Goal: Information Seeking & Learning: Learn about a topic

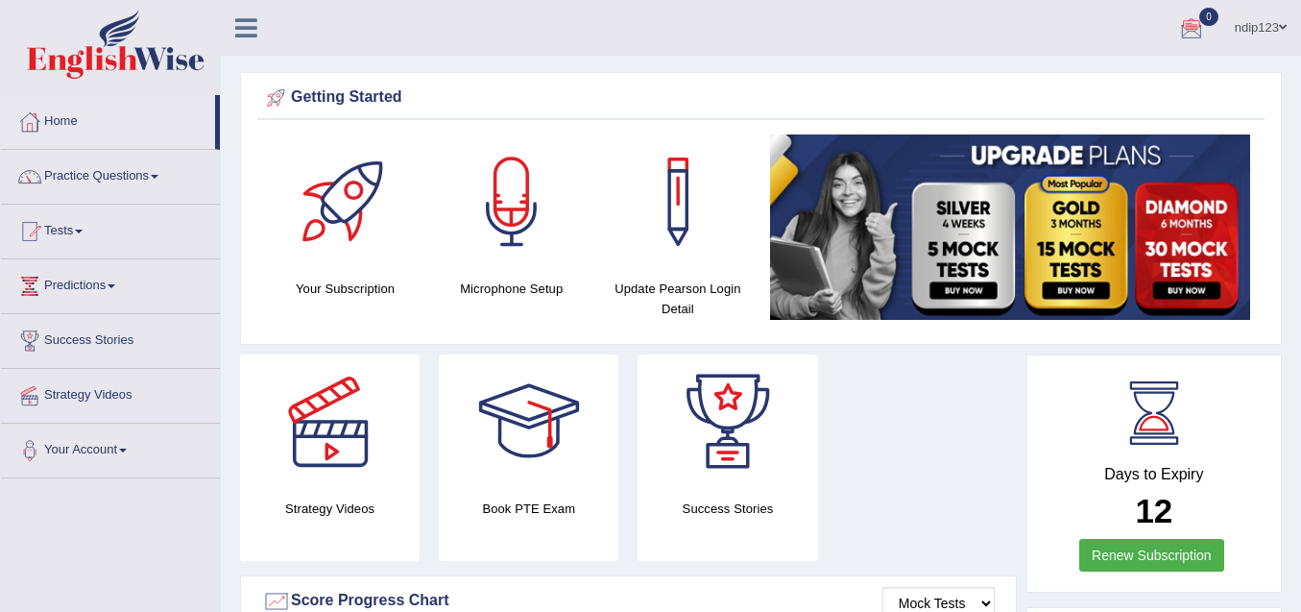
drag, startPoint x: 219, startPoint y: 126, endPoint x: 240, endPoint y: 127, distance: 21.1
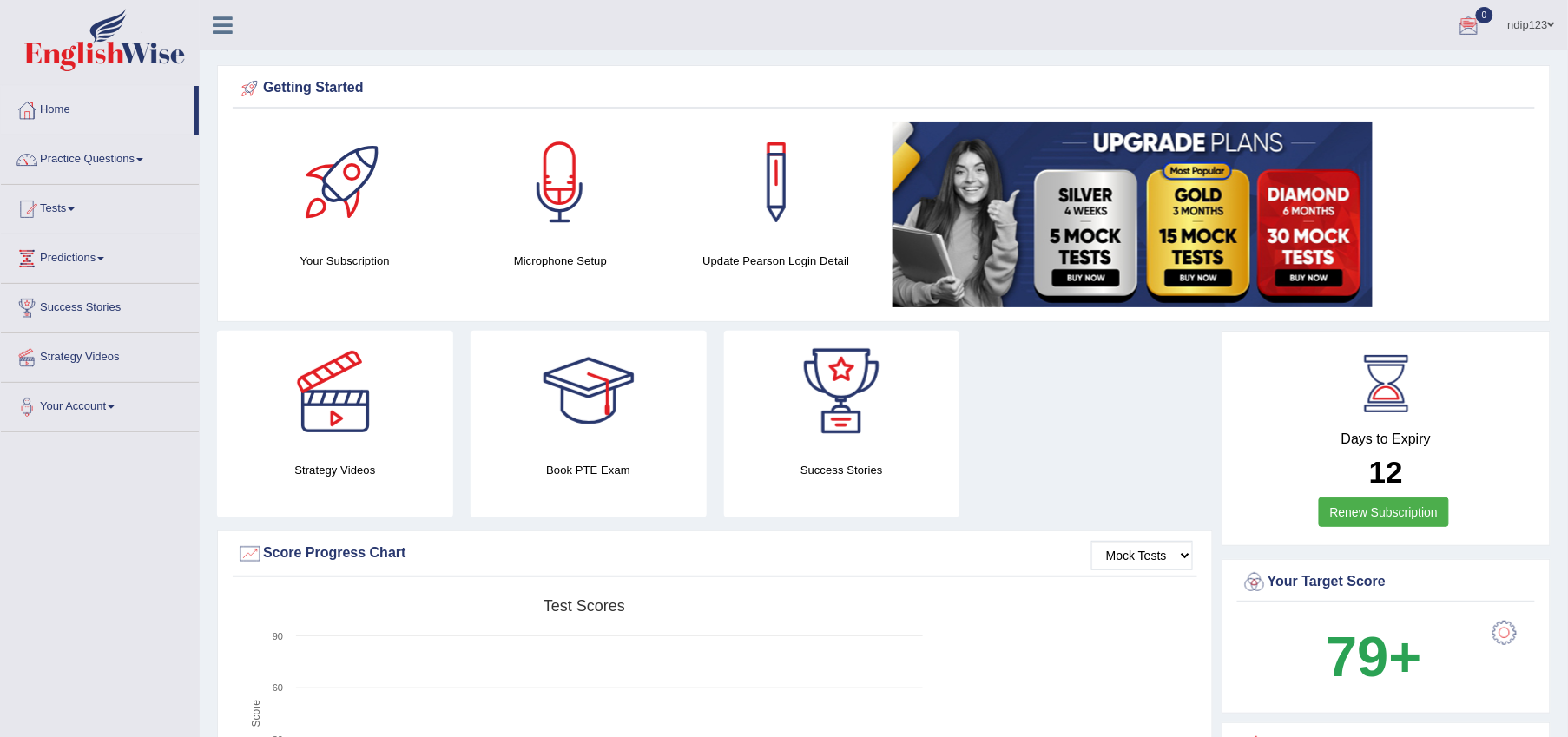
drag, startPoint x: 949, startPoint y: 306, endPoint x: 949, endPoint y: 317, distance: 11.0
drag, startPoint x: 949, startPoint y: 317, endPoint x: 910, endPoint y: 275, distance: 57.3
drag, startPoint x: 1026, startPoint y: 415, endPoint x: 941, endPoint y: 418, distance: 85.1
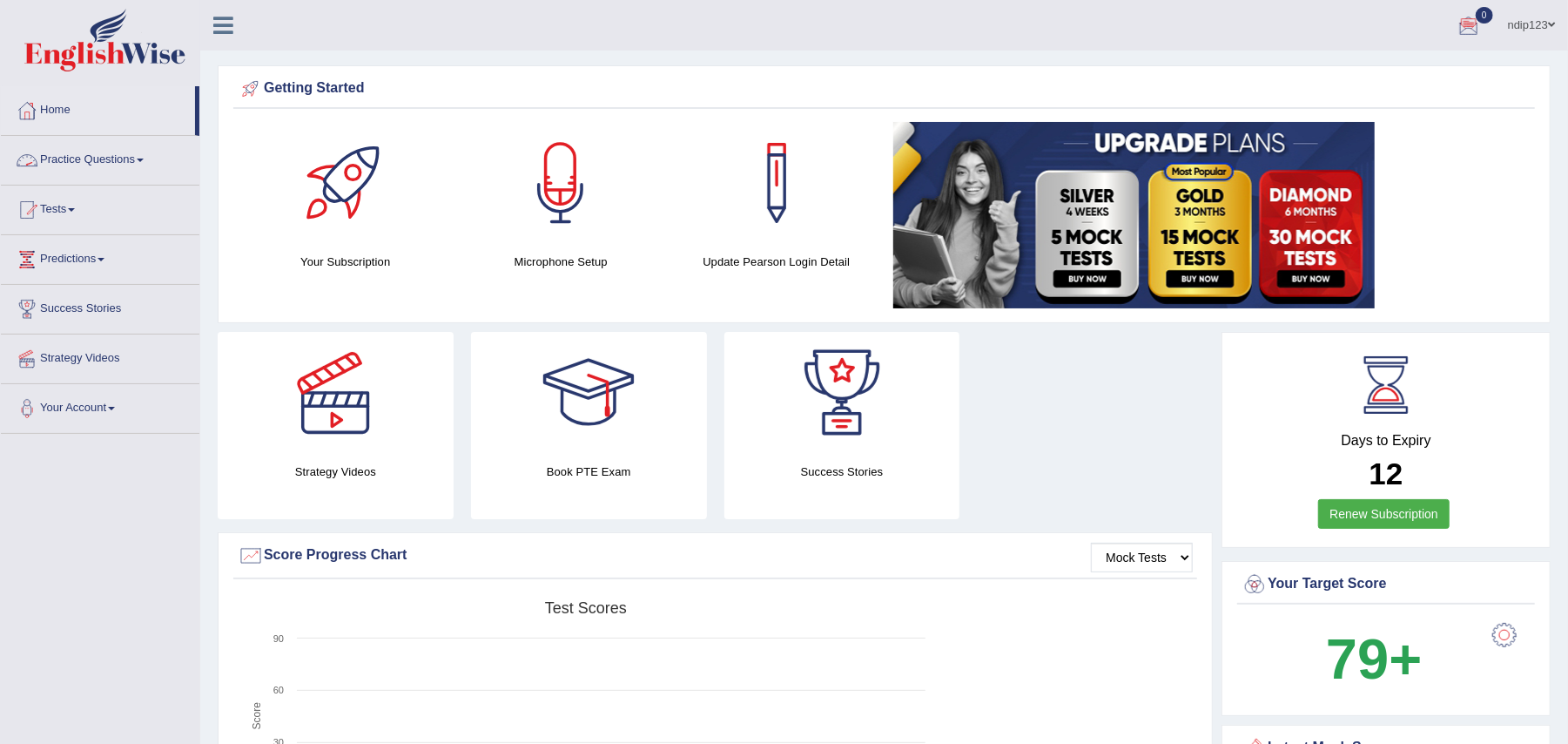
click at [116, 159] on link "Practice Questions" at bounding box center [100, 158] width 199 height 44
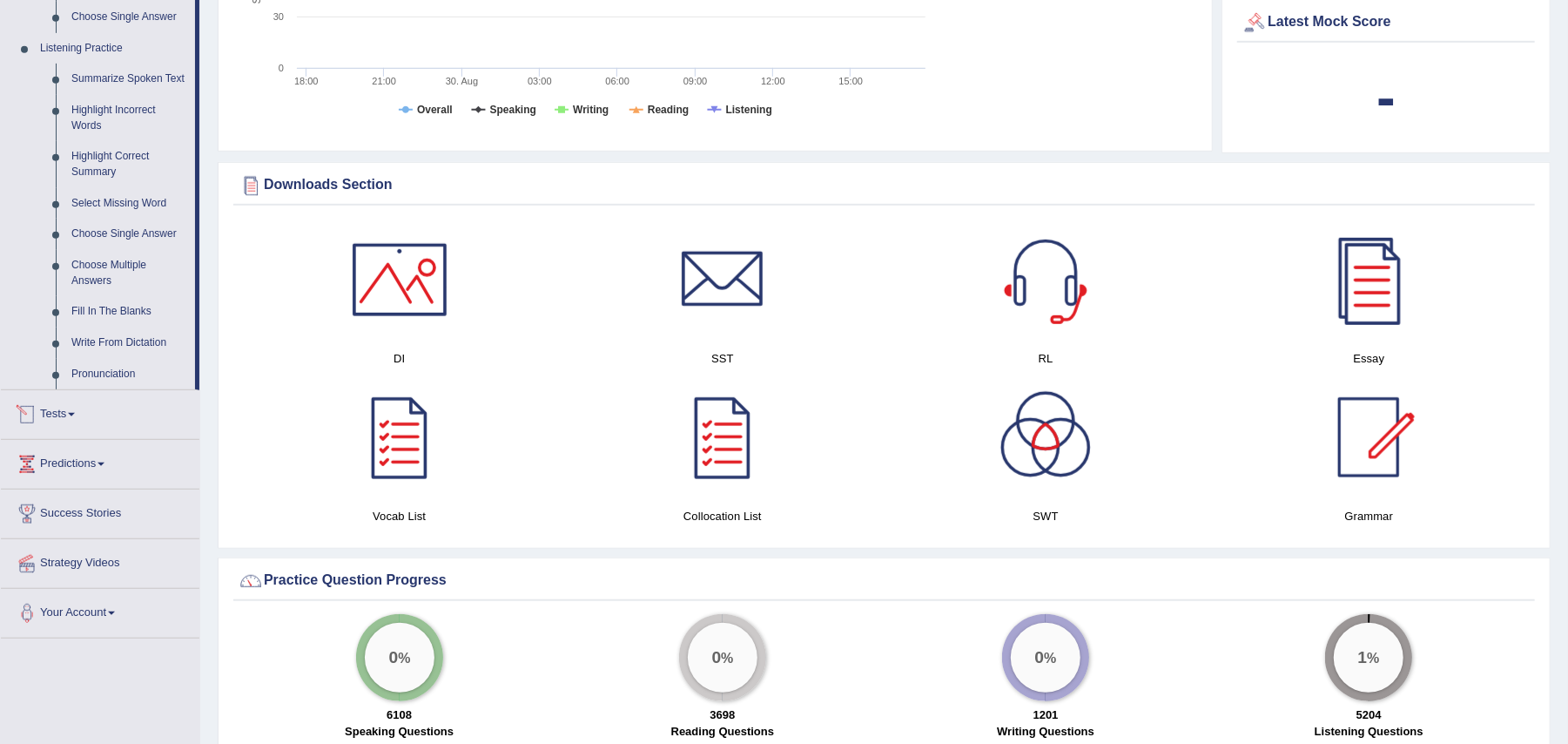
scroll to position [697, 0]
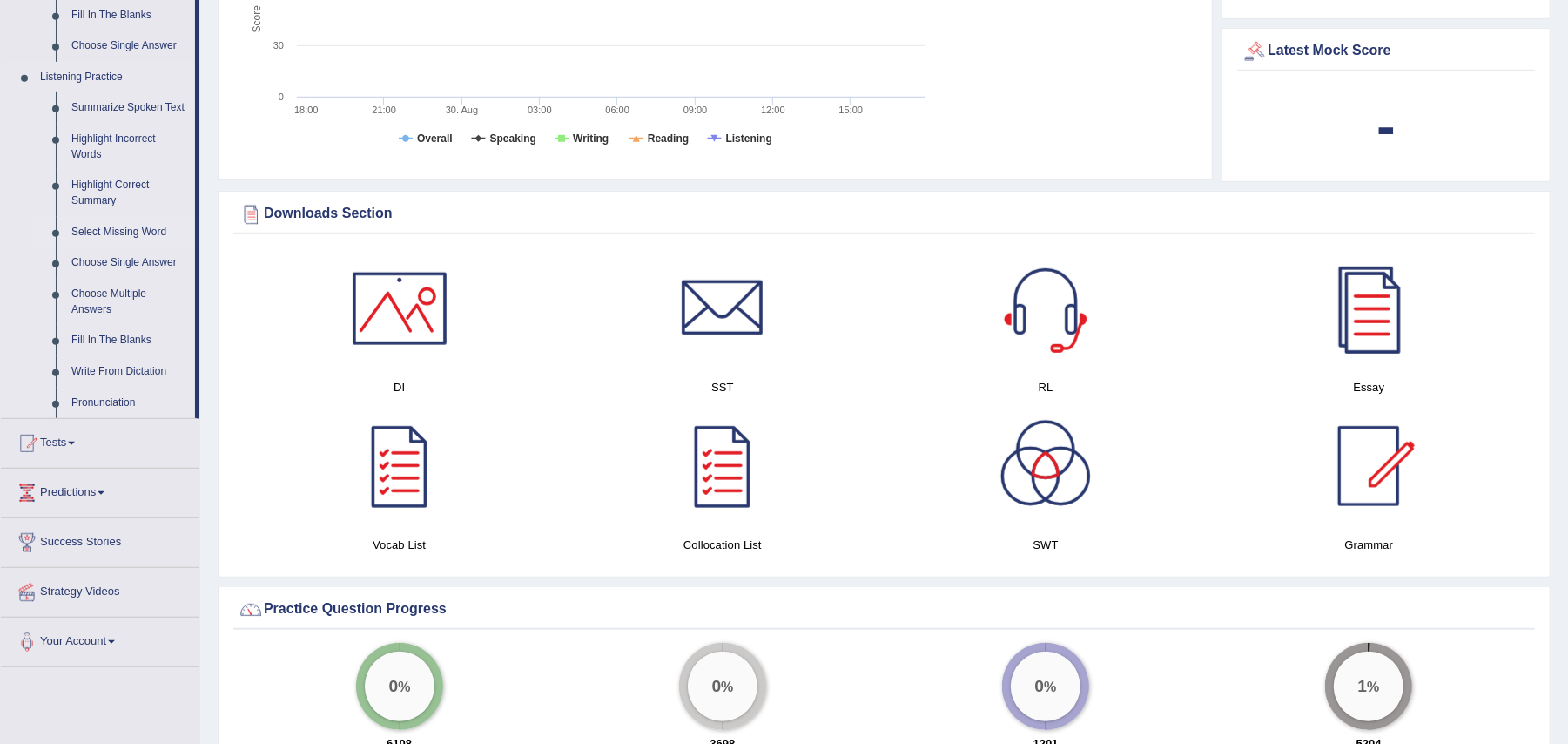
click at [129, 231] on link "Select Missing Word" at bounding box center [129, 232] width 131 height 32
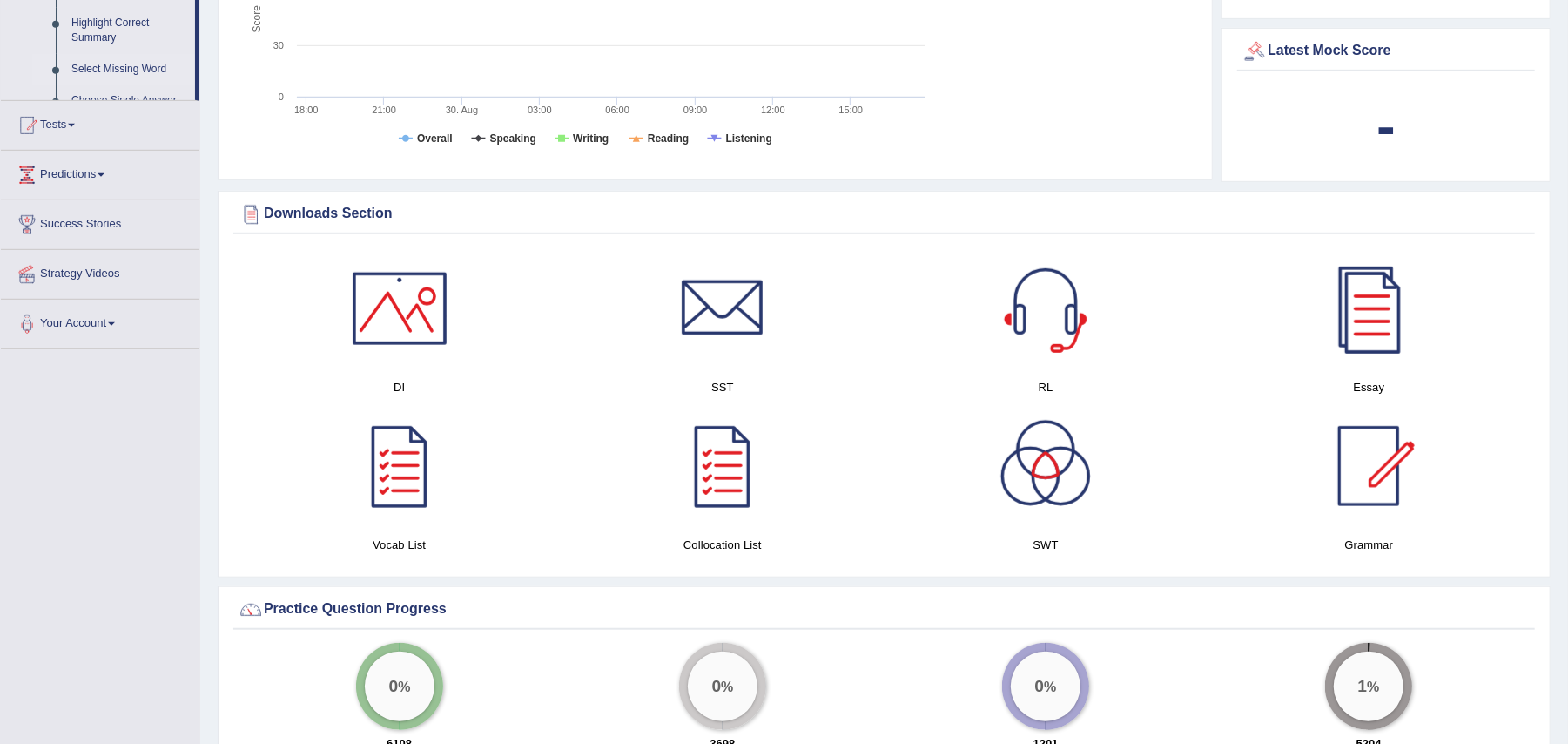
scroll to position [312, 0]
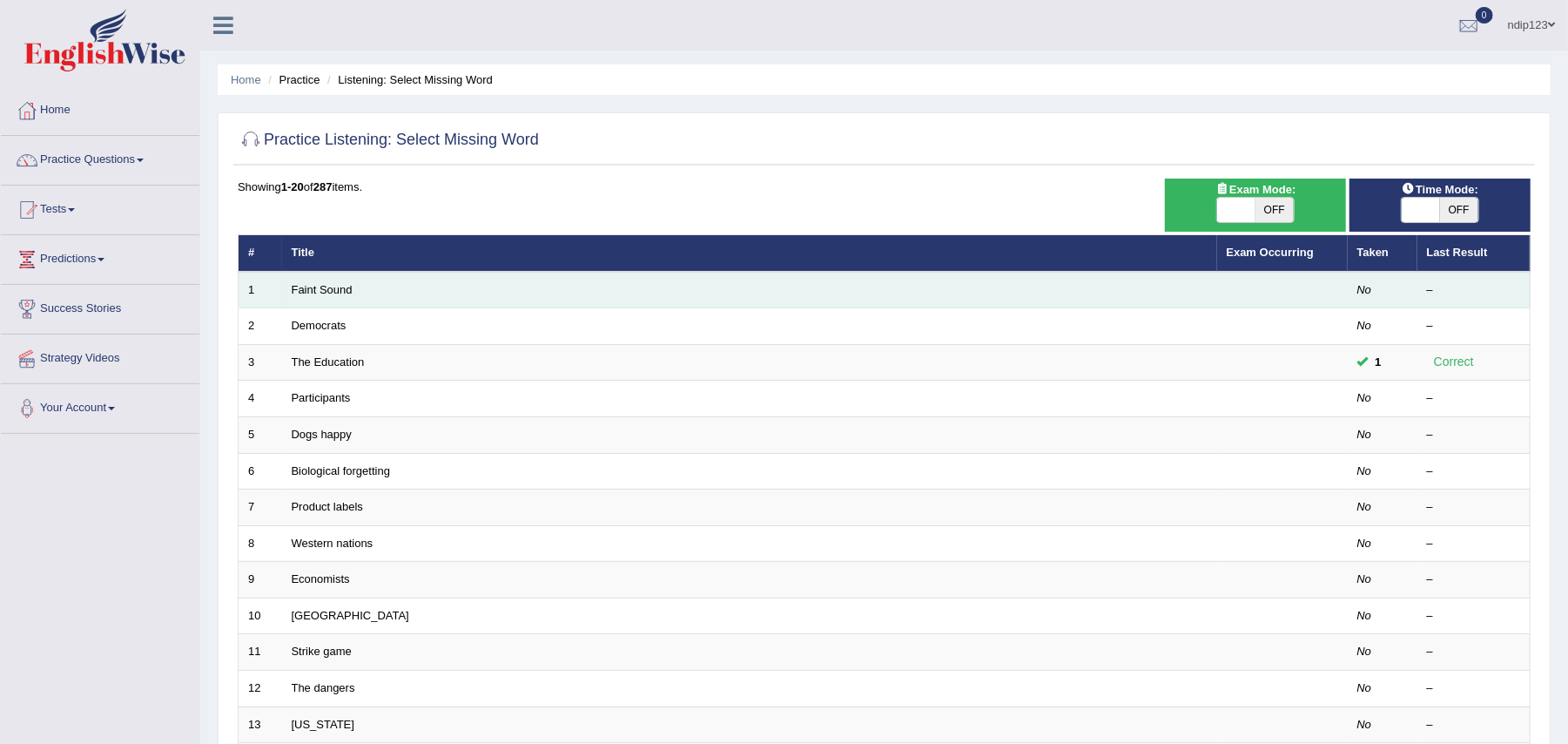
click at [407, 290] on td "Faint Sound" at bounding box center [749, 290] width 935 height 36
click at [316, 284] on link "Faint Sound" at bounding box center [322, 289] width 61 height 13
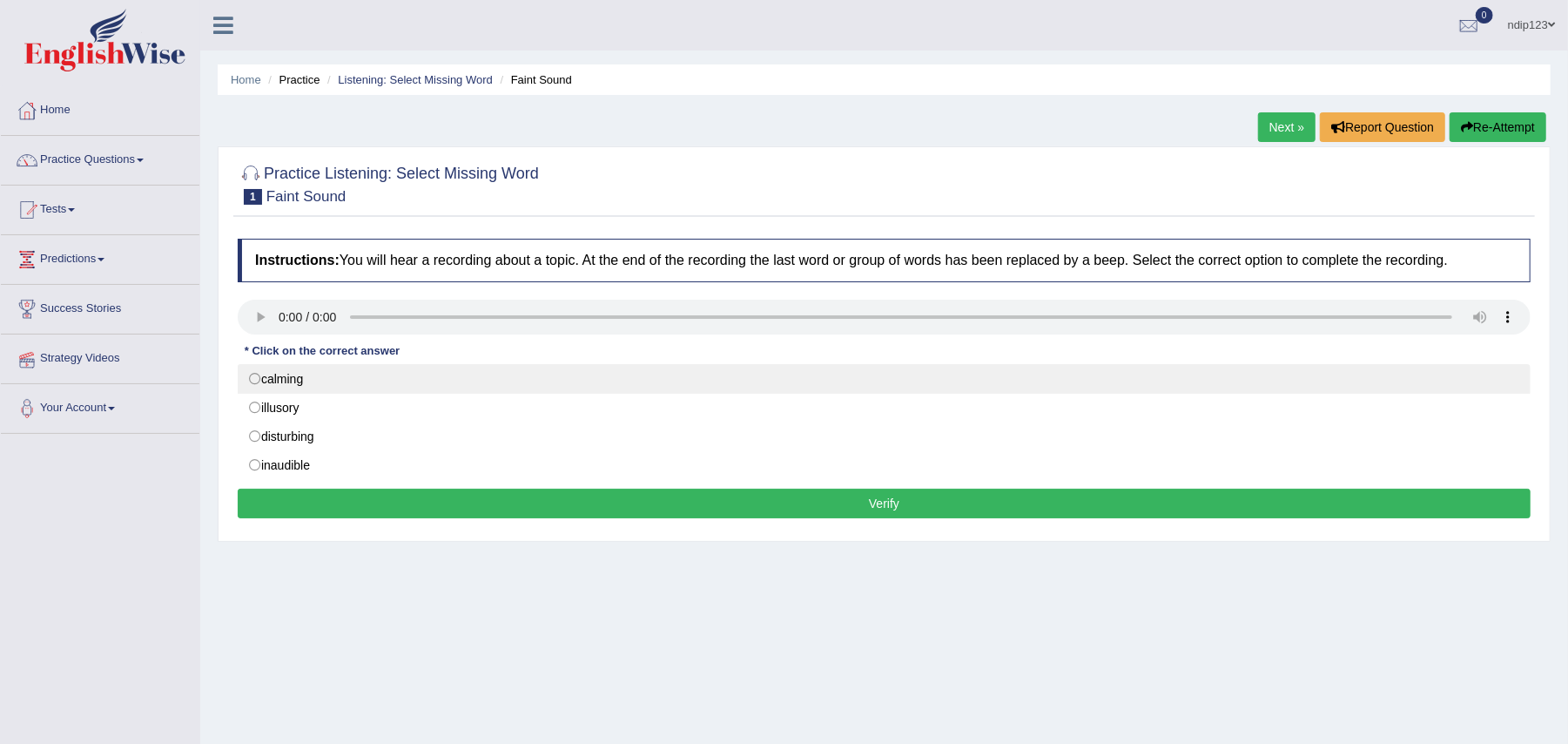
click at [255, 380] on label "calming" at bounding box center [884, 378] width 1293 height 30
radio input "true"
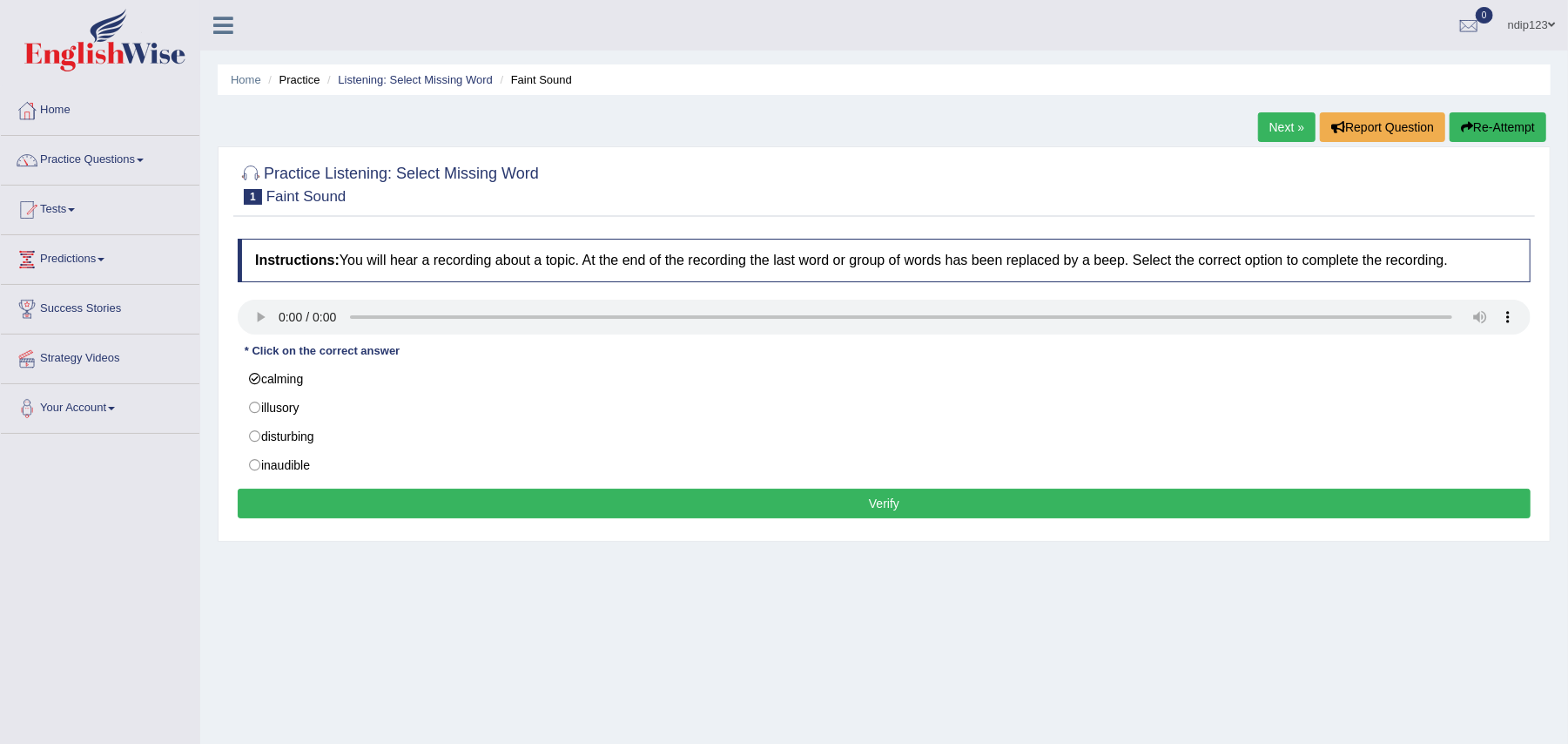
click at [899, 504] on button "Verify" at bounding box center [884, 504] width 1293 height 30
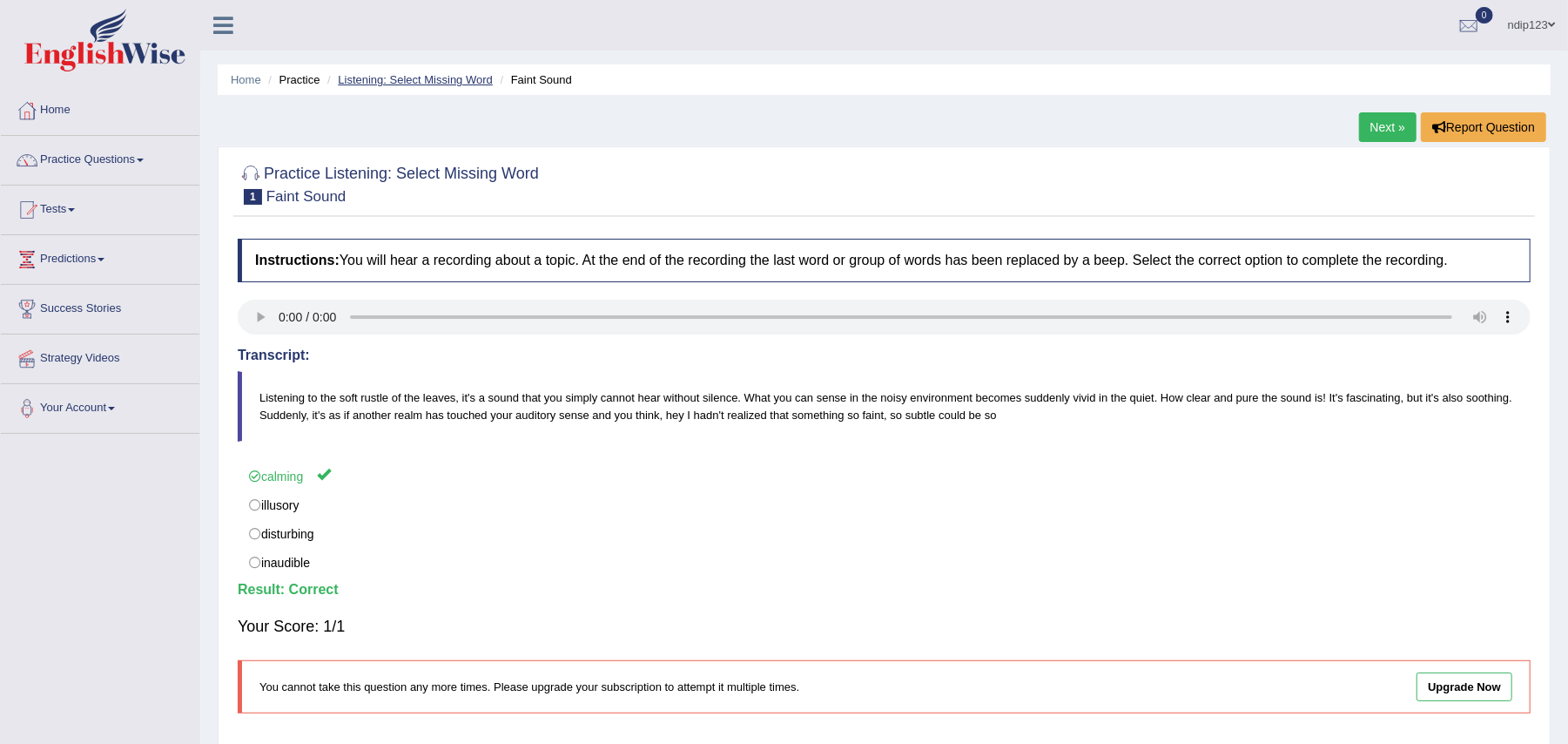
click at [402, 80] on link "Listening: Select Missing Word" at bounding box center [415, 80] width 155 height 13
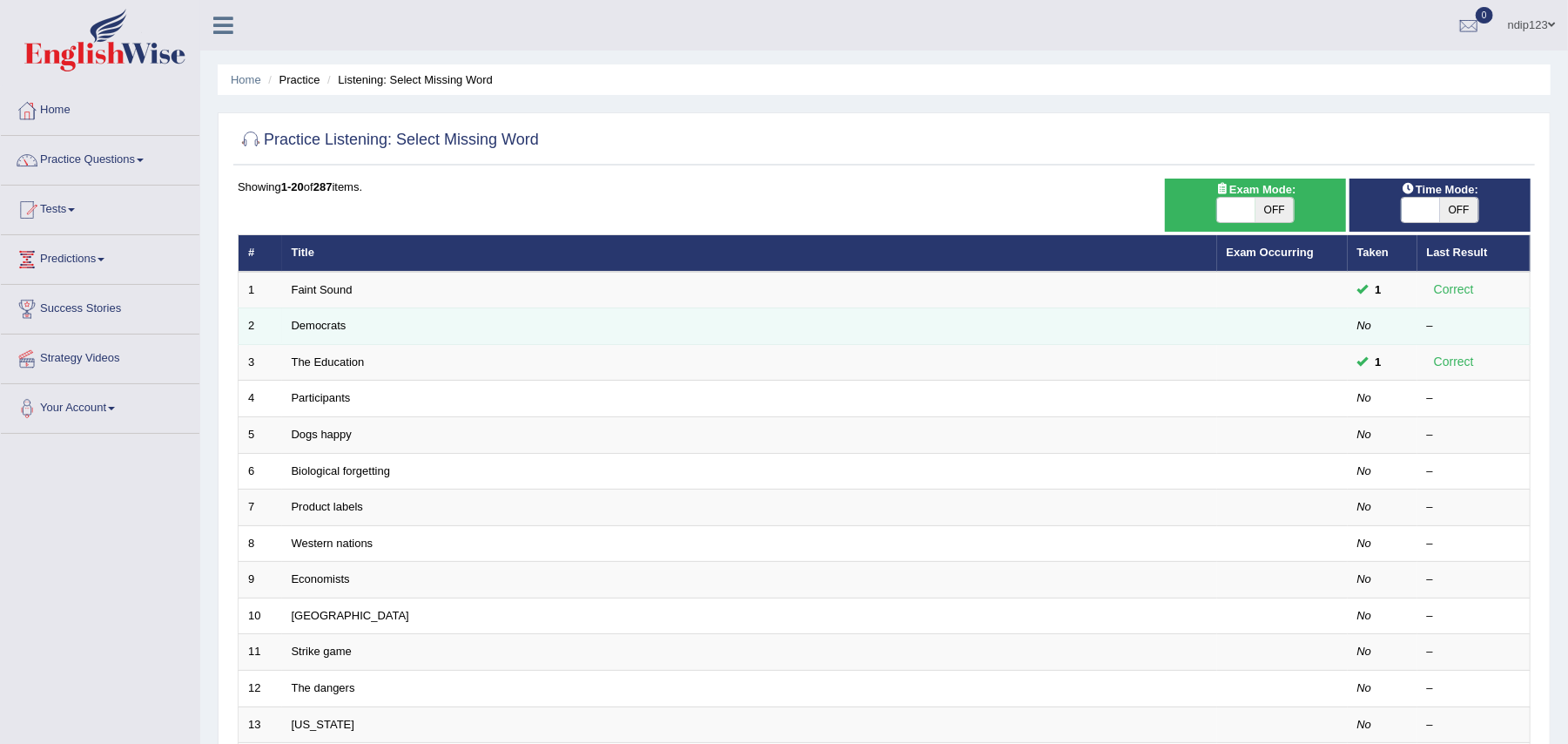
click at [350, 324] on td "Democrats" at bounding box center [749, 327] width 935 height 36
click at [314, 322] on link "Democrats" at bounding box center [319, 325] width 54 height 13
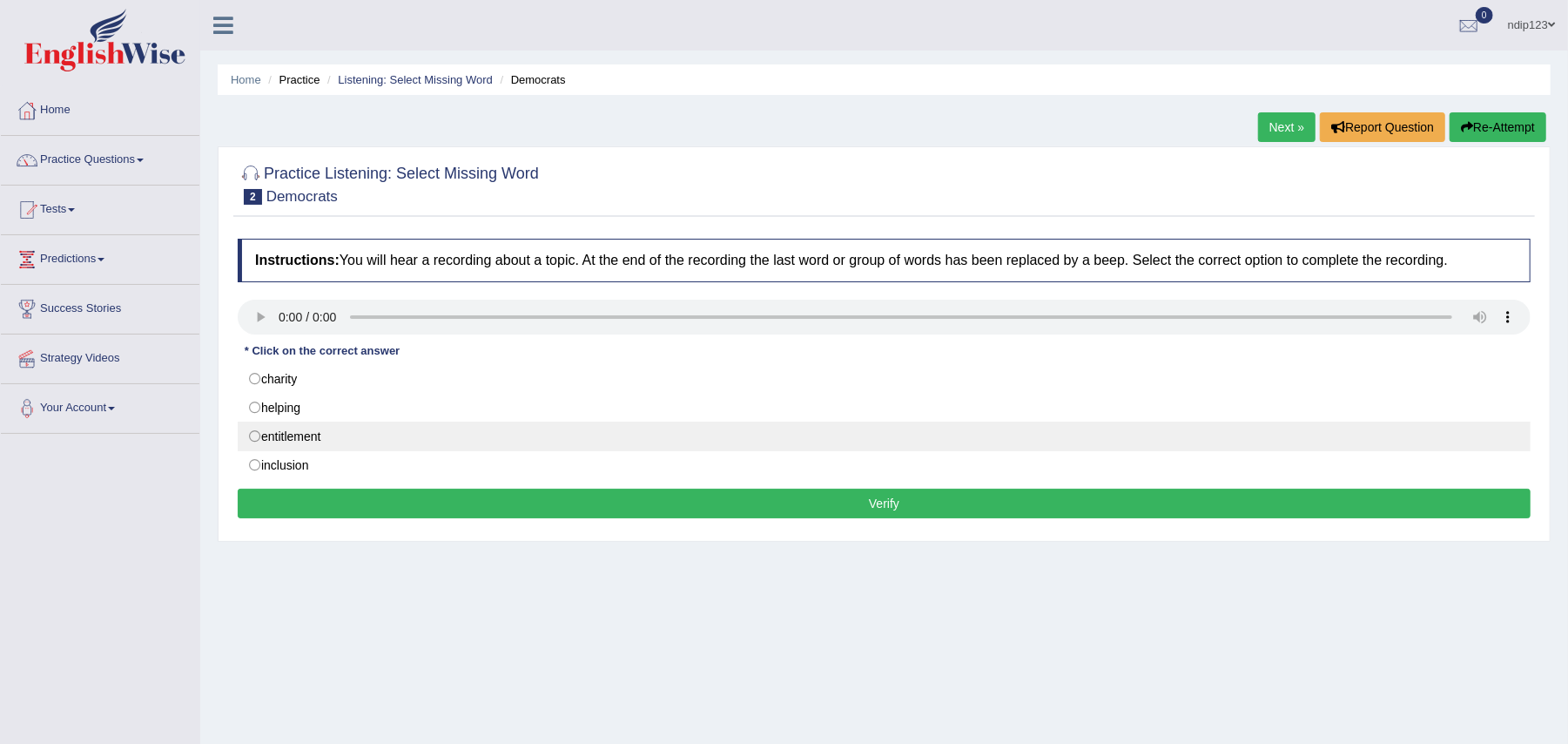
click at [256, 440] on label "entitlement" at bounding box center [884, 436] width 1293 height 30
radio input "true"
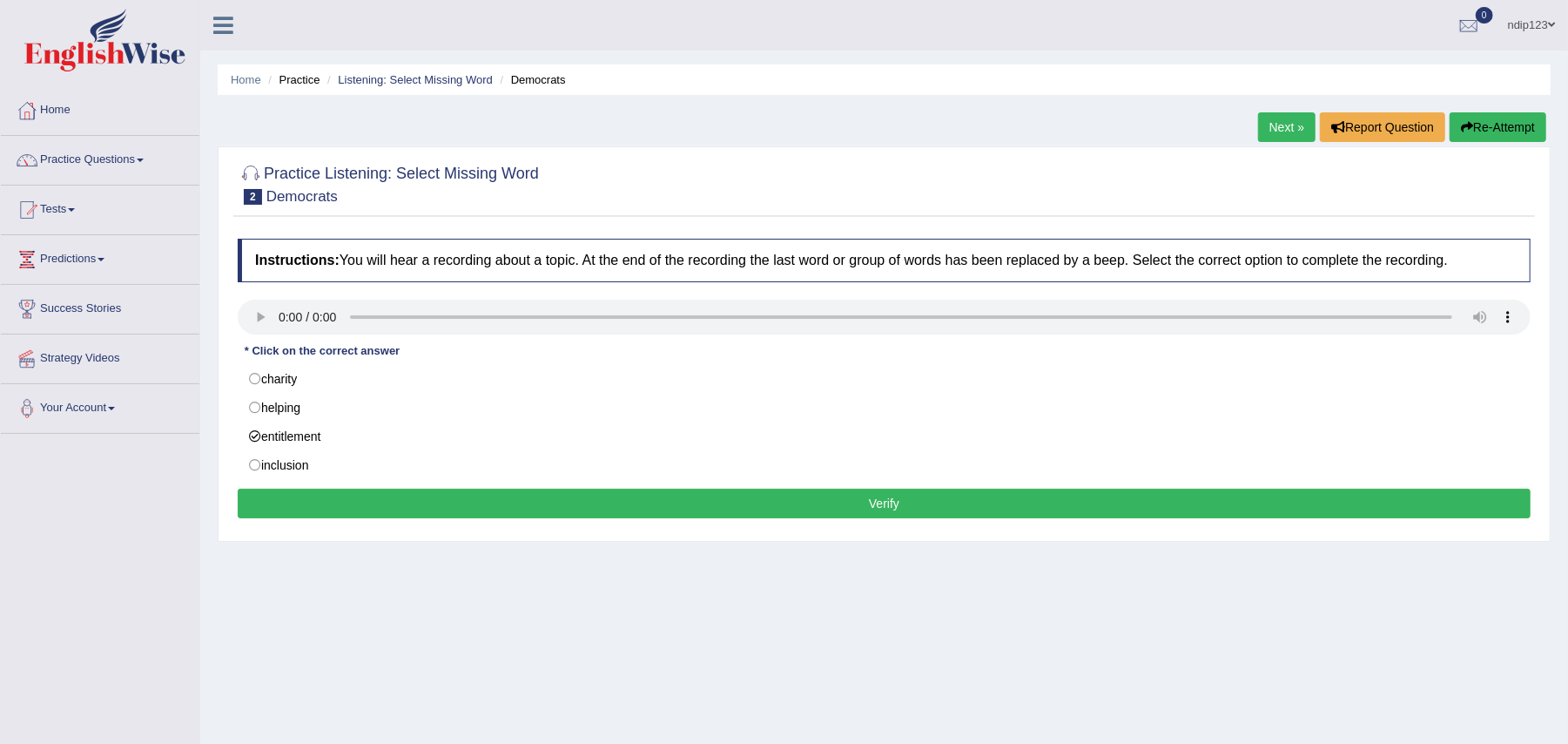
click at [778, 507] on button "Verify" at bounding box center [884, 504] width 1293 height 30
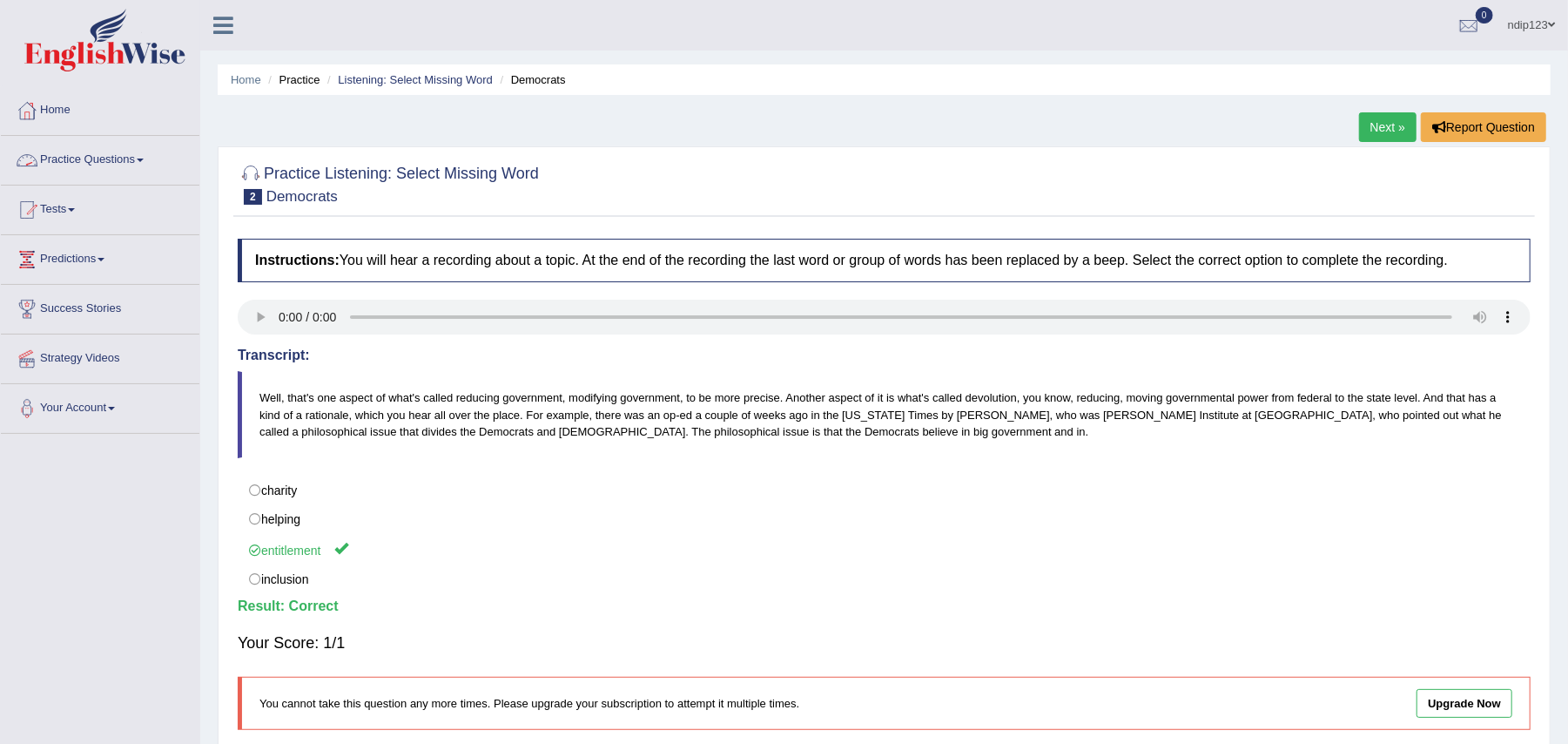
click at [361, 87] on li "Listening: Select Missing Word" at bounding box center [407, 80] width 170 height 16
click at [387, 77] on link "Listening: Select Missing Word" at bounding box center [415, 80] width 155 height 13
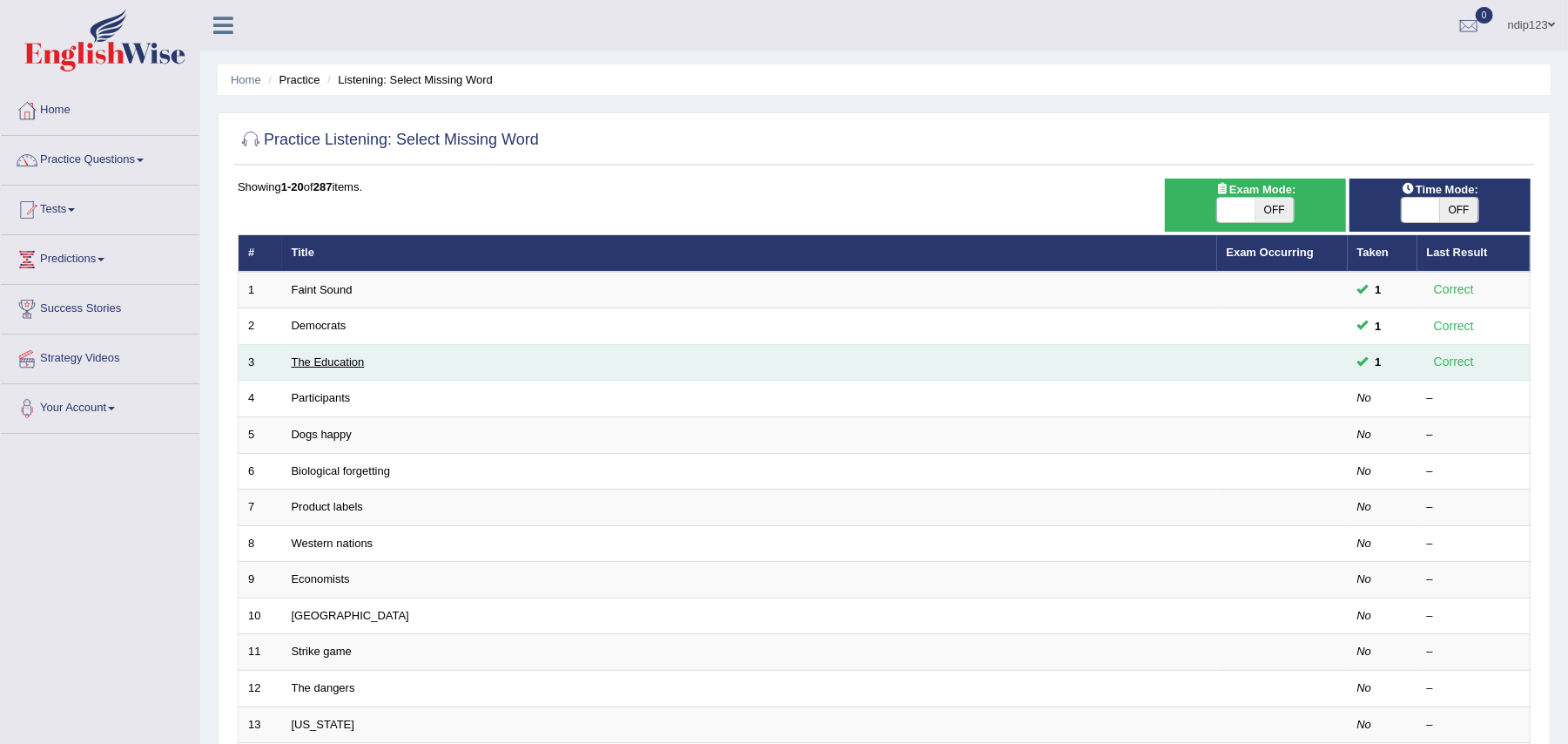
click at [326, 359] on link "The Education" at bounding box center [328, 362] width 73 height 13
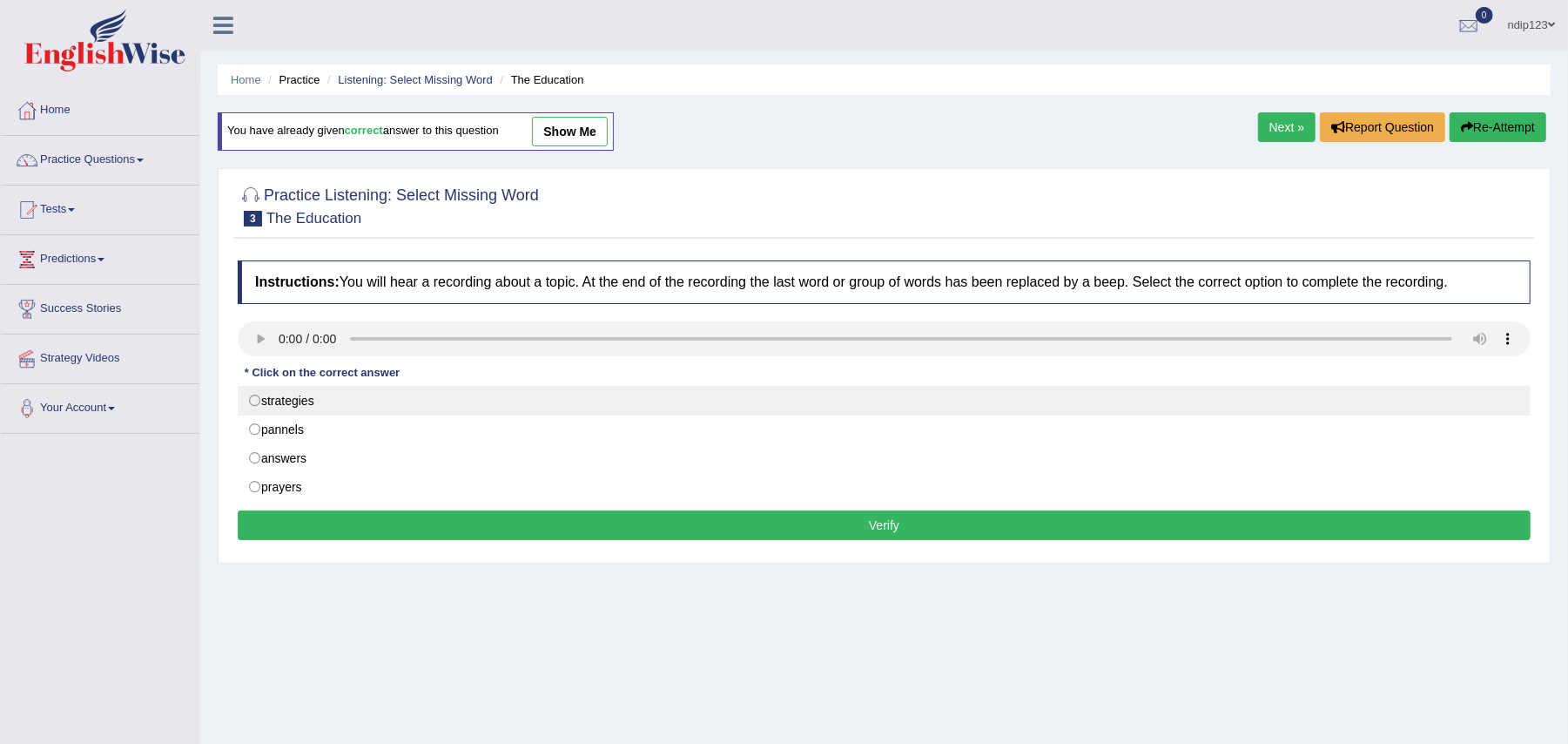
click at [252, 402] on label "strategies" at bounding box center [884, 400] width 1293 height 30
radio input "true"
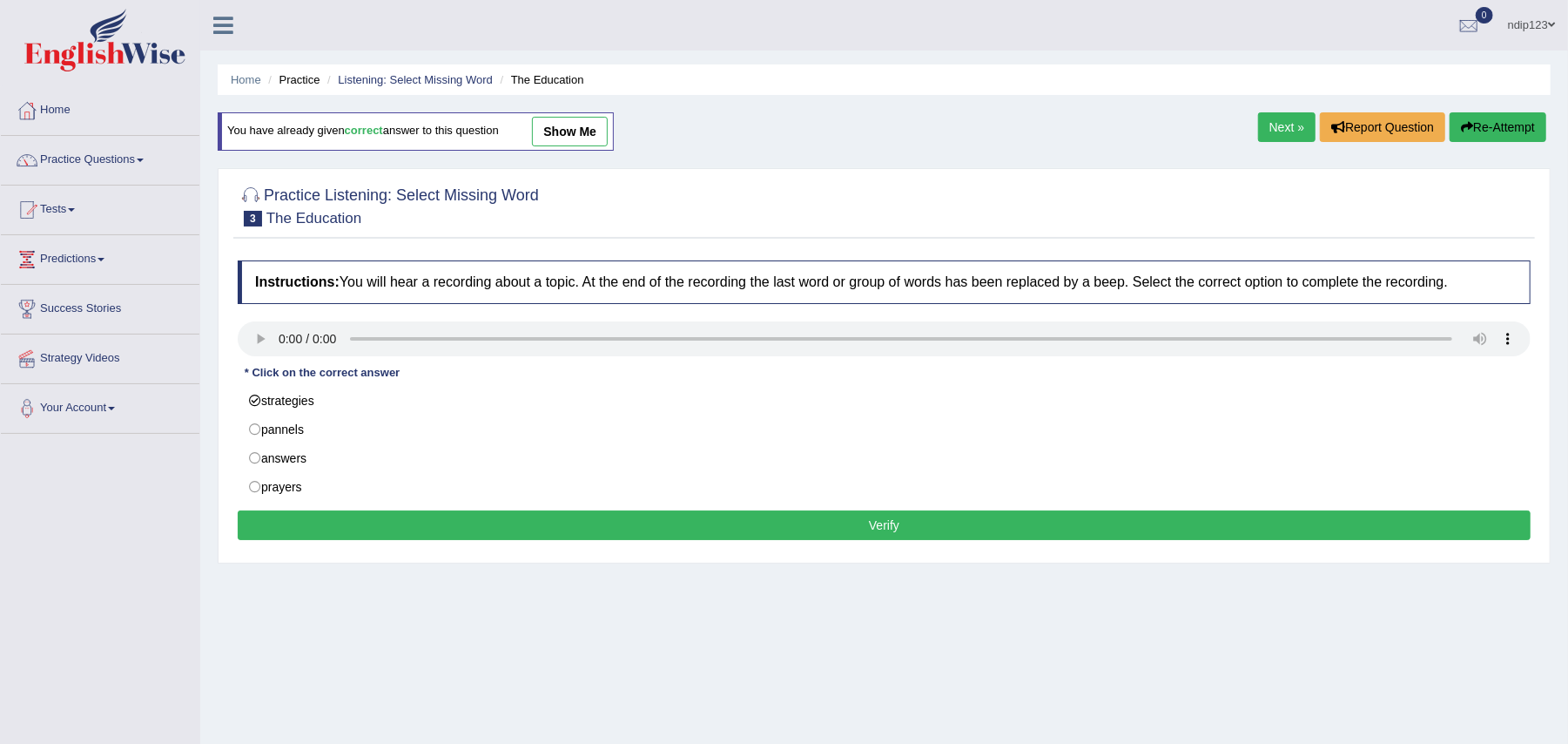
click at [893, 532] on button "Verify" at bounding box center [884, 525] width 1293 height 30
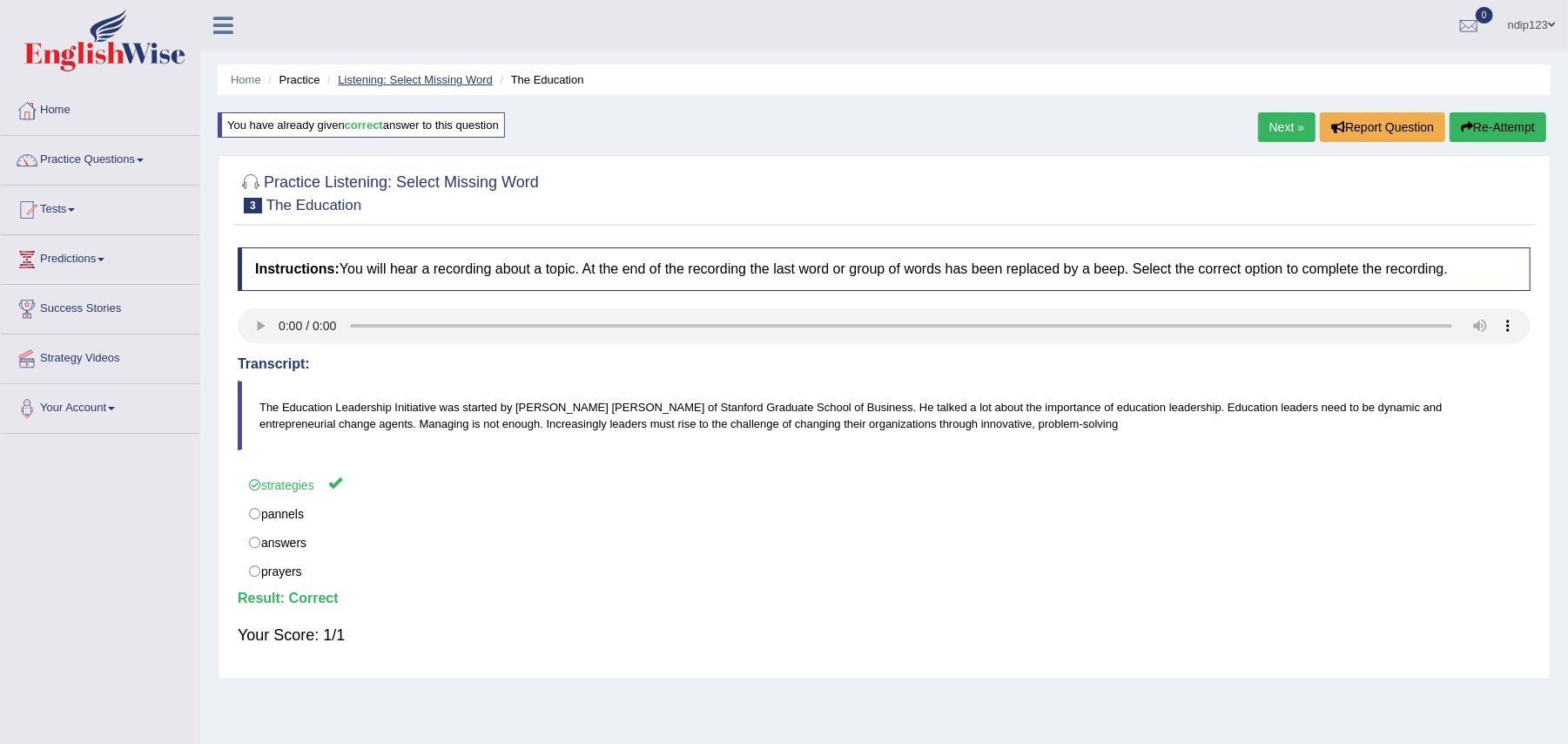
click at [418, 76] on link "Listening: Select Missing Word" at bounding box center [415, 80] width 155 height 13
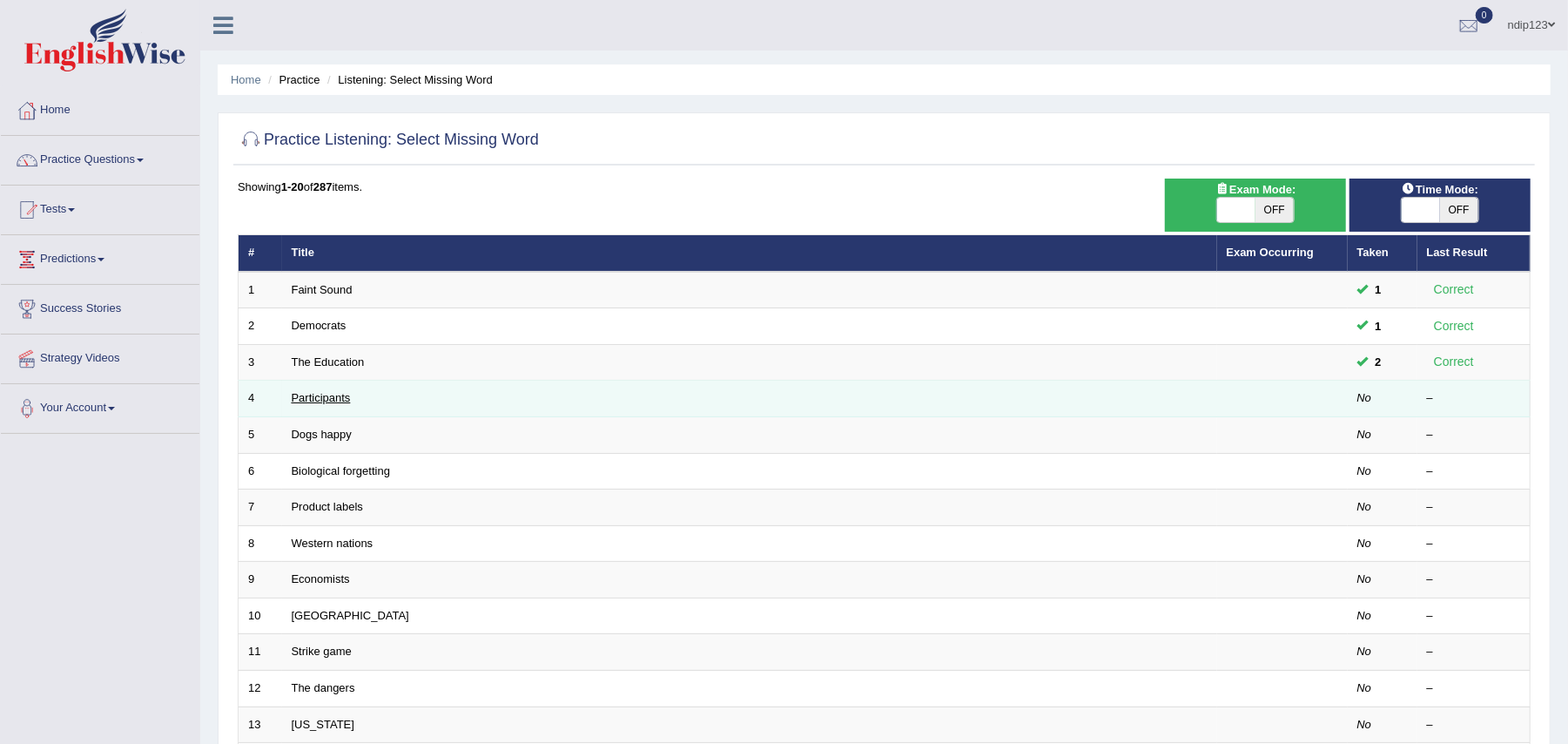
click at [331, 398] on link "Participants" at bounding box center [321, 397] width 59 height 13
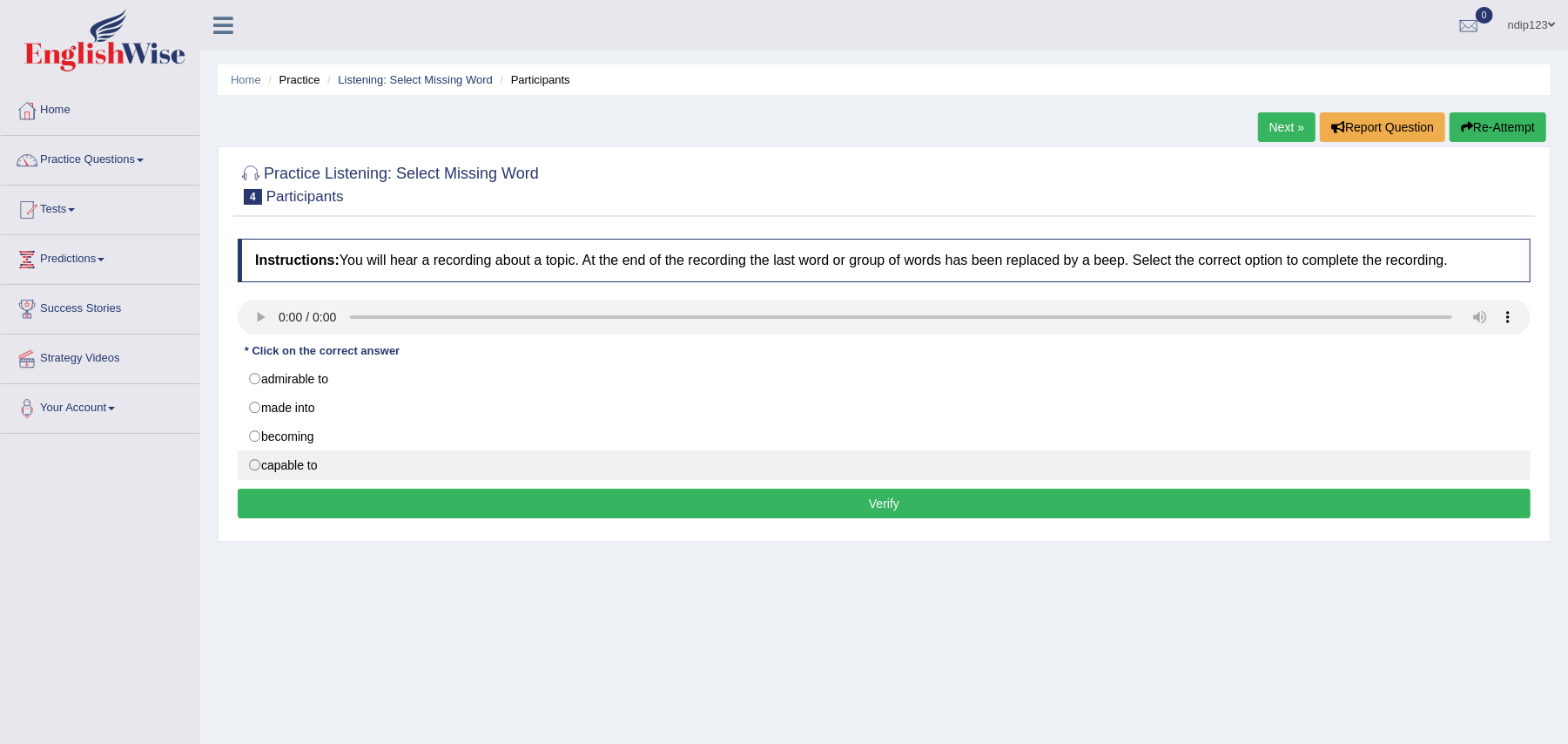
click at [252, 469] on label "capable to" at bounding box center [884, 465] width 1293 height 30
radio input "true"
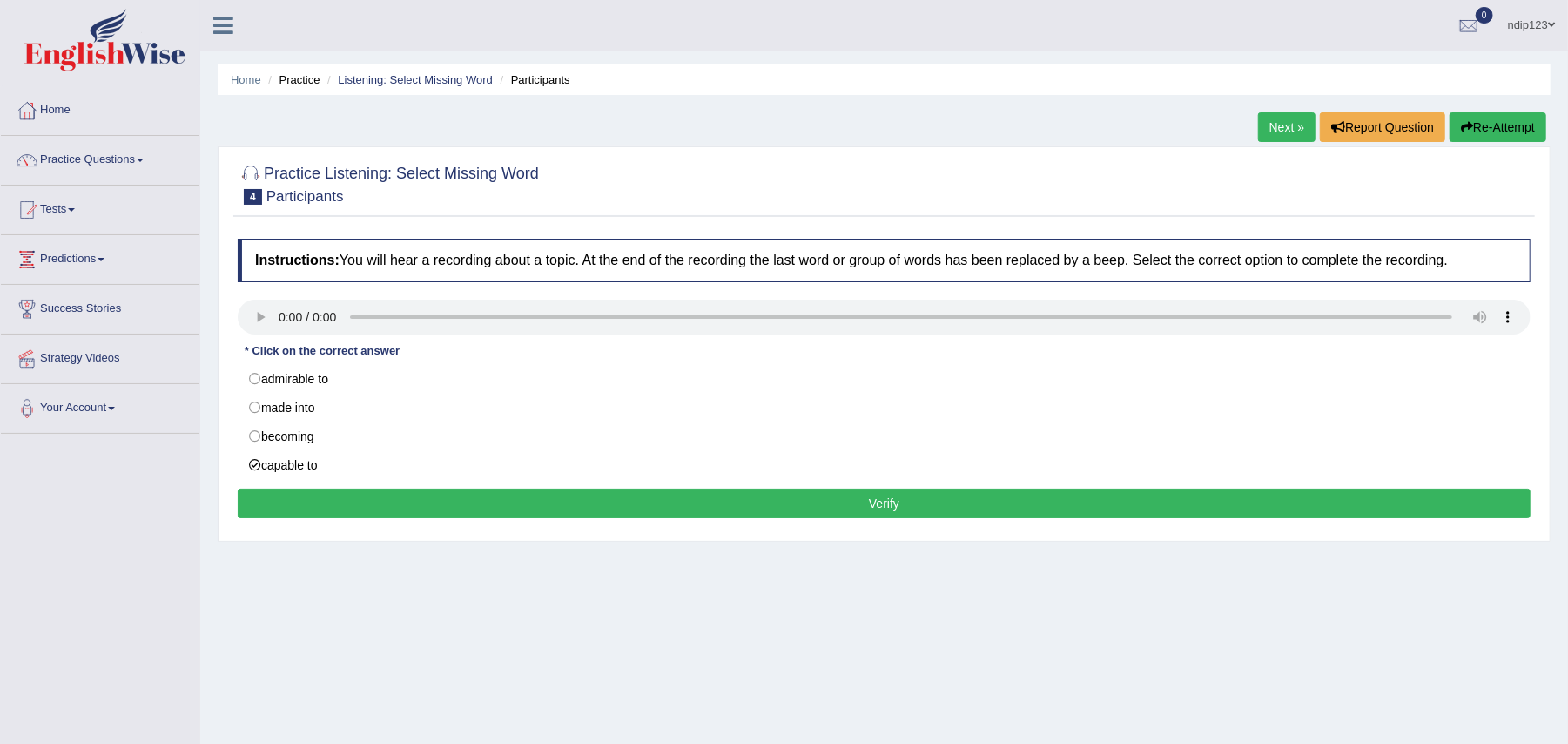
click at [854, 505] on button "Verify" at bounding box center [884, 504] width 1293 height 30
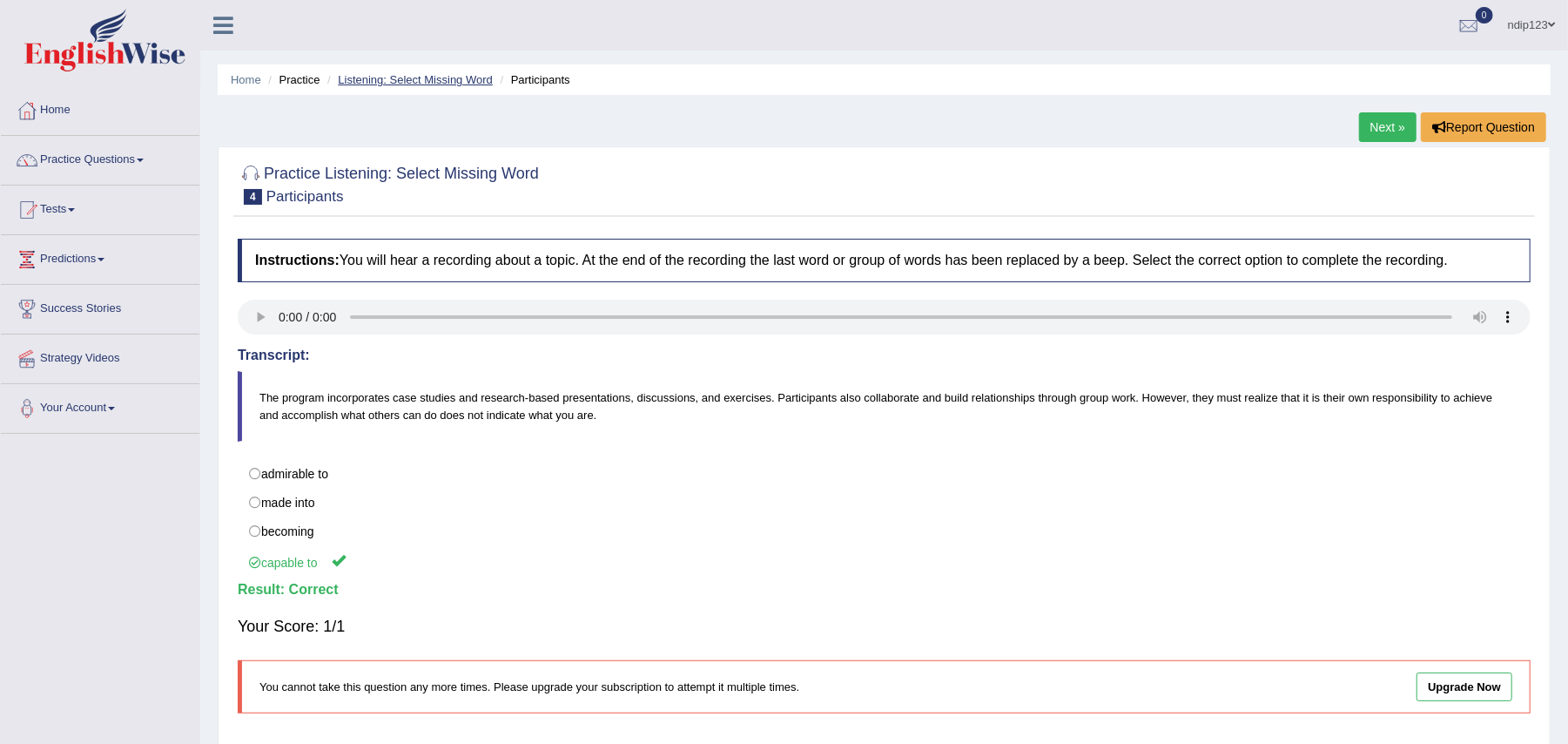
click at [394, 75] on link "Listening: Select Missing Word" at bounding box center [415, 80] width 155 height 13
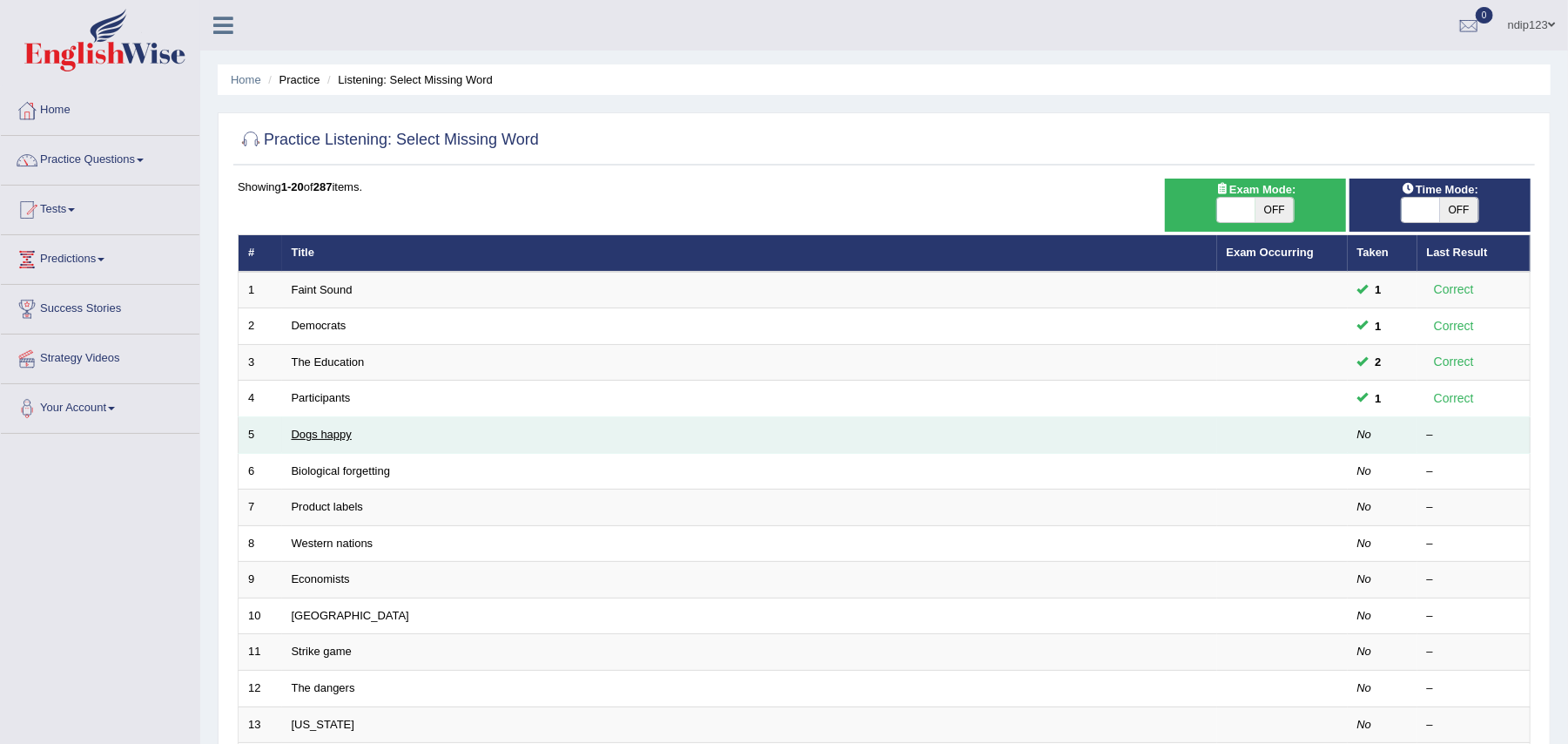
click at [314, 434] on link "Dogs happy" at bounding box center [322, 434] width 60 height 13
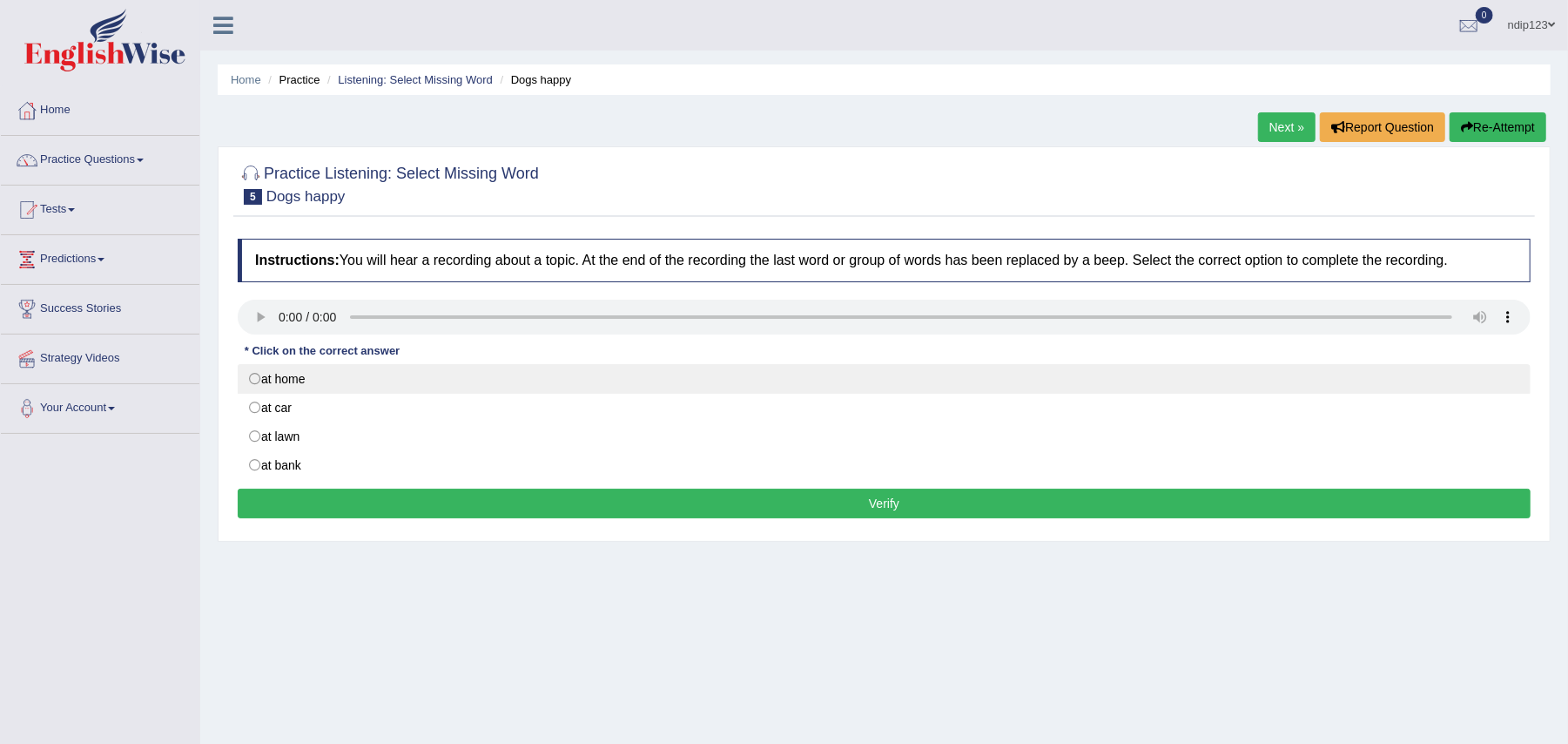
click at [258, 377] on label "at home" at bounding box center [884, 378] width 1293 height 30
radio input "true"
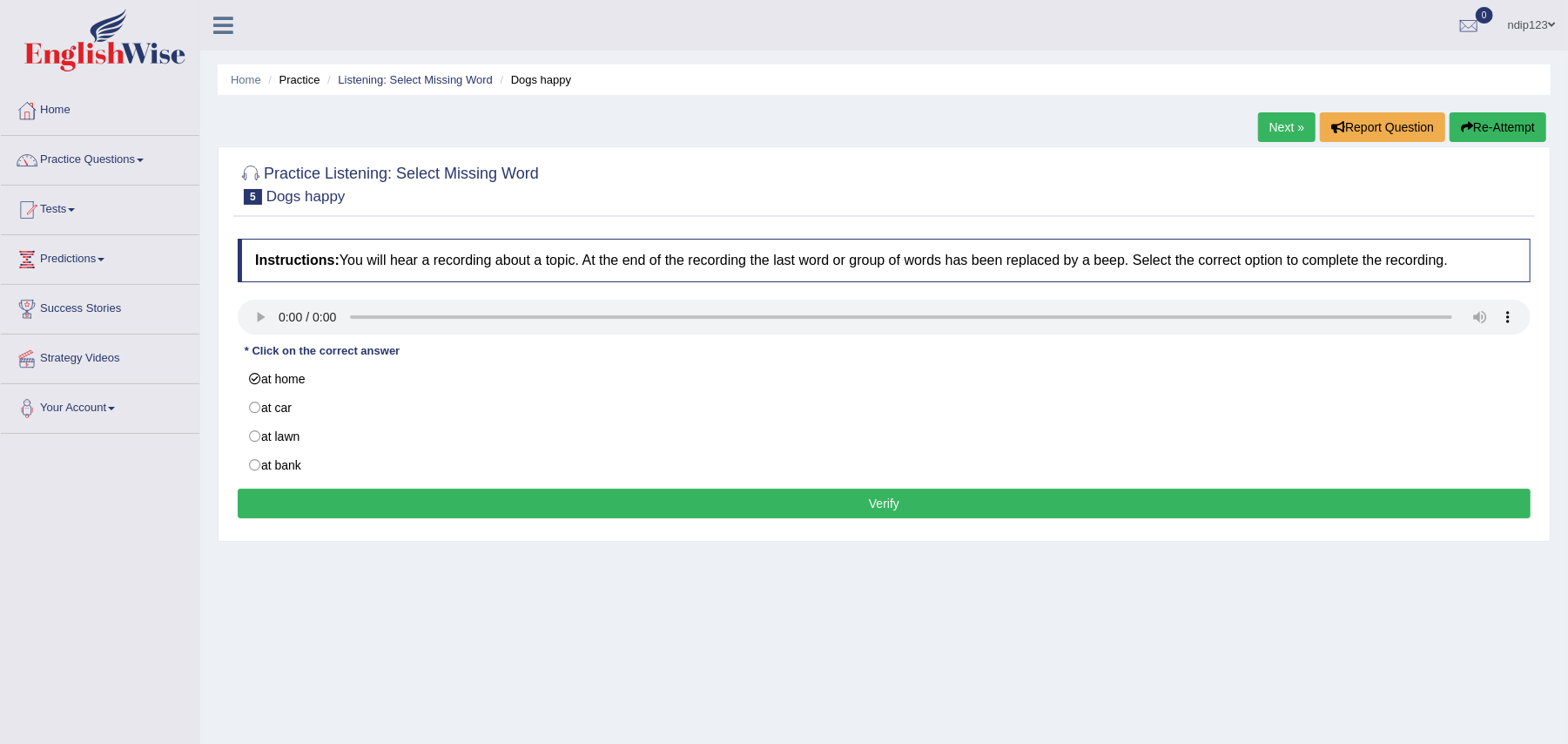
click at [867, 506] on button "Verify" at bounding box center [884, 504] width 1293 height 30
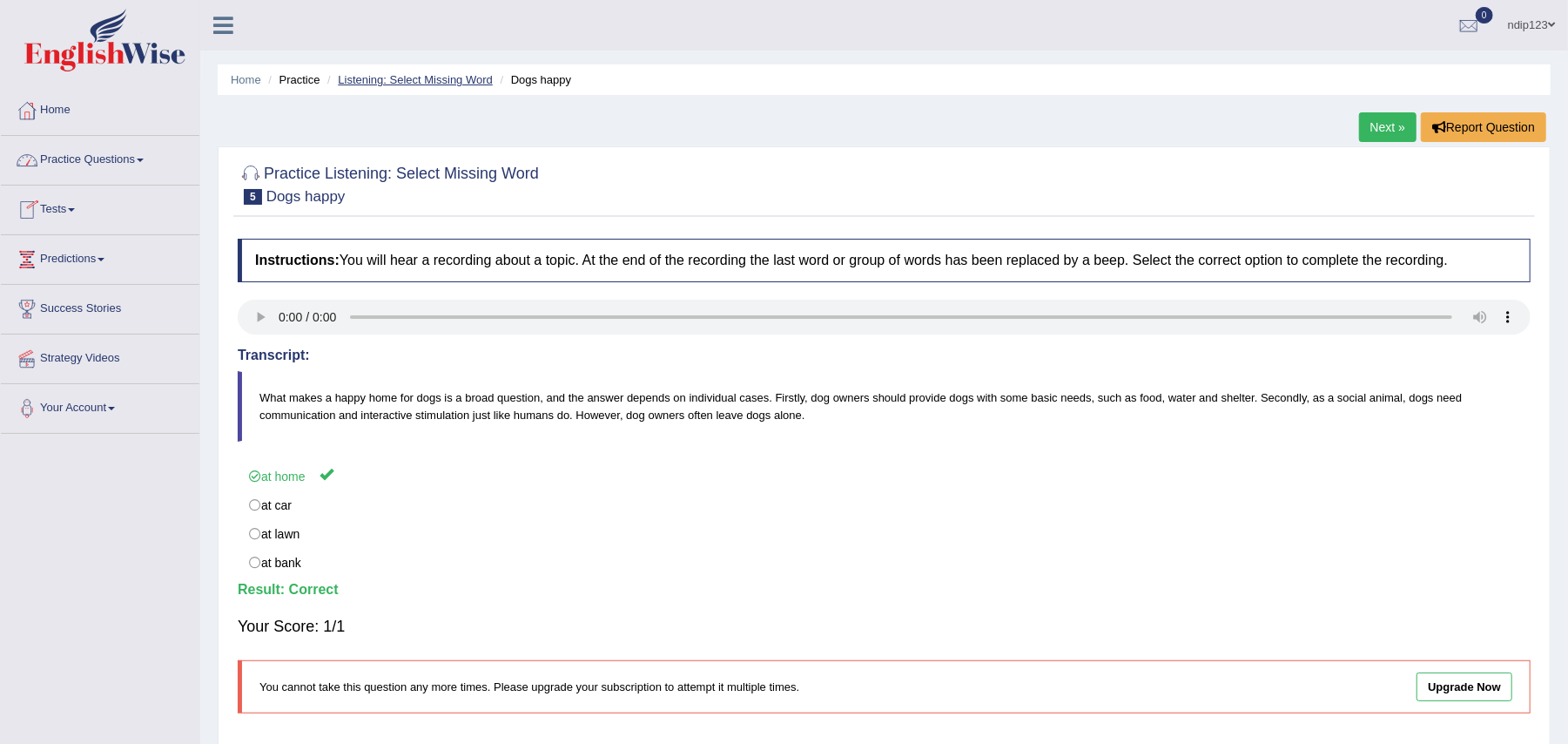
click at [405, 77] on link "Listening: Select Missing Word" at bounding box center [415, 80] width 155 height 13
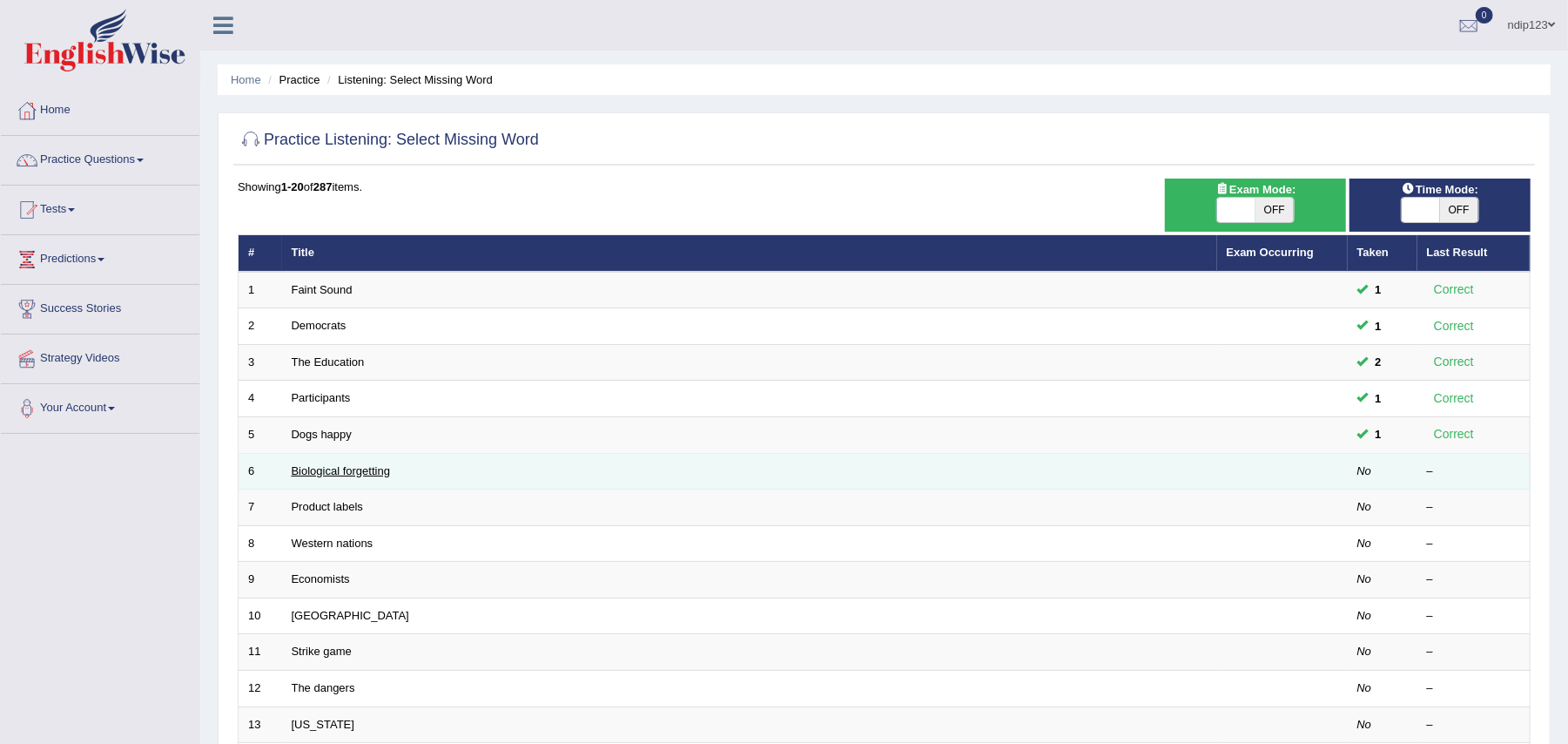
click at [364, 472] on link "Biological forgetting" at bounding box center [341, 471] width 99 height 13
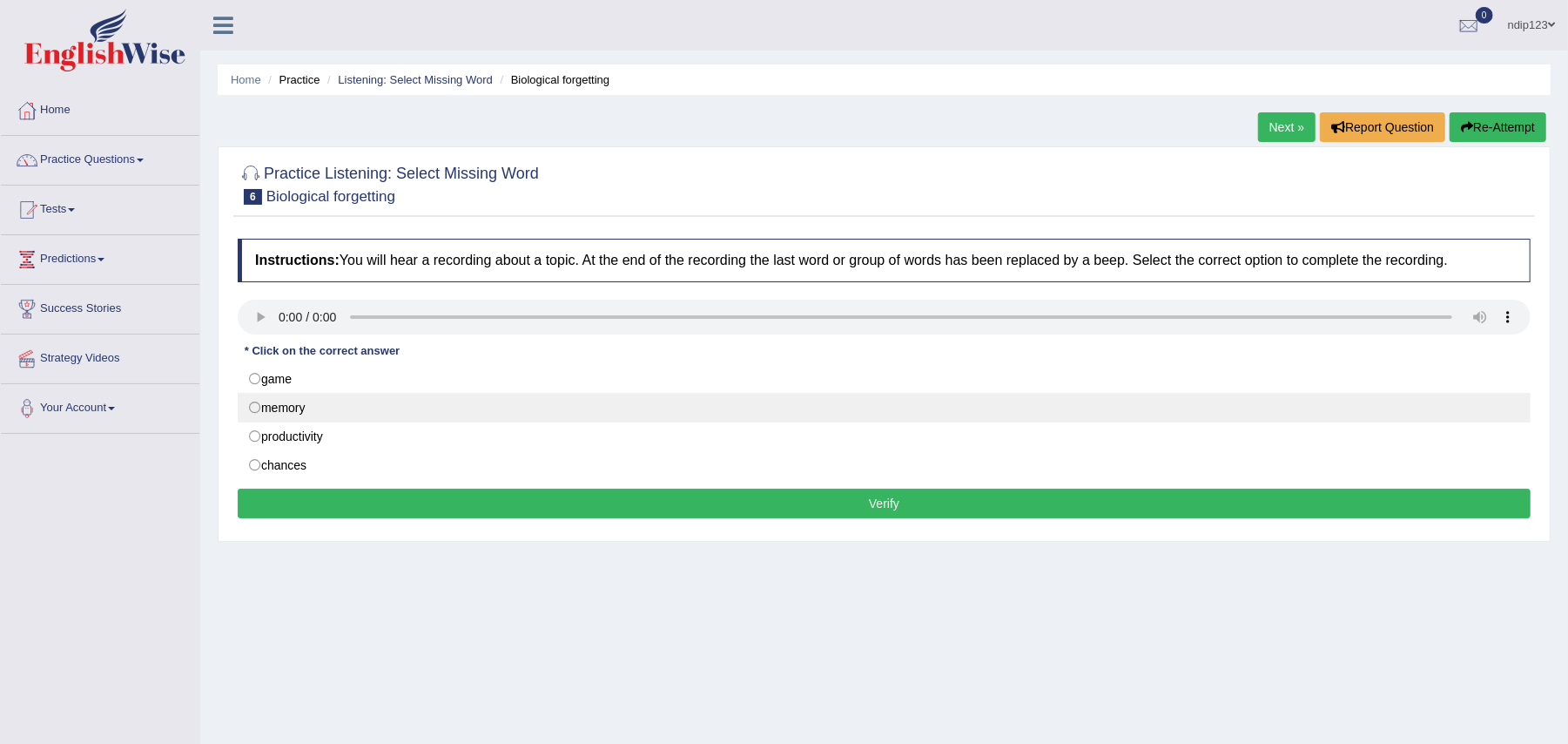
click at [251, 406] on label "memory" at bounding box center [884, 407] width 1293 height 30
radio input "true"
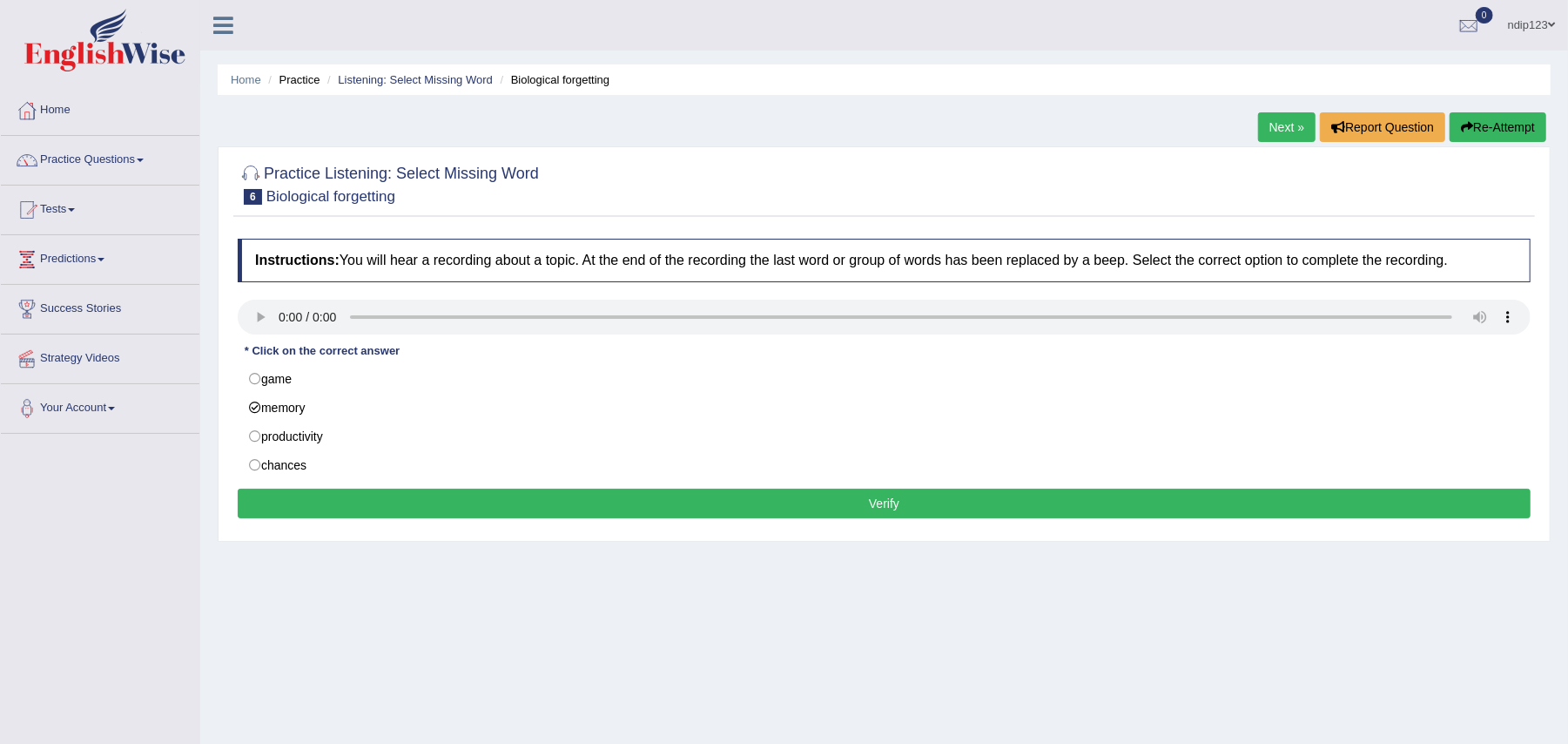
click at [872, 514] on button "Verify" at bounding box center [884, 504] width 1293 height 30
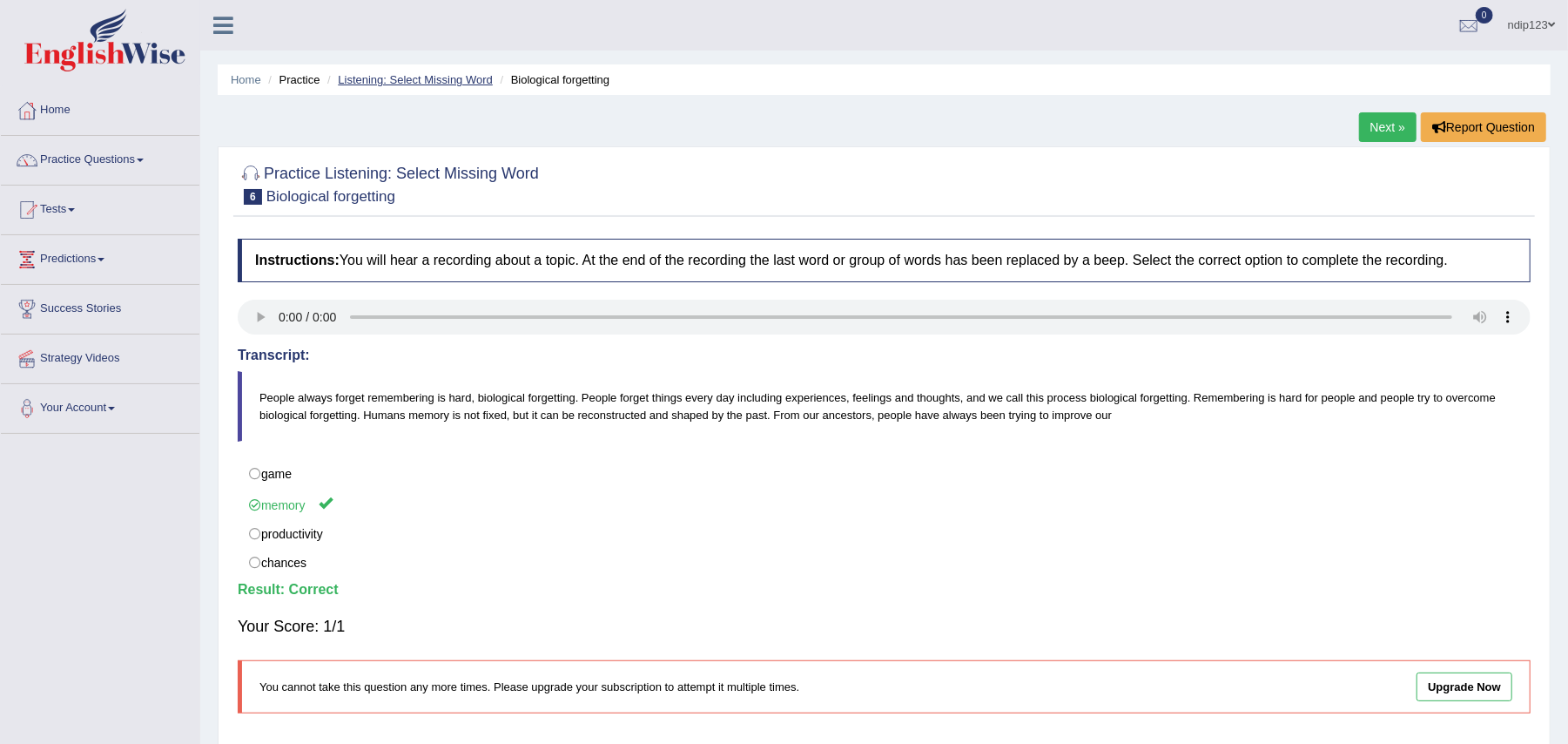
click at [408, 77] on link "Listening: Select Missing Word" at bounding box center [415, 80] width 155 height 13
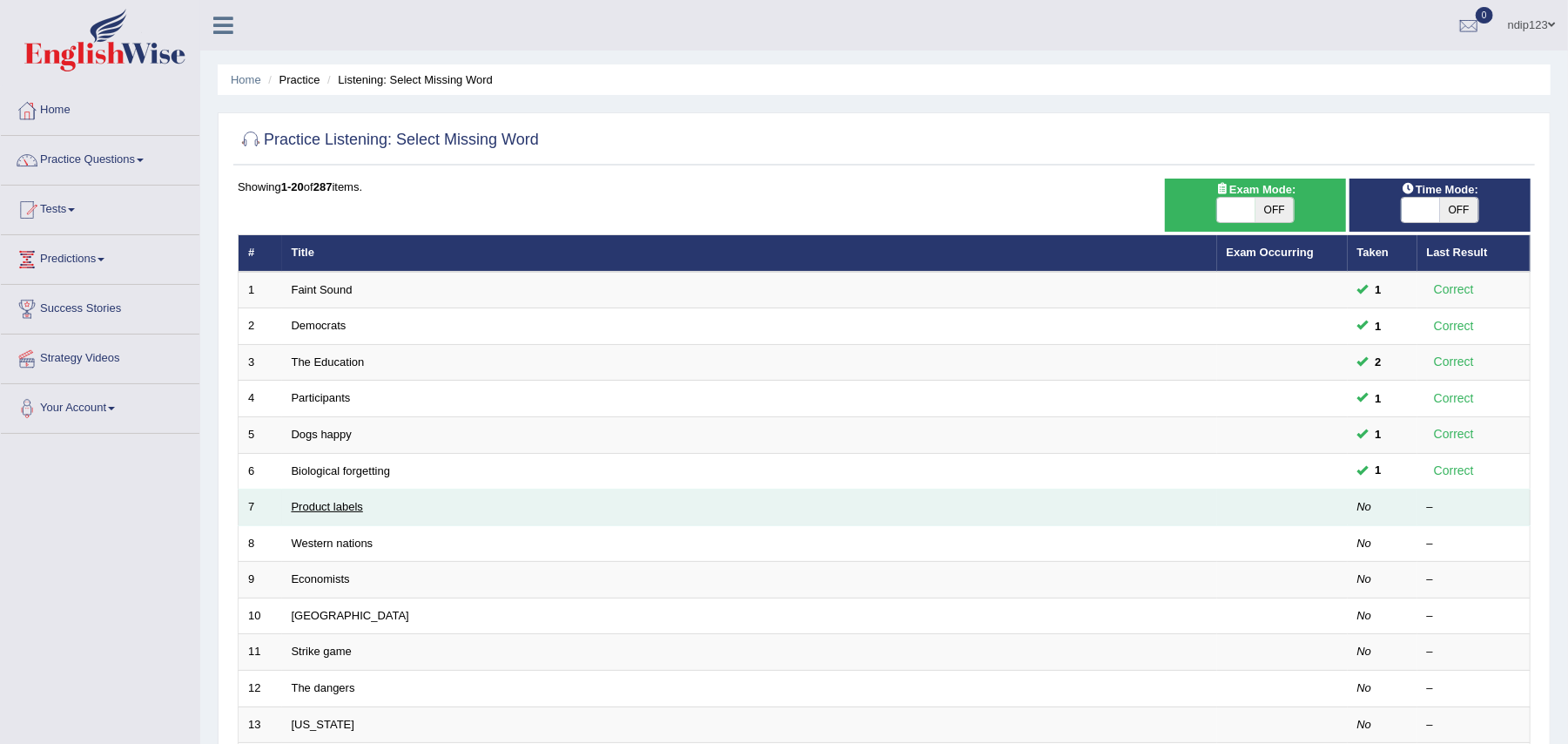
click at [348, 509] on link "Product labels" at bounding box center [327, 506] width 72 height 13
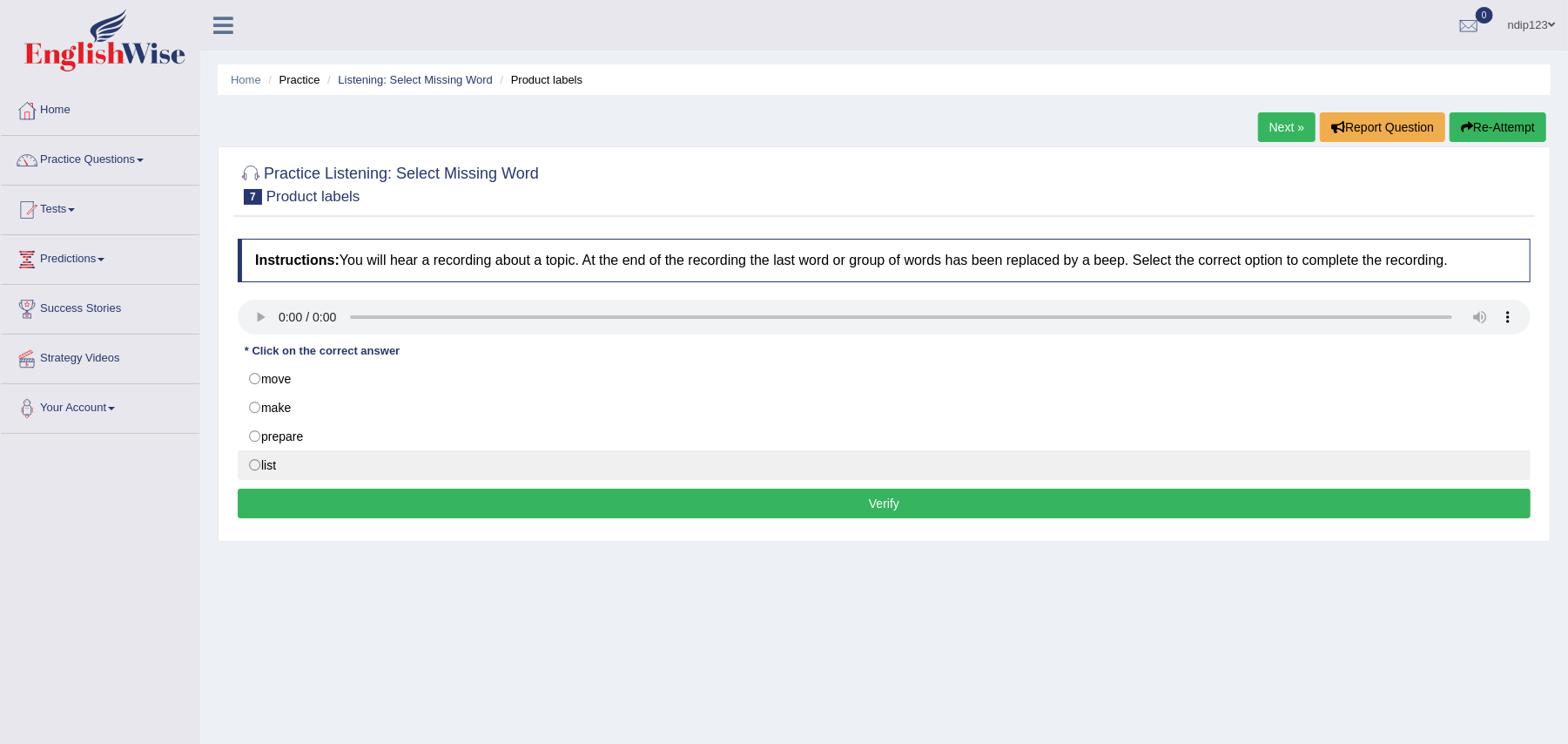
click at [258, 465] on label "list" at bounding box center [884, 465] width 1293 height 30
radio input "true"
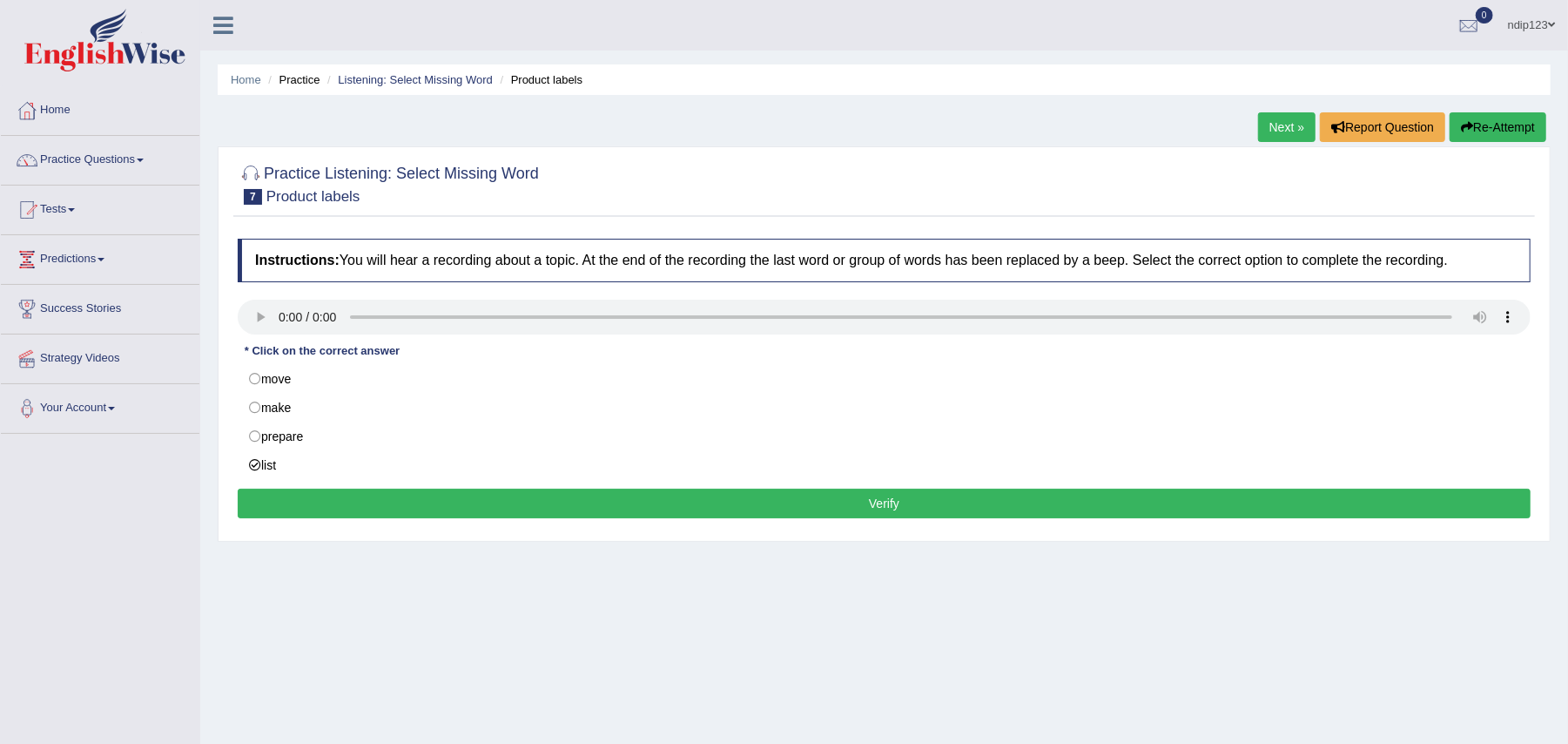
click at [874, 507] on button "Verify" at bounding box center [884, 504] width 1293 height 30
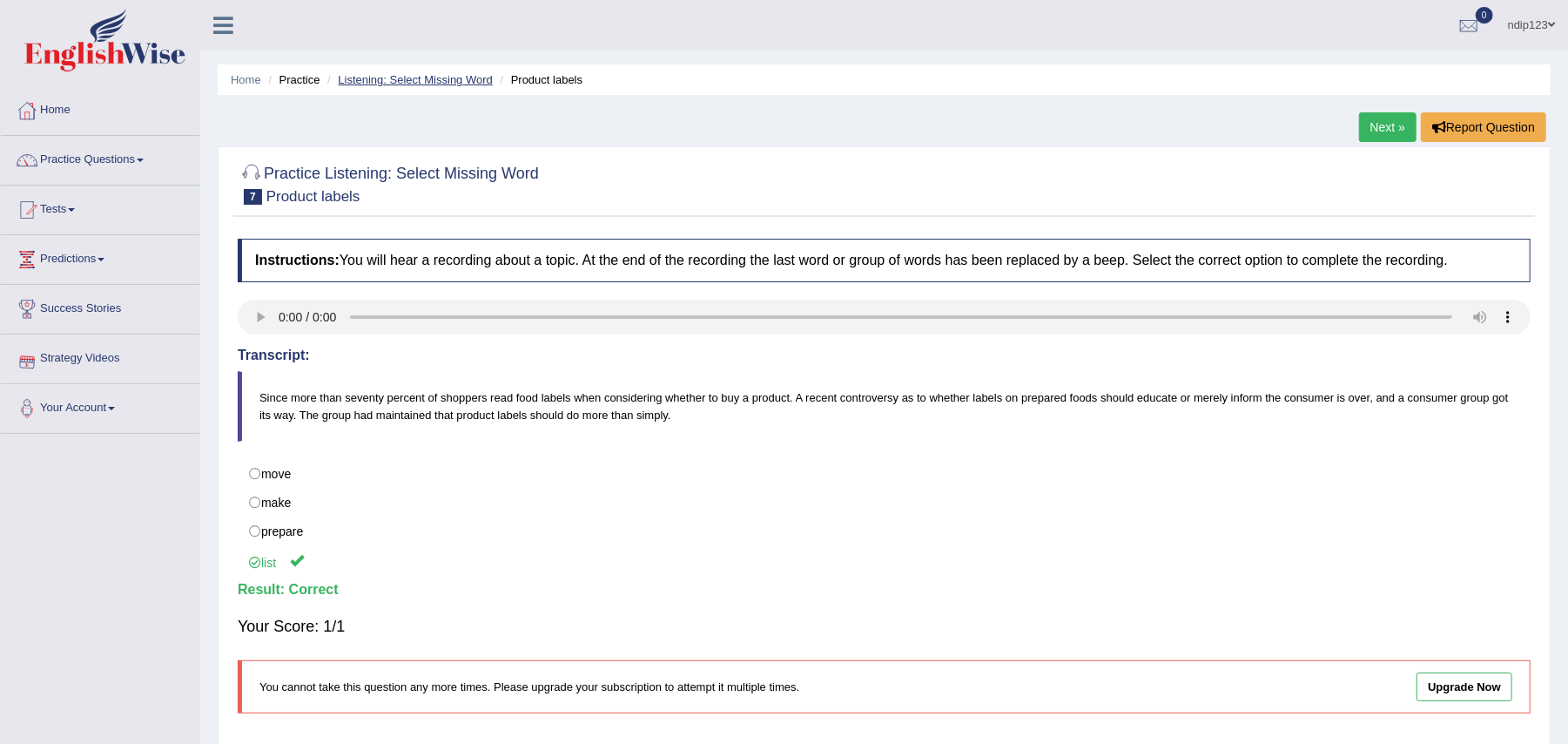
click at [446, 75] on link "Listening: Select Missing Word" at bounding box center [415, 80] width 155 height 13
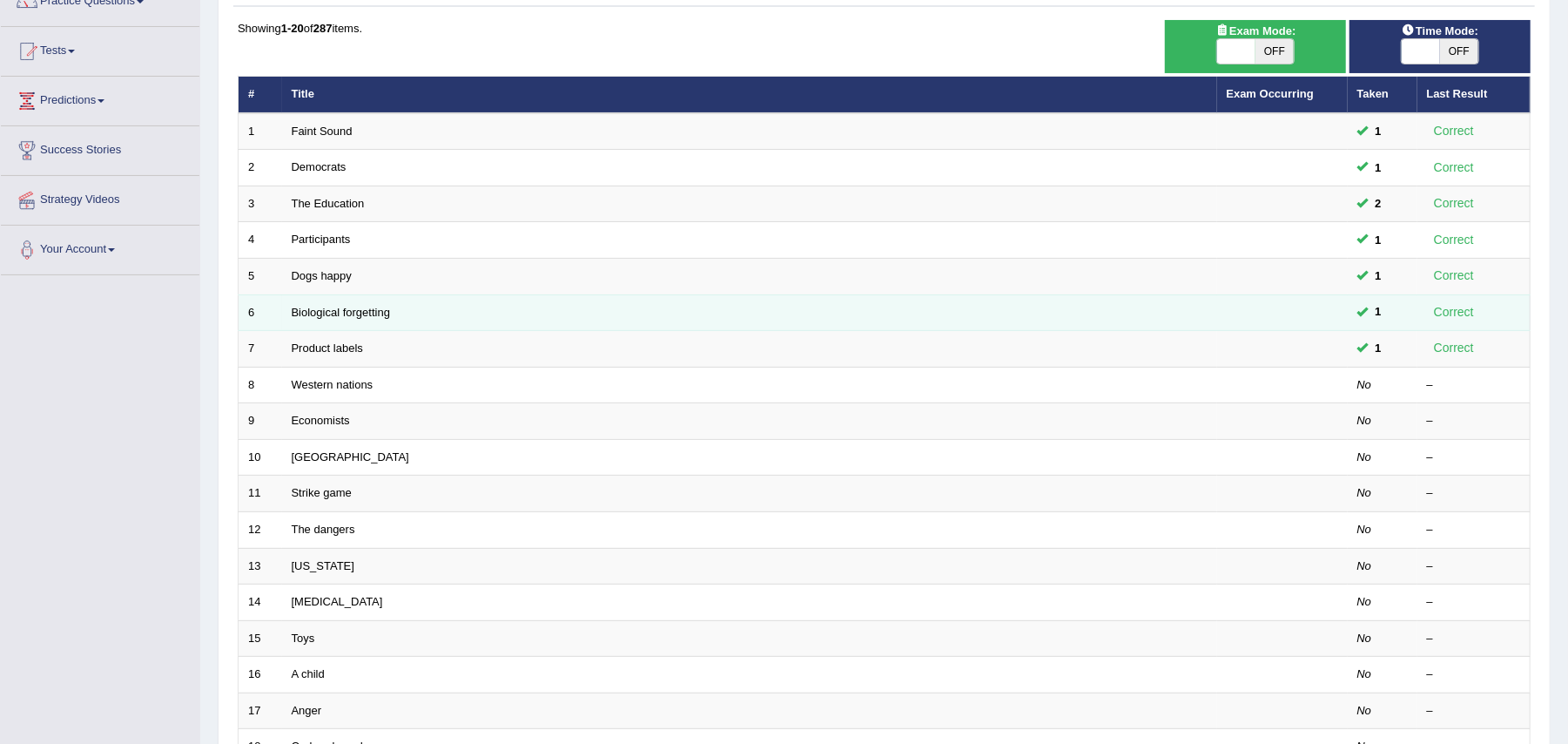
scroll to position [231, 0]
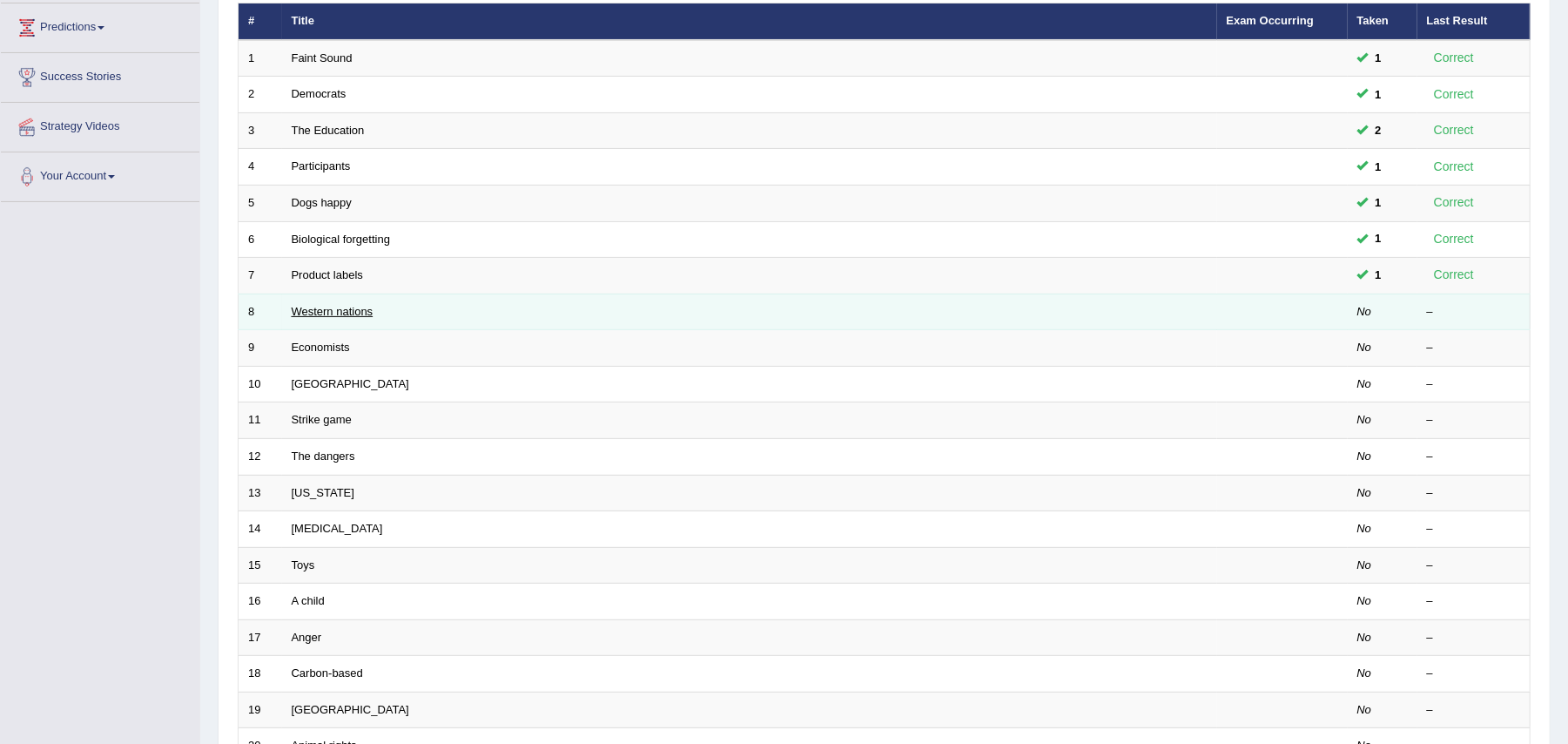
click at [304, 311] on link "Western nations" at bounding box center [333, 311] width 82 height 13
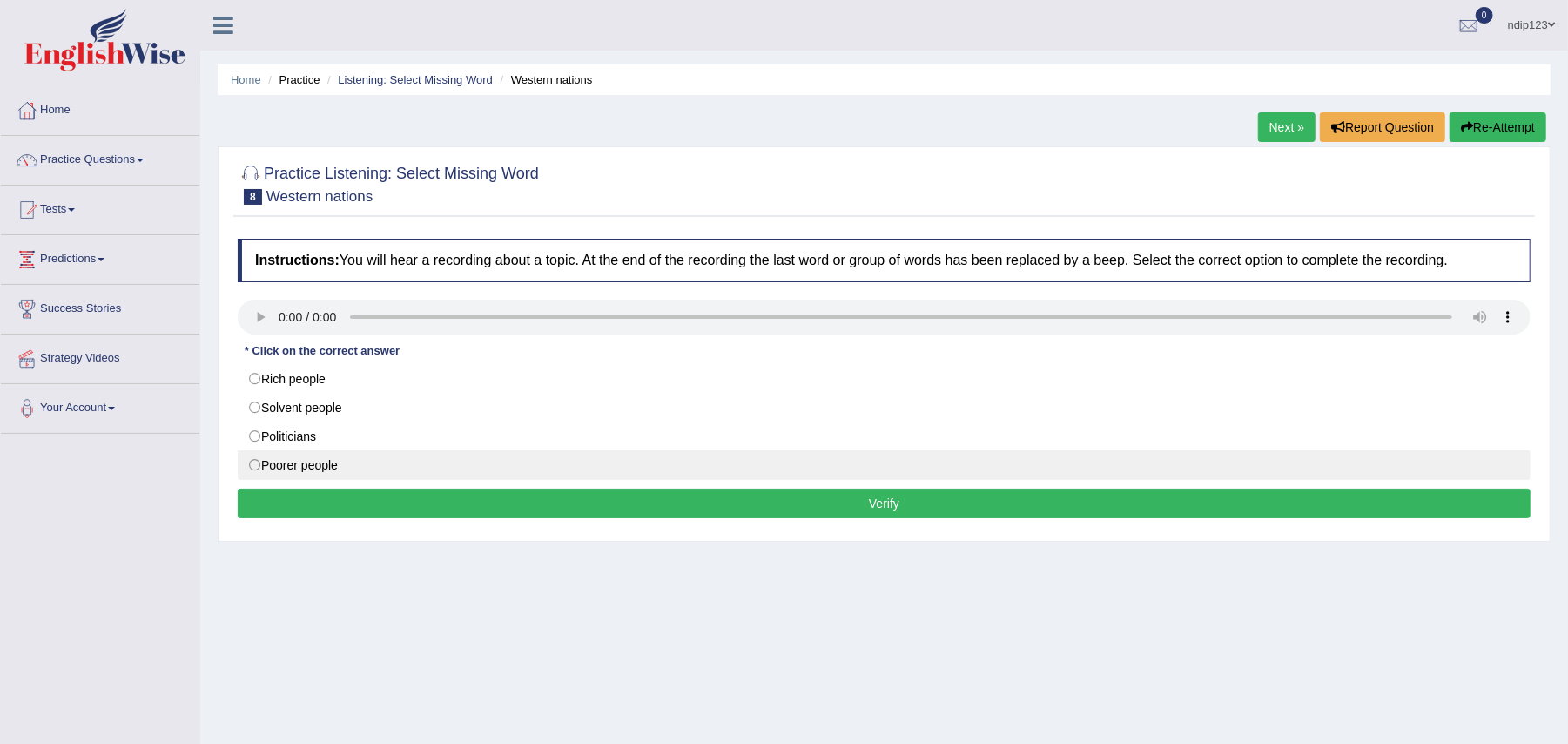
click at [254, 465] on label "Poorer people" at bounding box center [884, 465] width 1293 height 30
radio input "true"
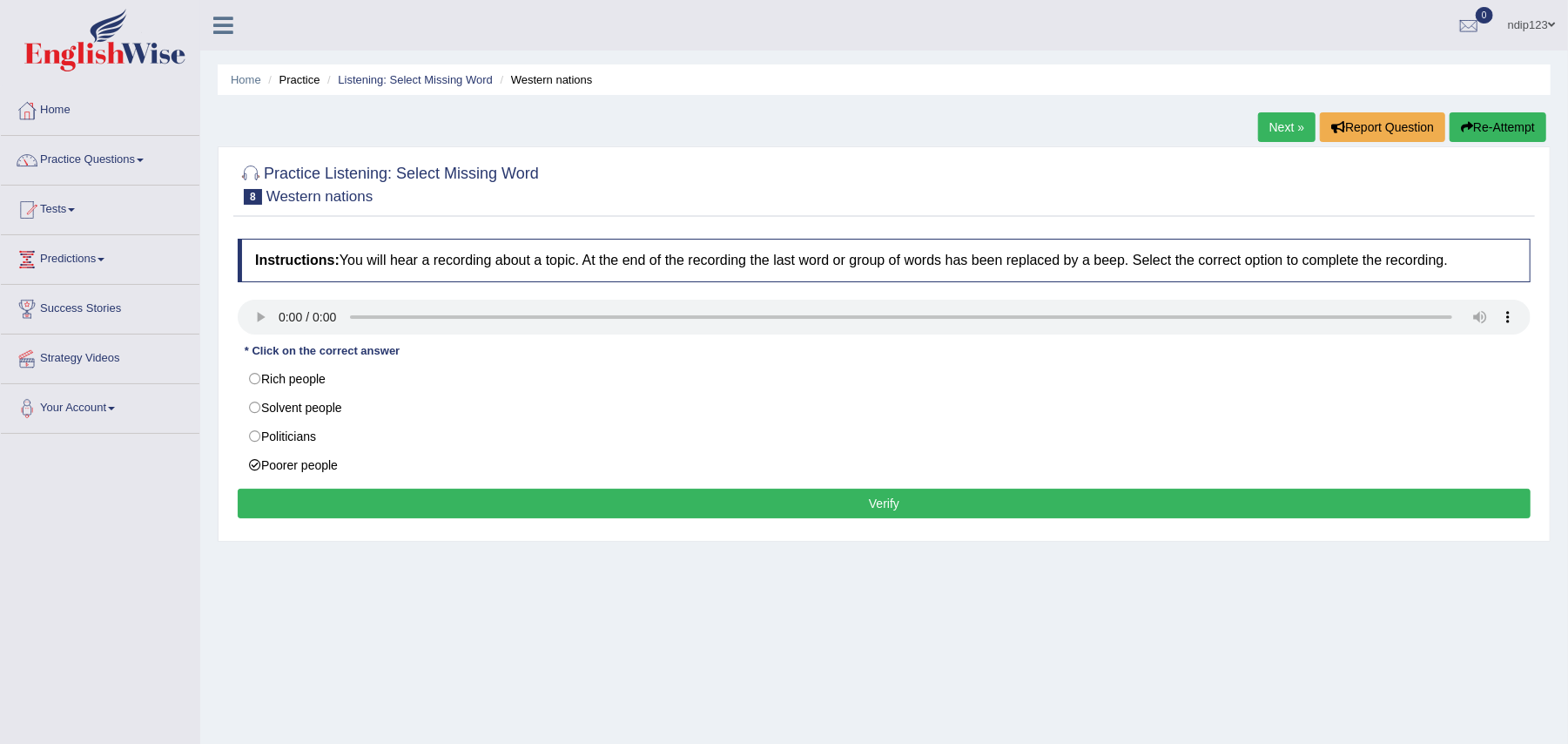
click at [862, 510] on button "Verify" at bounding box center [884, 504] width 1293 height 30
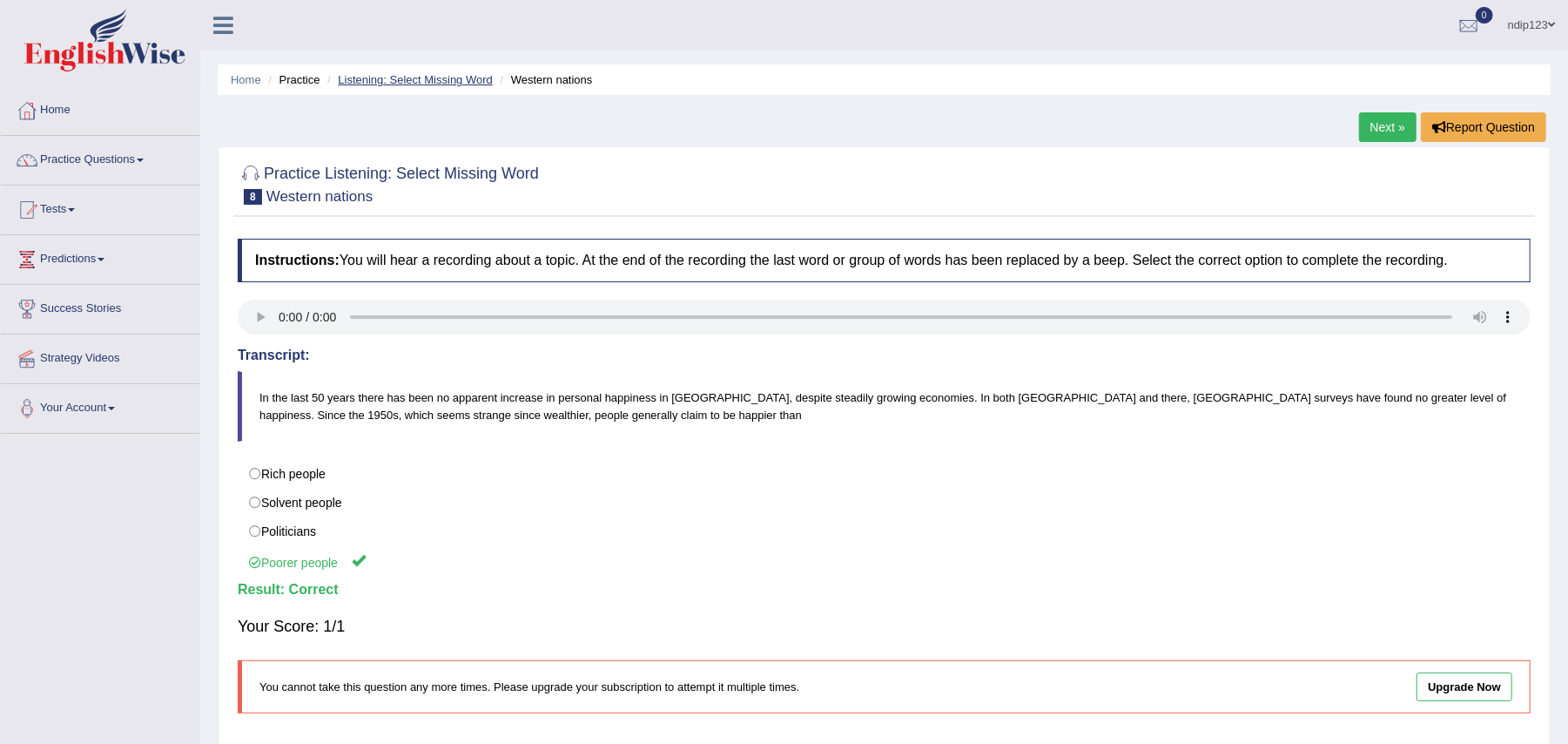
click at [405, 78] on link "Listening: Select Missing Word" at bounding box center [415, 80] width 155 height 13
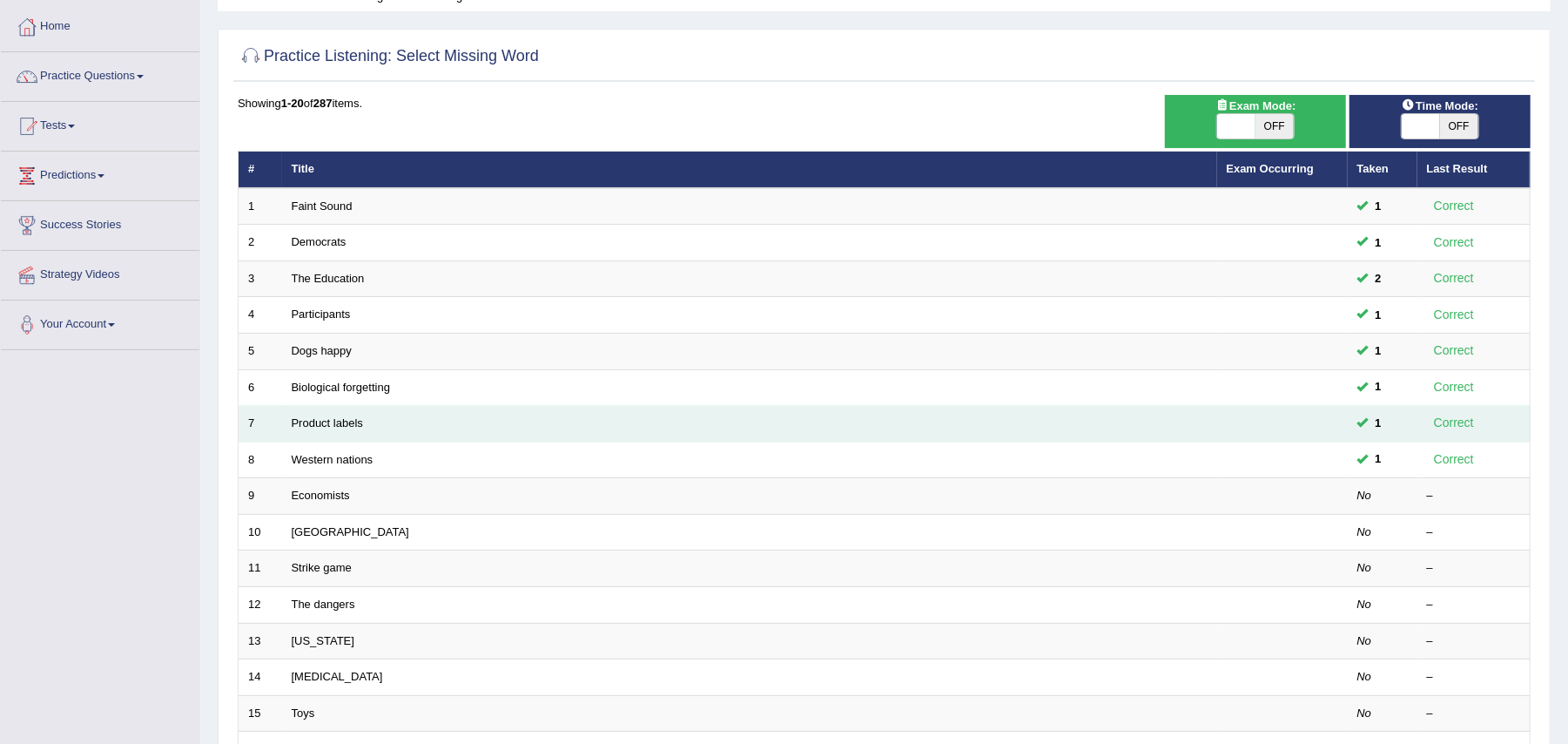
scroll to position [348, 0]
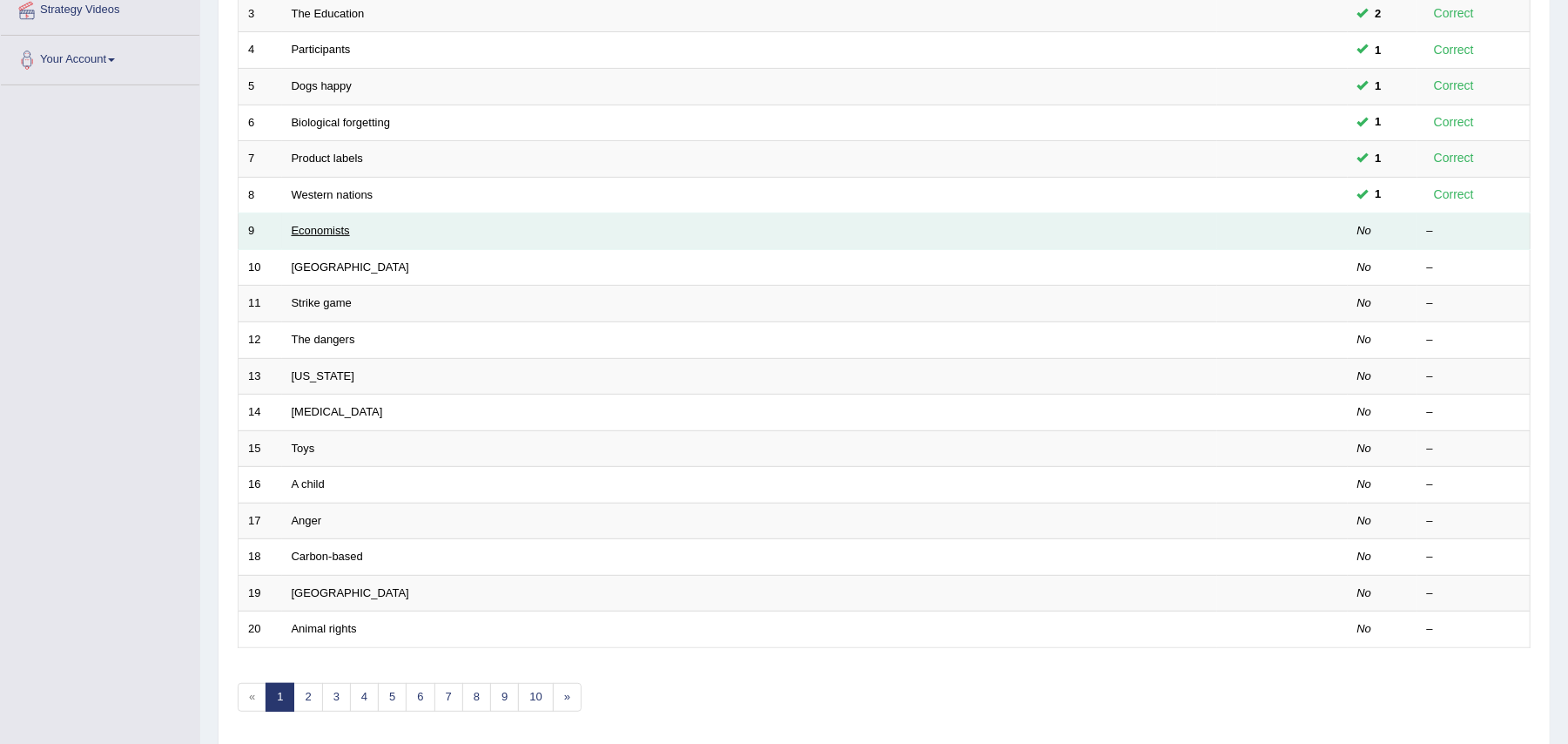
click at [315, 230] on link "Economists" at bounding box center [321, 230] width 58 height 13
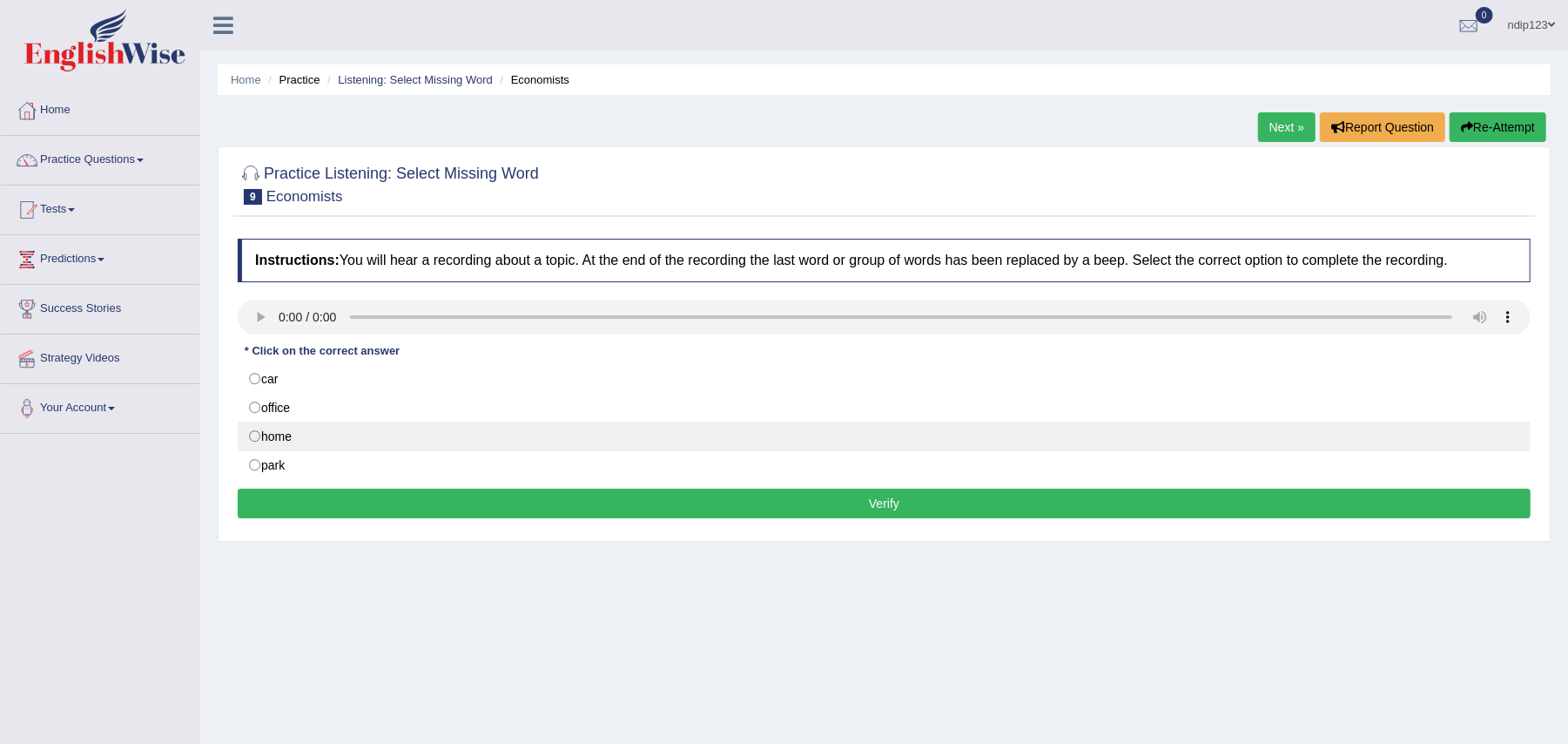
click at [258, 436] on label "home" at bounding box center [884, 436] width 1293 height 30
radio input "true"
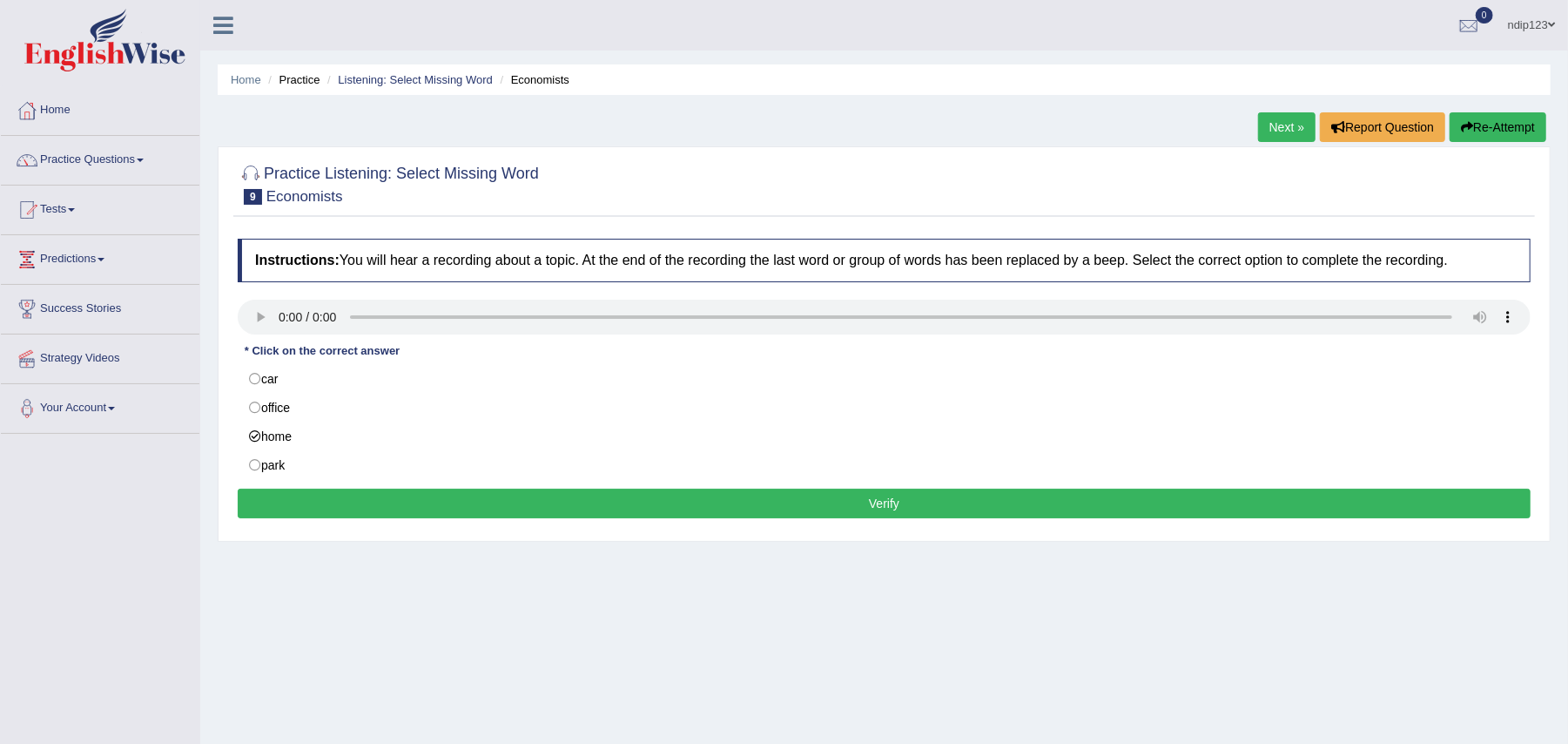
click at [896, 507] on button "Verify" at bounding box center [884, 504] width 1293 height 30
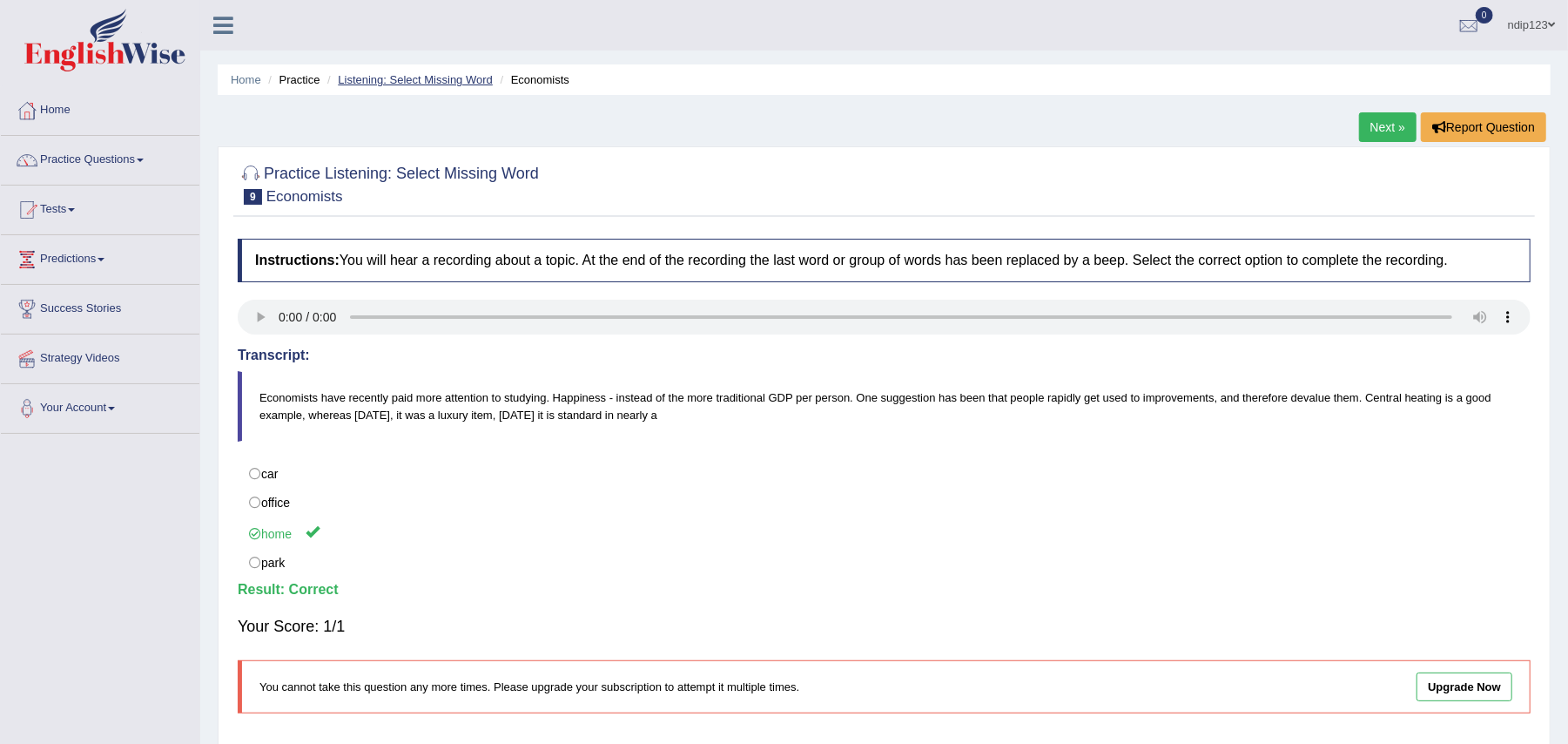
click at [390, 81] on link "Listening: Select Missing Word" at bounding box center [415, 80] width 155 height 13
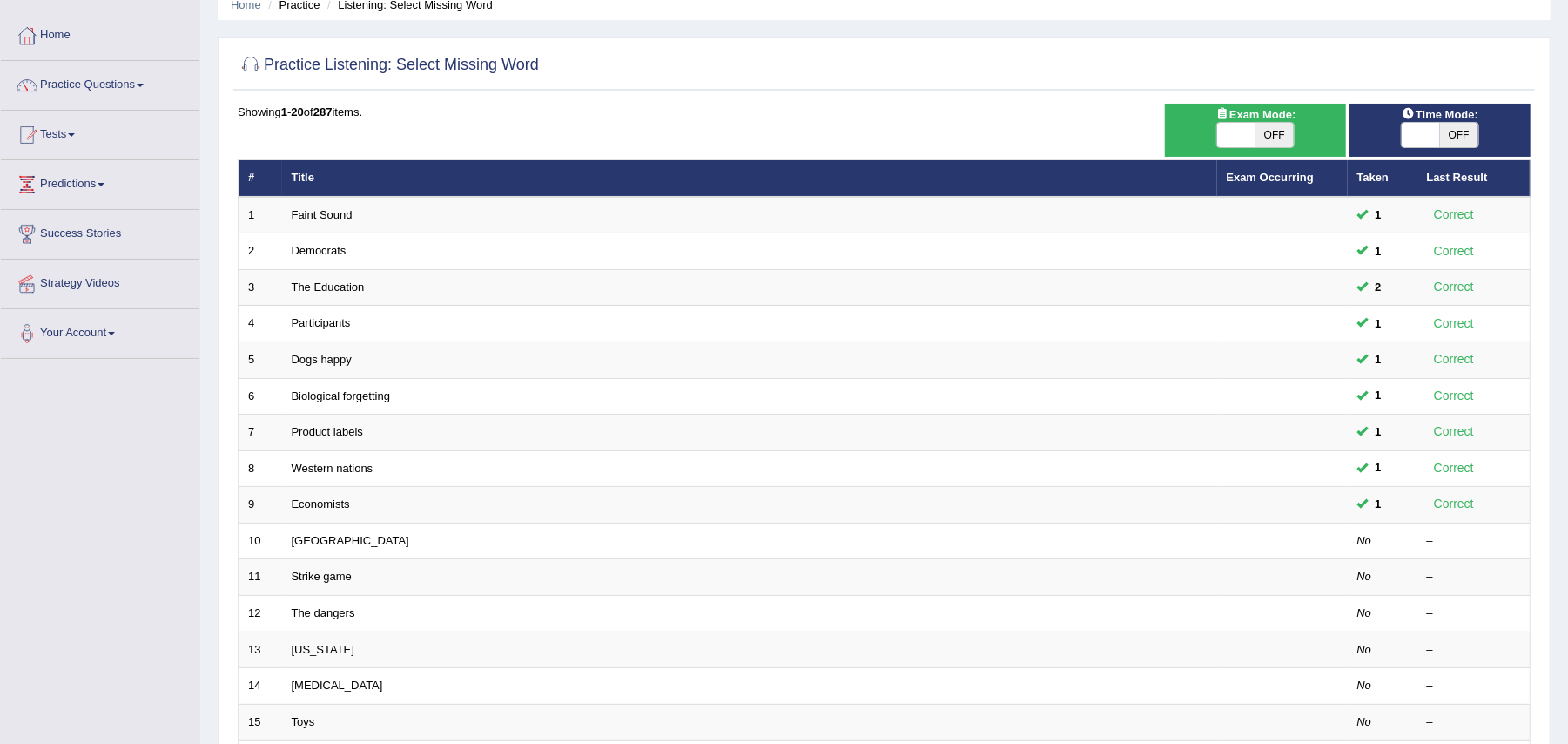
scroll to position [231, 0]
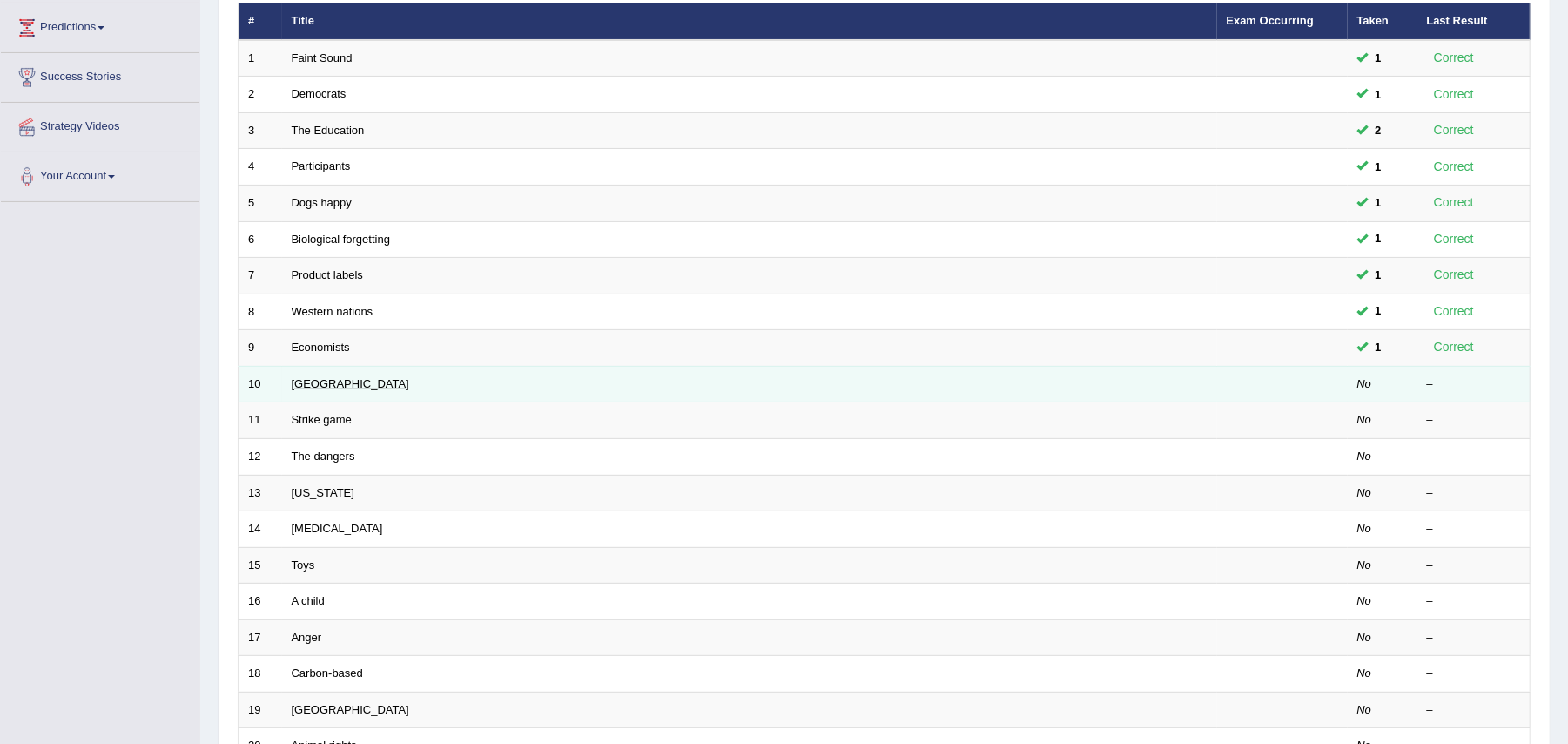
click at [315, 383] on link "[GEOGRAPHIC_DATA]" at bounding box center [351, 384] width 118 height 13
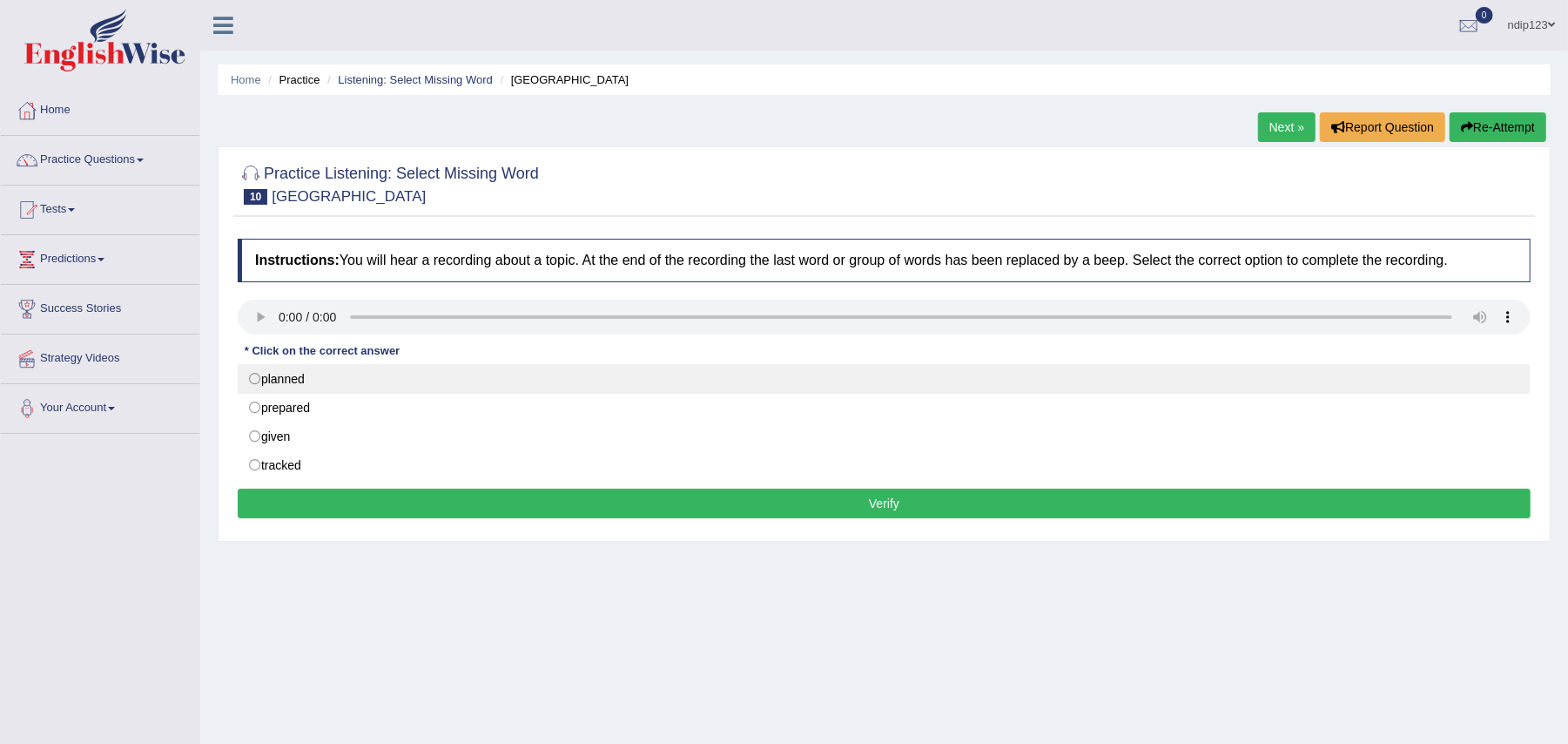
click at [254, 378] on label "planned" at bounding box center [884, 378] width 1293 height 30
radio input "true"
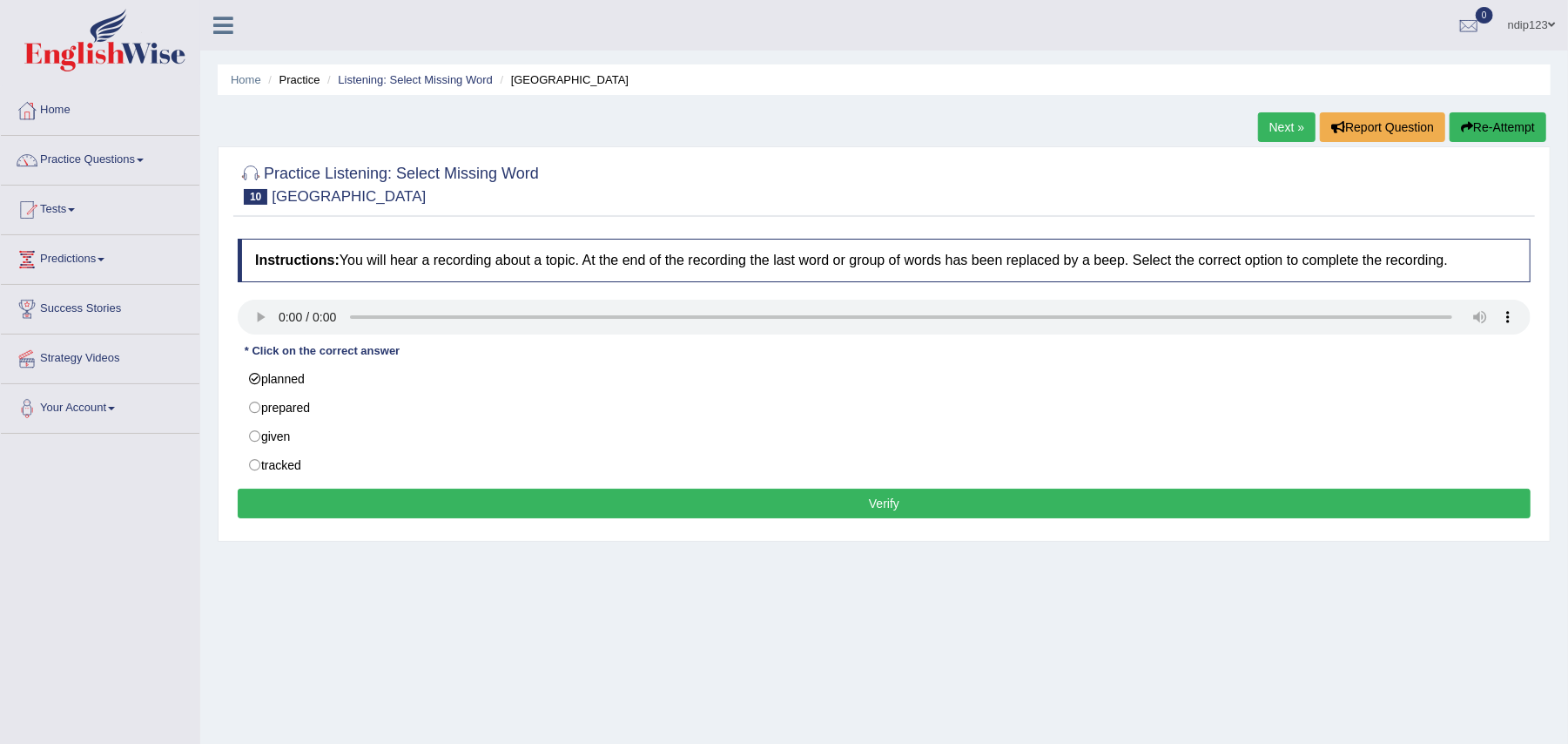
click at [885, 507] on button "Verify" at bounding box center [884, 504] width 1293 height 30
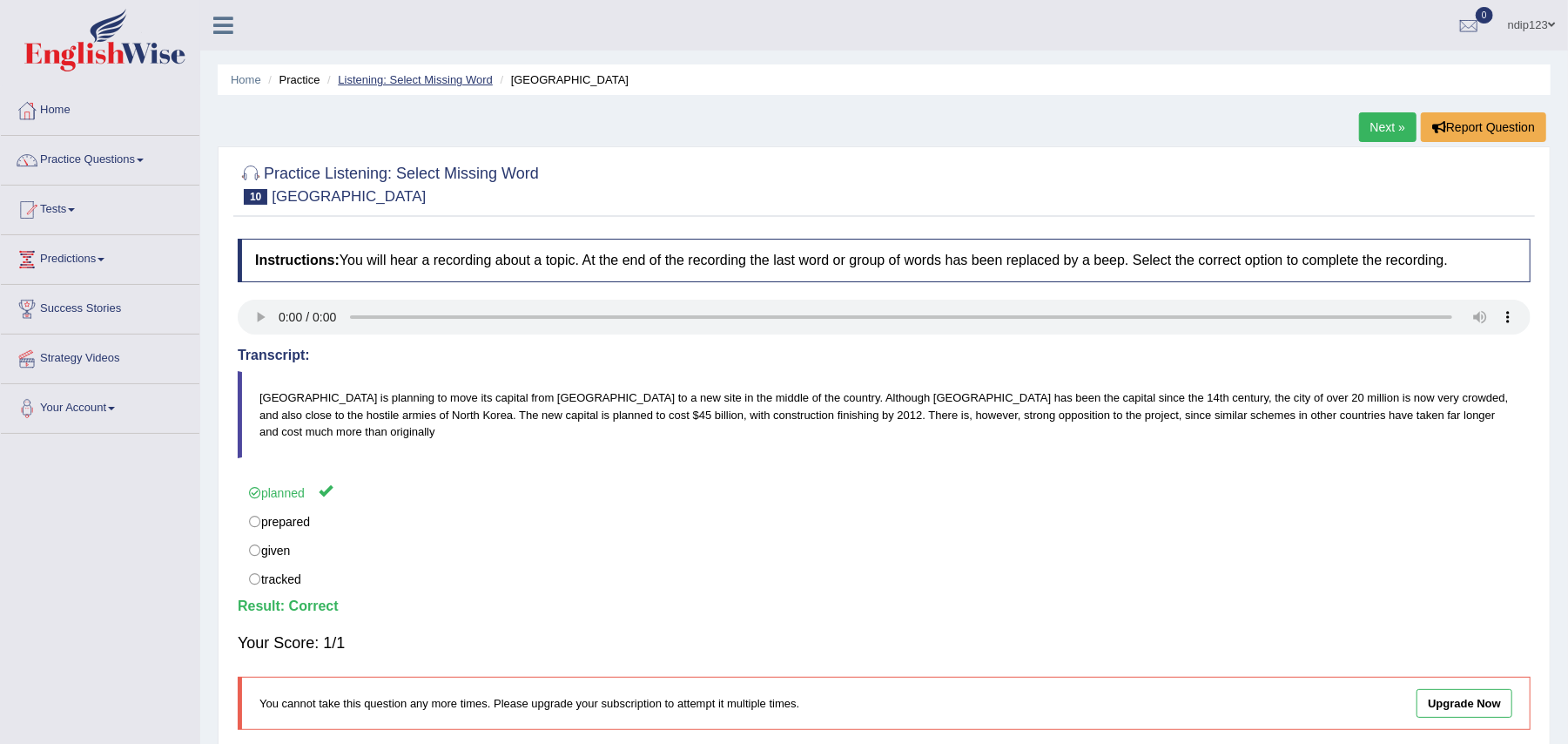
click at [411, 75] on link "Listening: Select Missing Word" at bounding box center [415, 80] width 155 height 13
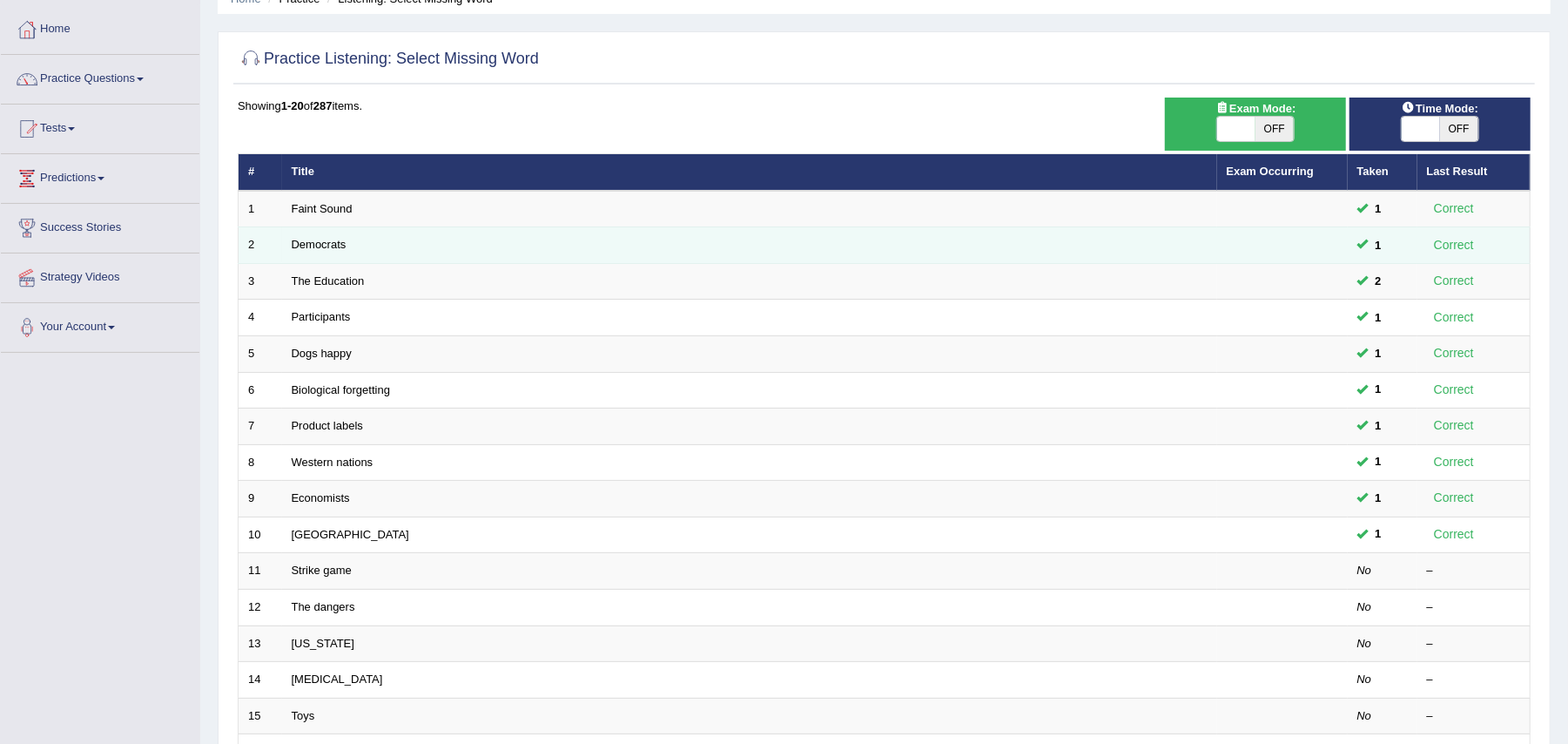
scroll to position [348, 0]
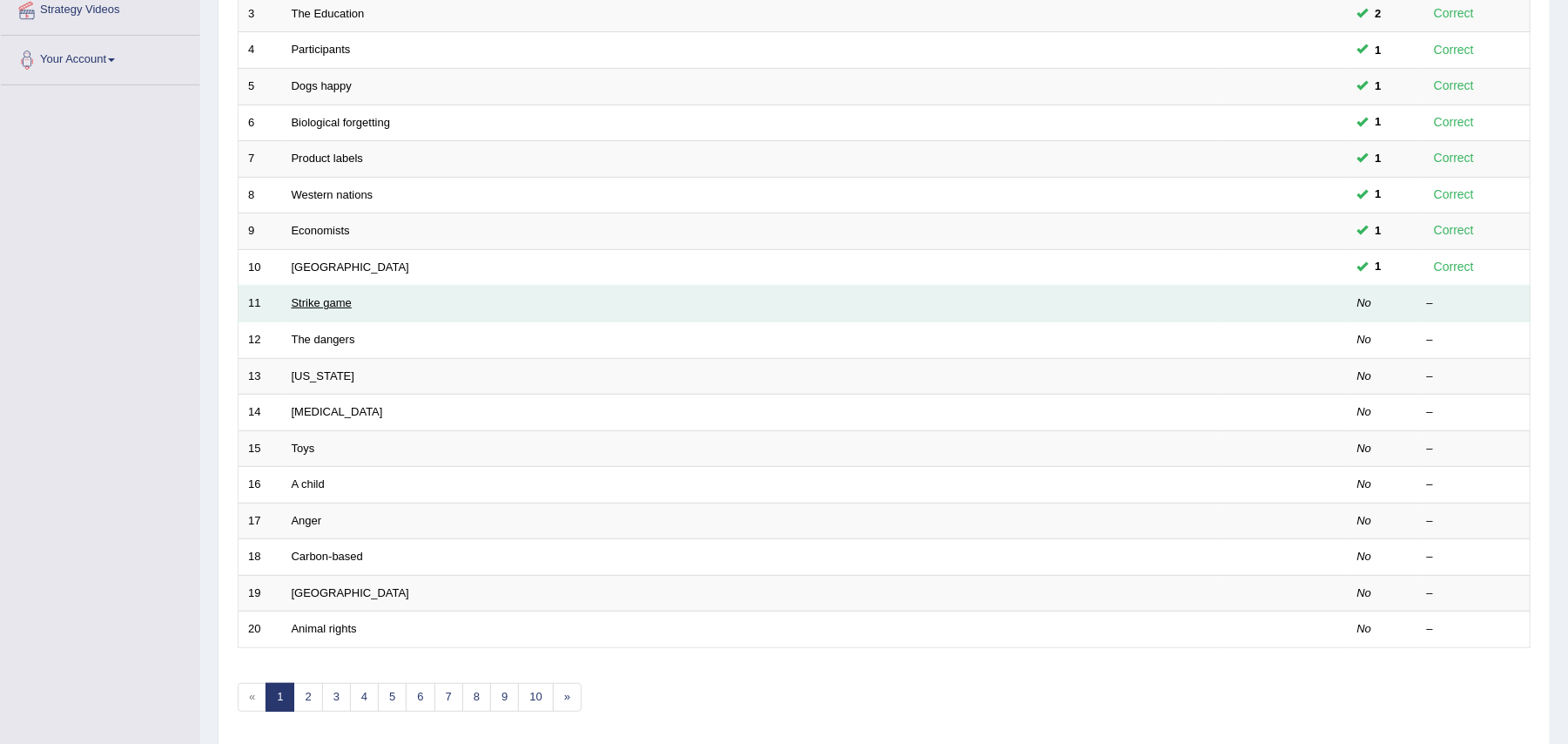
click at [308, 300] on link "Strike game" at bounding box center [322, 302] width 60 height 13
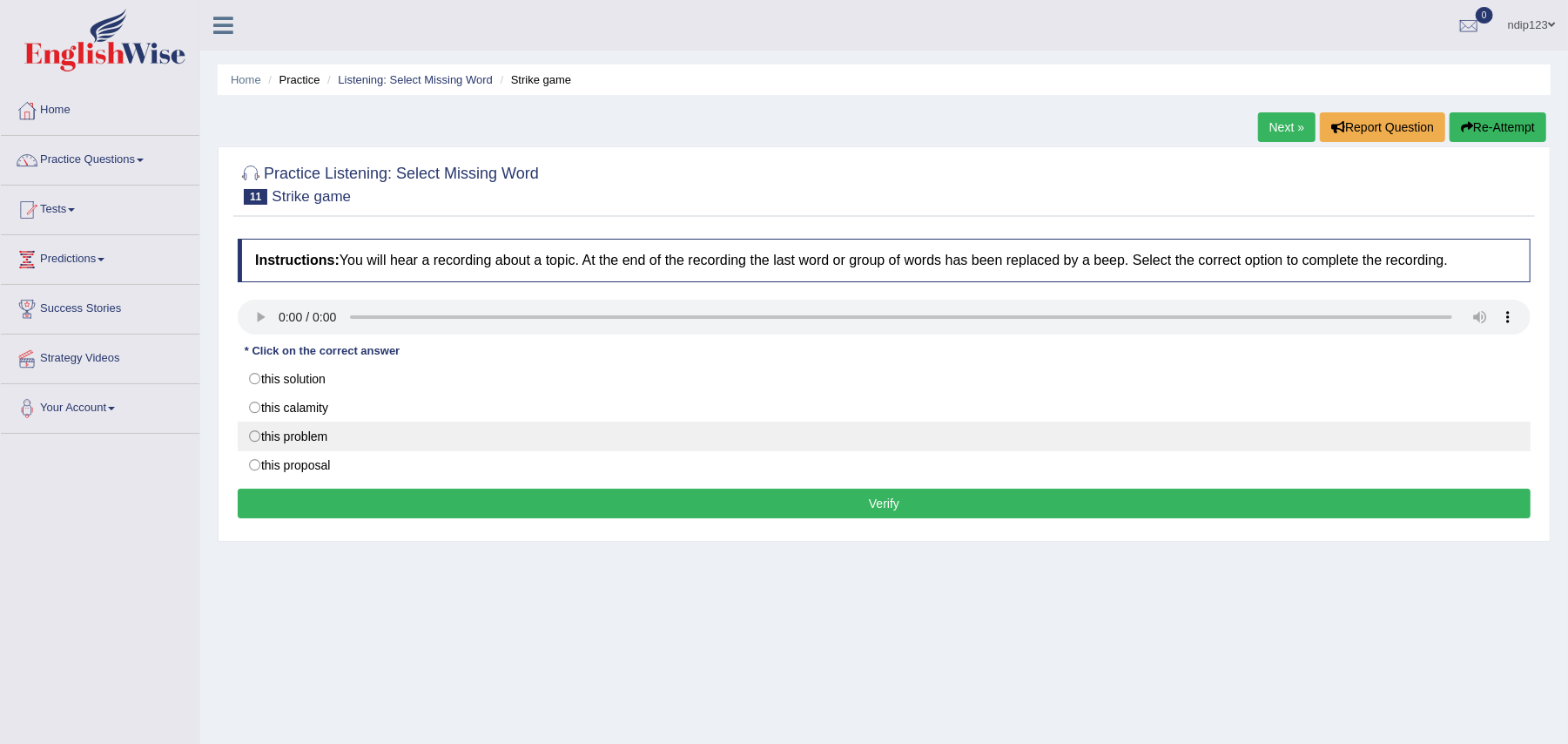
click at [255, 434] on label "this problem" at bounding box center [884, 436] width 1293 height 30
radio input "true"
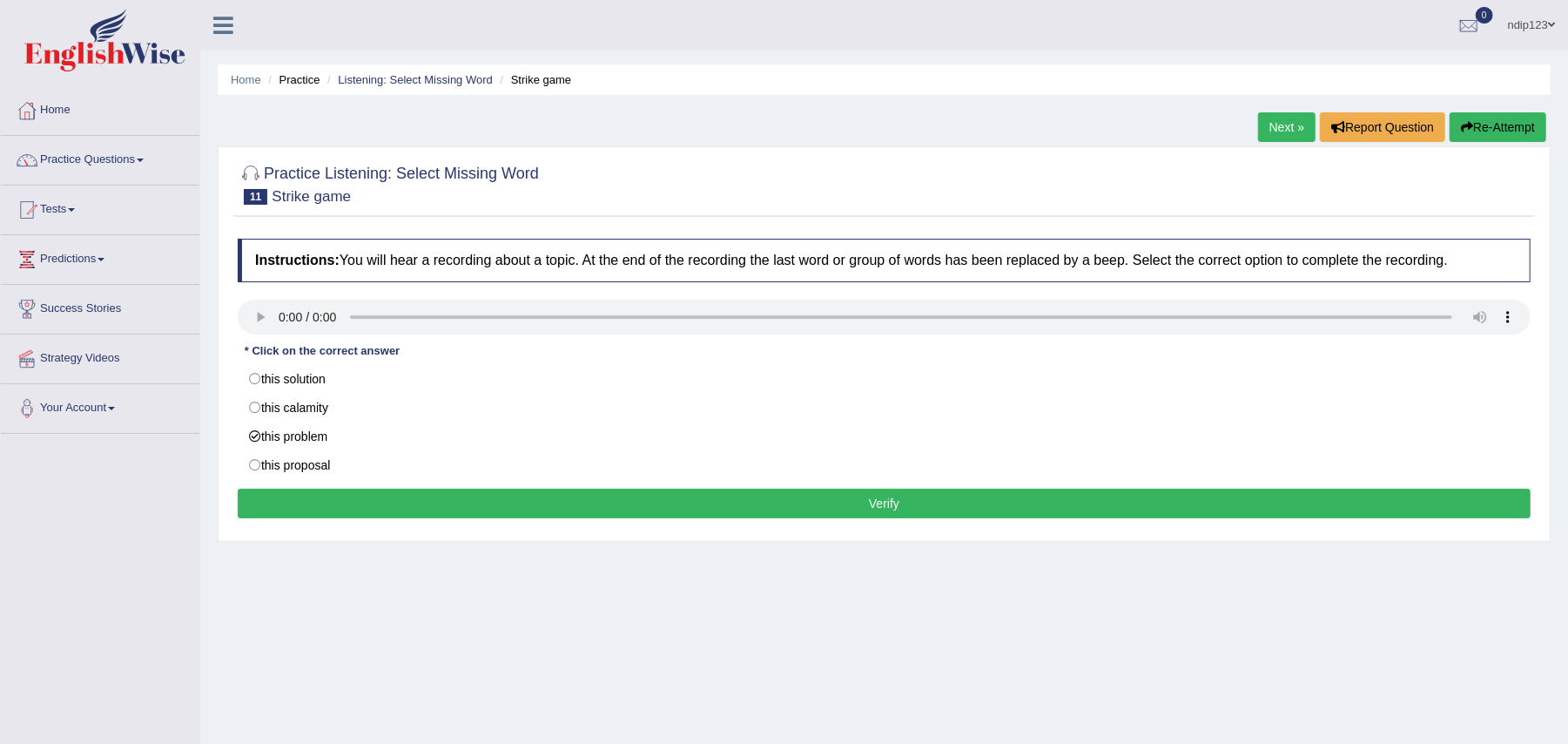
click at [876, 509] on button "Verify" at bounding box center [884, 504] width 1293 height 30
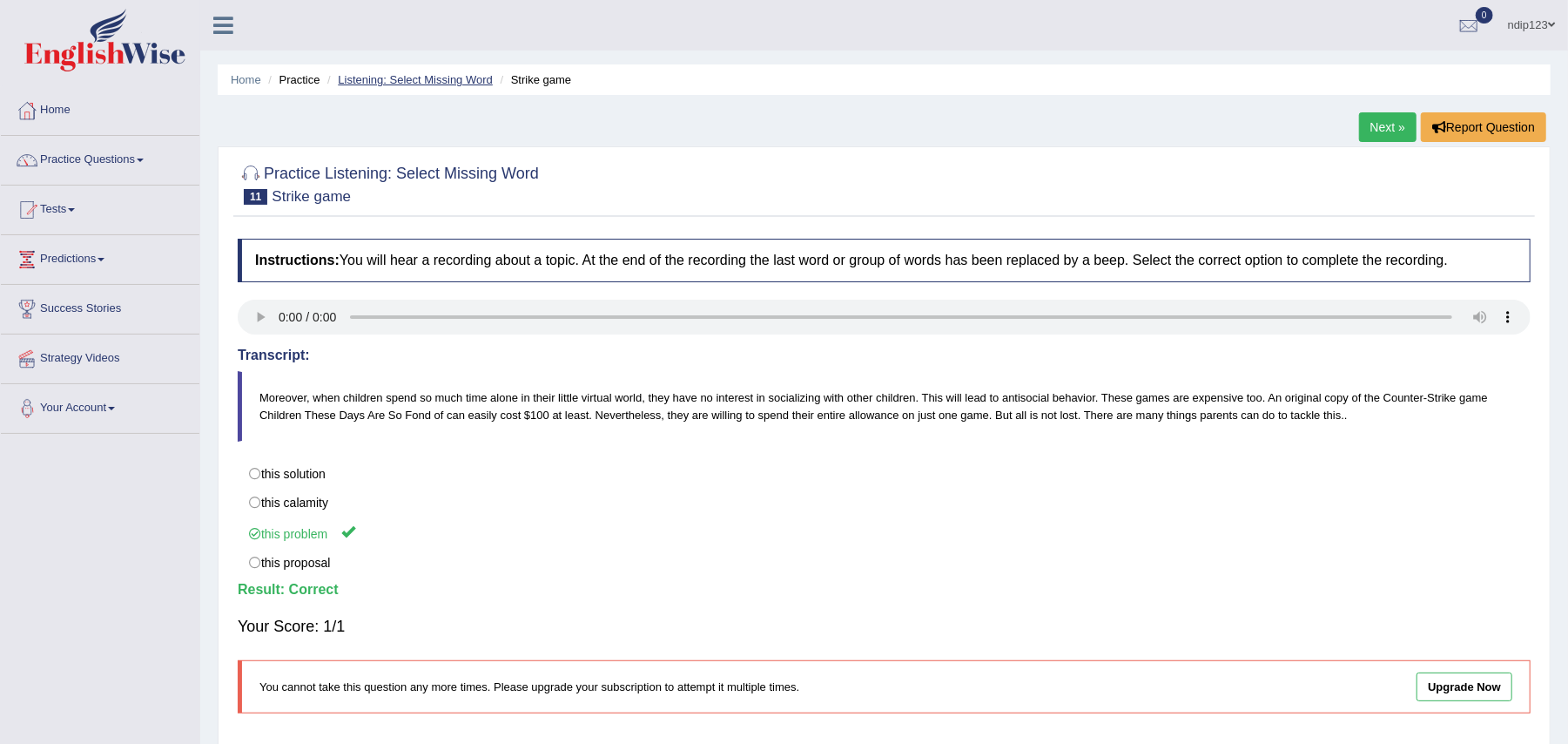
click at [432, 80] on link "Listening: Select Missing Word" at bounding box center [415, 80] width 155 height 13
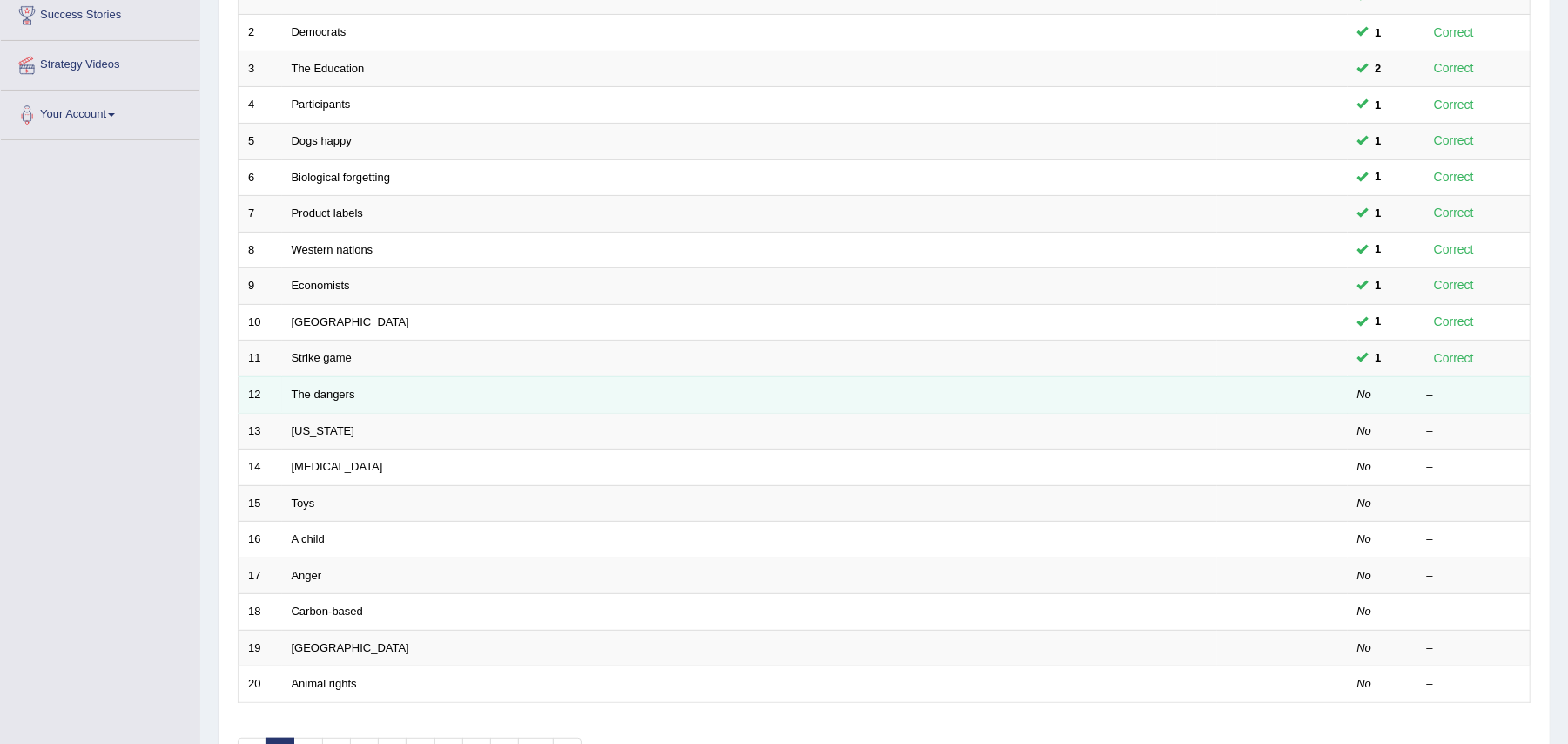
scroll to position [348, 0]
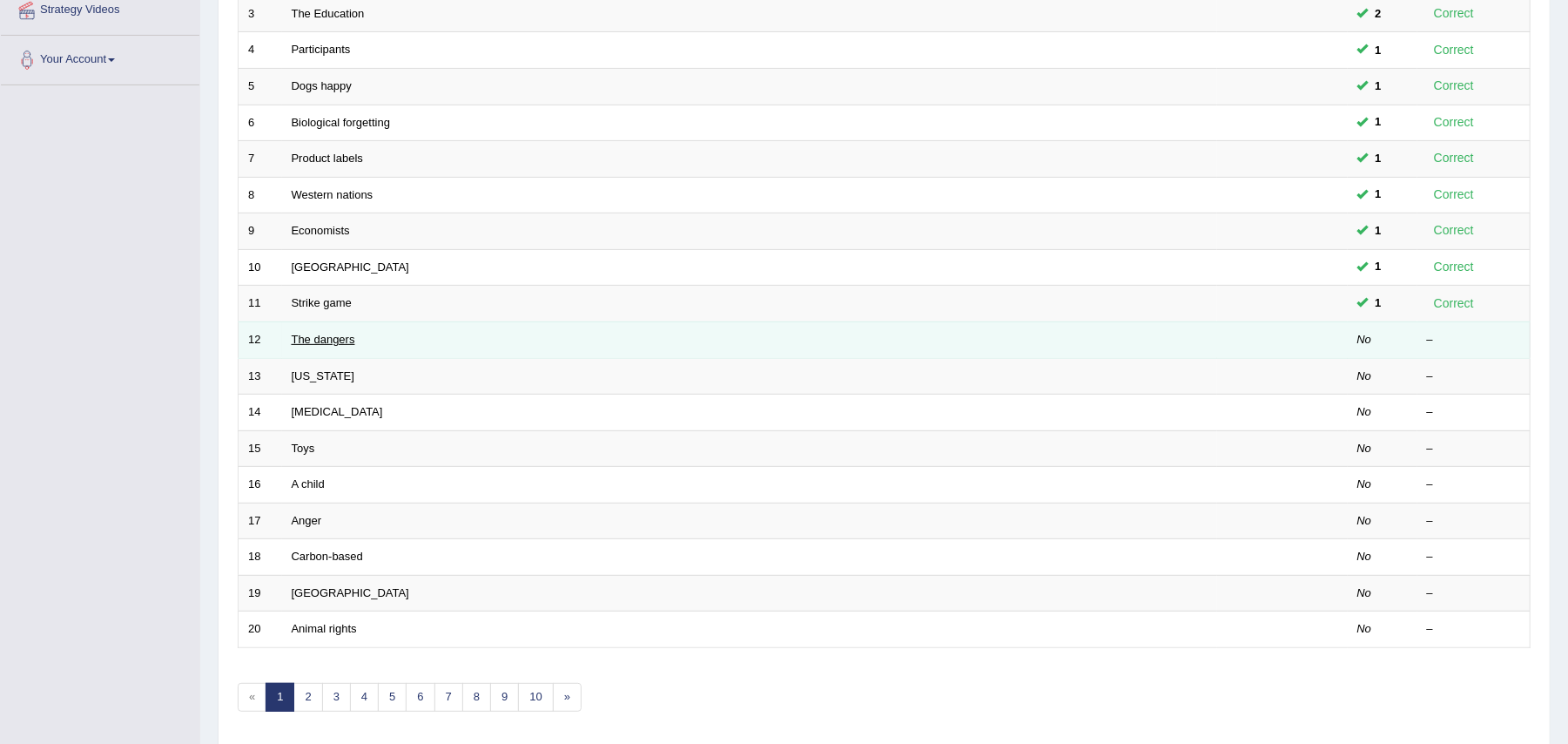
click at [329, 341] on link "The dangers" at bounding box center [324, 339] width 63 height 13
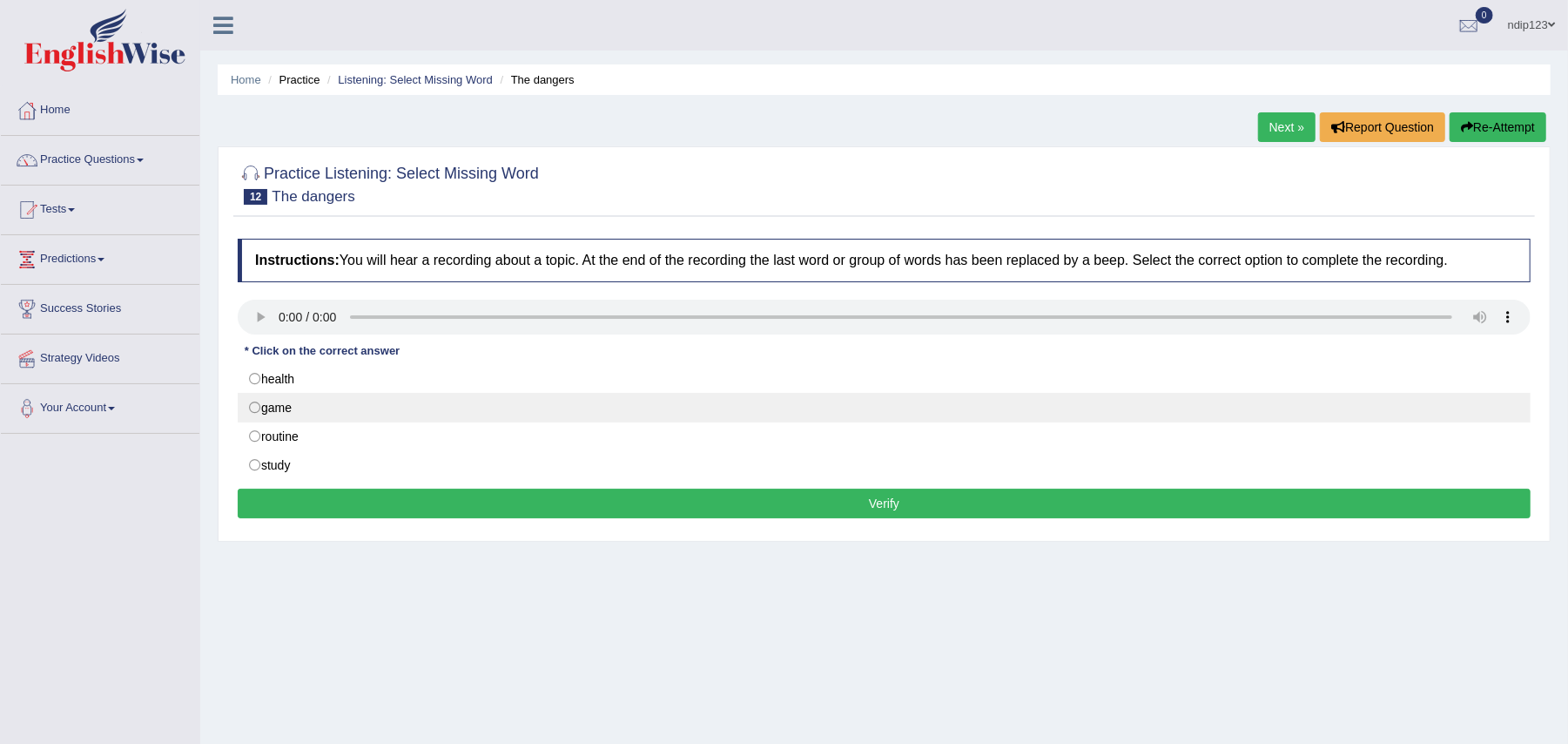
click at [252, 407] on label "game" at bounding box center [884, 407] width 1293 height 30
radio input "true"
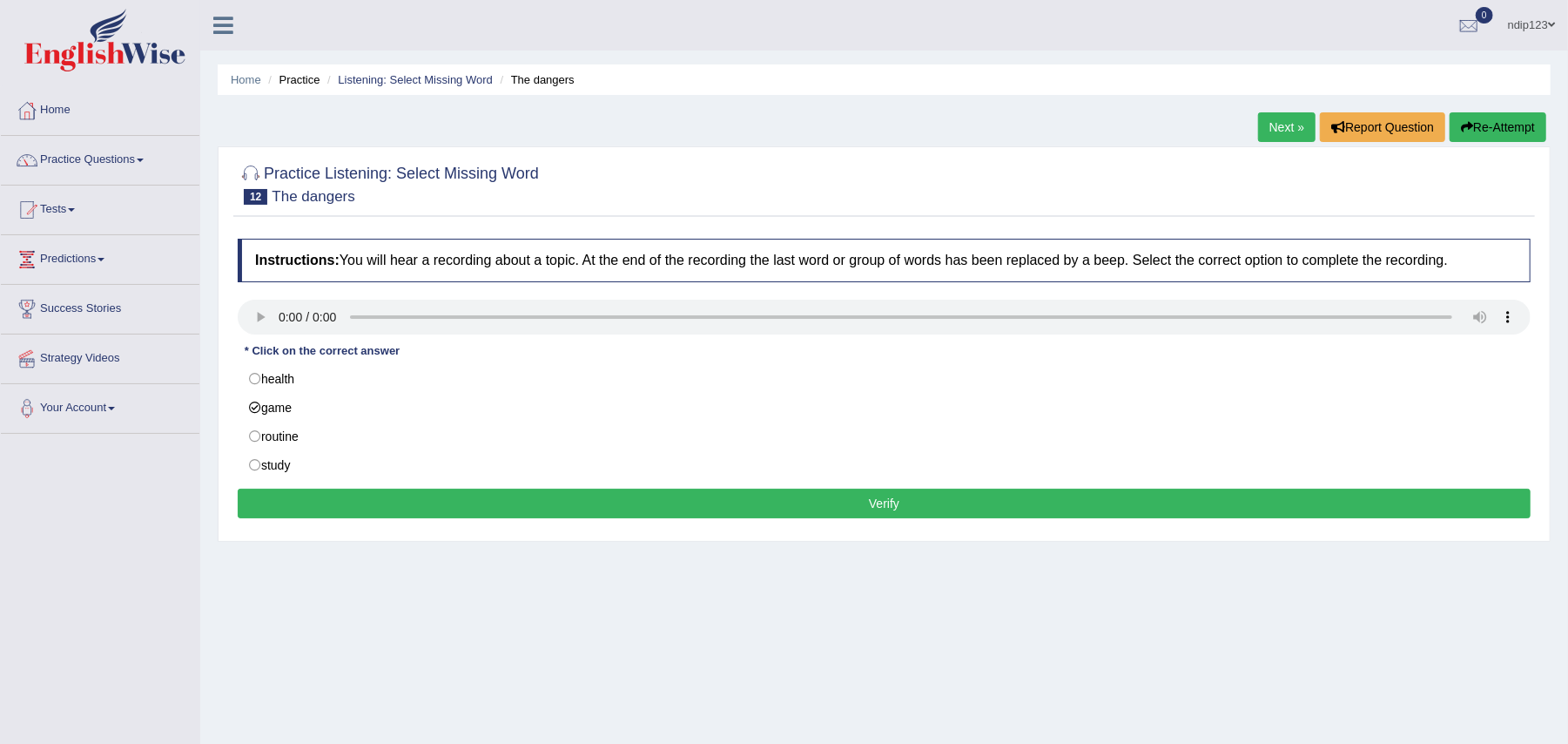
click at [878, 506] on button "Verify" at bounding box center [884, 504] width 1293 height 30
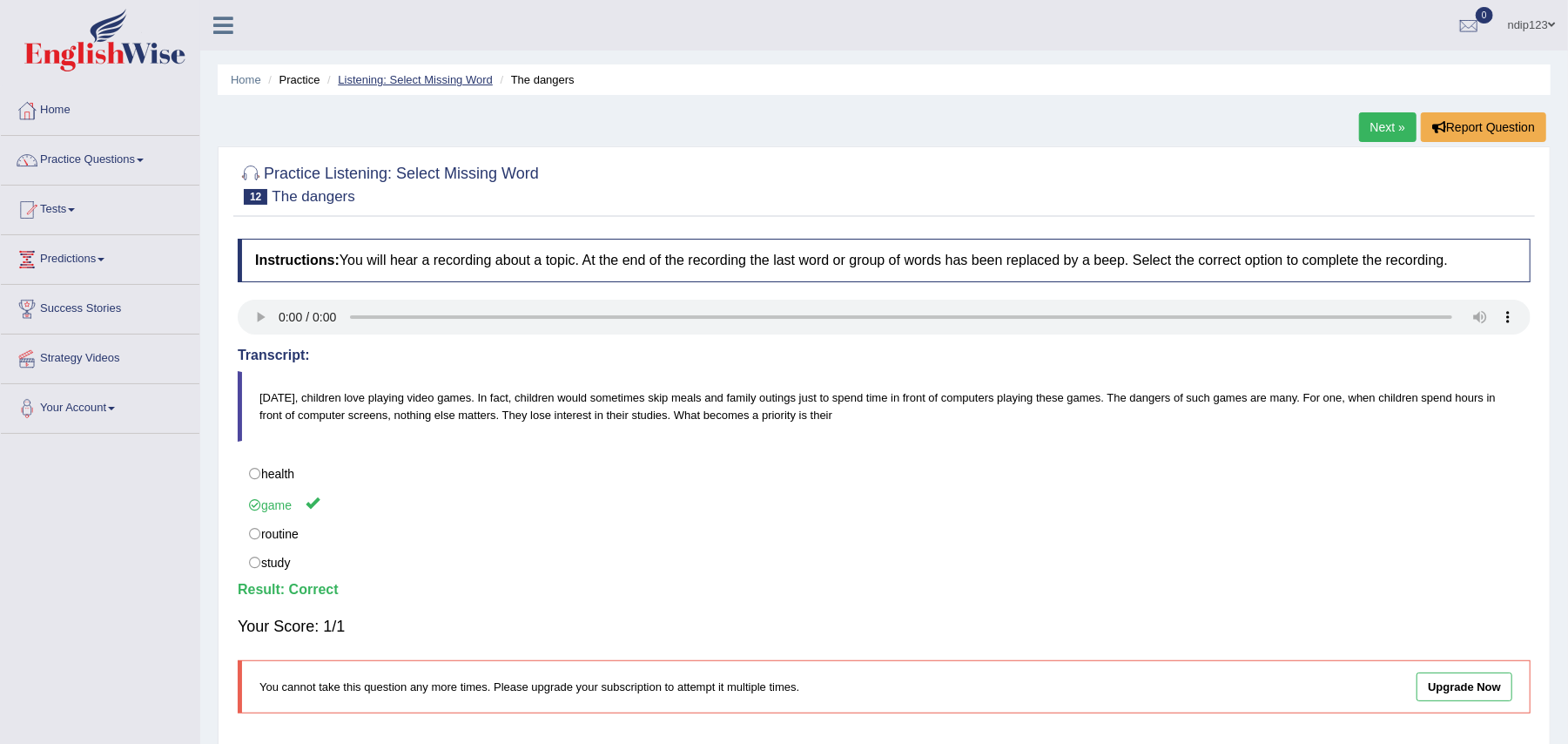
click at [414, 74] on link "Listening: Select Missing Word" at bounding box center [415, 80] width 155 height 13
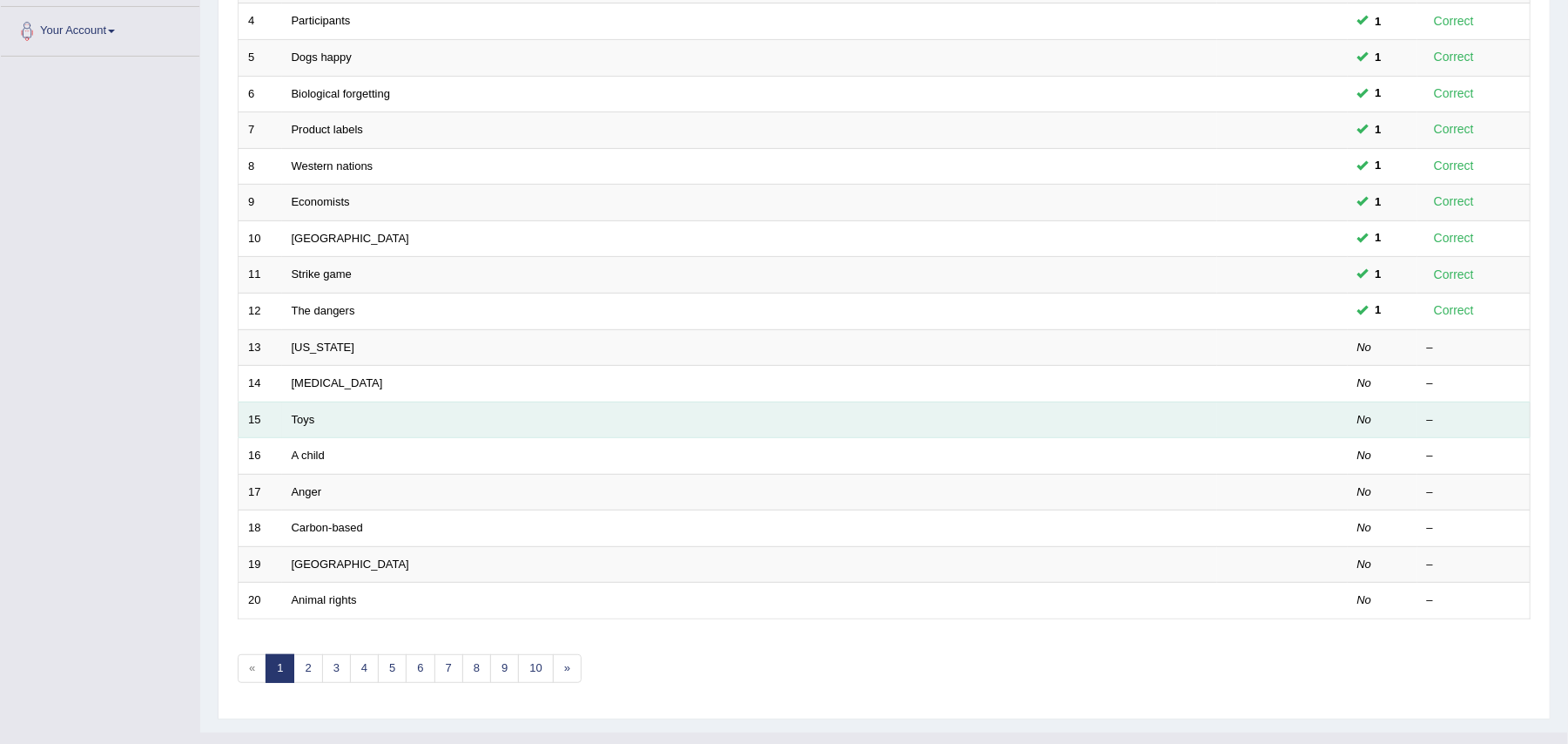
scroll to position [416, 0]
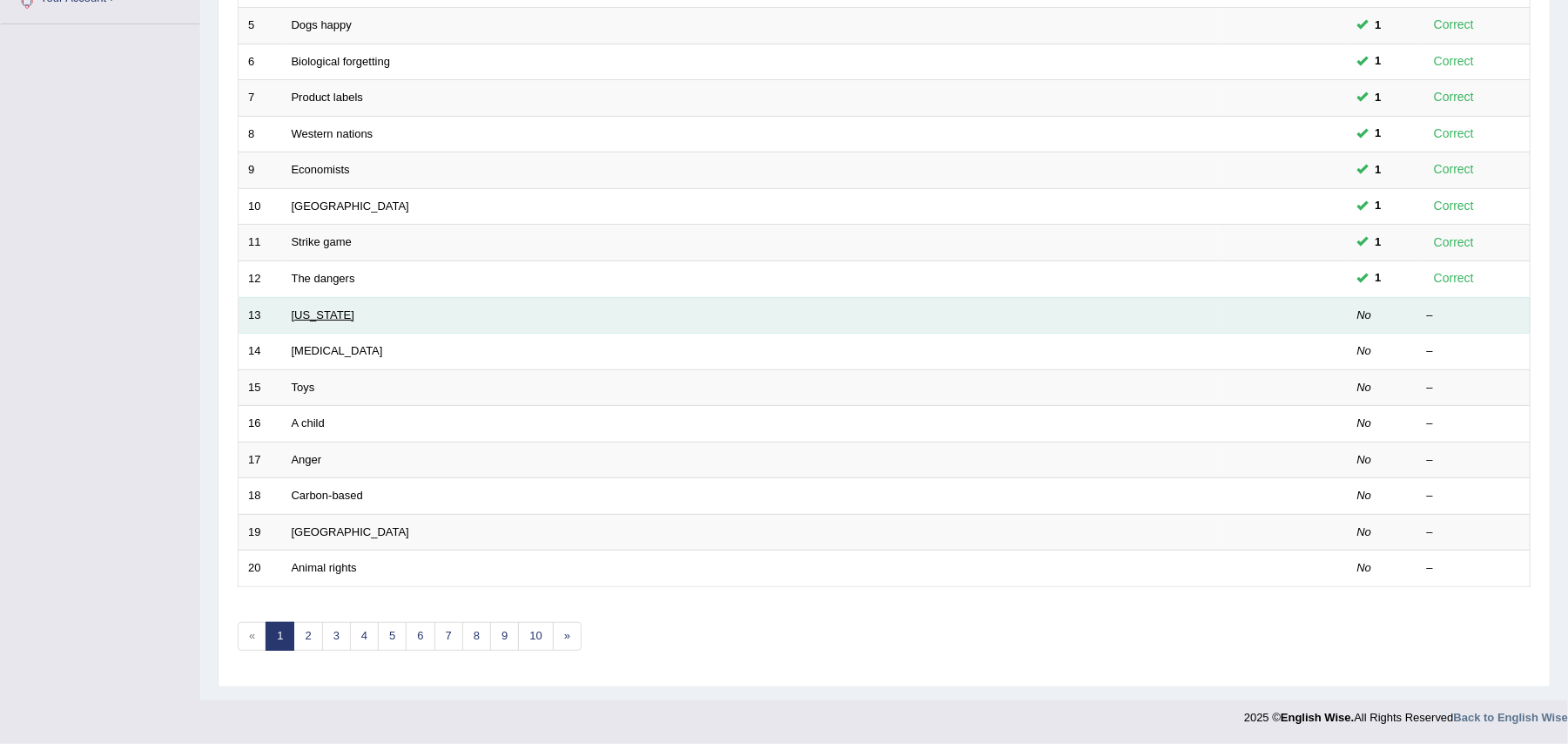
click at [308, 308] on link "[US_STATE]" at bounding box center [323, 315] width 63 height 13
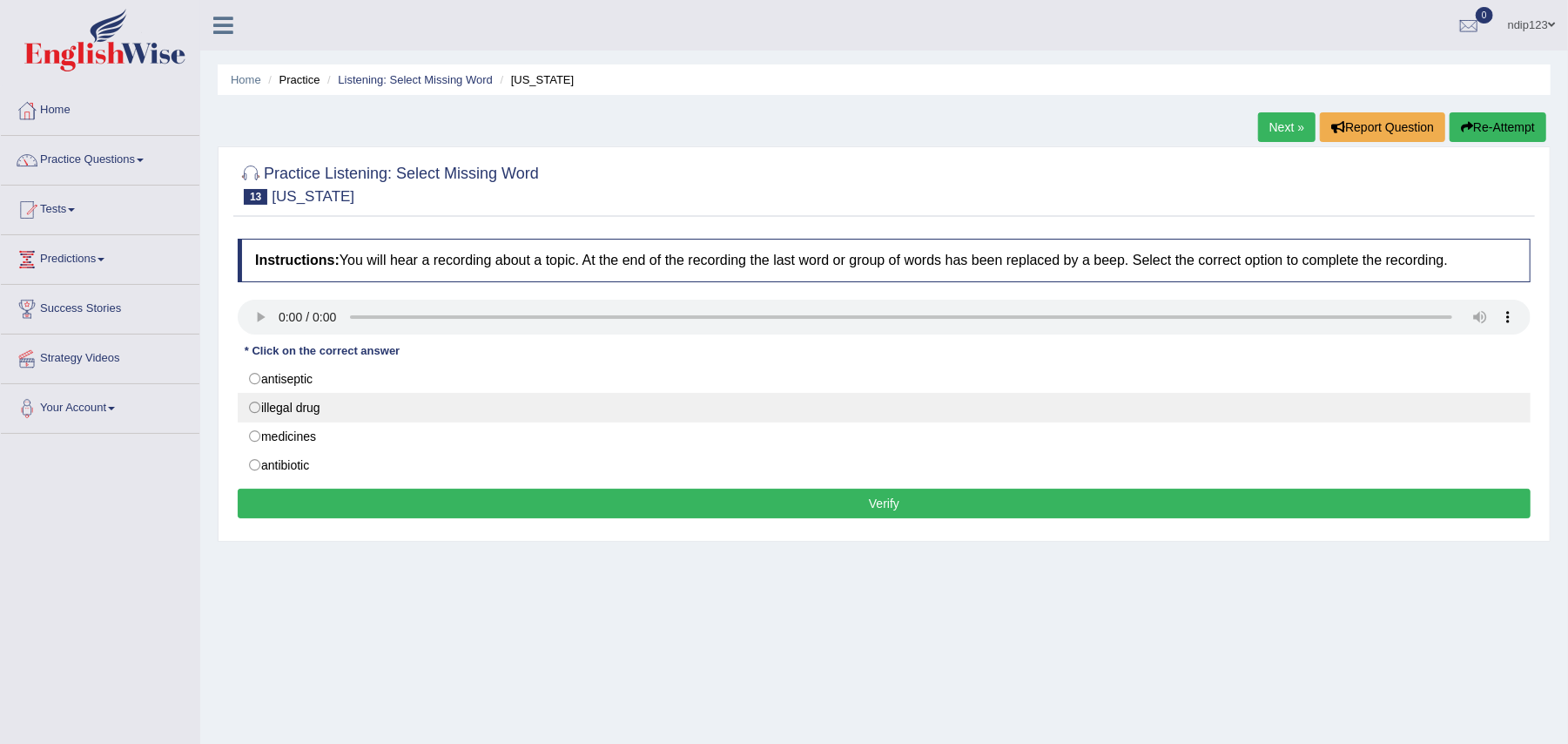
click at [252, 408] on label "illegal drug" at bounding box center [884, 407] width 1293 height 30
radio input "true"
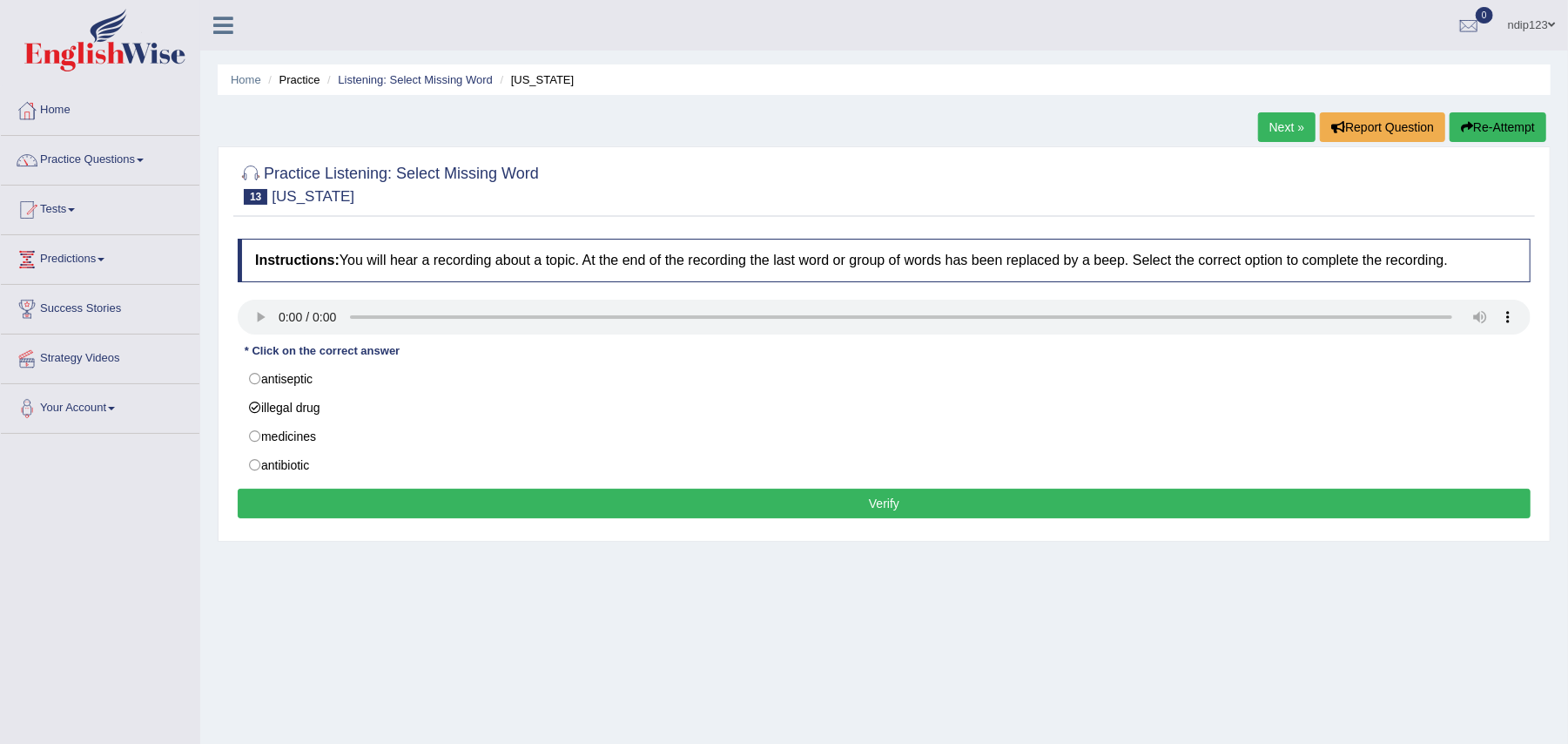
click at [871, 503] on button "Verify" at bounding box center [884, 504] width 1293 height 30
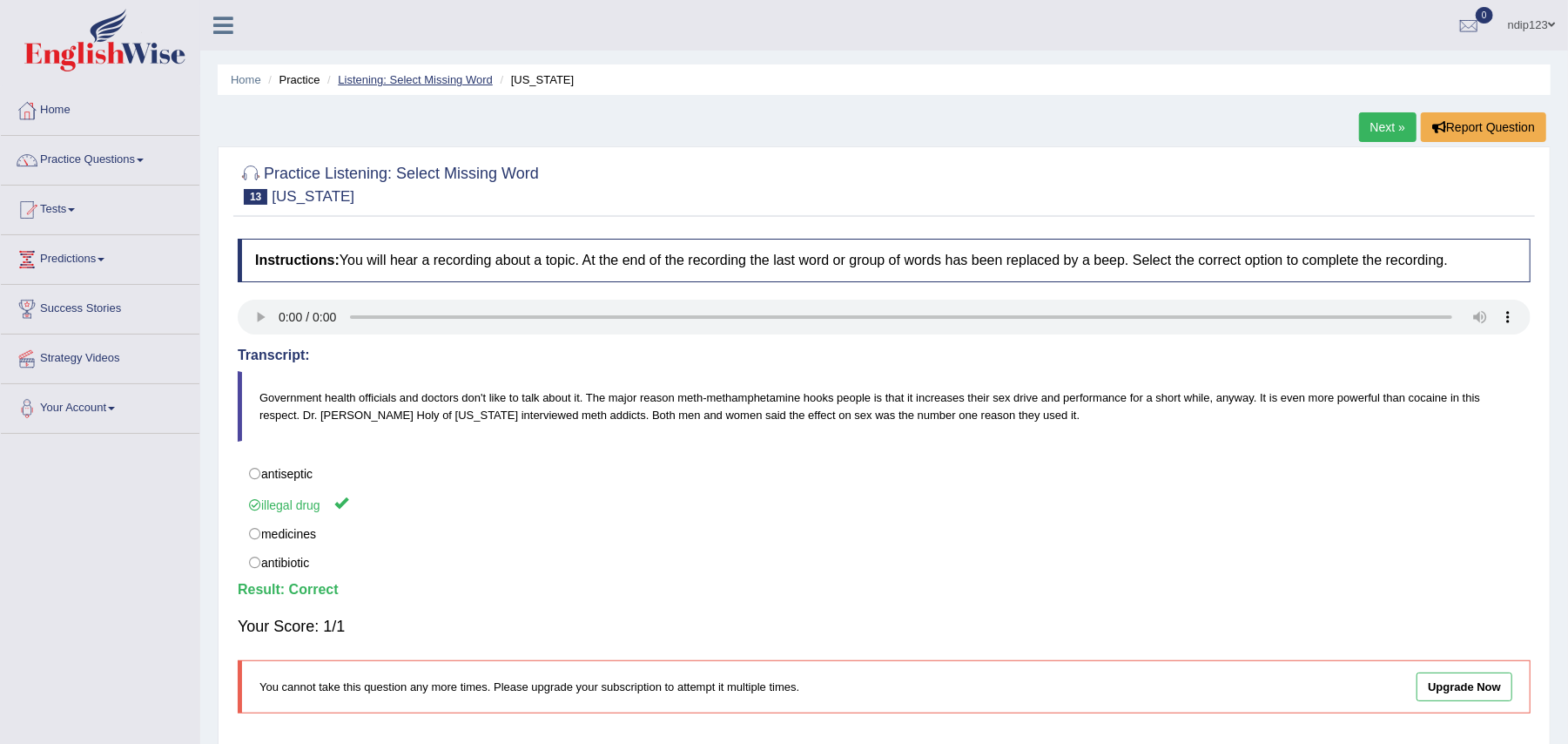
click at [433, 73] on link "Listening: Select Missing Word" at bounding box center [415, 80] width 155 height 13
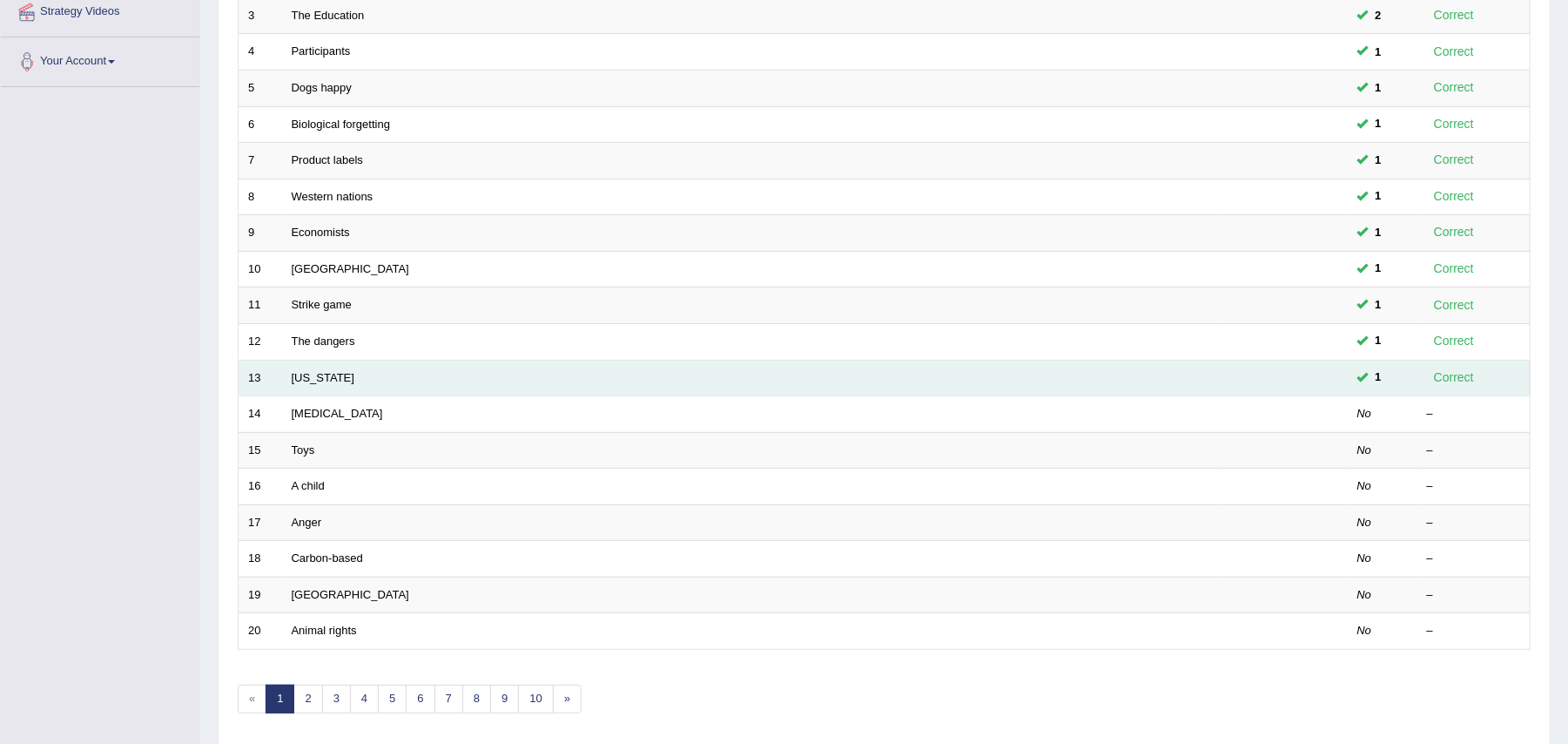
scroll to position [348, 0]
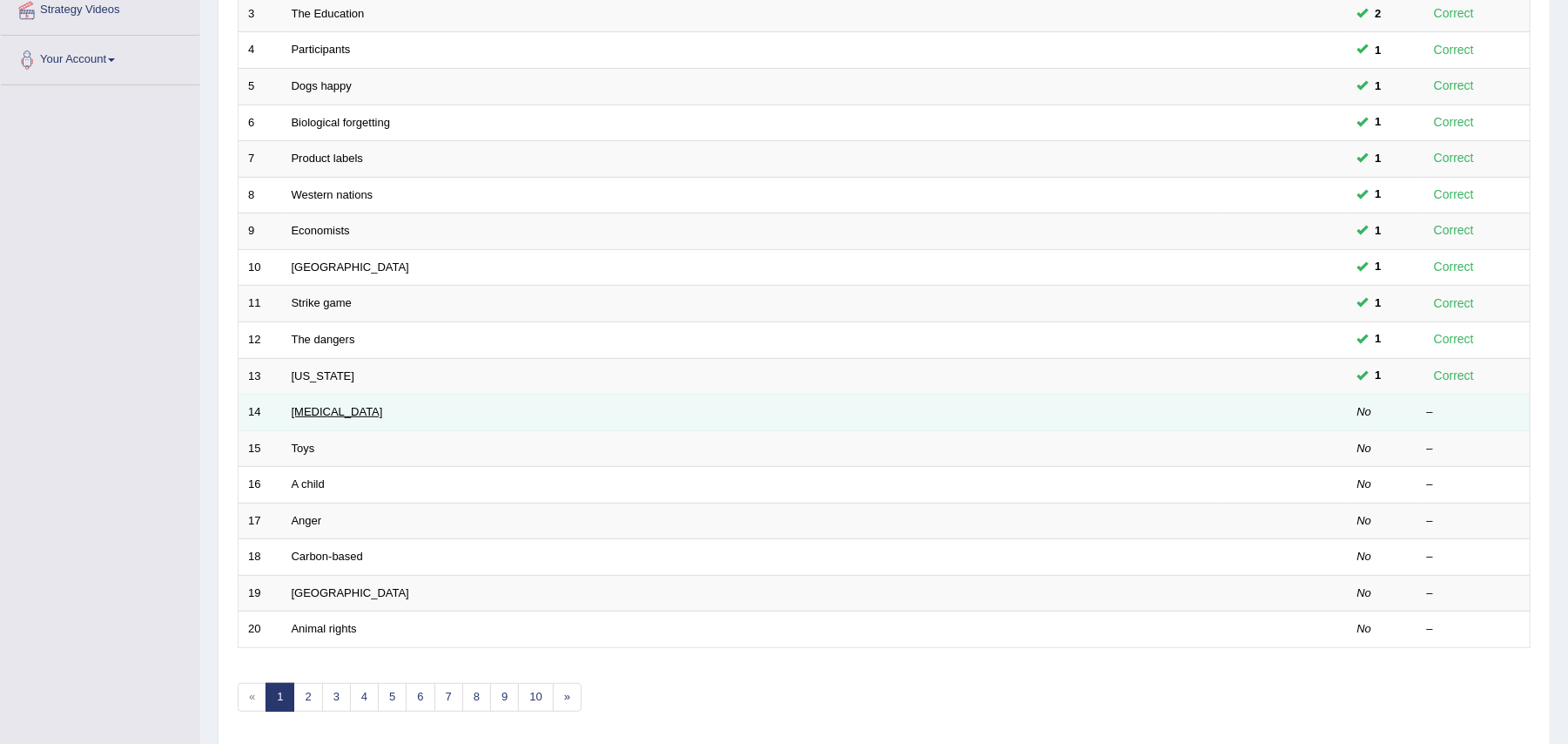
click at [308, 418] on link "[MEDICAL_DATA]" at bounding box center [337, 411] width 92 height 13
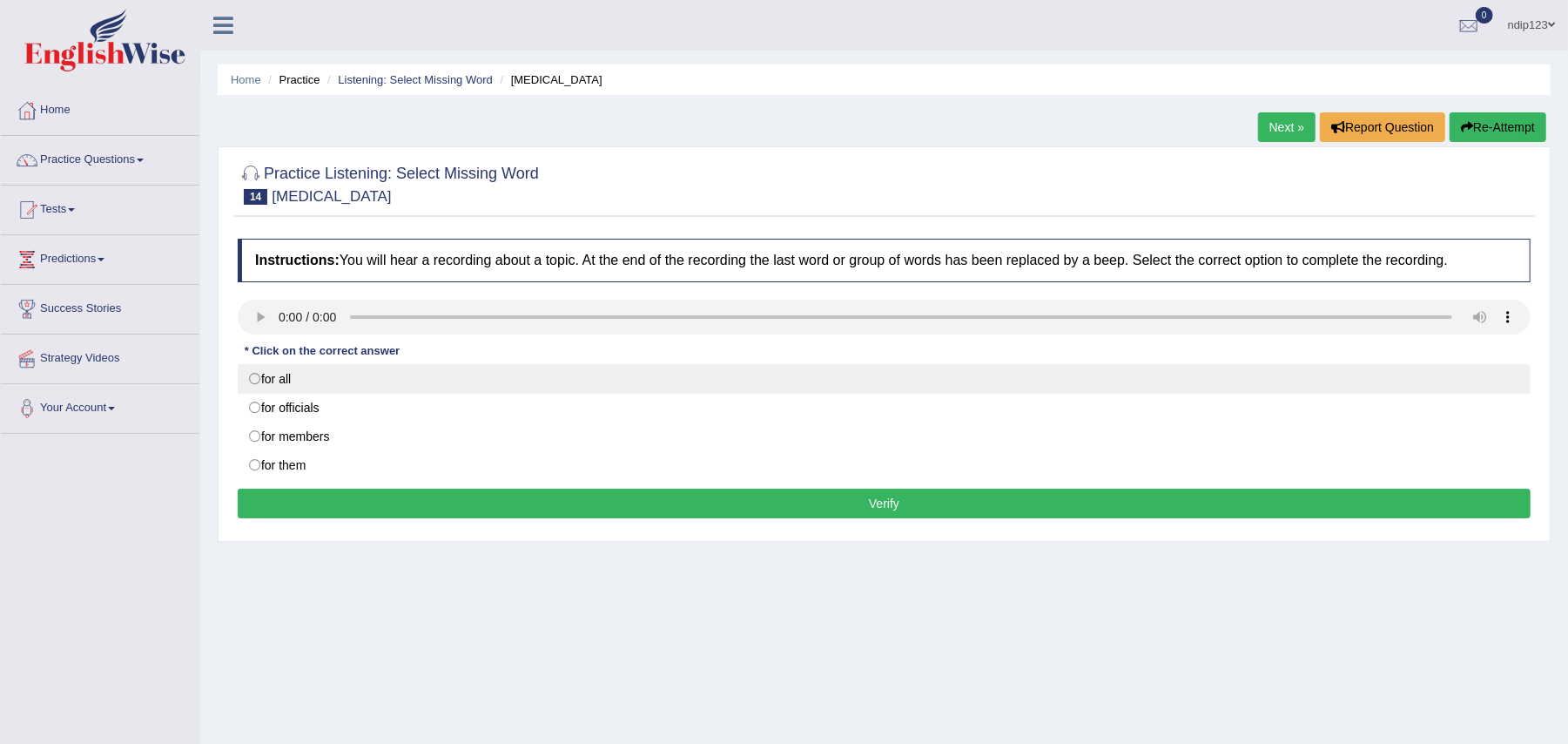
click at [258, 375] on label "for all" at bounding box center [884, 378] width 1293 height 30
radio input "true"
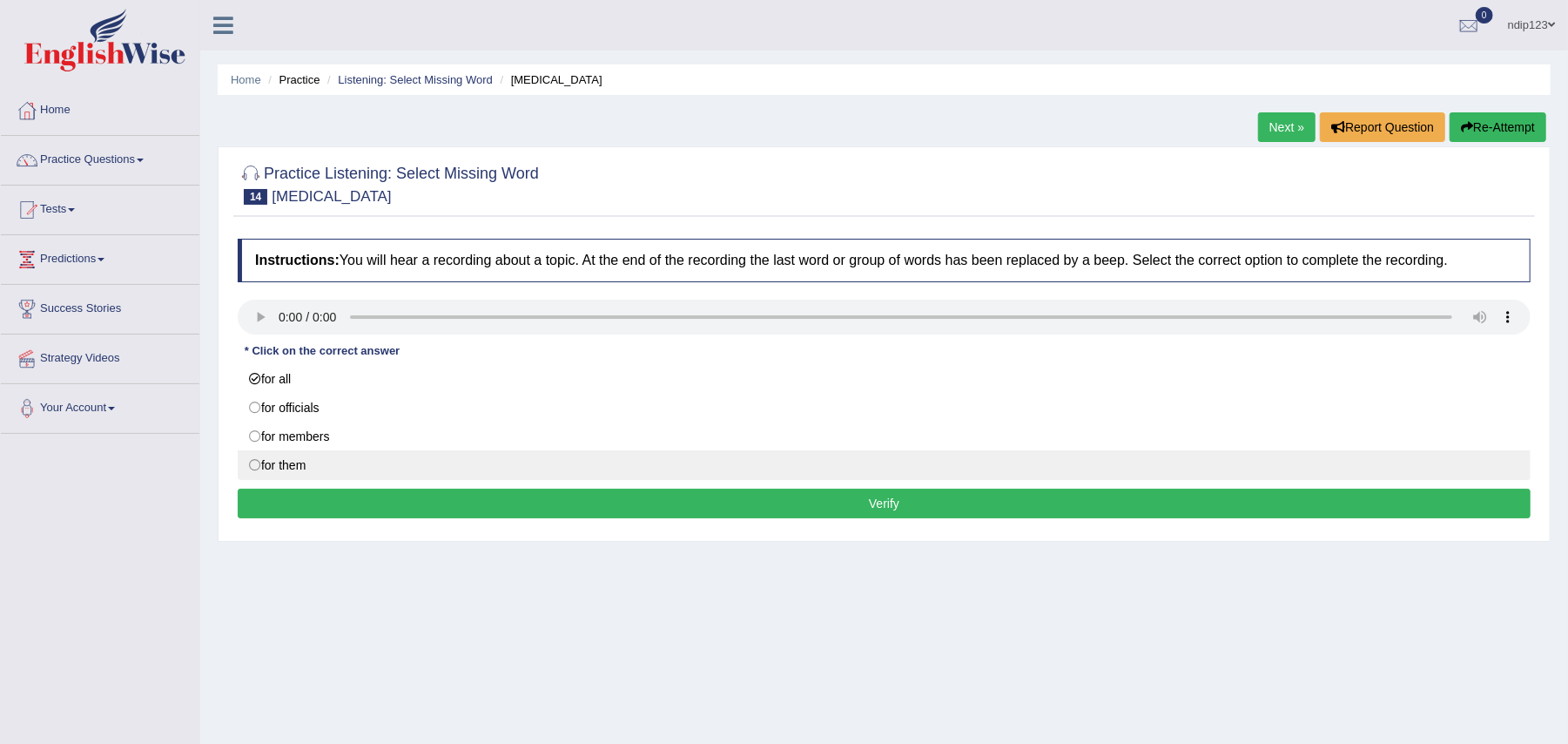
click at [251, 467] on label "for them" at bounding box center [884, 465] width 1293 height 30
radio input "true"
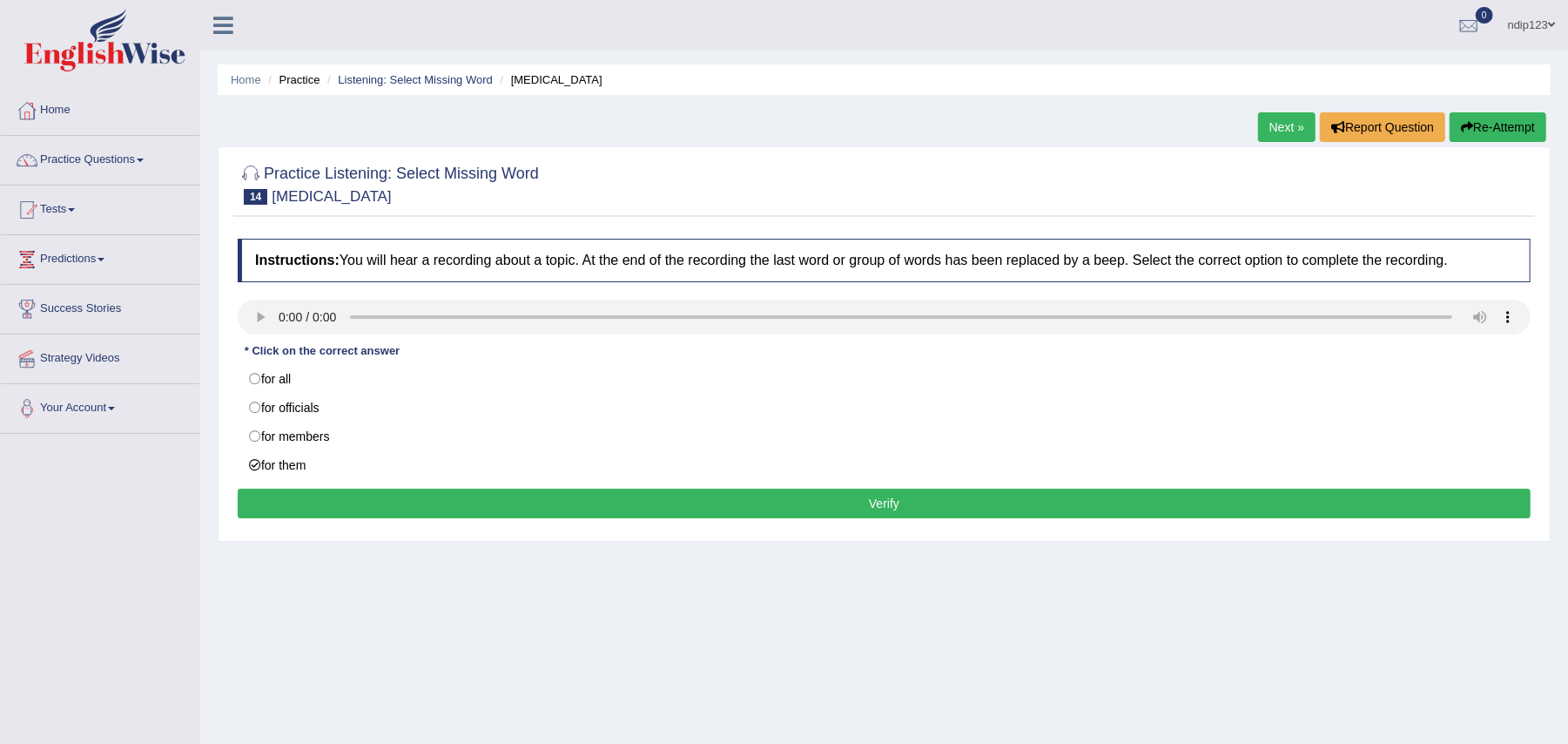
click at [864, 506] on button "Verify" at bounding box center [884, 504] width 1293 height 30
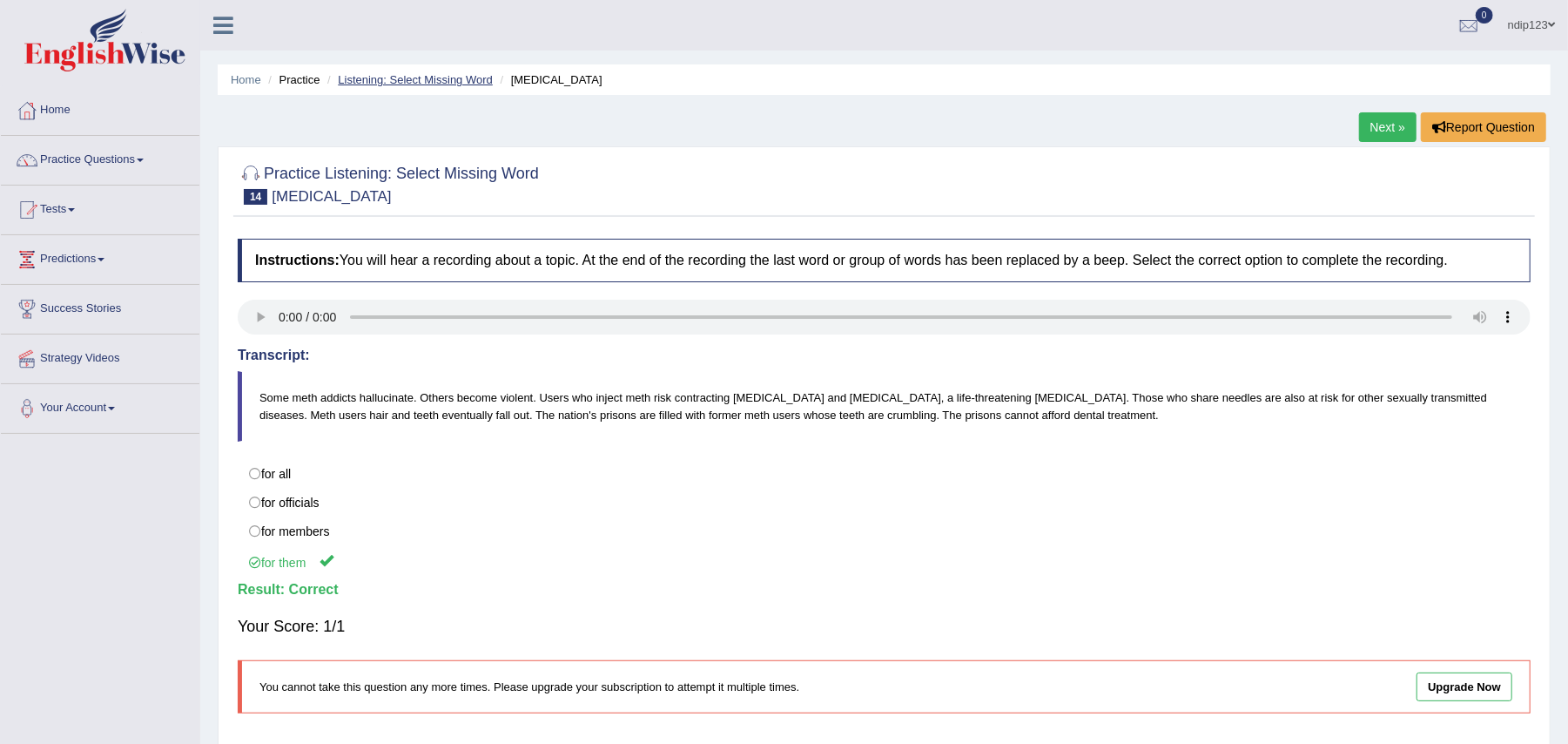
click at [432, 82] on link "Listening: Select Missing Word" at bounding box center [415, 80] width 155 height 13
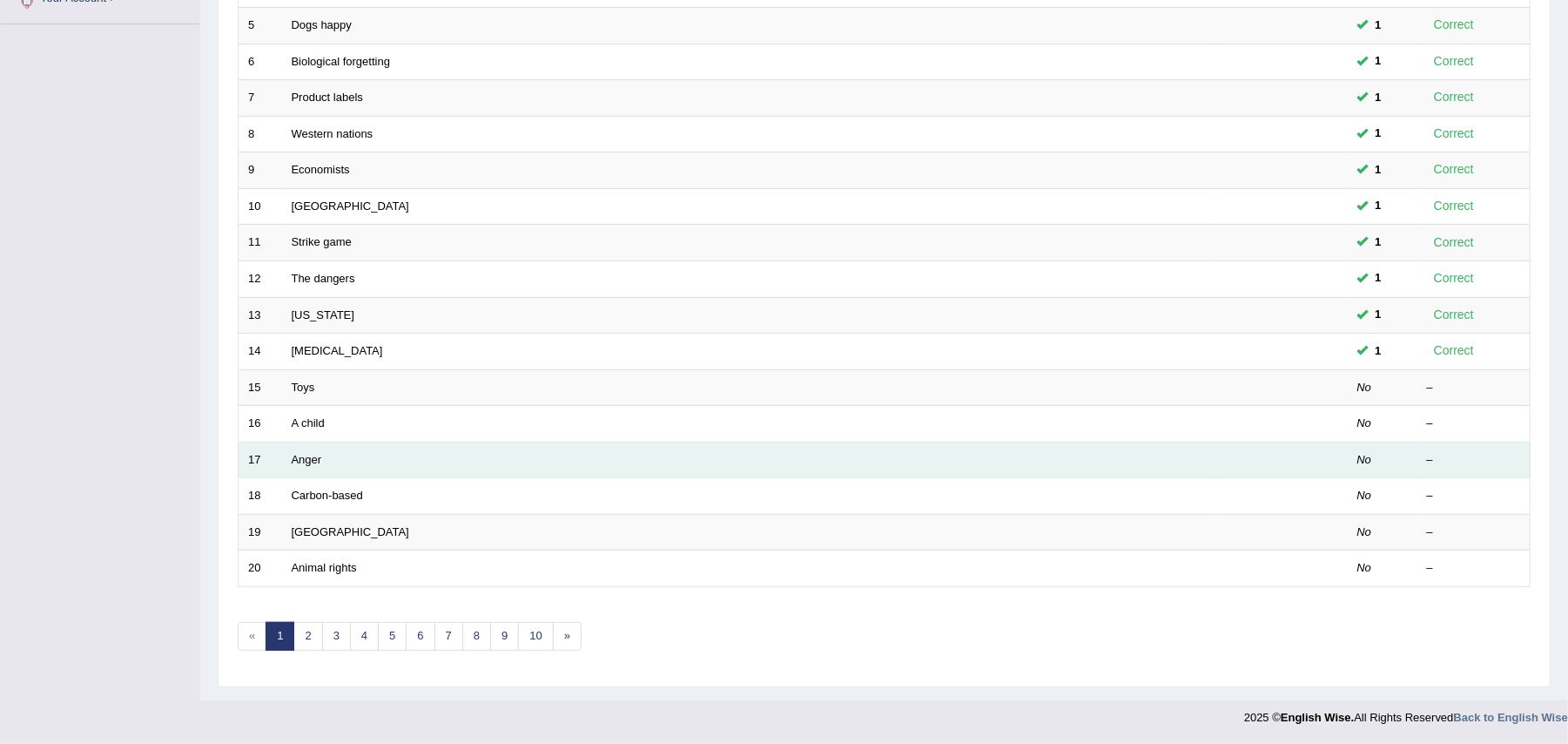
scroll to position [416, 0]
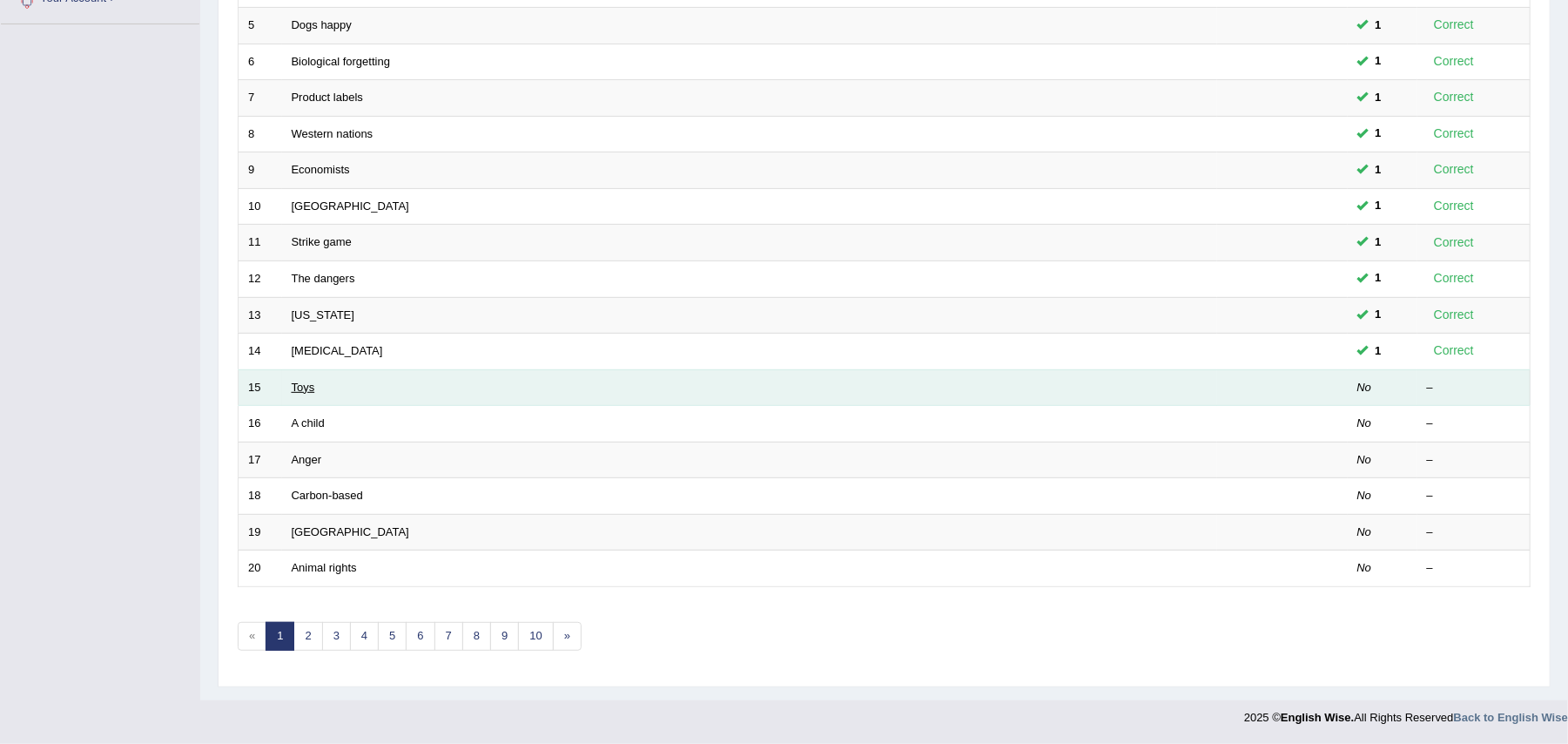
click at [304, 383] on link "Toys" at bounding box center [304, 387] width 24 height 13
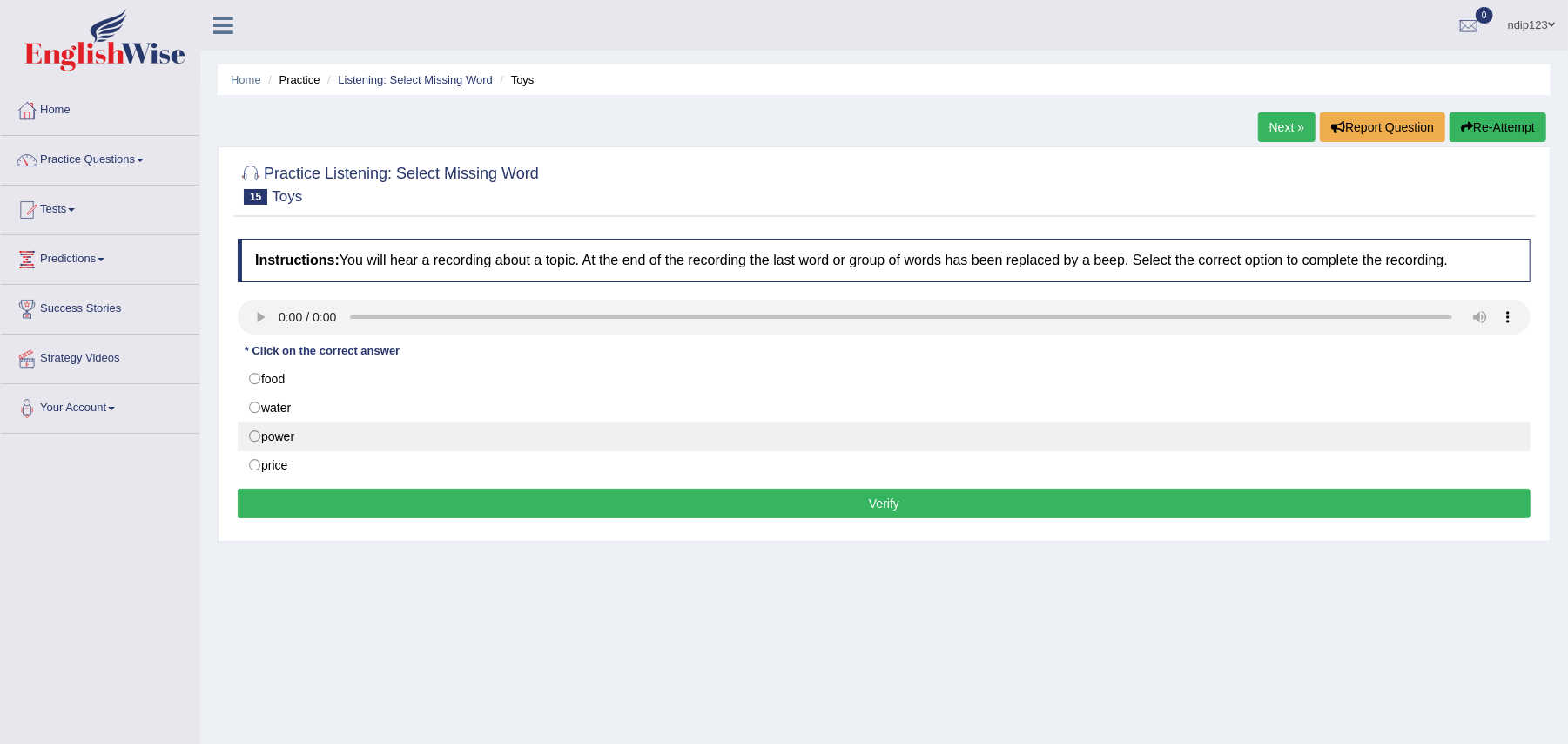
click at [252, 434] on label "power" at bounding box center [884, 436] width 1293 height 30
radio input "true"
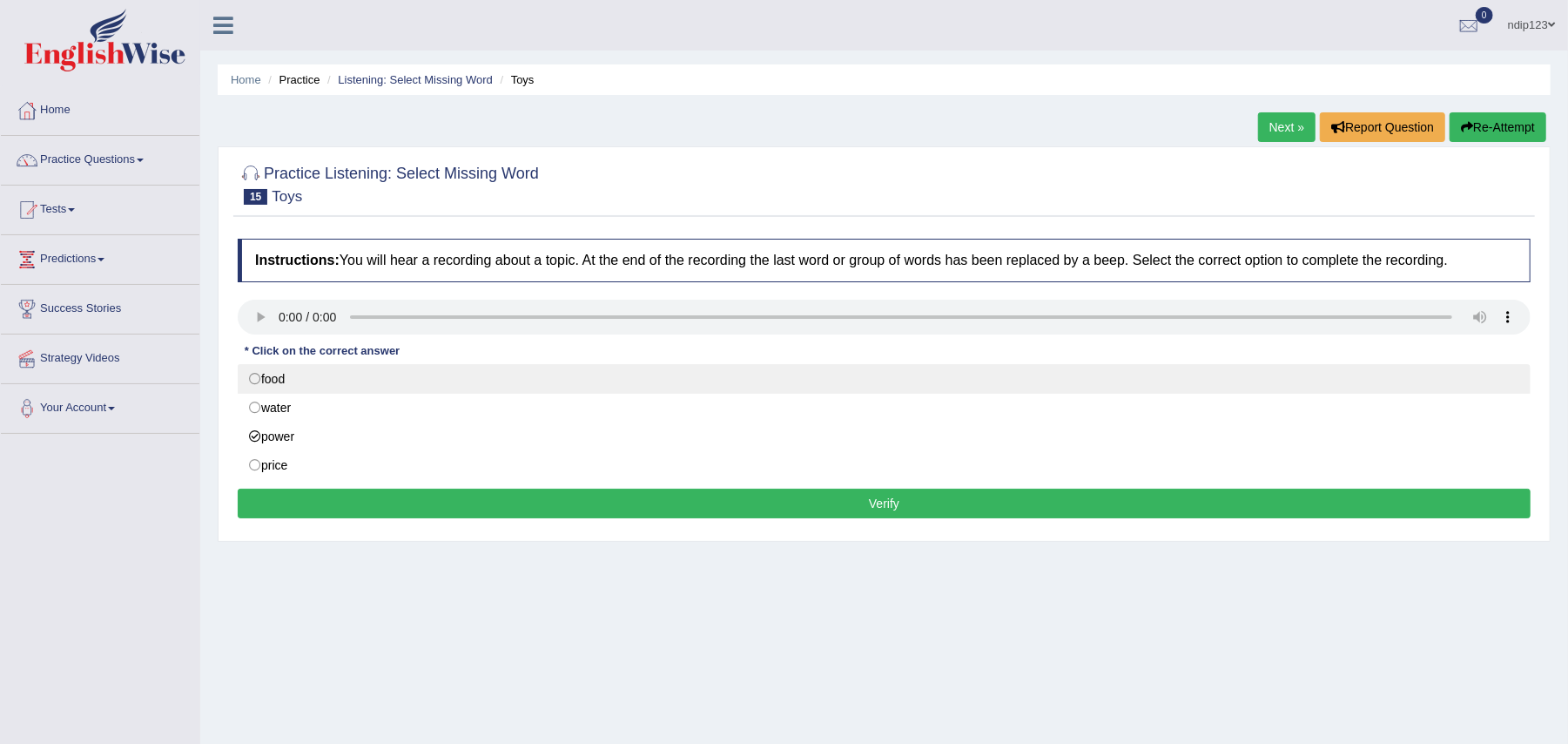
click at [262, 377] on label "food" at bounding box center [884, 378] width 1293 height 30
radio input "true"
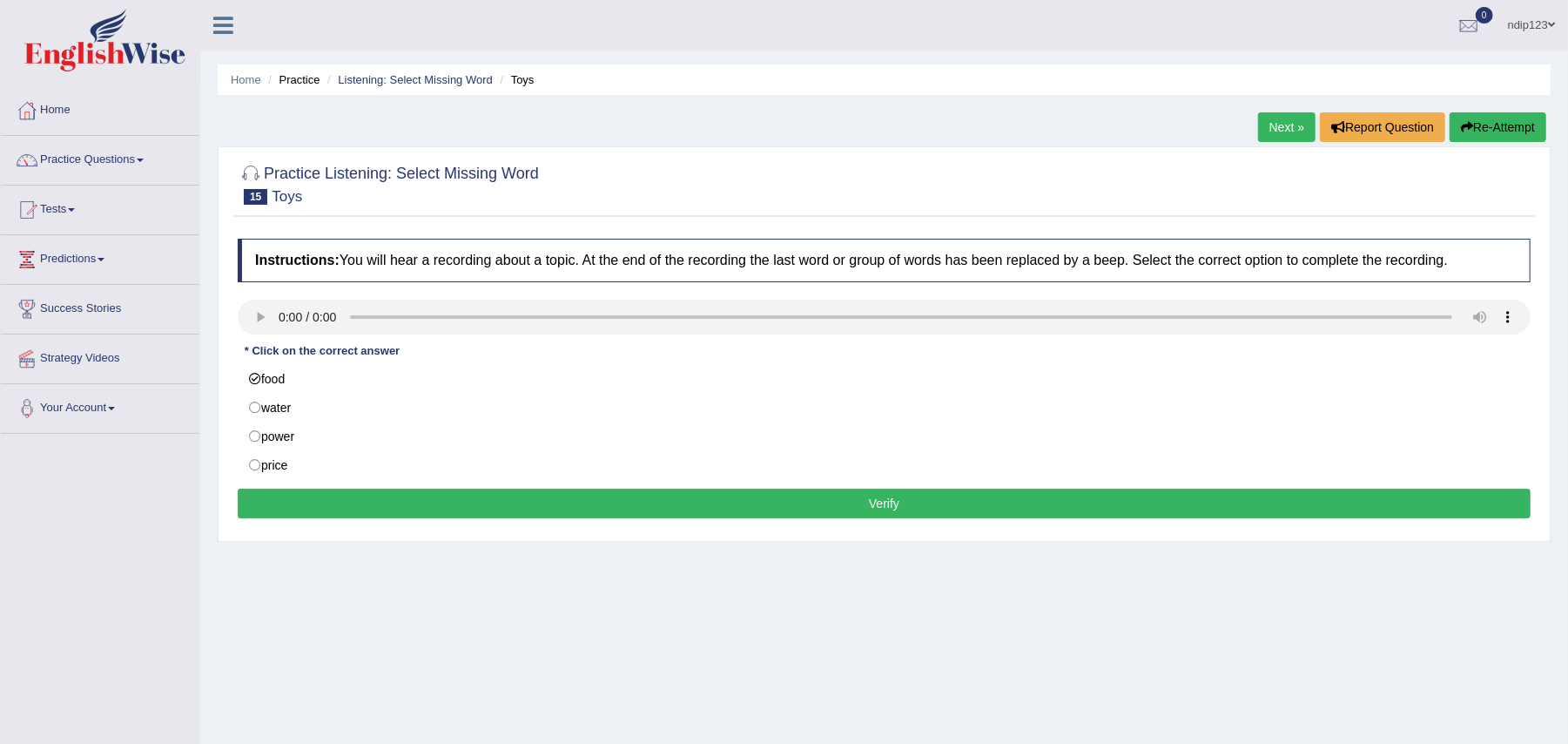
click at [903, 506] on button "Verify" at bounding box center [884, 504] width 1293 height 30
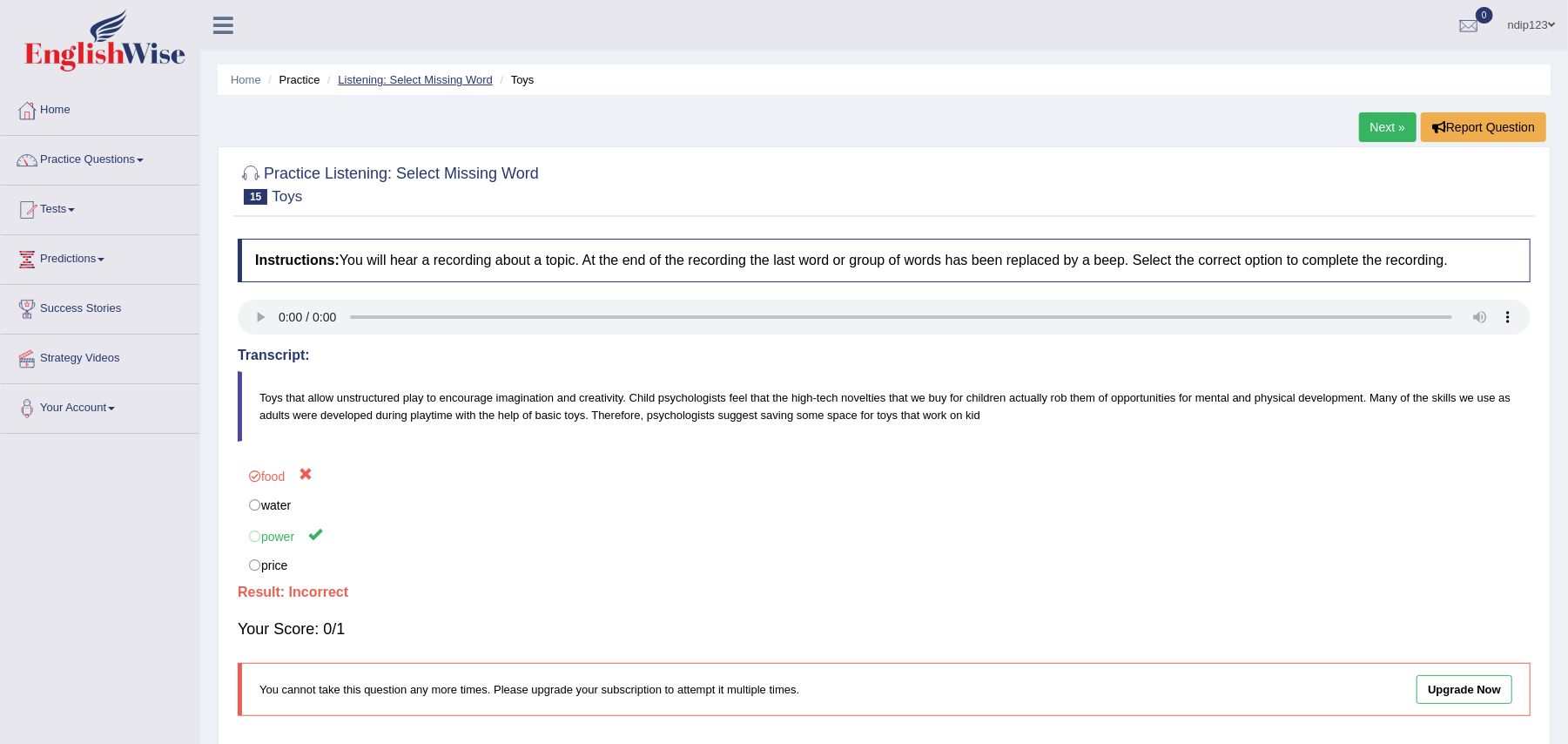
click at [366, 82] on link "Listening: Select Missing Word" at bounding box center [415, 80] width 155 height 13
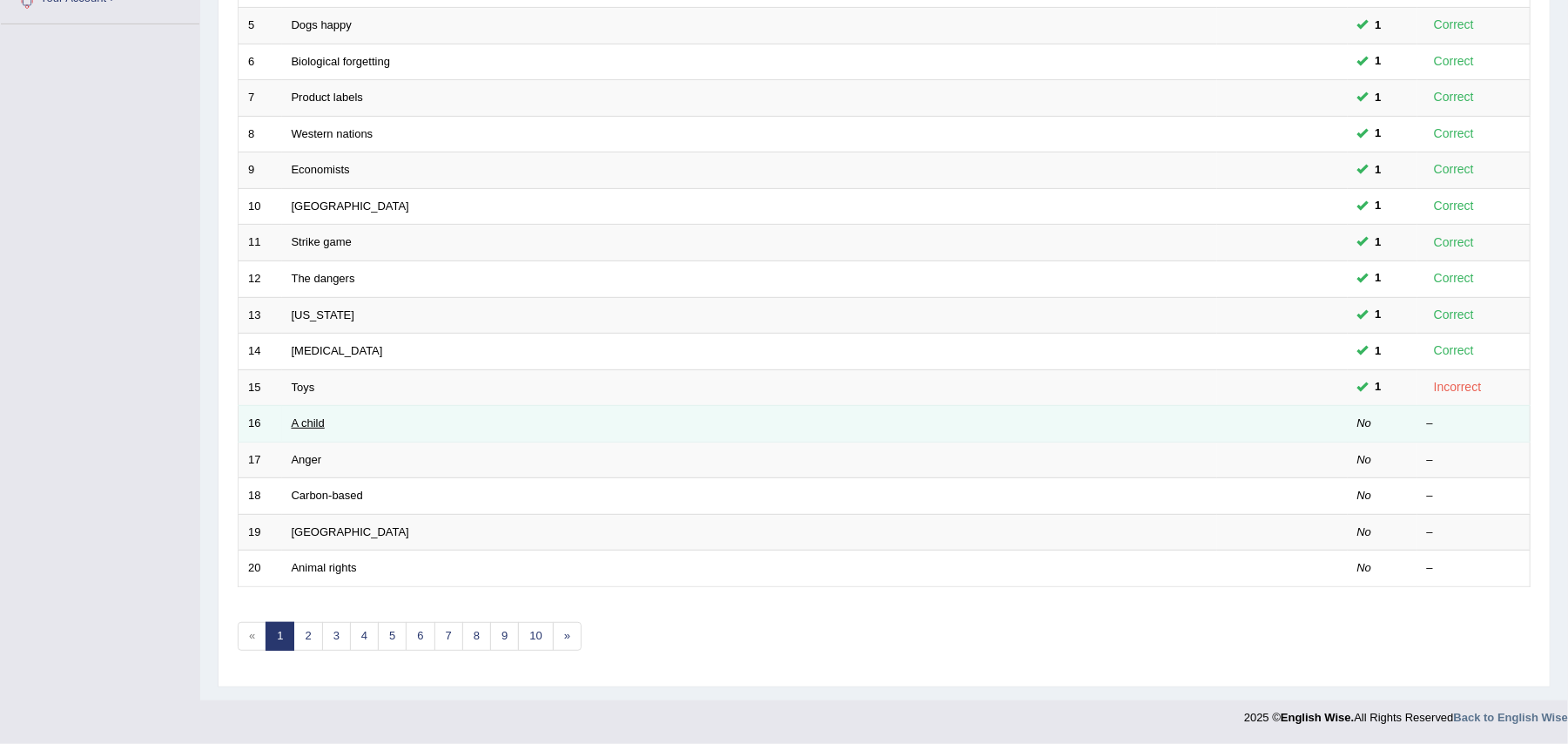
click at [307, 416] on link "A child" at bounding box center [308, 423] width 33 height 13
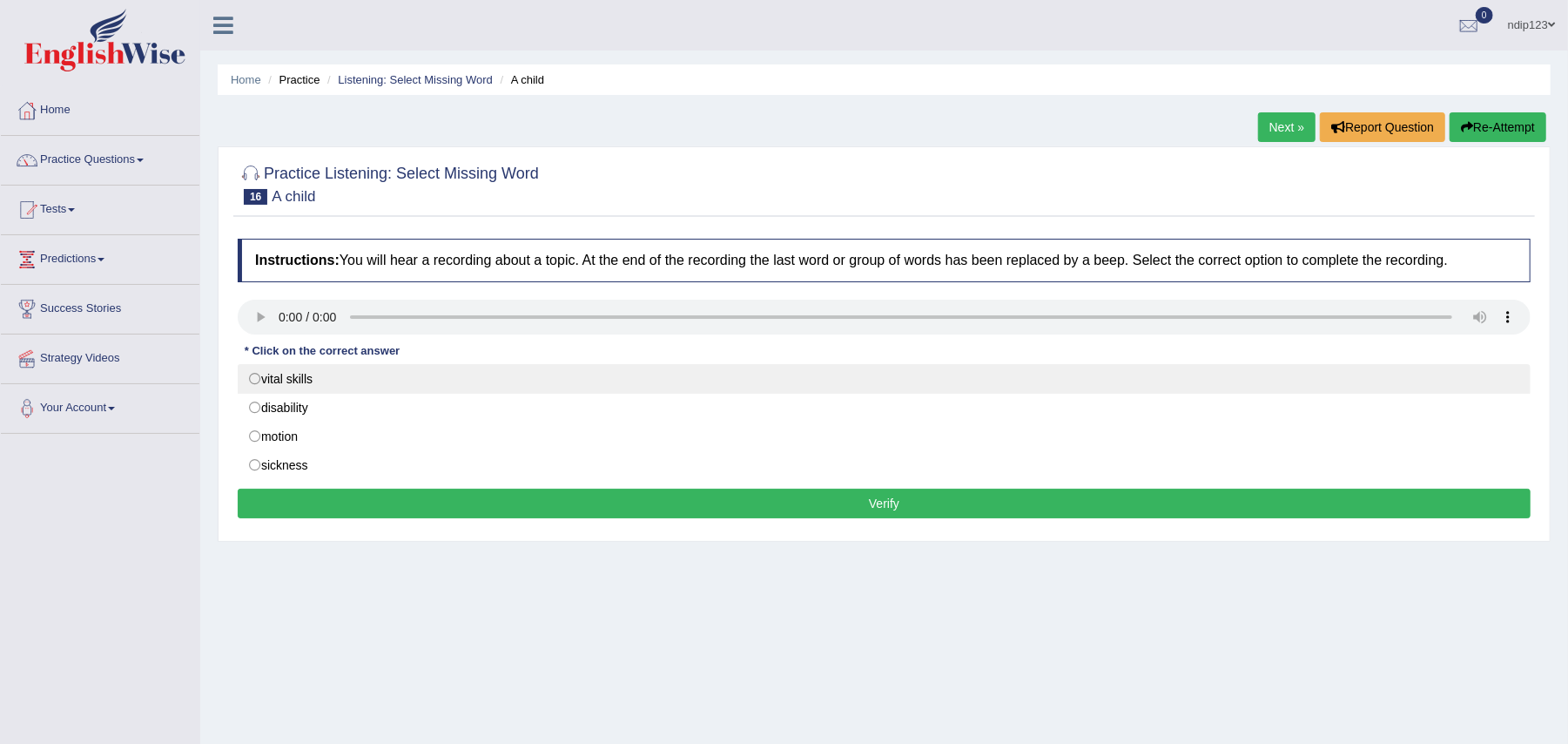
click at [258, 378] on label "vital skills" at bounding box center [884, 378] width 1293 height 30
radio input "true"
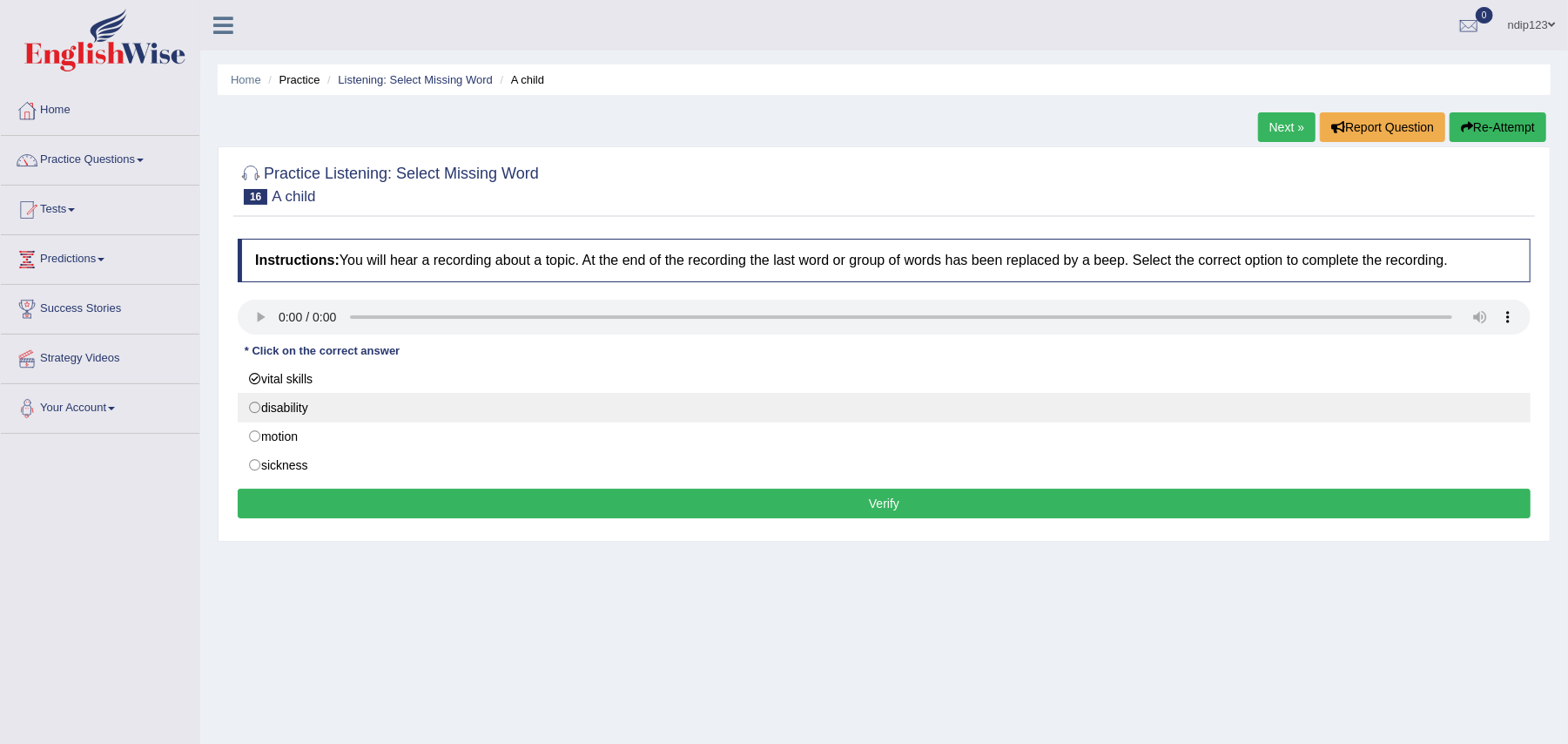
click at [258, 408] on label "disability" at bounding box center [884, 407] width 1293 height 30
radio input "true"
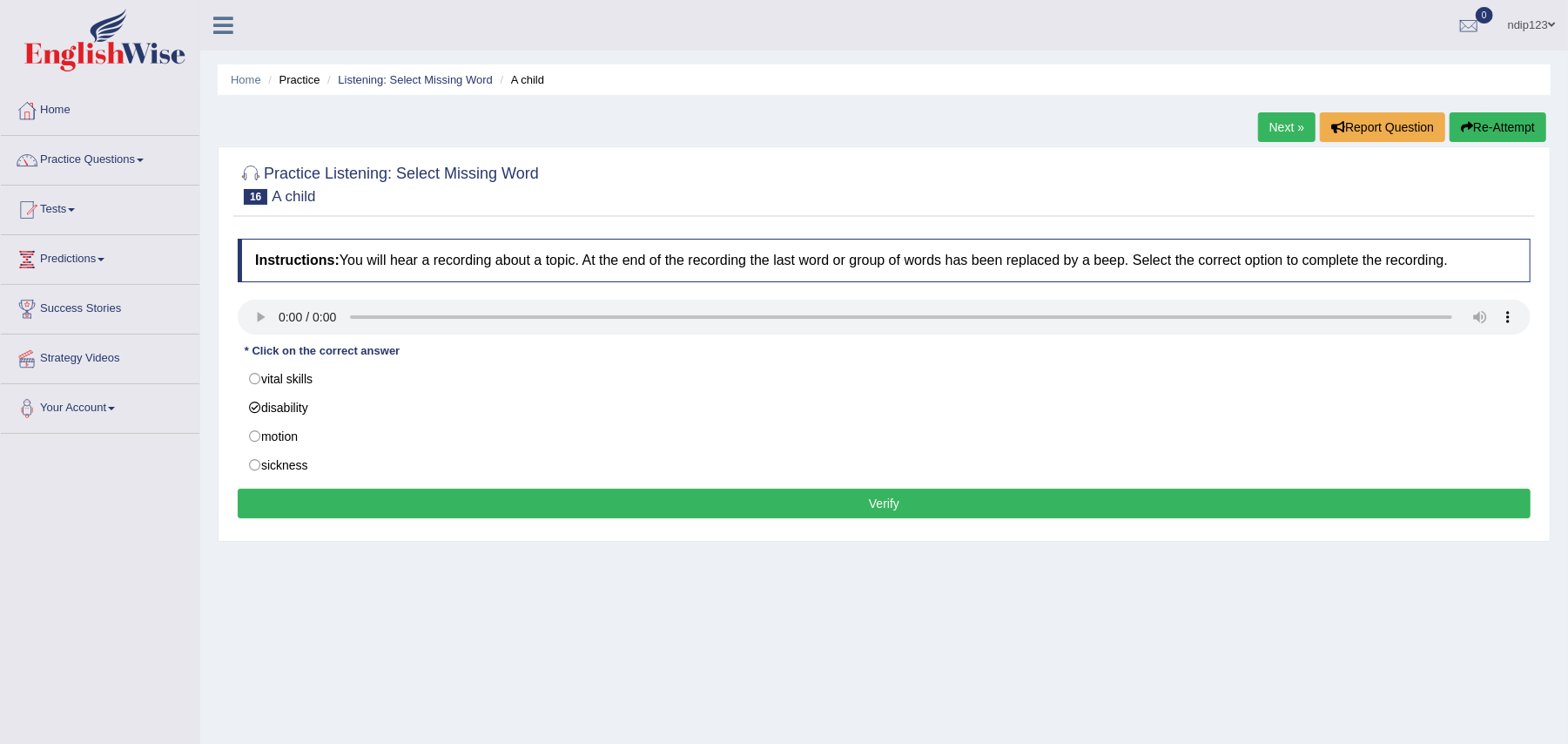
click at [868, 505] on button "Verify" at bounding box center [884, 504] width 1293 height 30
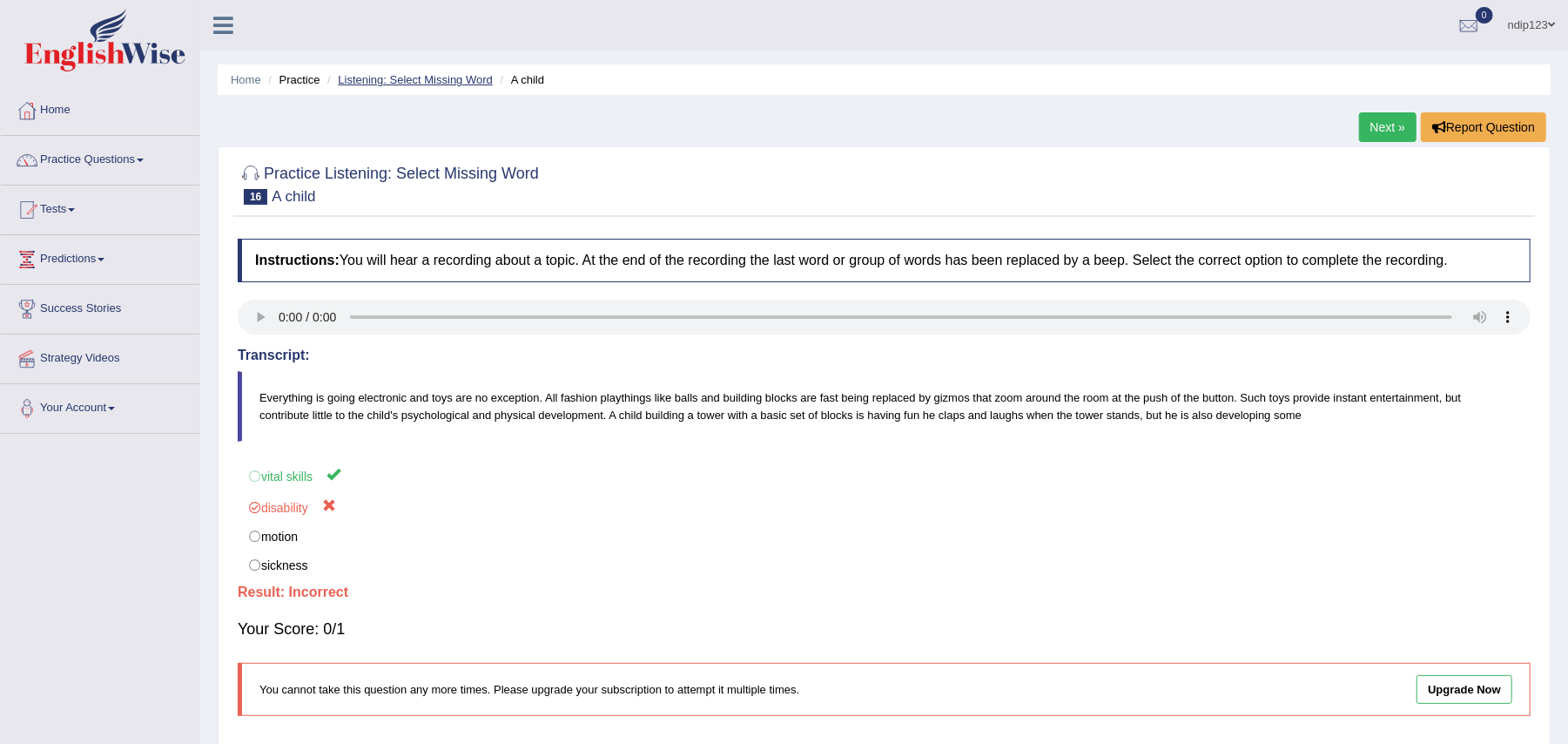
click at [403, 83] on link "Listening: Select Missing Word" at bounding box center [415, 80] width 155 height 13
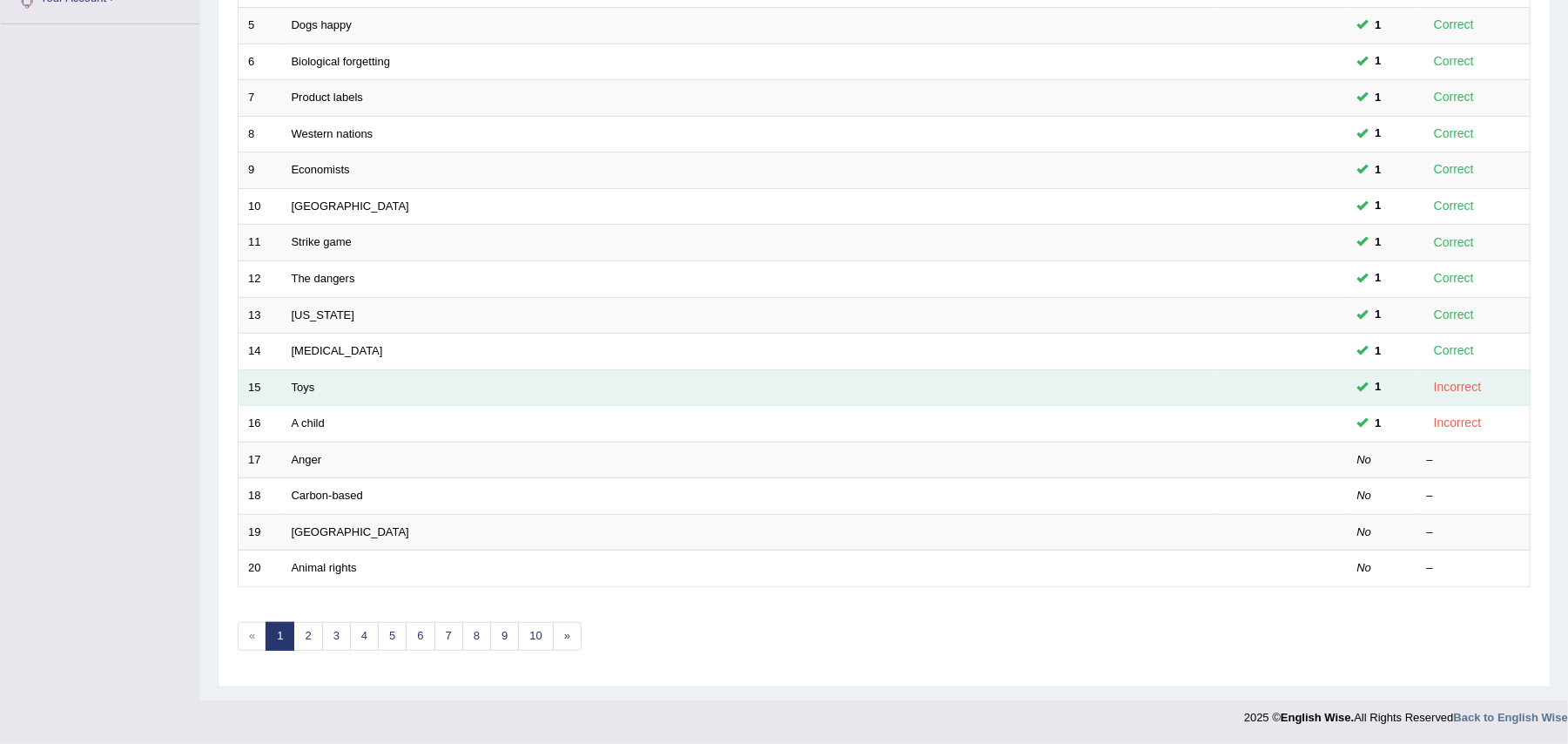
scroll to position [416, 0]
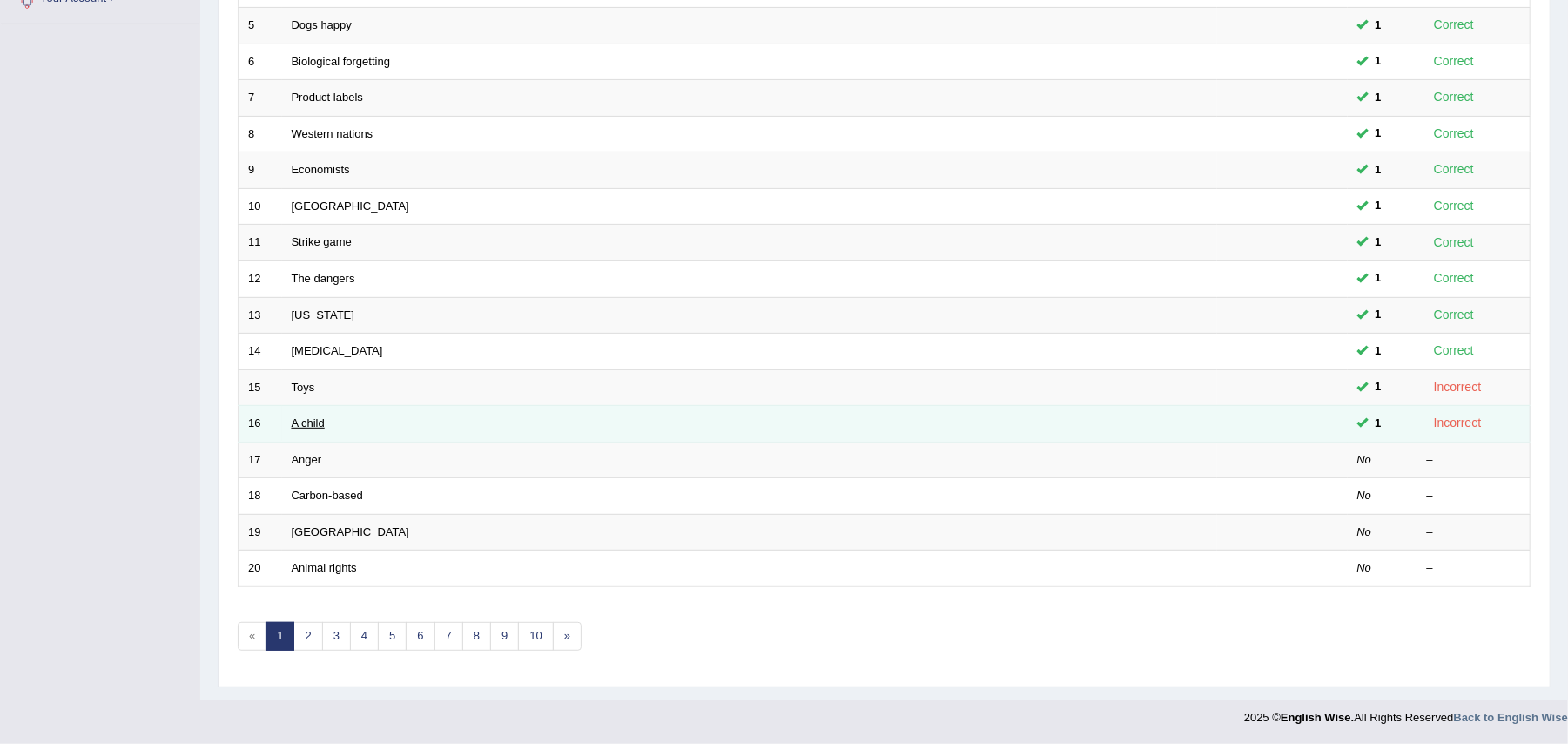
click at [305, 416] on link "A child" at bounding box center [308, 423] width 33 height 13
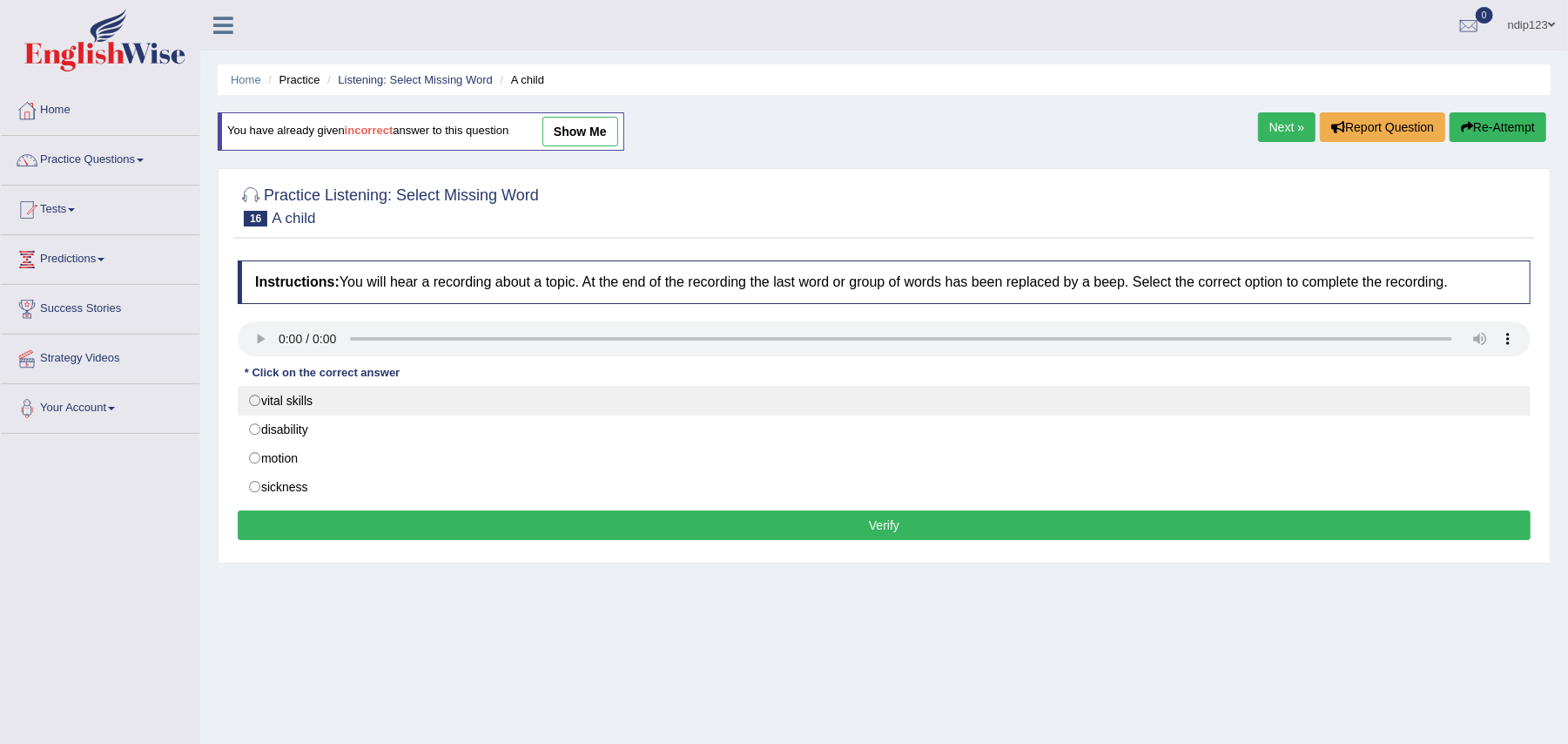
click at [255, 399] on label "vital skills" at bounding box center [884, 400] width 1293 height 30
radio input "true"
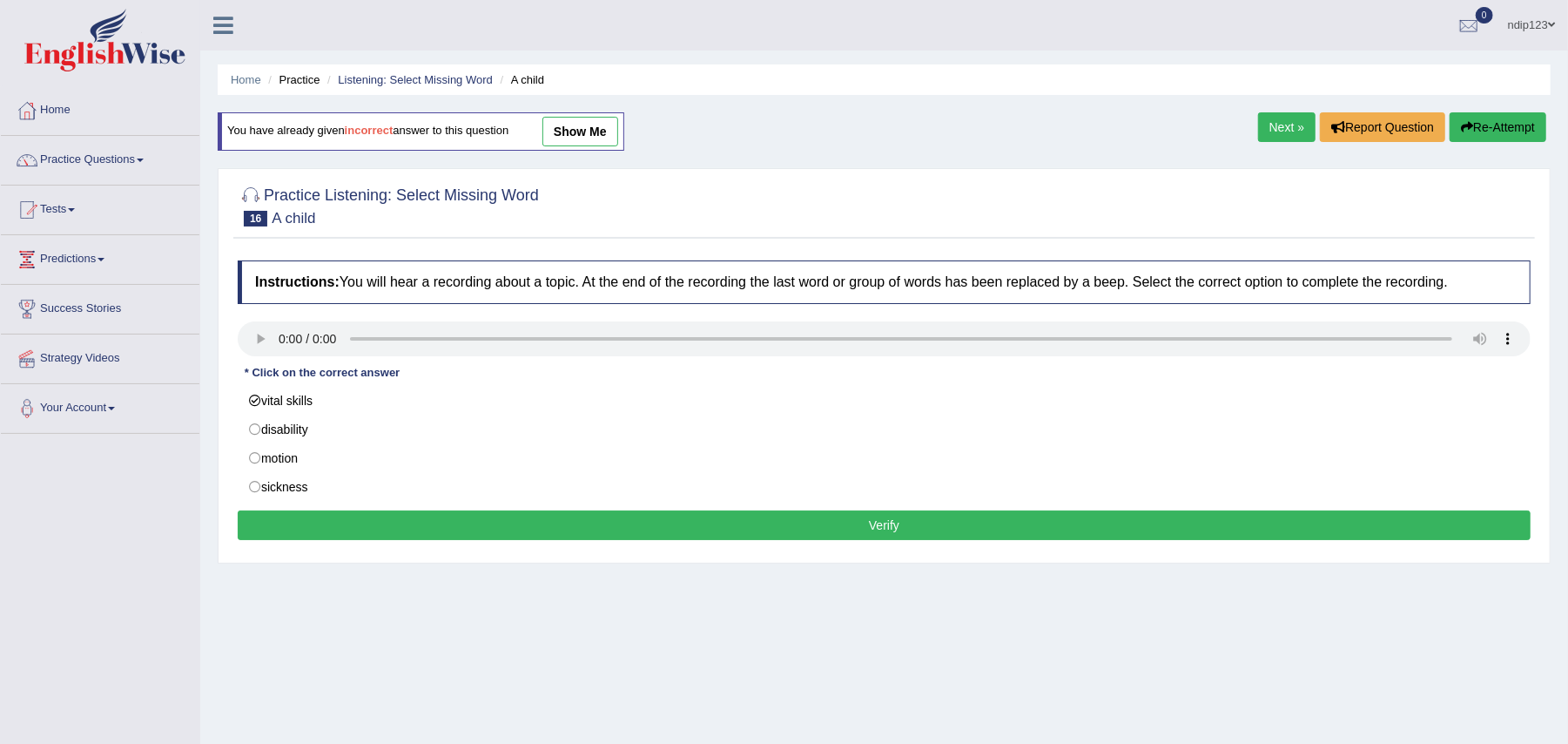
click at [865, 530] on button "Verify" at bounding box center [884, 525] width 1293 height 30
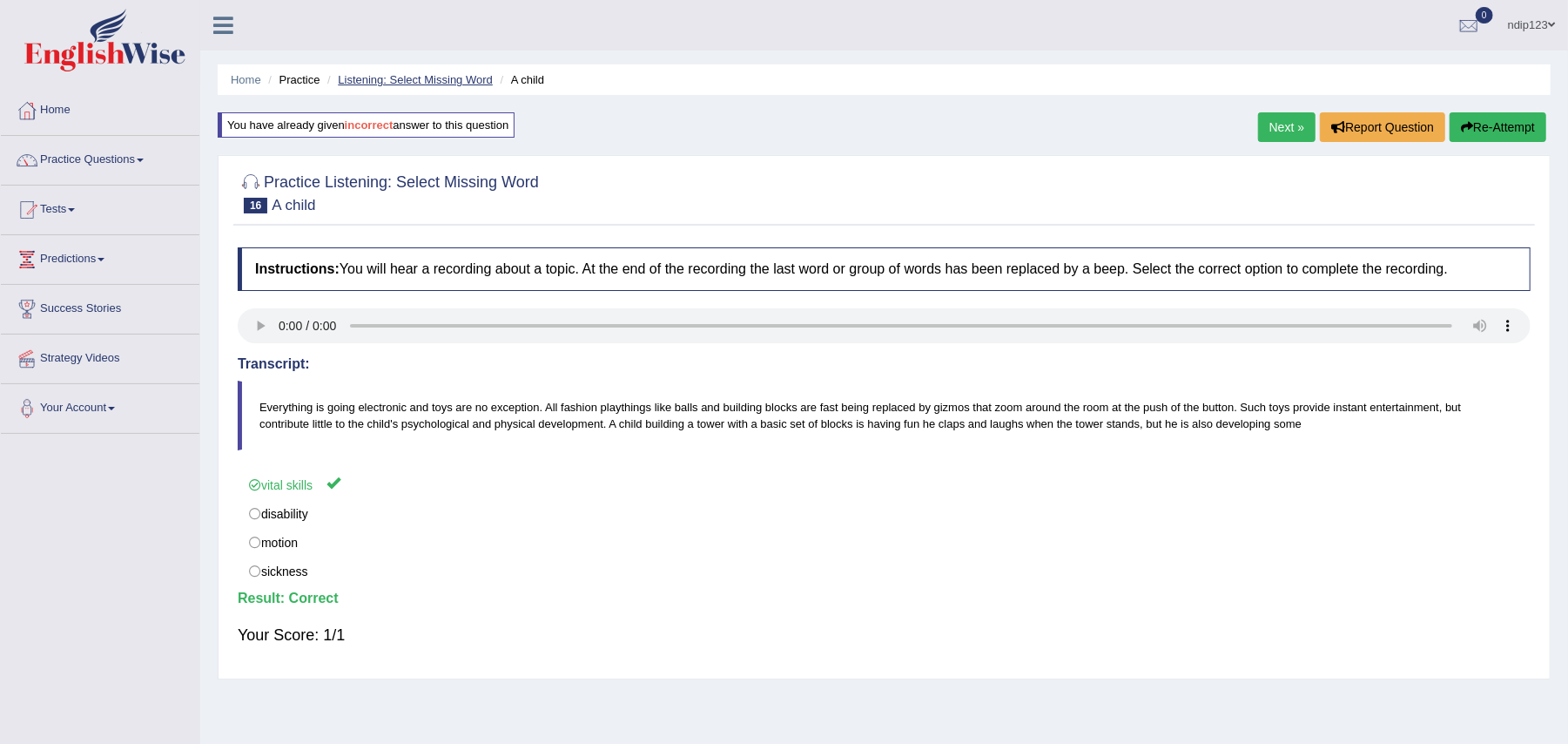
click at [409, 81] on link "Listening: Select Missing Word" at bounding box center [415, 80] width 155 height 13
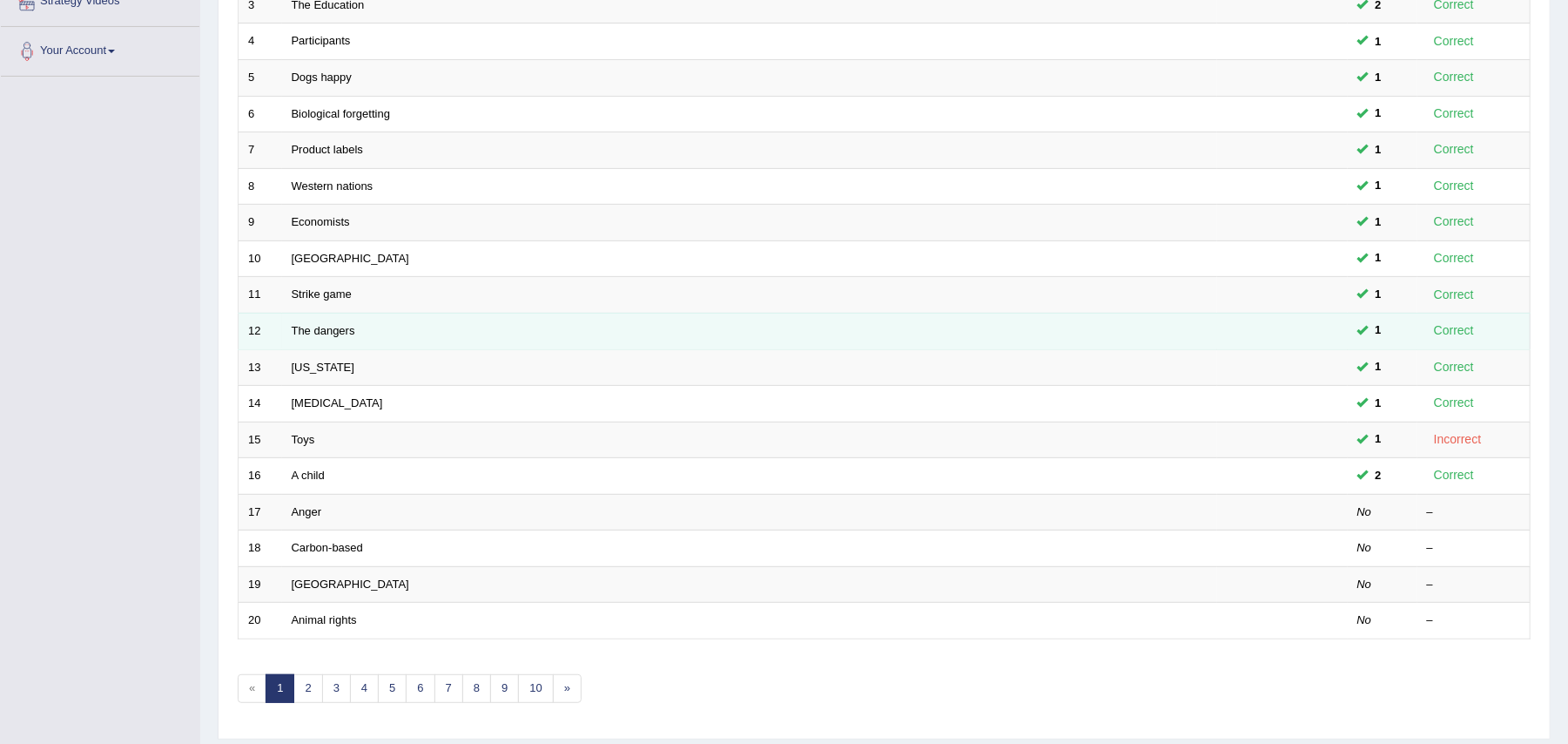
scroll to position [416, 0]
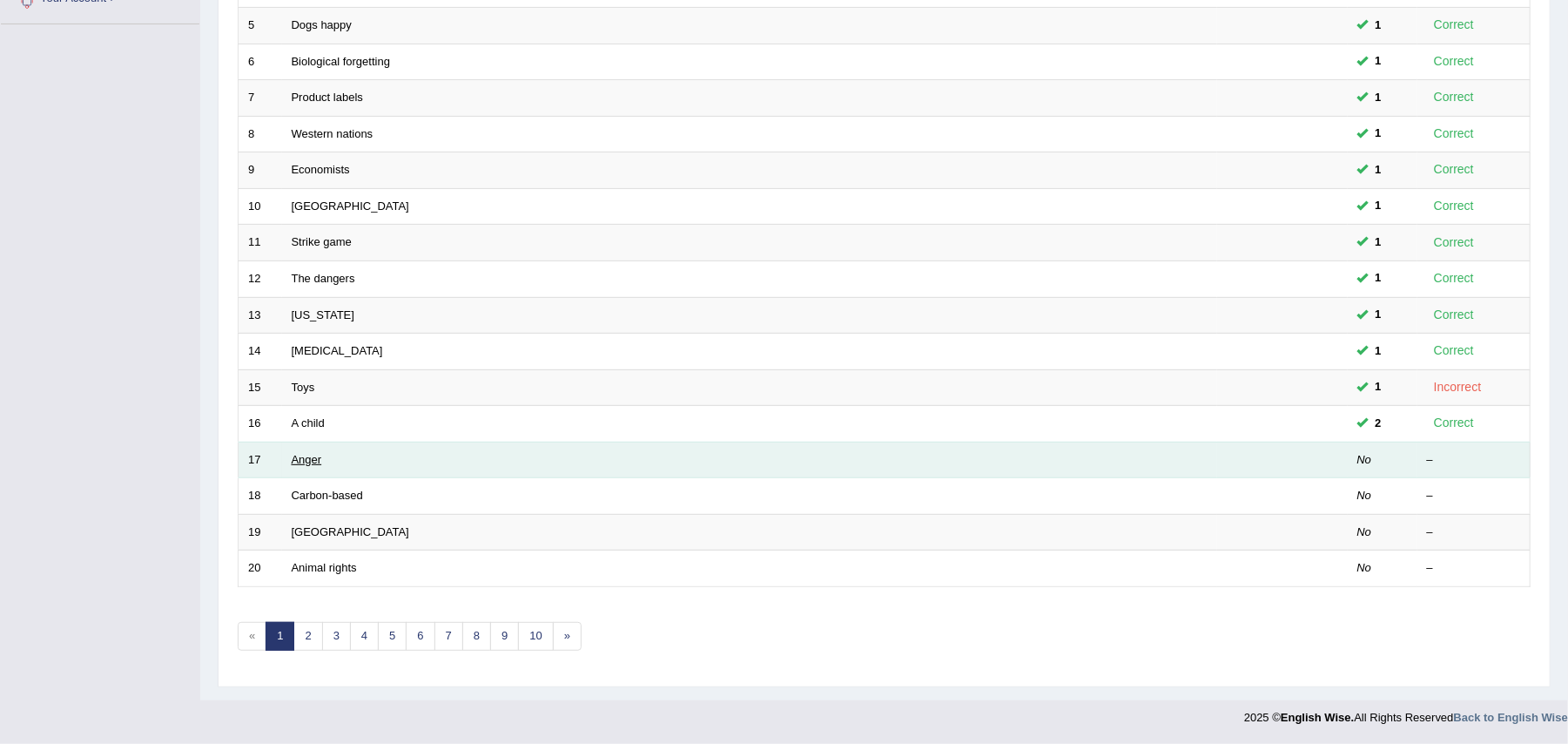
click at [304, 457] on link "Anger" at bounding box center [307, 459] width 31 height 13
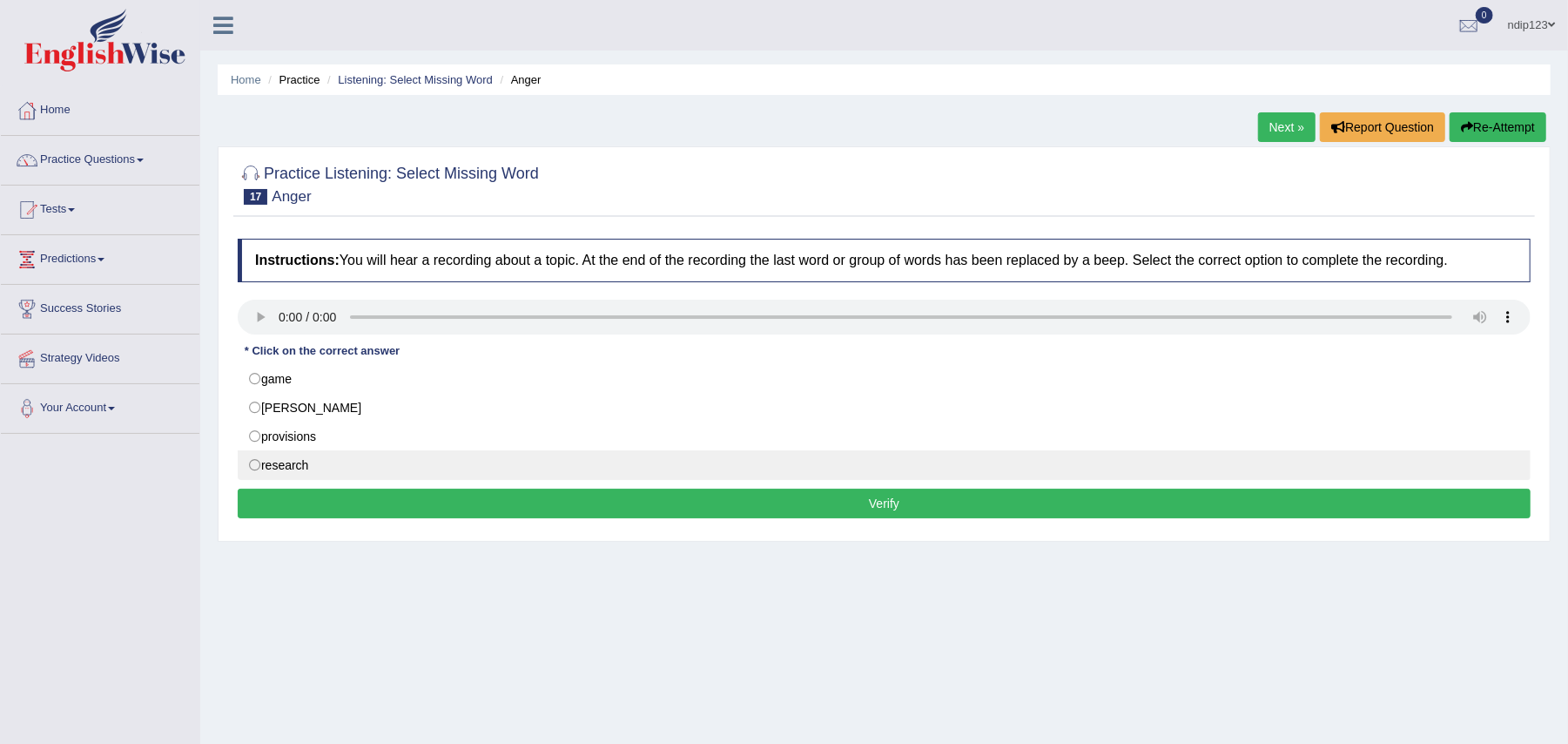
click at [248, 464] on label "research" at bounding box center [884, 465] width 1293 height 30
radio input "true"
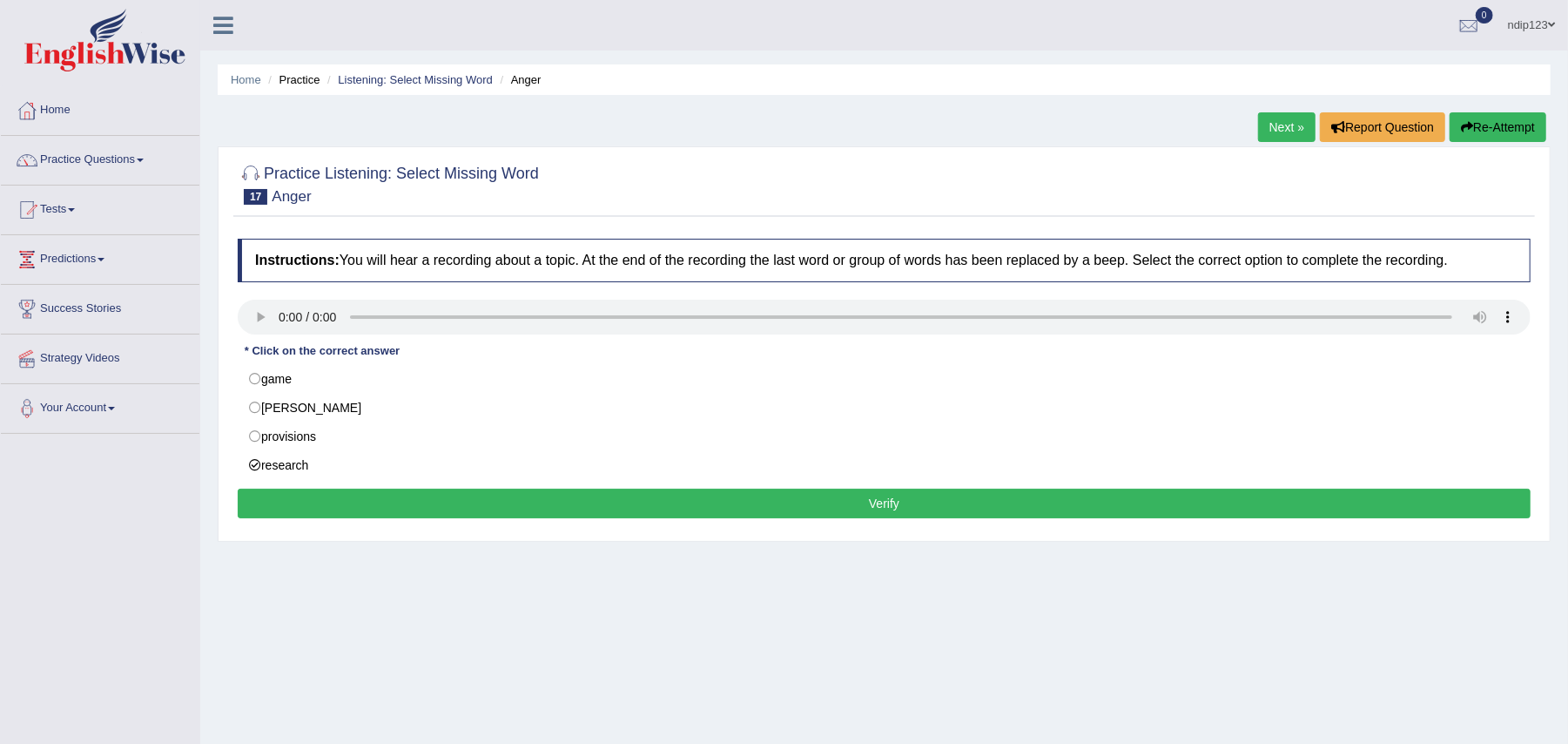
click at [875, 504] on button "Verify" at bounding box center [884, 504] width 1293 height 30
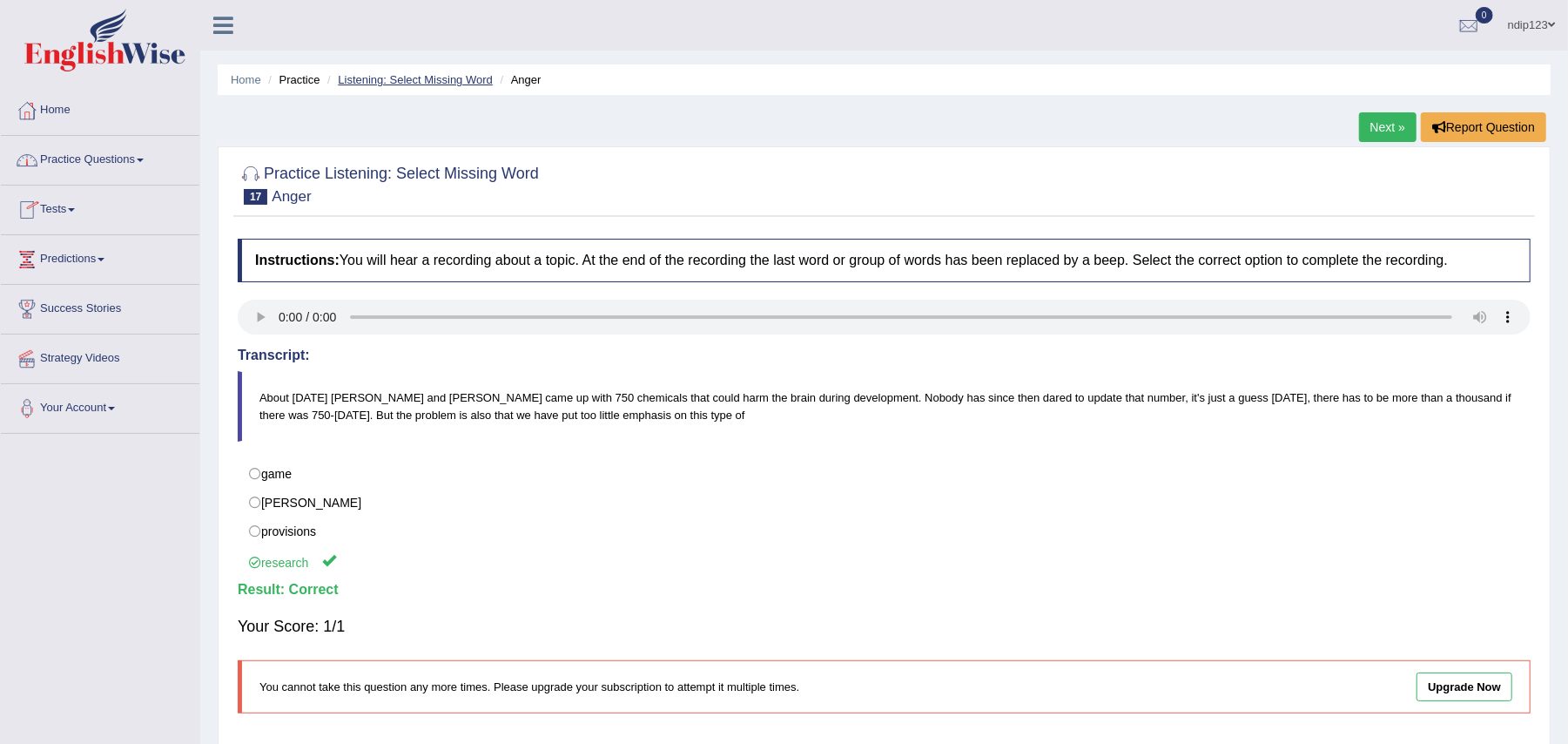
click at [444, 76] on link "Listening: Select Missing Word" at bounding box center [415, 80] width 155 height 13
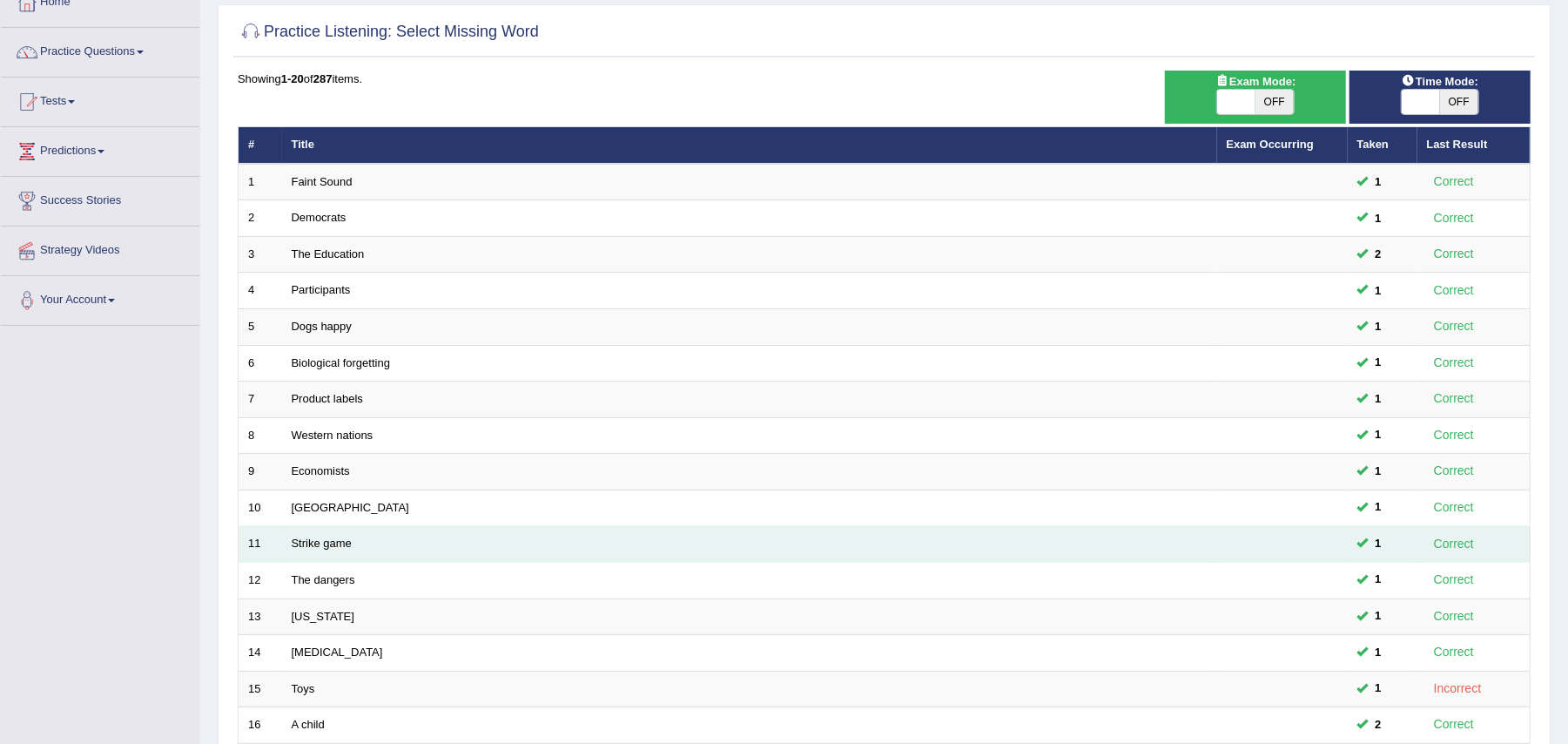
scroll to position [416, 0]
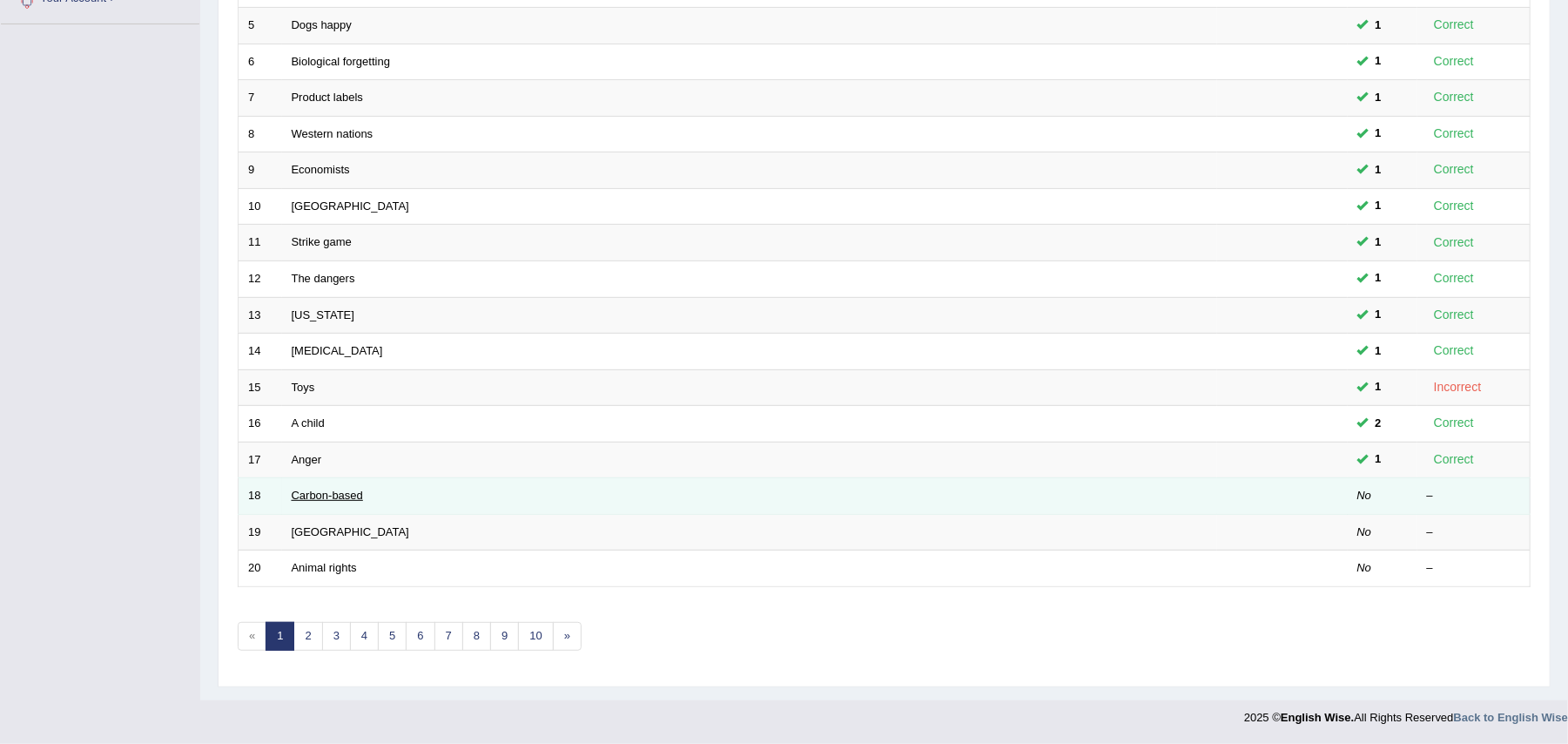
click at [310, 495] on link "Carbon-based" at bounding box center [327, 495] width 72 height 13
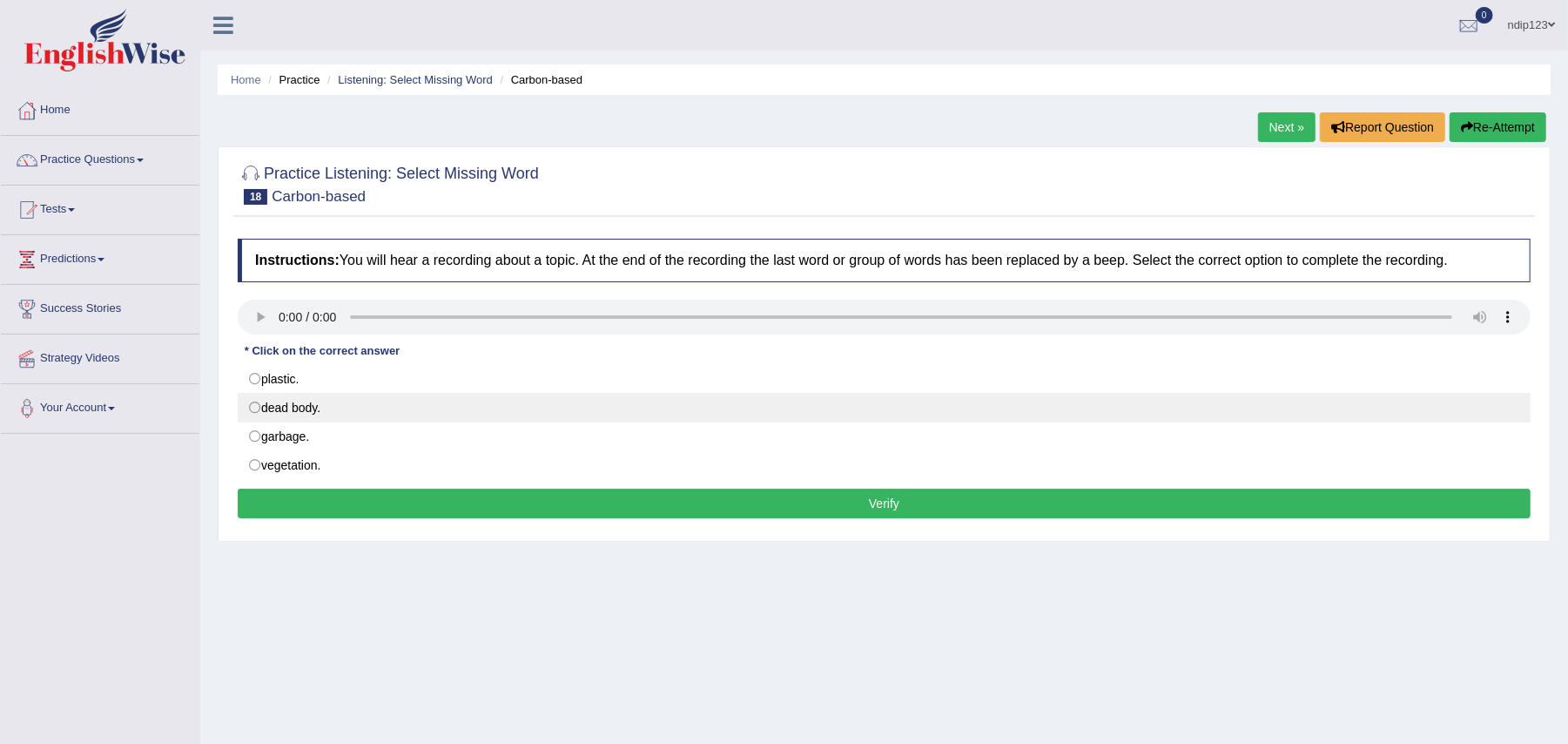
click at [254, 406] on label "dead body." at bounding box center [884, 407] width 1293 height 30
radio input "true"
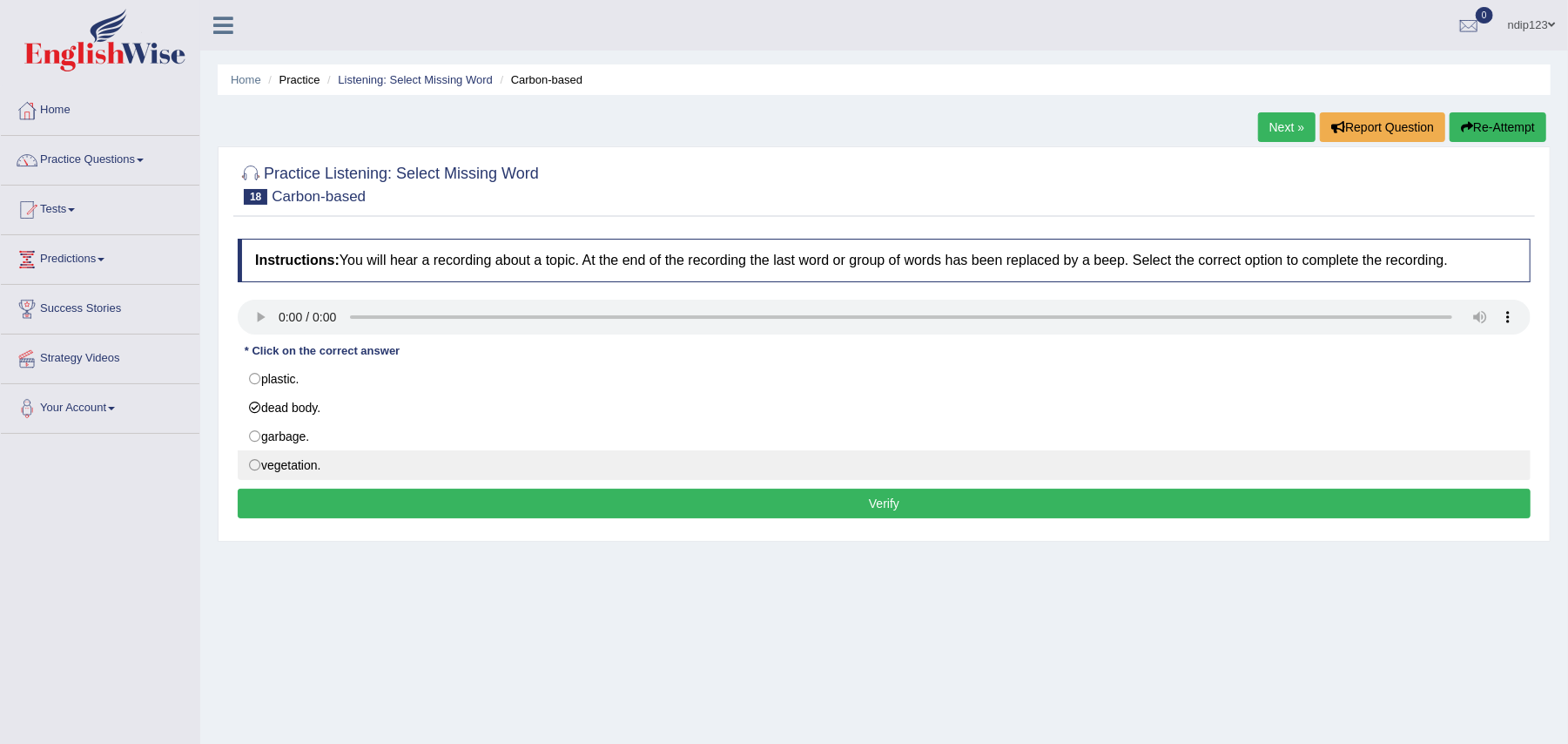
drag, startPoint x: 886, startPoint y: 503, endPoint x: 871, endPoint y: 517, distance: 20.5
click at [886, 503] on button "Verify" at bounding box center [884, 504] width 1293 height 30
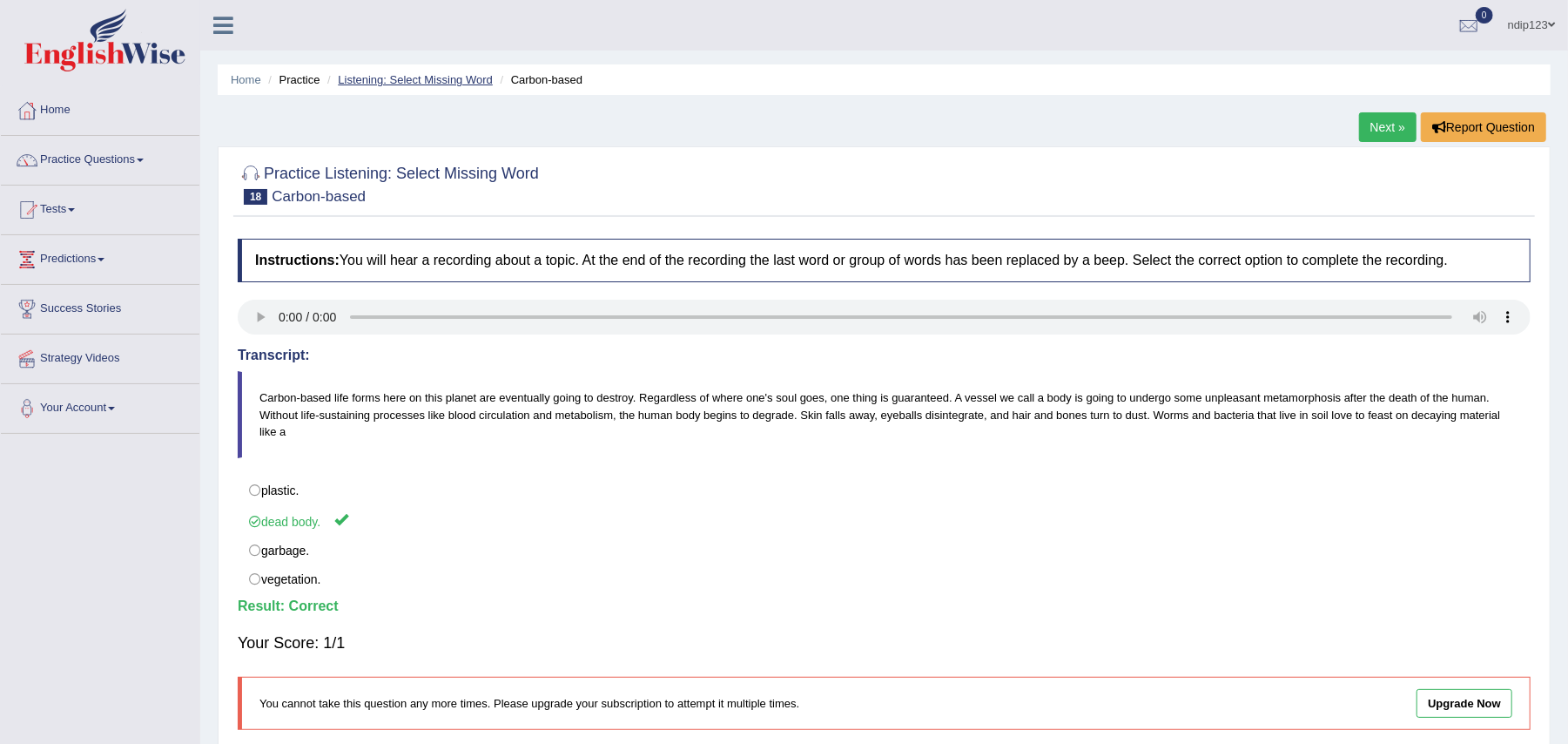
click at [405, 80] on link "Listening: Select Missing Word" at bounding box center [415, 80] width 155 height 13
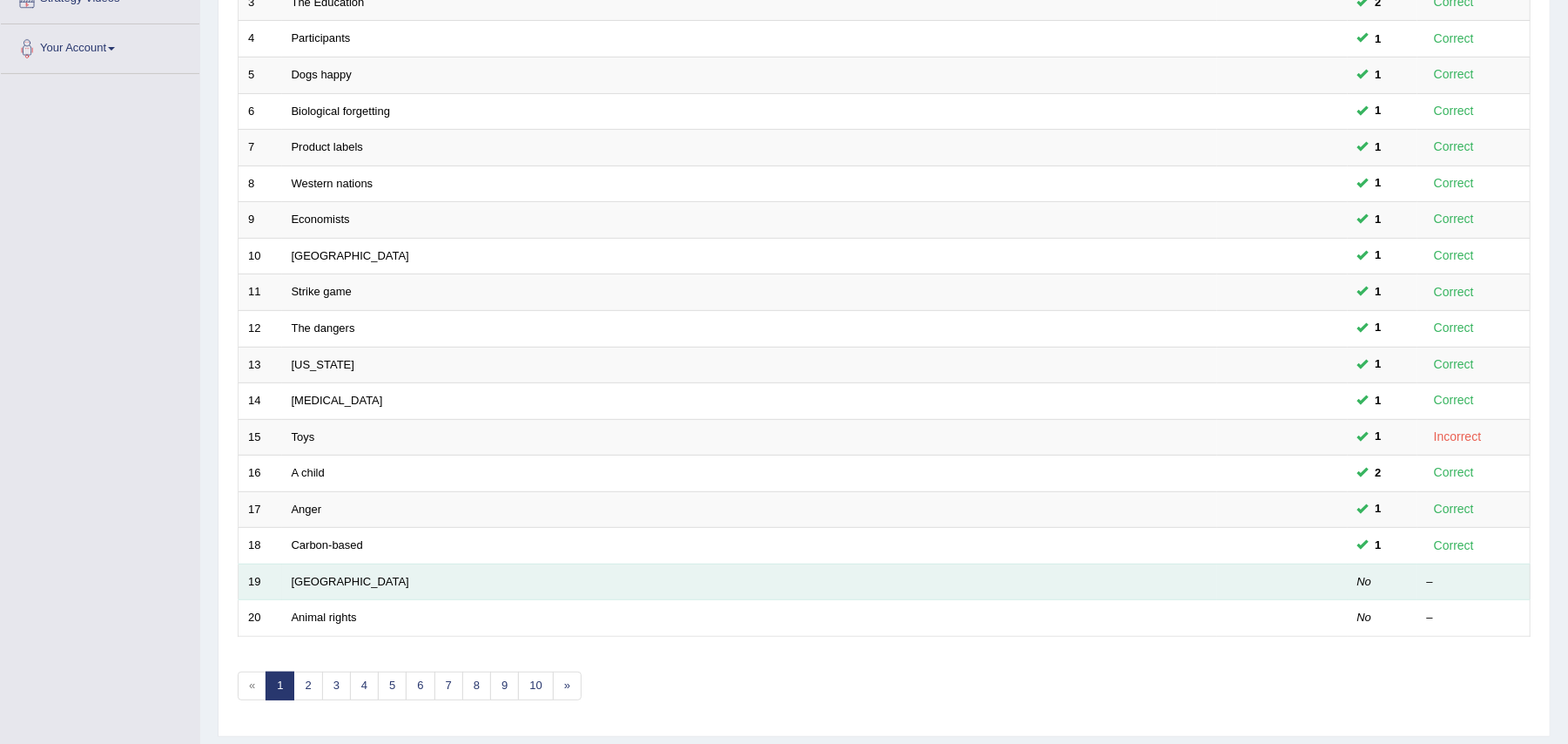
scroll to position [416, 0]
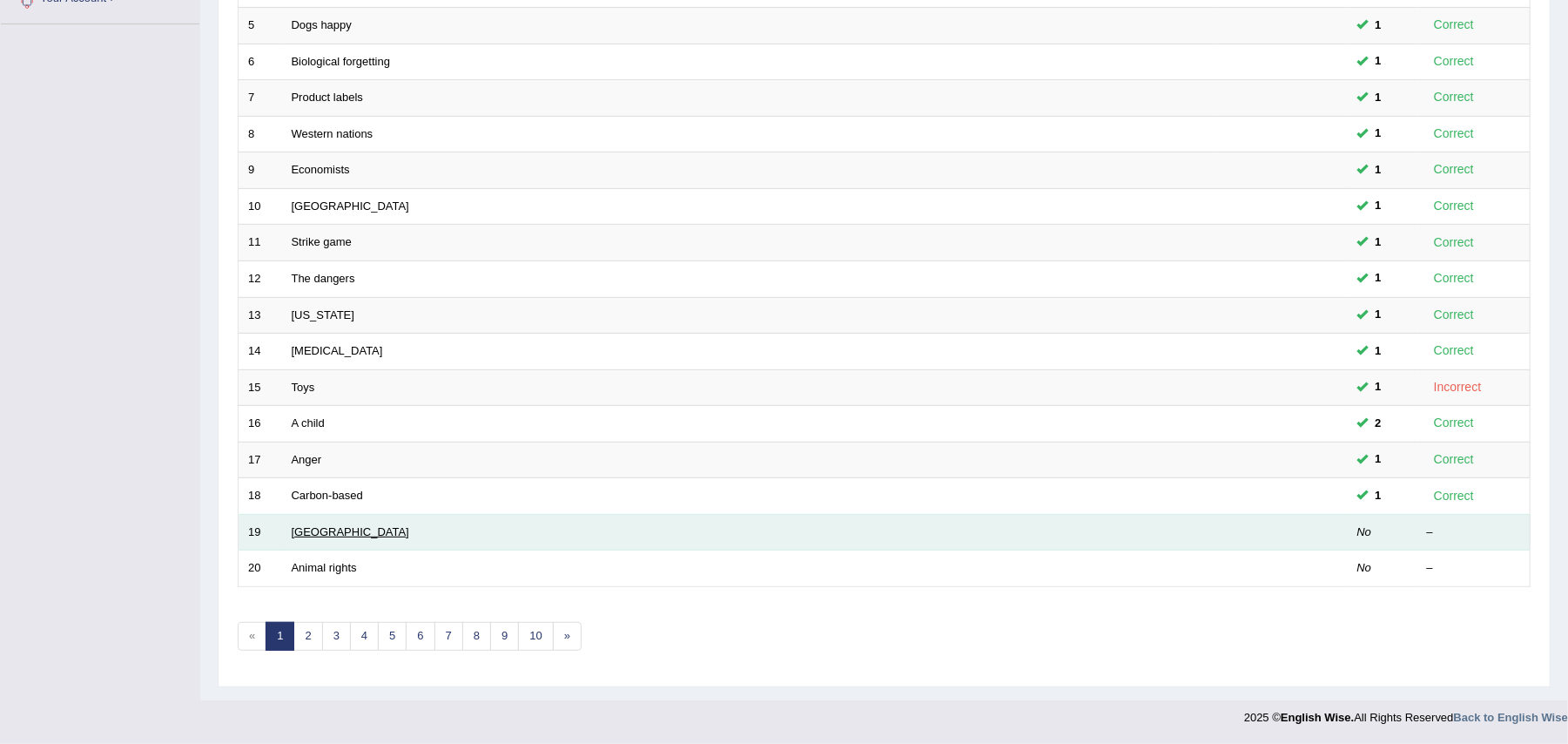
click at [312, 530] on link "[GEOGRAPHIC_DATA]" at bounding box center [351, 532] width 118 height 13
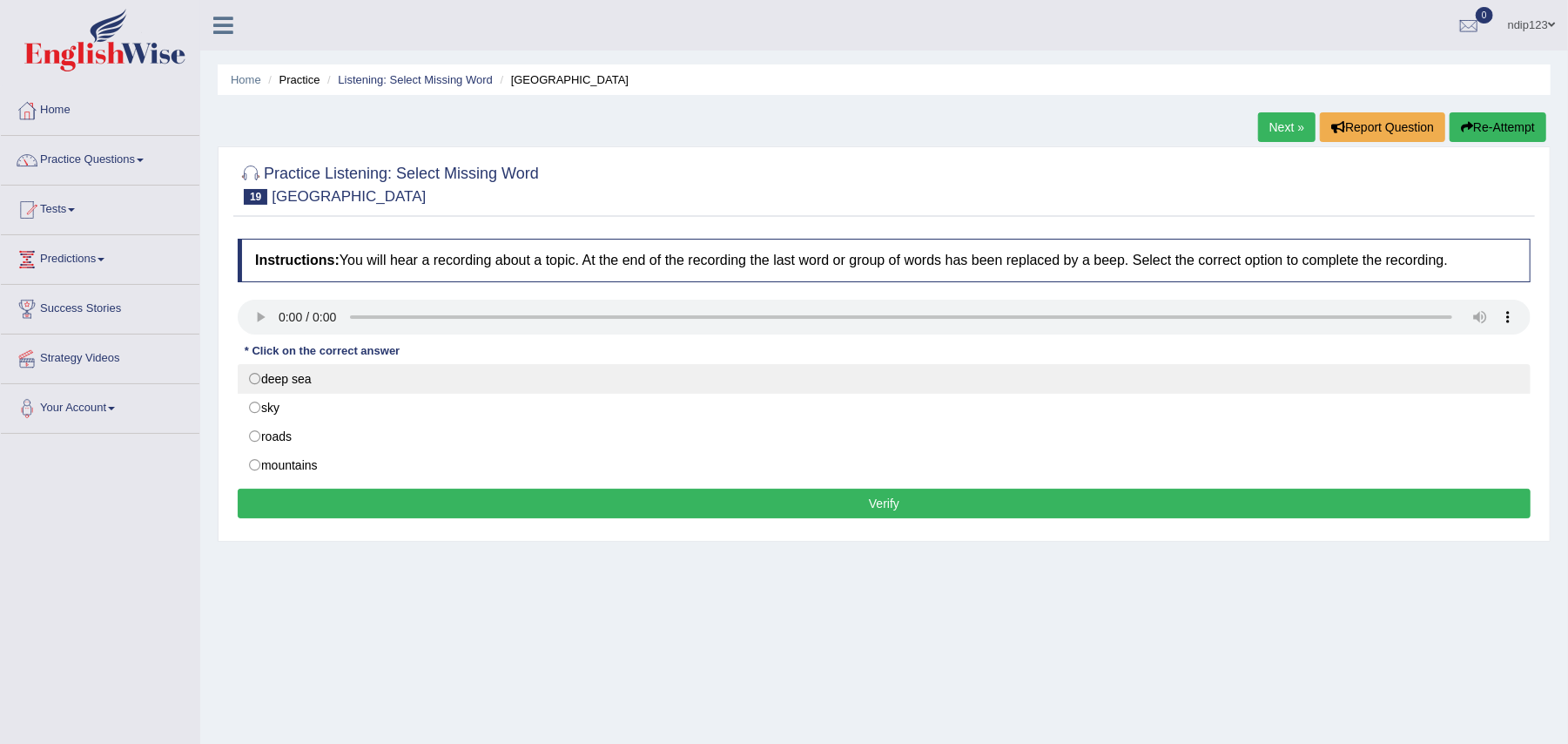
click at [256, 380] on label "deep sea" at bounding box center [884, 378] width 1293 height 30
radio input "true"
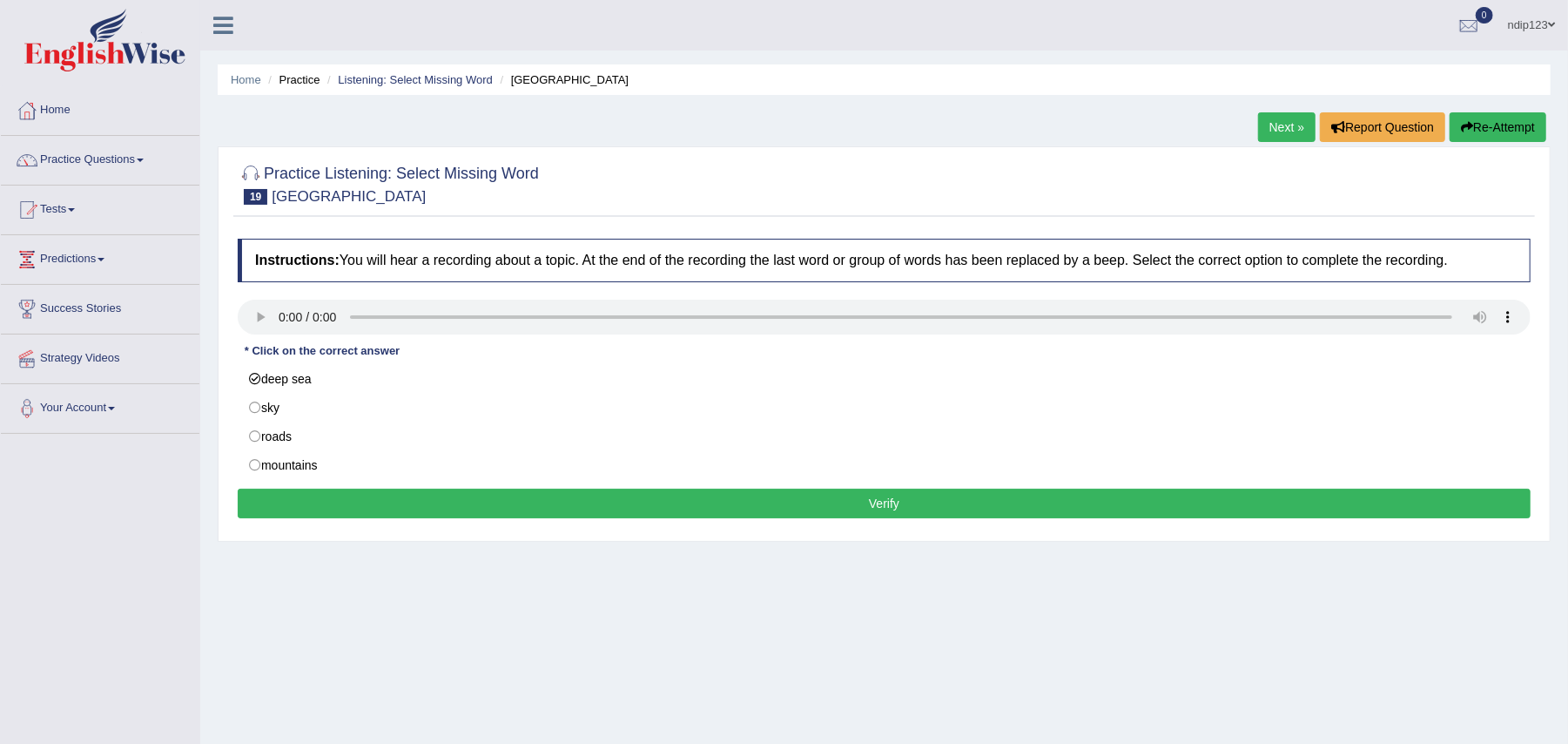
click at [885, 506] on button "Verify" at bounding box center [884, 504] width 1293 height 30
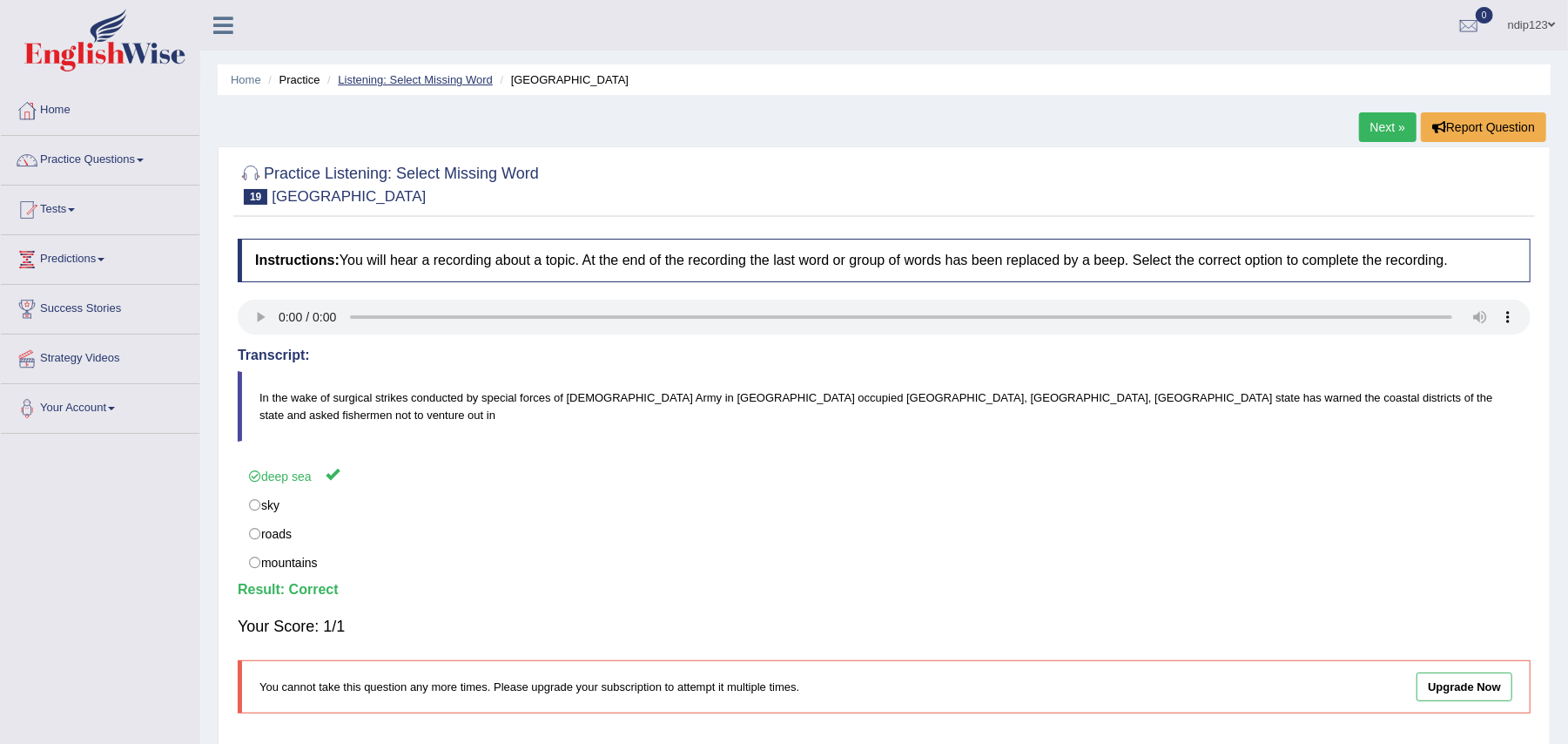
click at [462, 78] on link "Listening: Select Missing Word" at bounding box center [415, 80] width 155 height 13
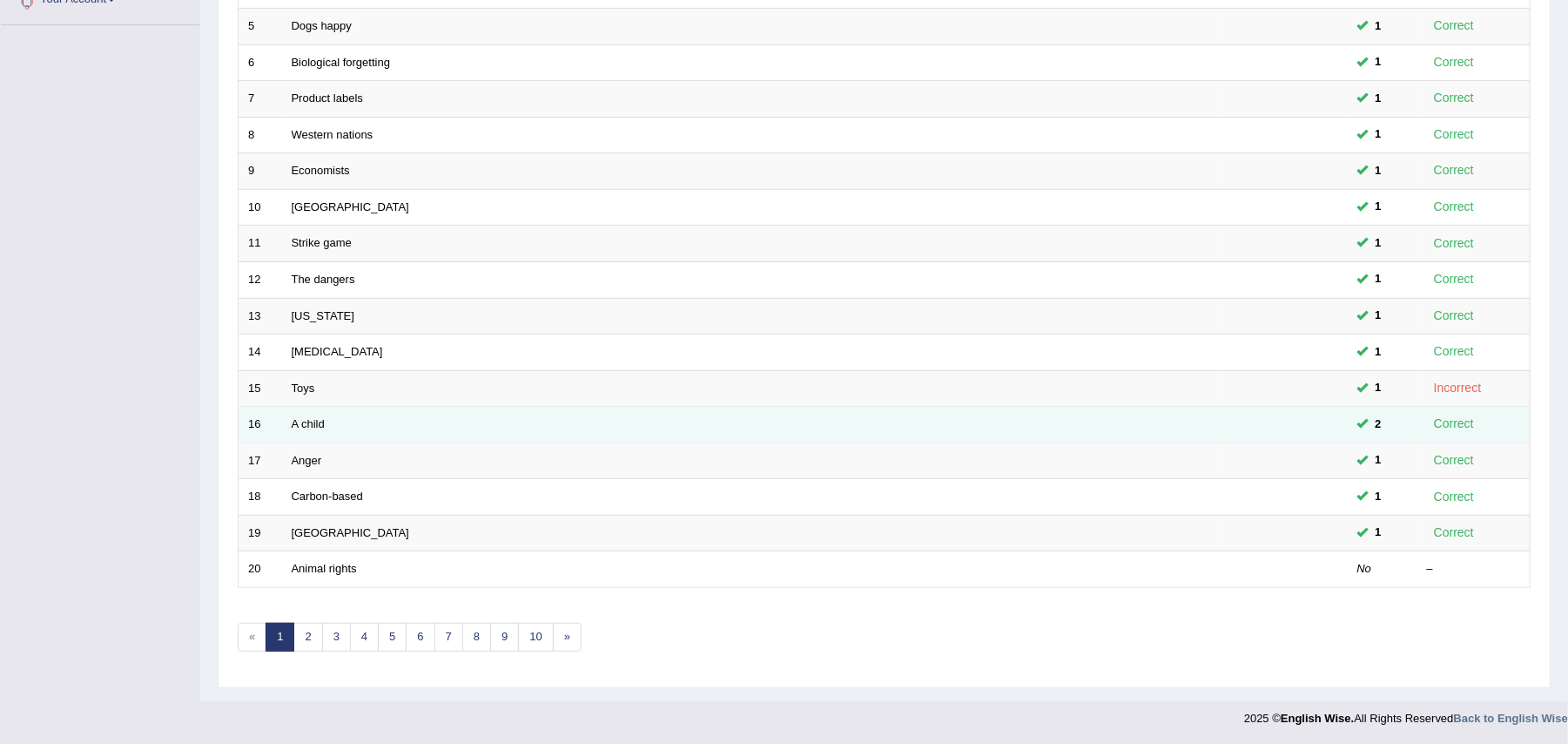
scroll to position [416, 0]
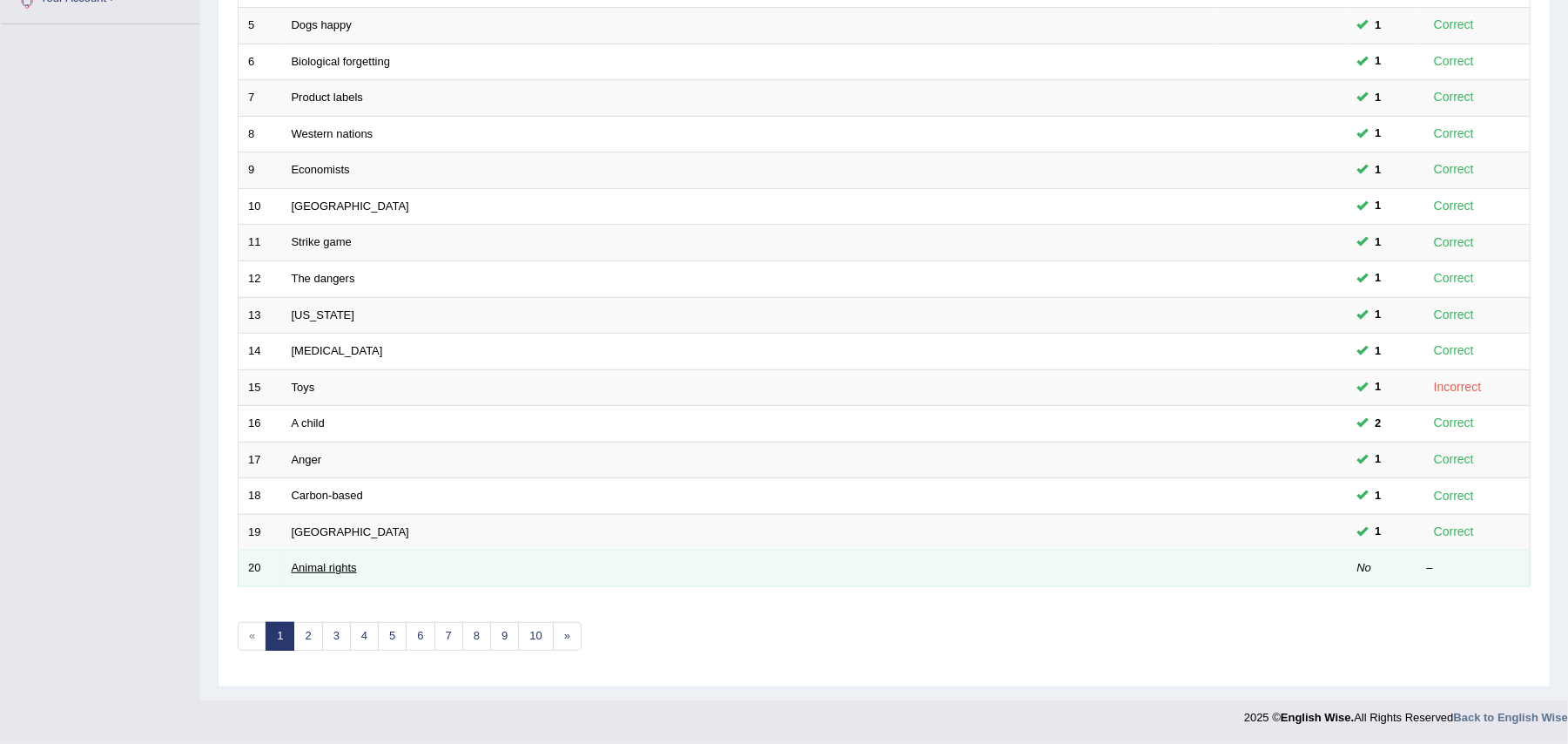
click at [320, 564] on link "Animal rights" at bounding box center [325, 567] width 65 height 13
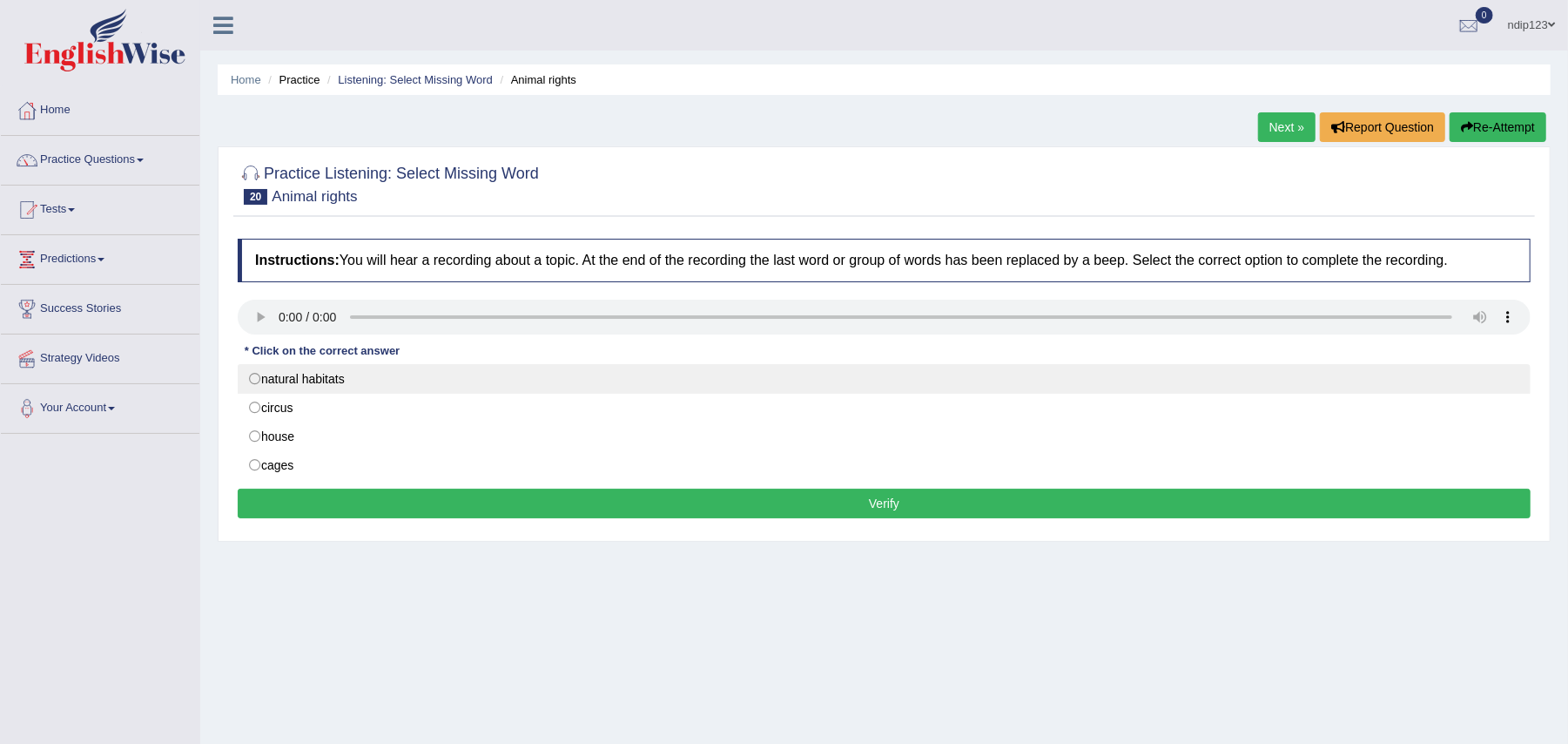
click at [258, 377] on label "natural habitats" at bounding box center [884, 378] width 1293 height 30
radio input "true"
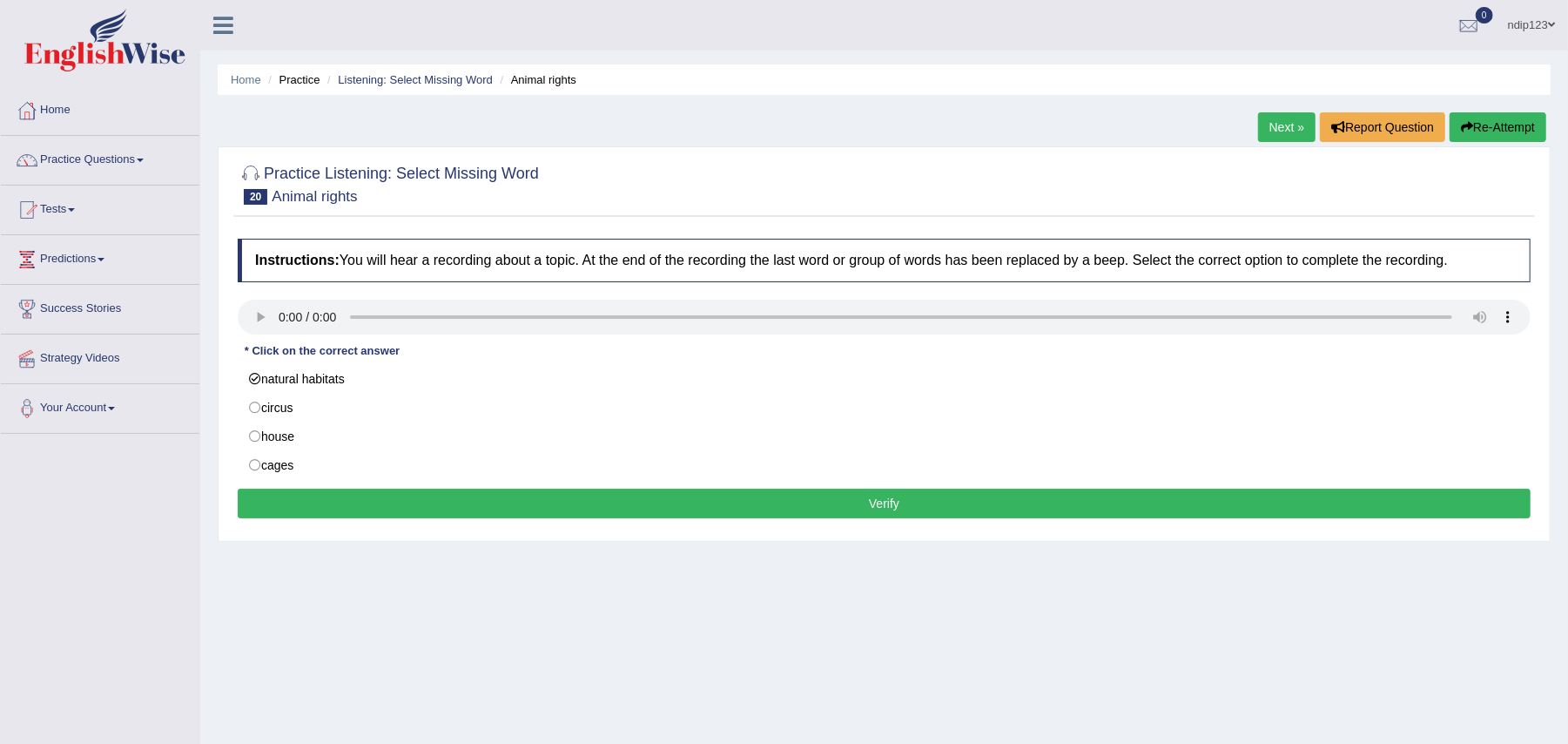
click at [885, 503] on button "Verify" at bounding box center [884, 504] width 1293 height 30
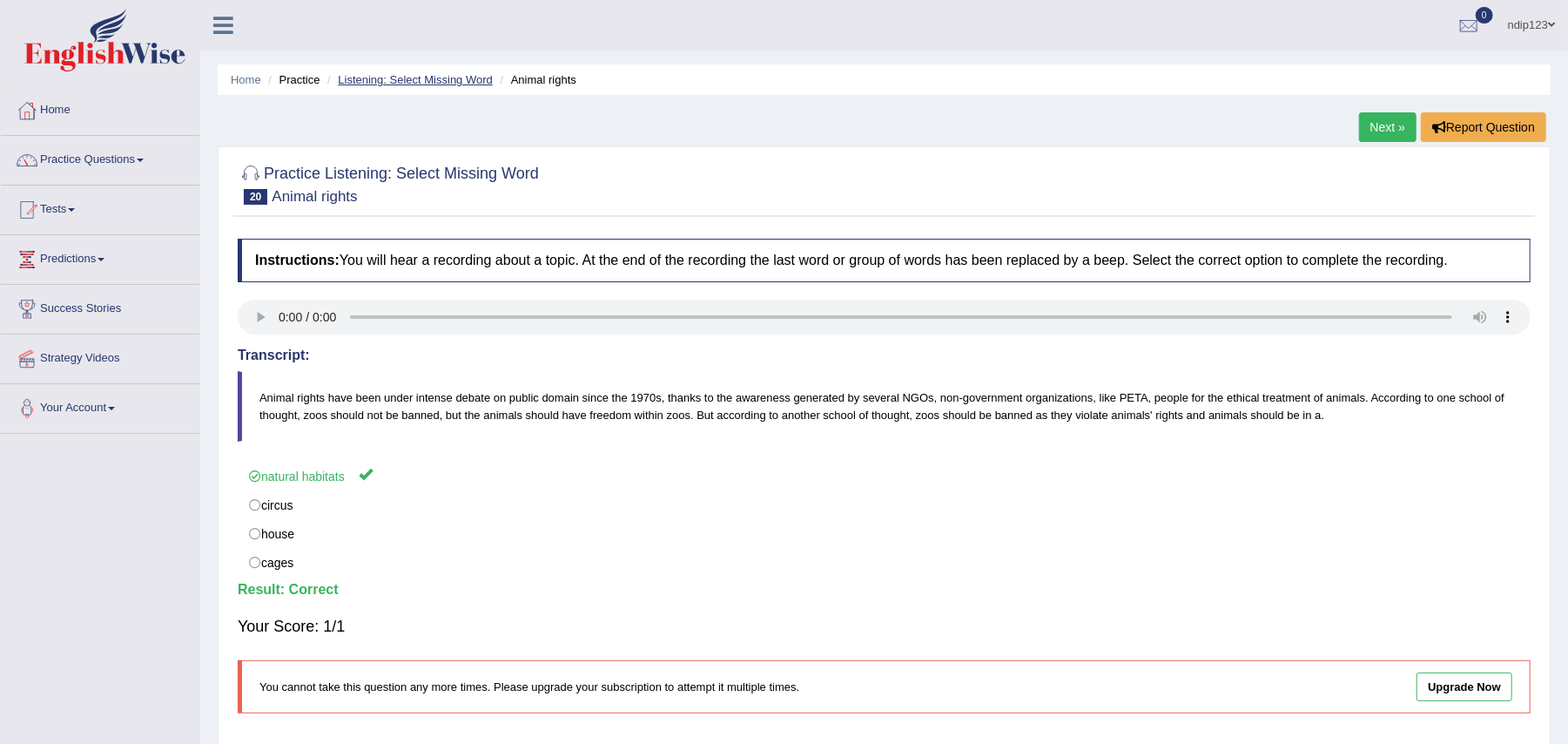
click at [432, 80] on link "Listening: Select Missing Word" at bounding box center [415, 80] width 155 height 13
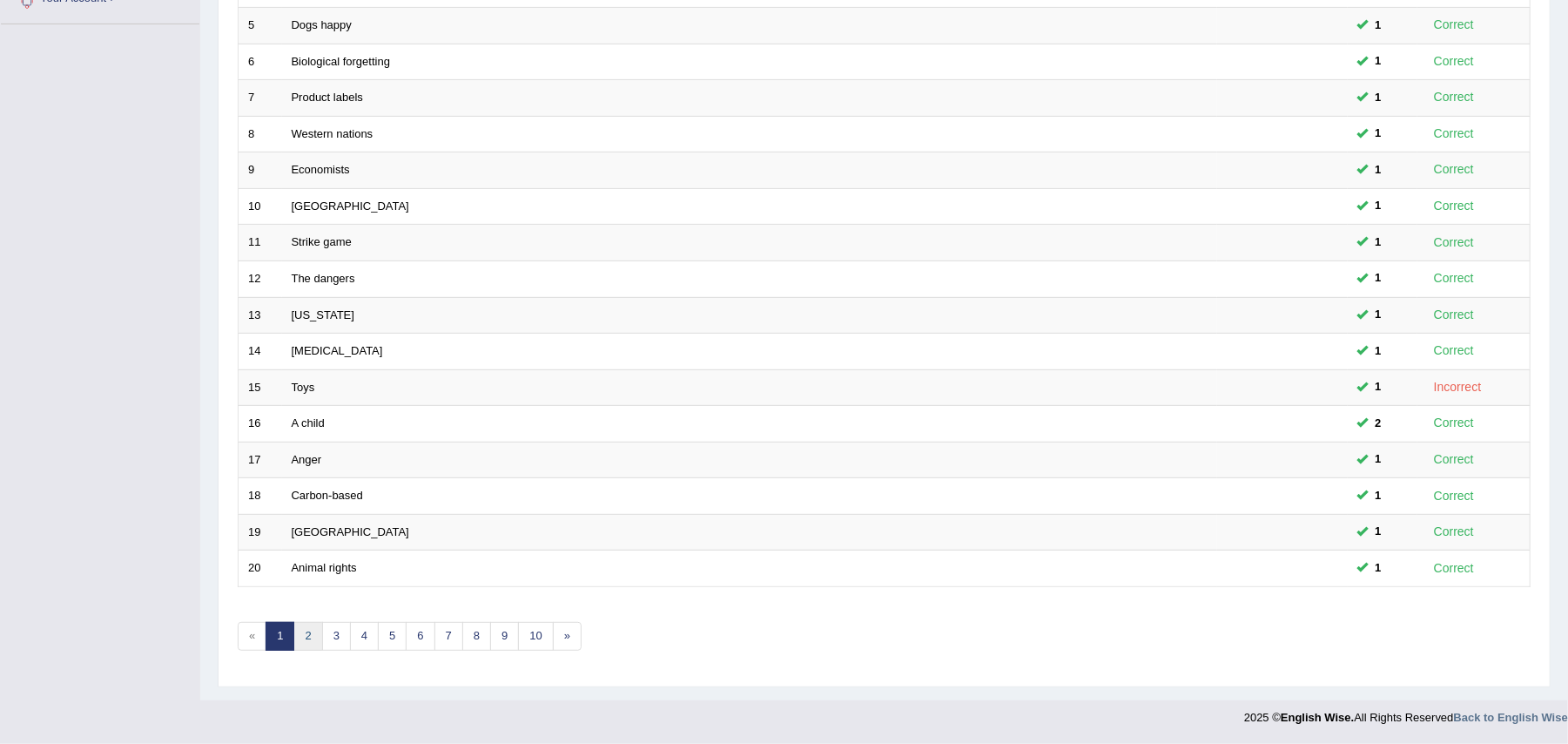
click at [308, 631] on link "2" at bounding box center [308, 637] width 29 height 29
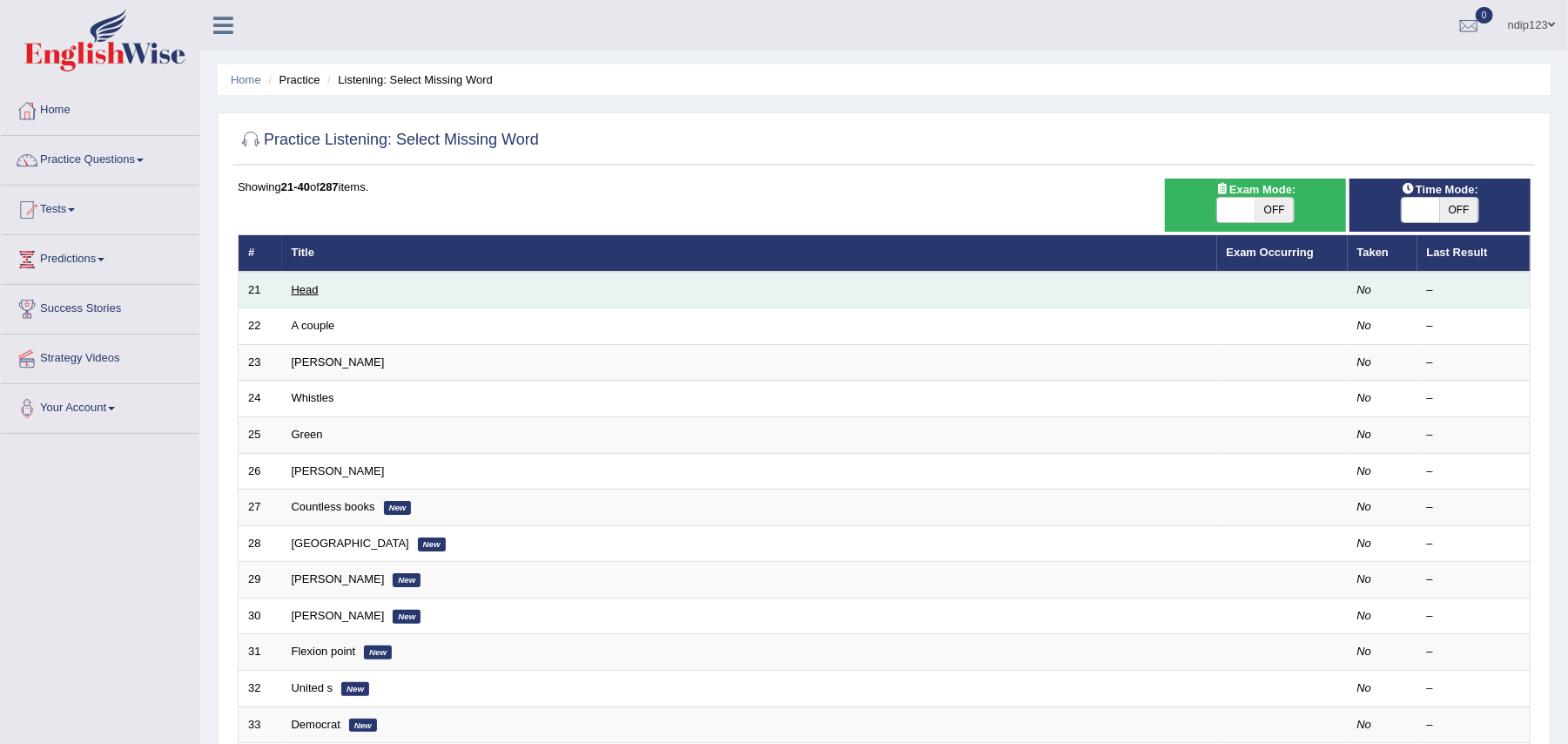
click at [307, 289] on link "Head" at bounding box center [306, 289] width 27 height 13
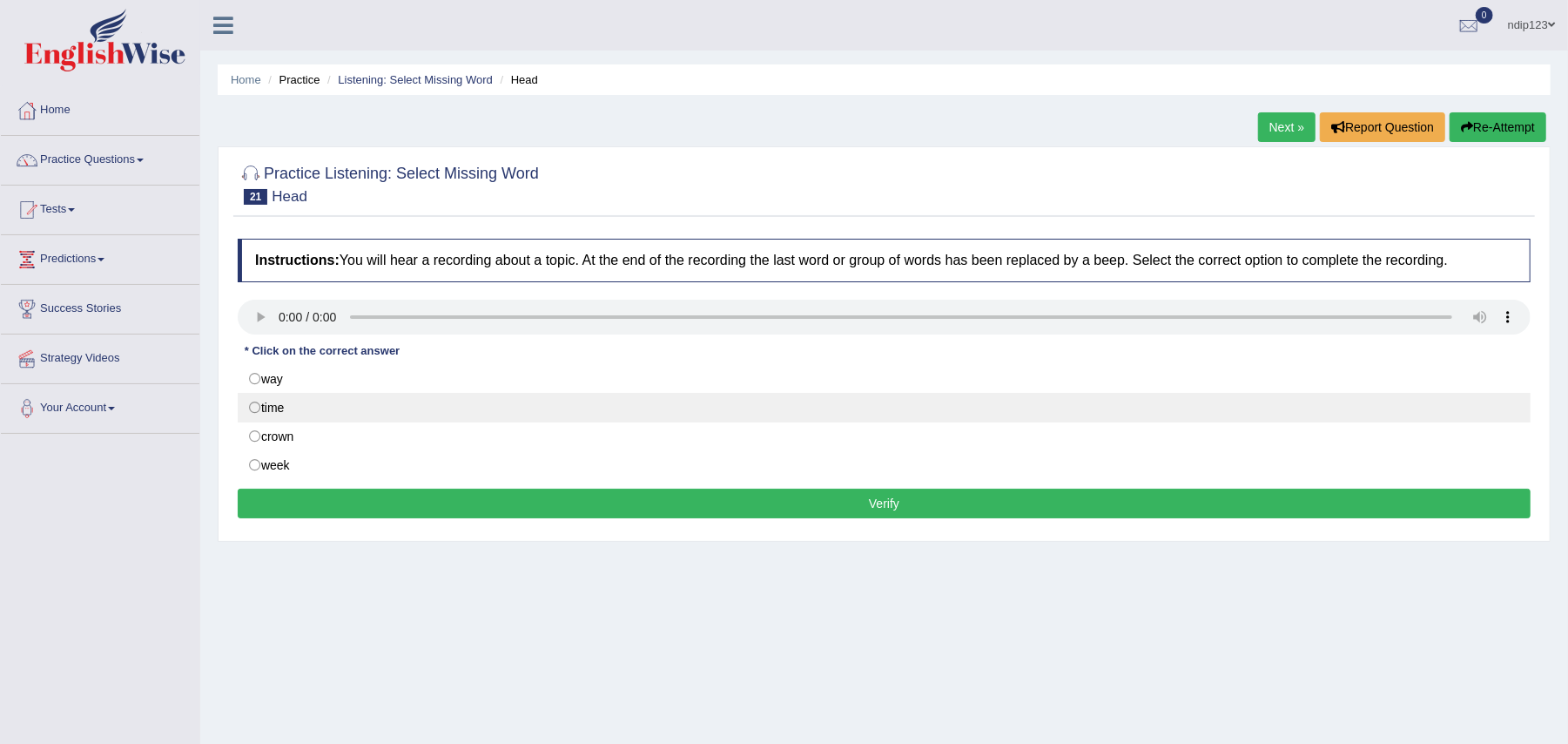
click at [255, 408] on label "time" at bounding box center [884, 407] width 1293 height 30
radio input "true"
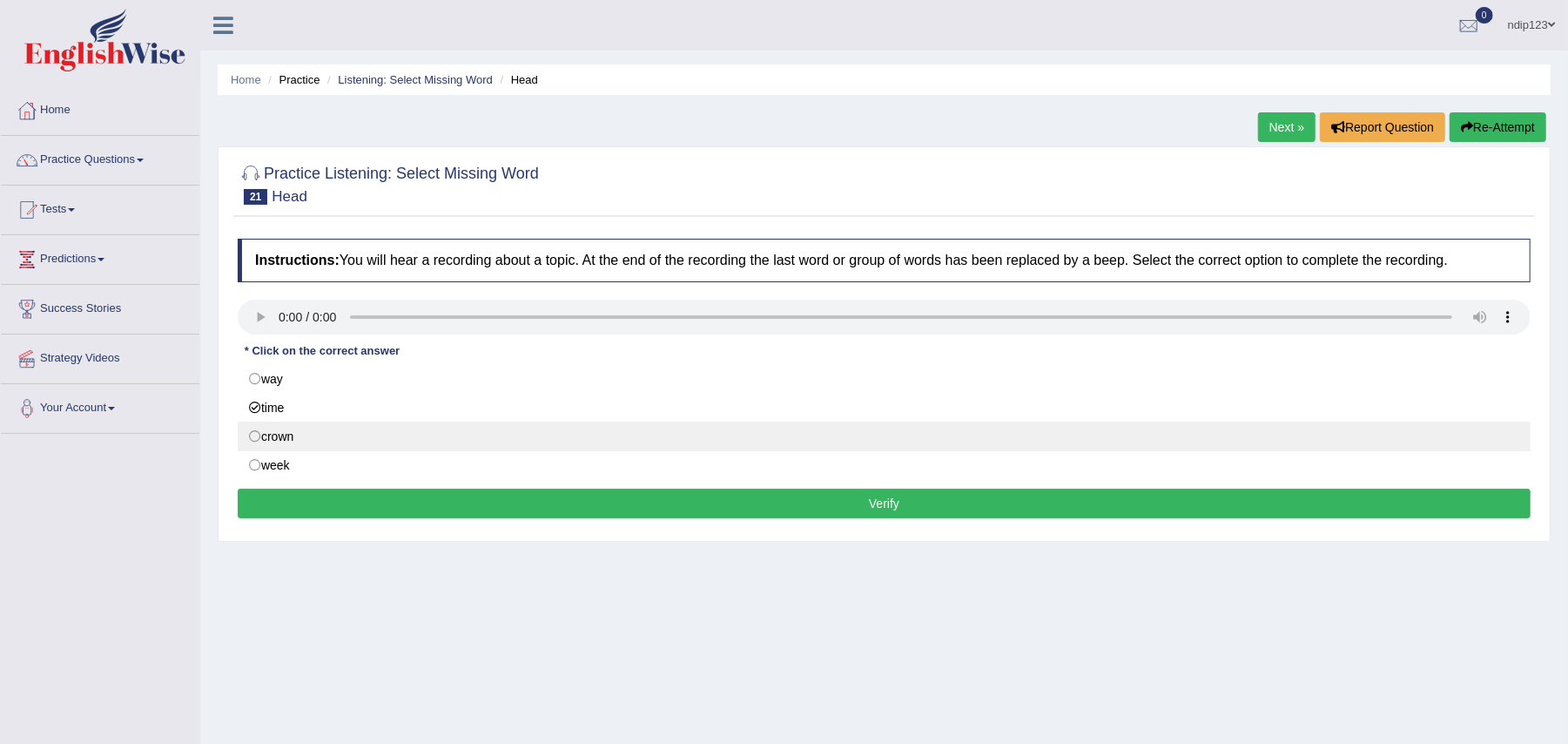
click at [255, 436] on label "crown" at bounding box center [884, 436] width 1293 height 30
radio input "true"
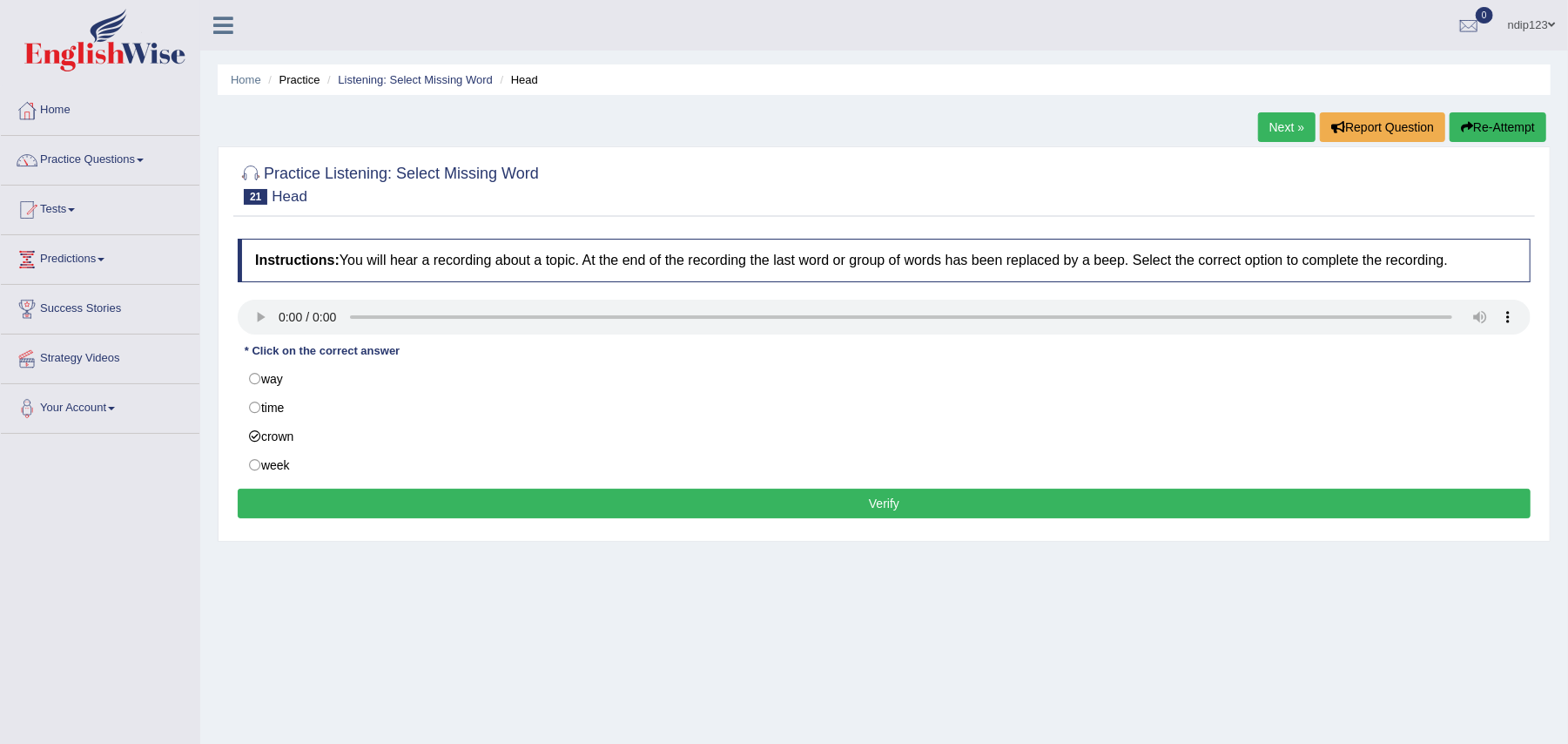
click at [902, 503] on button "Verify" at bounding box center [884, 504] width 1293 height 30
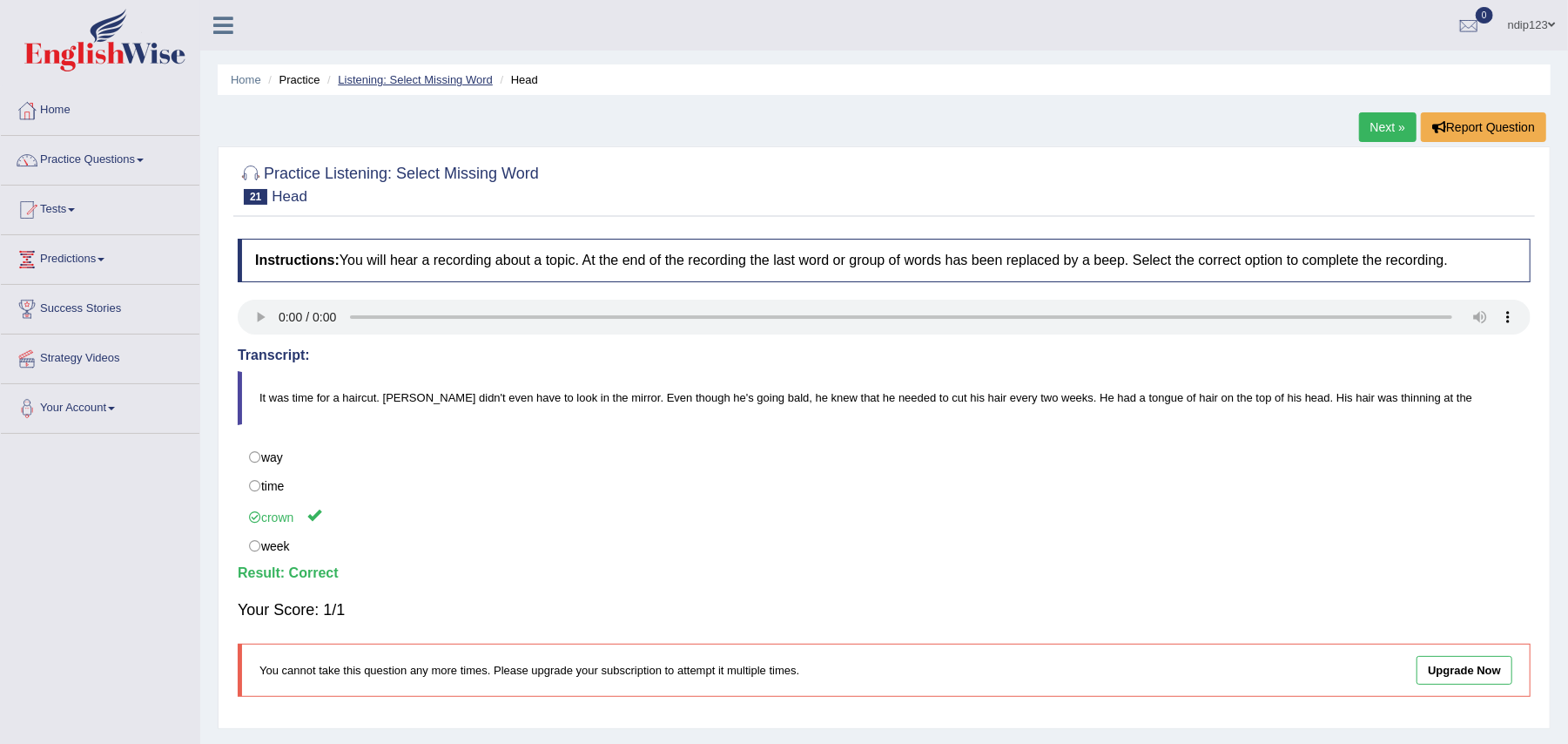
click at [447, 80] on link "Listening: Select Missing Word" at bounding box center [415, 80] width 155 height 13
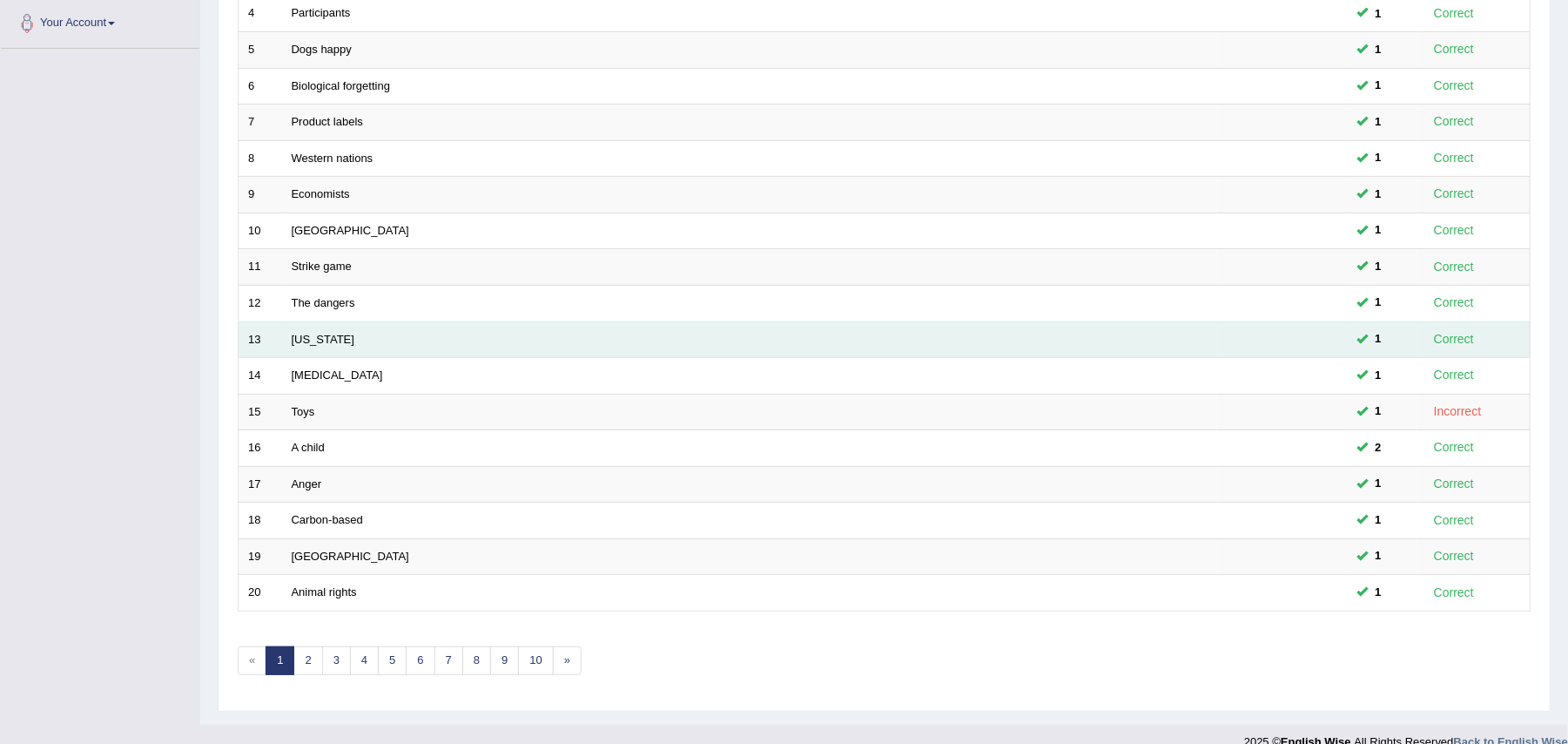
scroll to position [416, 0]
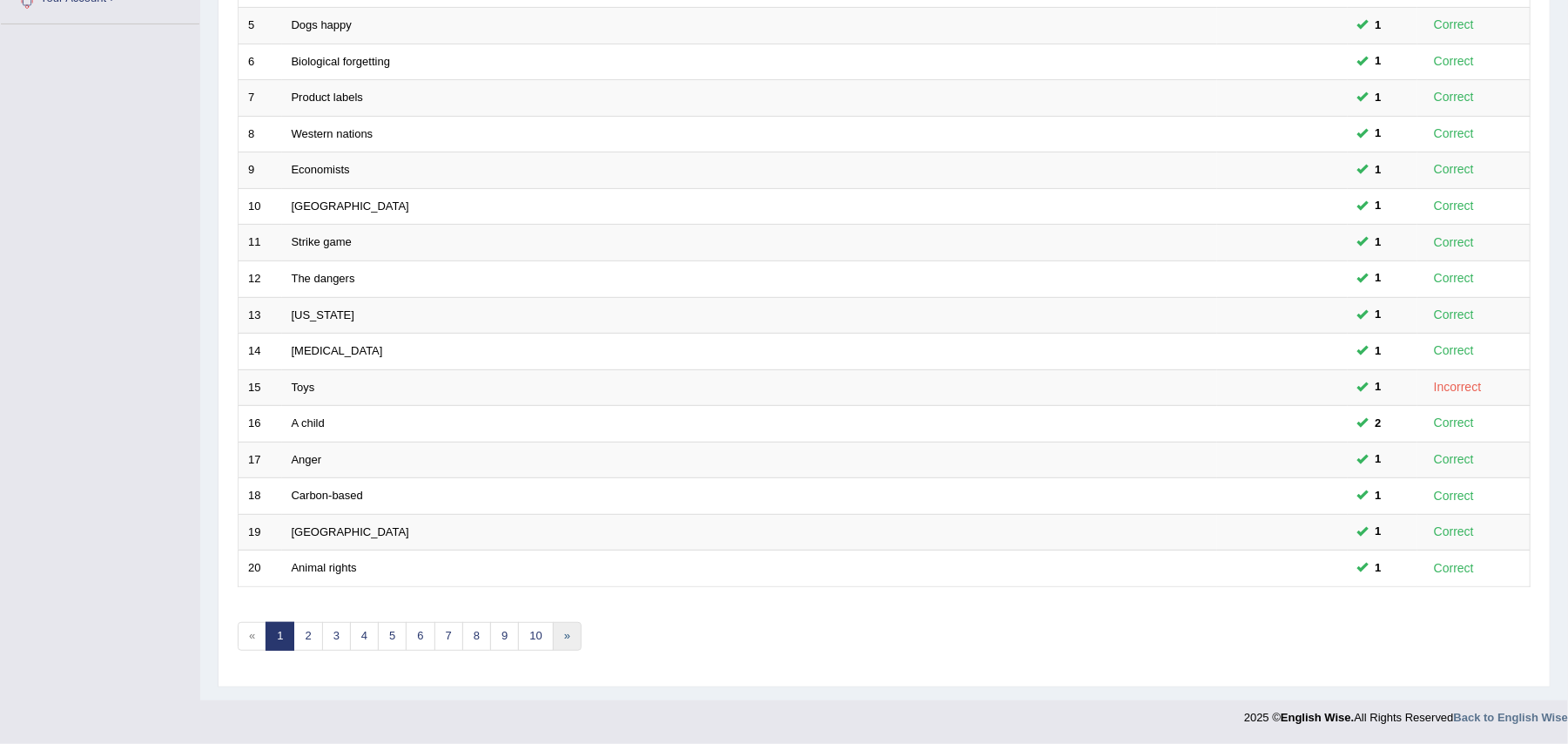
click at [576, 632] on link "»" at bounding box center [568, 637] width 29 height 29
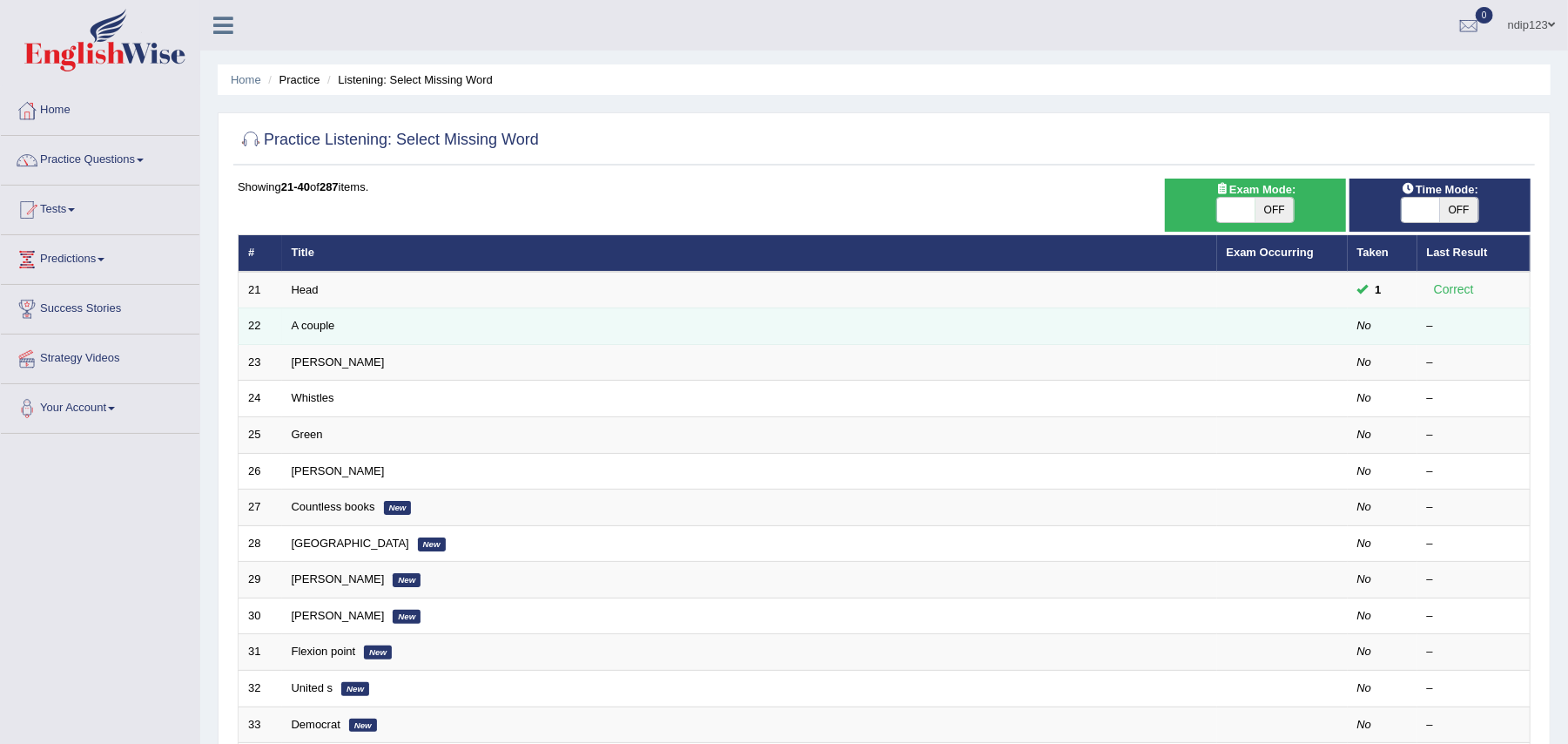
click at [339, 320] on td "A couple" at bounding box center [749, 327] width 935 height 36
click at [300, 328] on link "A couple" at bounding box center [314, 325] width 44 height 13
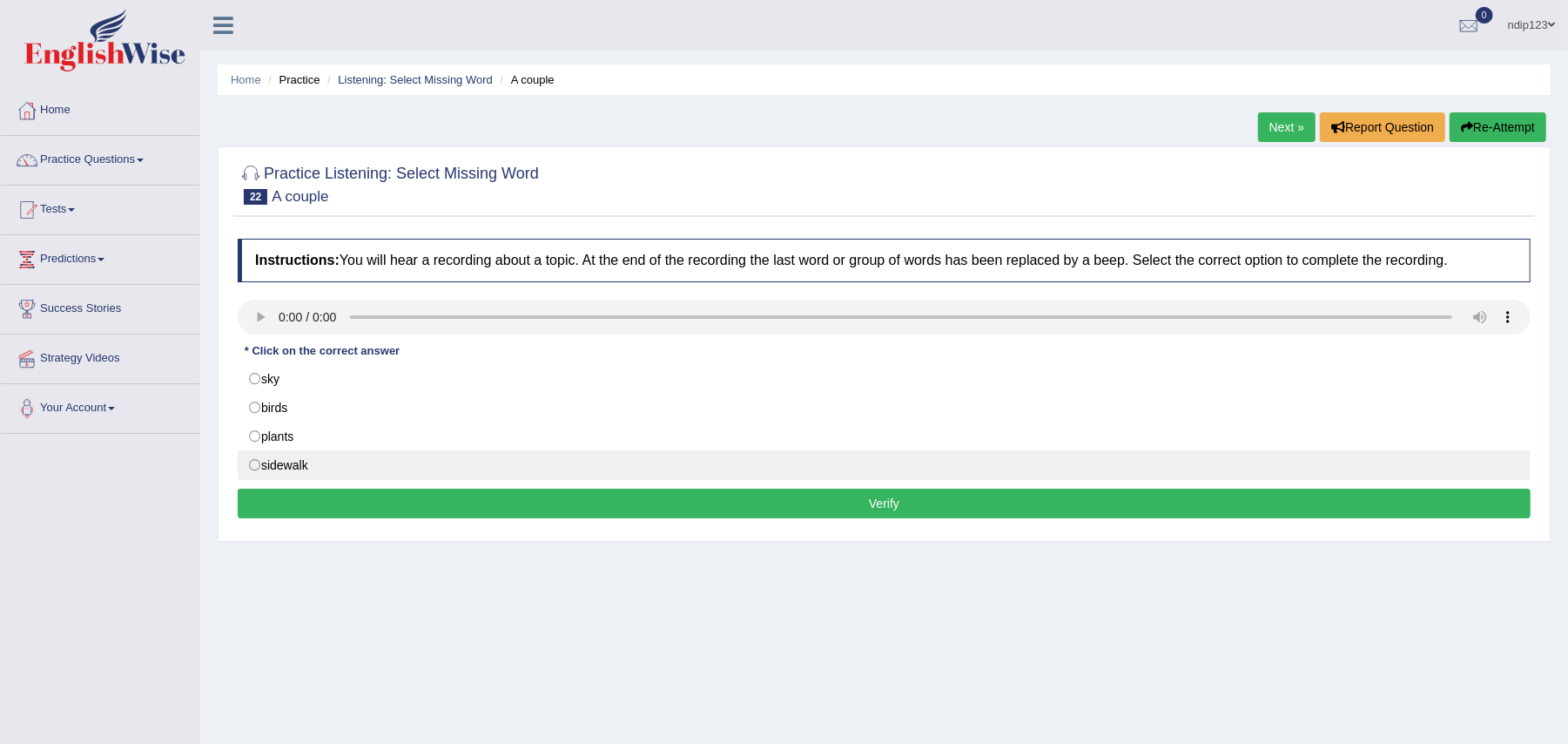
click at [256, 469] on label "sidewalk" at bounding box center [884, 465] width 1293 height 30
radio input "true"
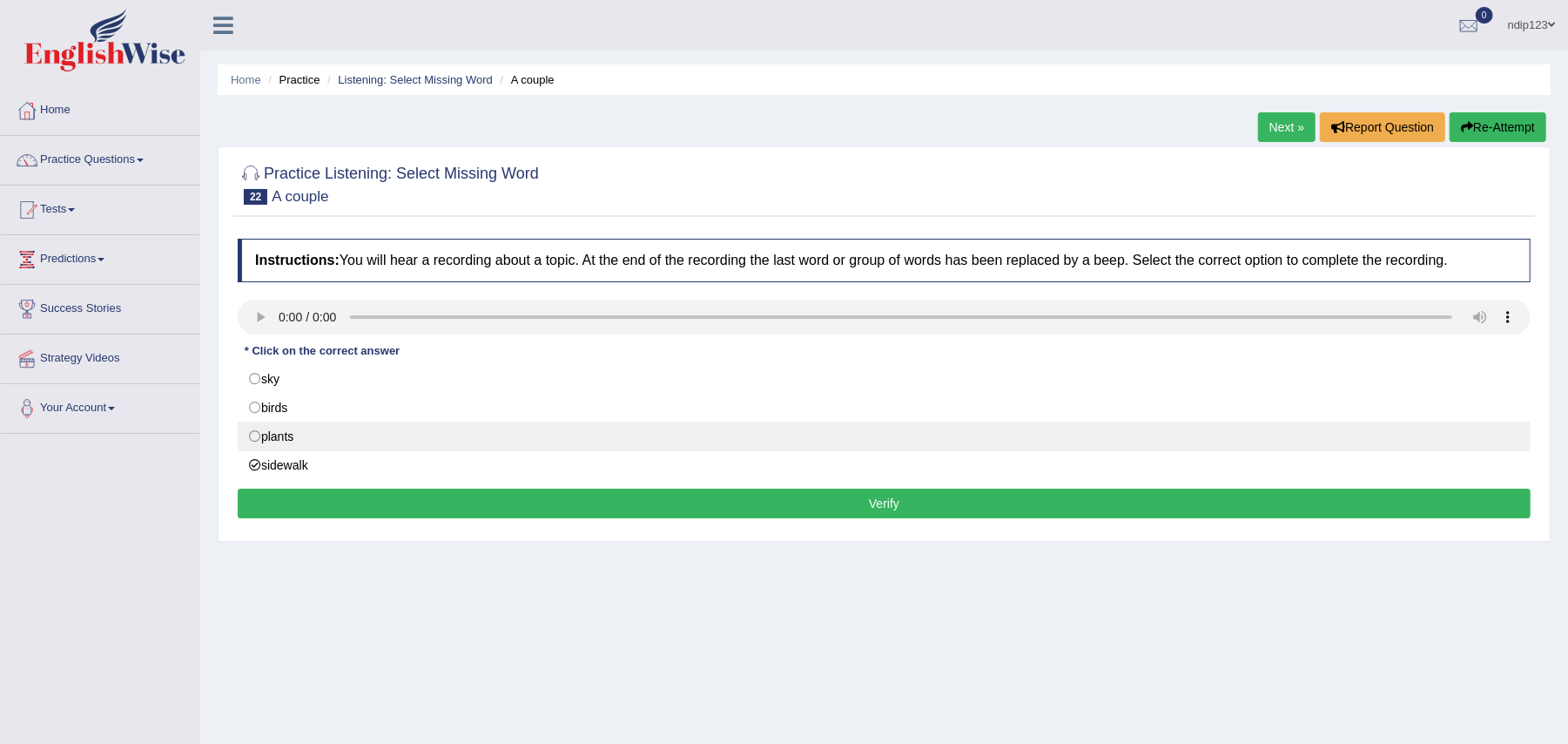
click at [252, 436] on label "plants" at bounding box center [884, 436] width 1293 height 30
radio input "true"
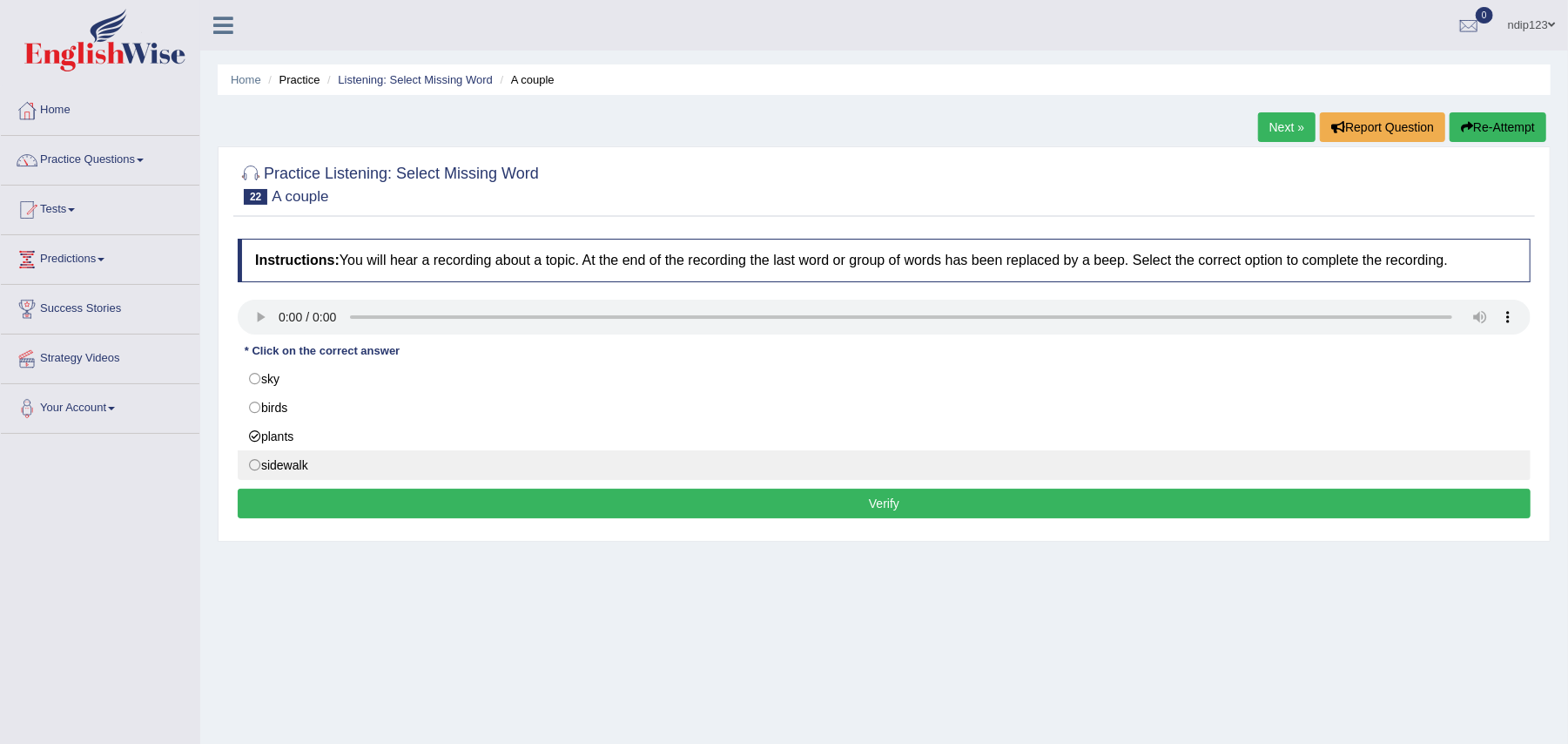
click at [256, 465] on label "sidewalk" at bounding box center [884, 465] width 1293 height 30
radio input "true"
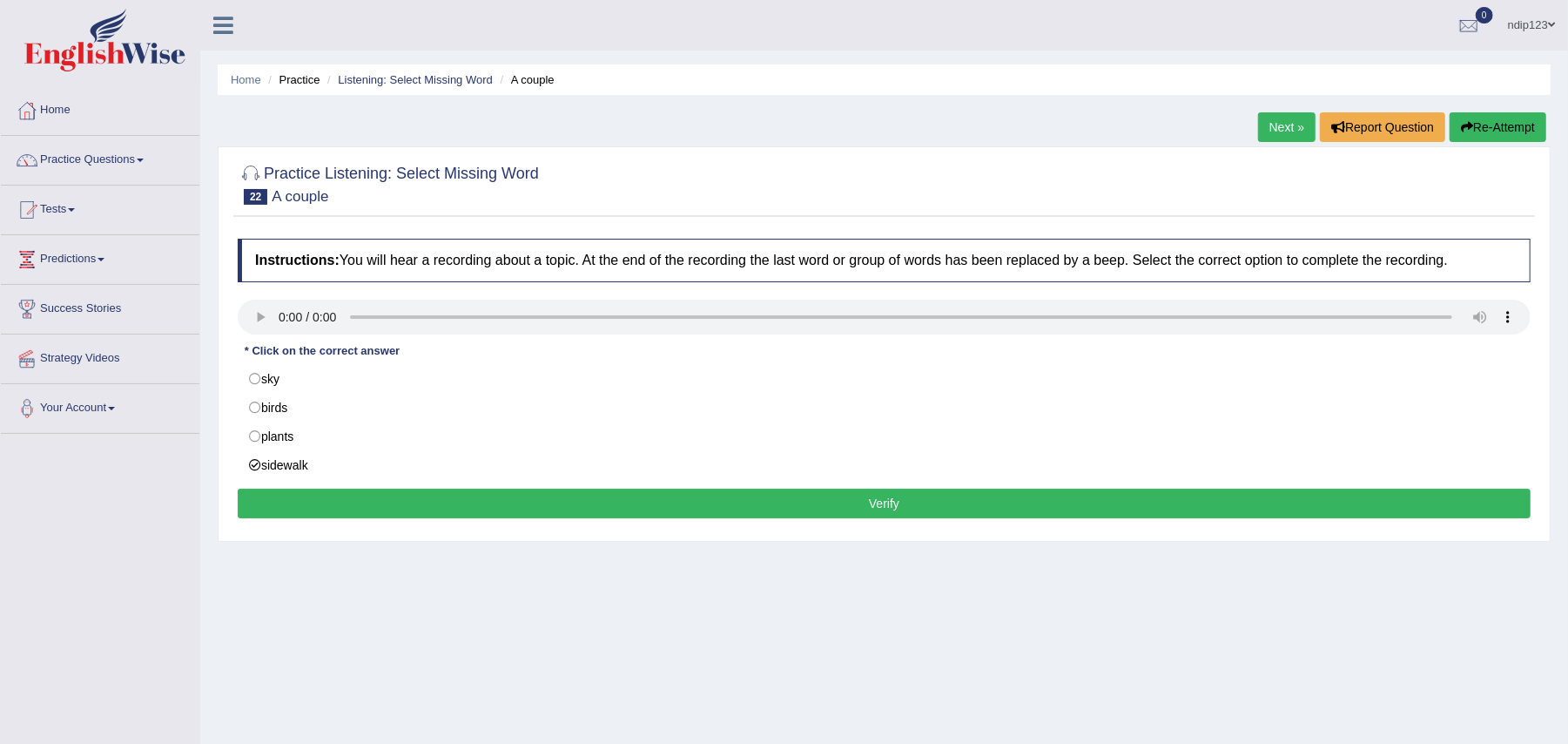
click at [871, 505] on button "Verify" at bounding box center [884, 504] width 1293 height 30
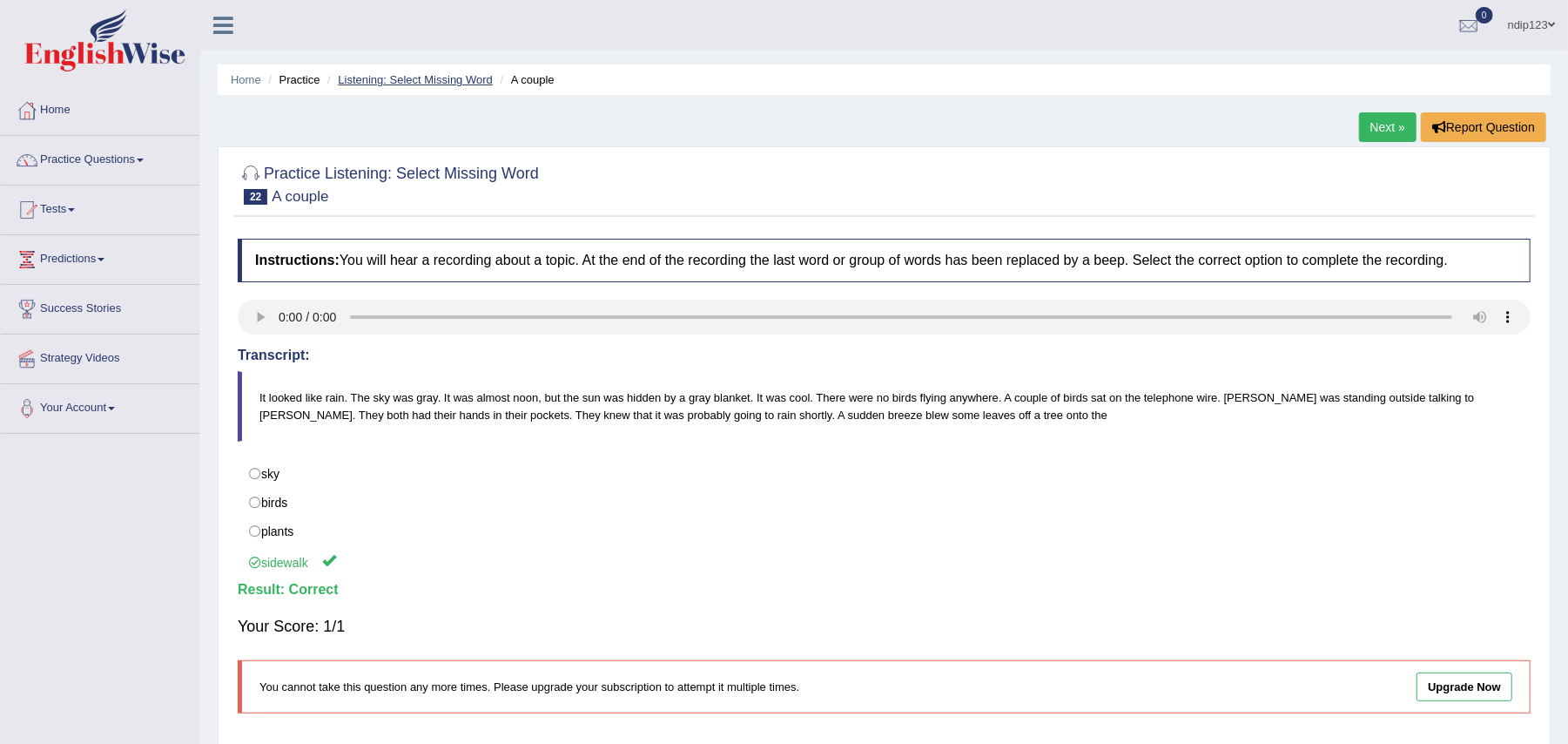
click at [363, 75] on link "Listening: Select Missing Word" at bounding box center [415, 80] width 155 height 13
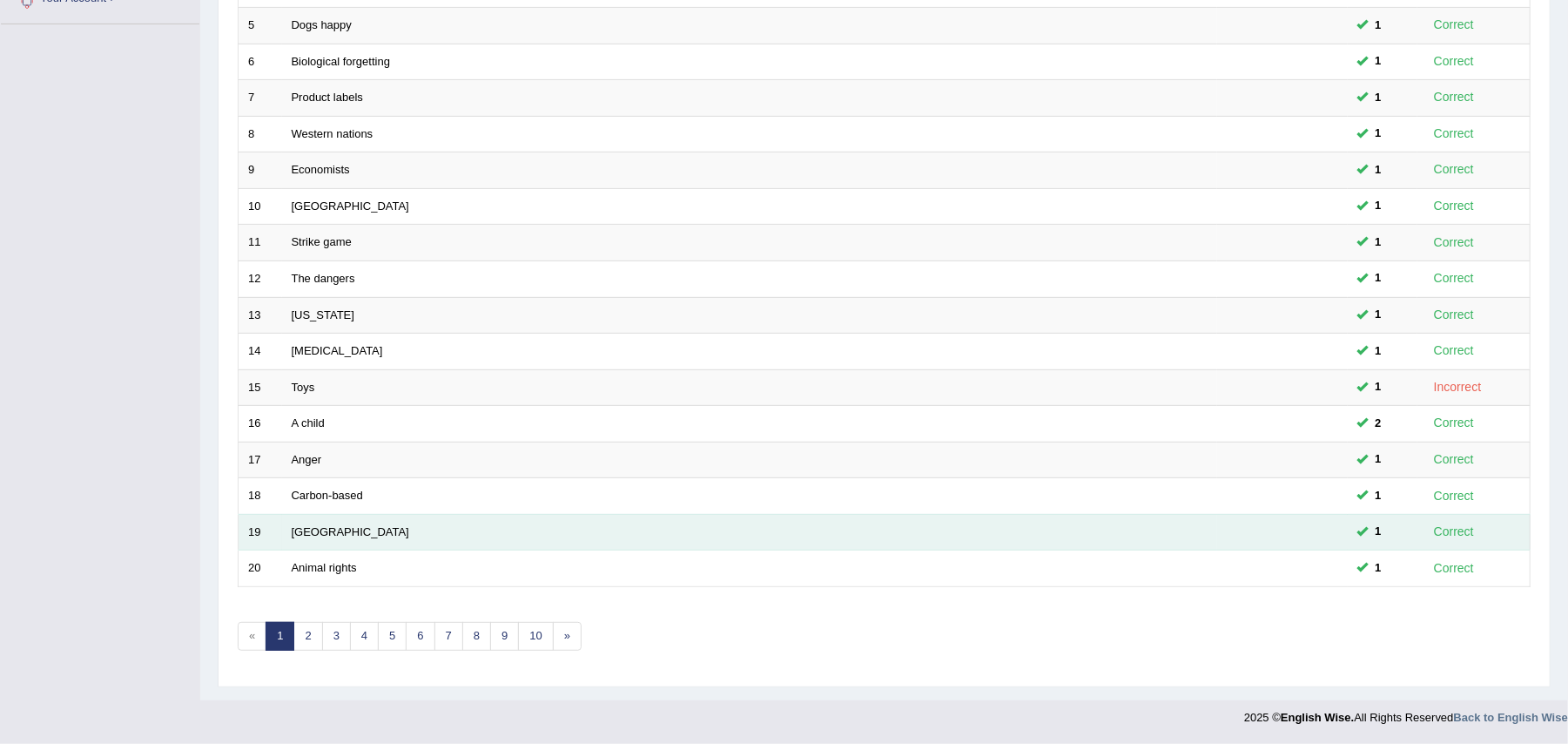
scroll to position [416, 0]
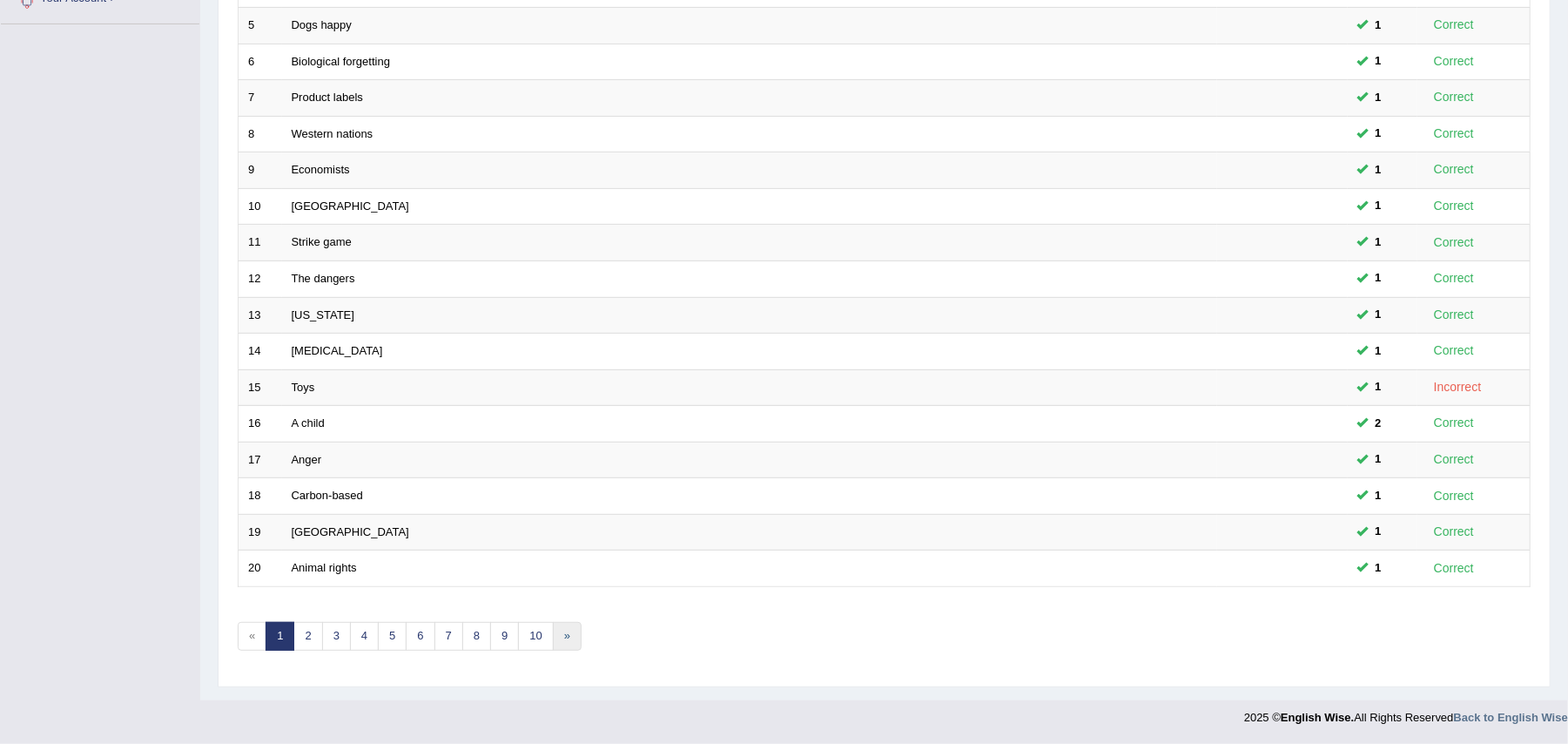
click at [577, 636] on link "»" at bounding box center [568, 637] width 29 height 29
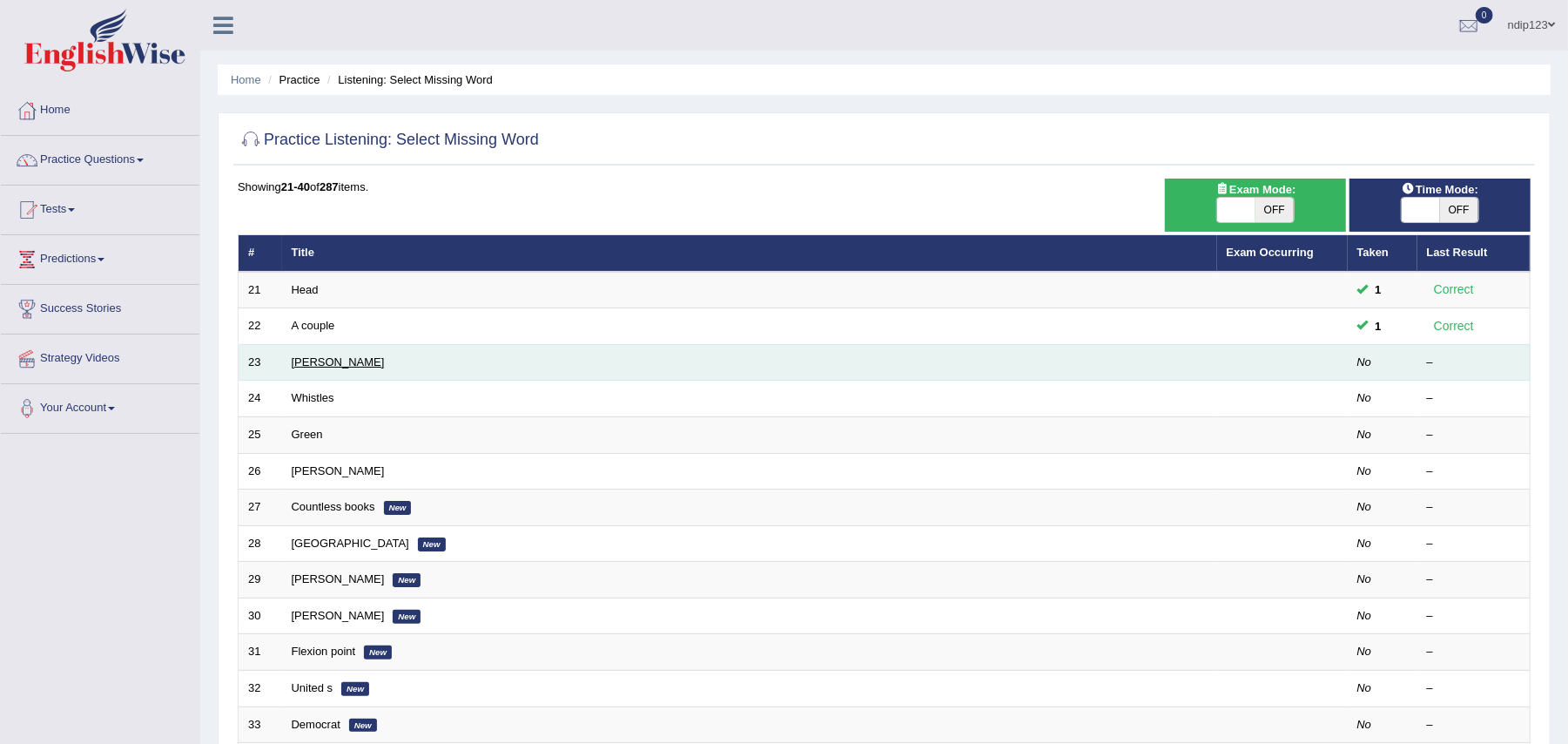
click at [301, 361] on link "Barbara" at bounding box center [338, 362] width 93 height 13
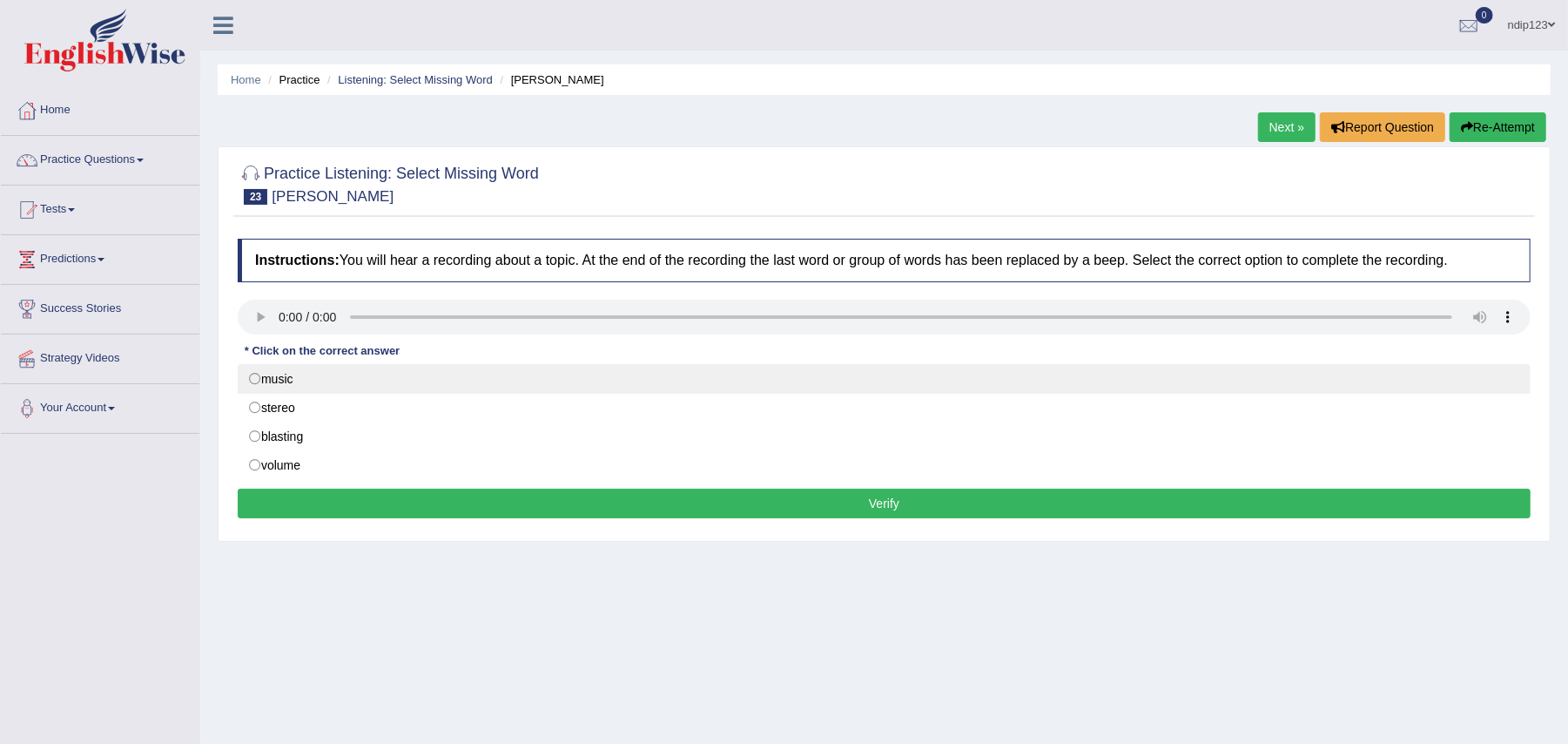
click at [255, 374] on label "music" at bounding box center [884, 378] width 1293 height 30
radio input "true"
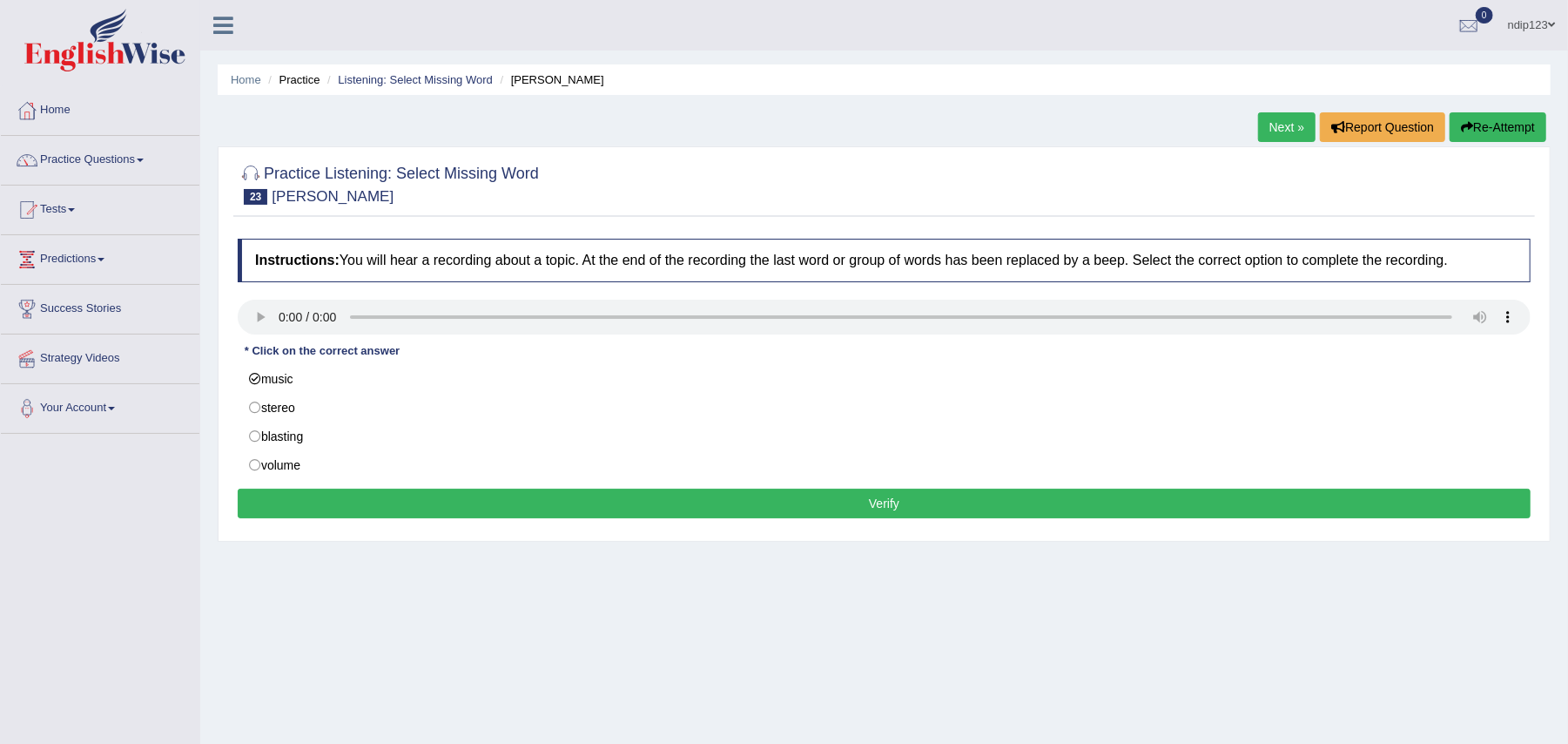
click at [900, 503] on button "Verify" at bounding box center [884, 504] width 1293 height 30
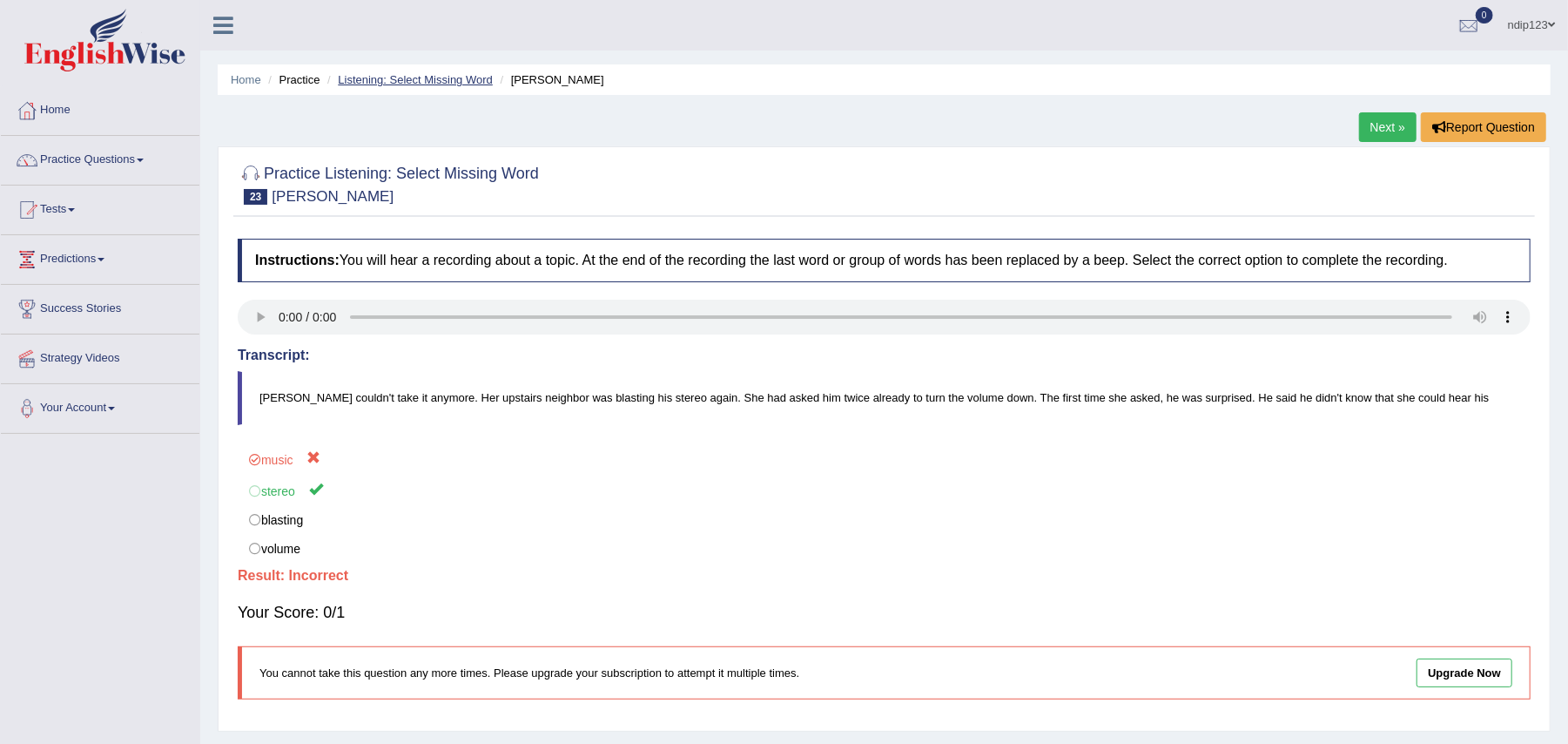
click at [425, 82] on link "Listening: Select Missing Word" at bounding box center [415, 80] width 155 height 13
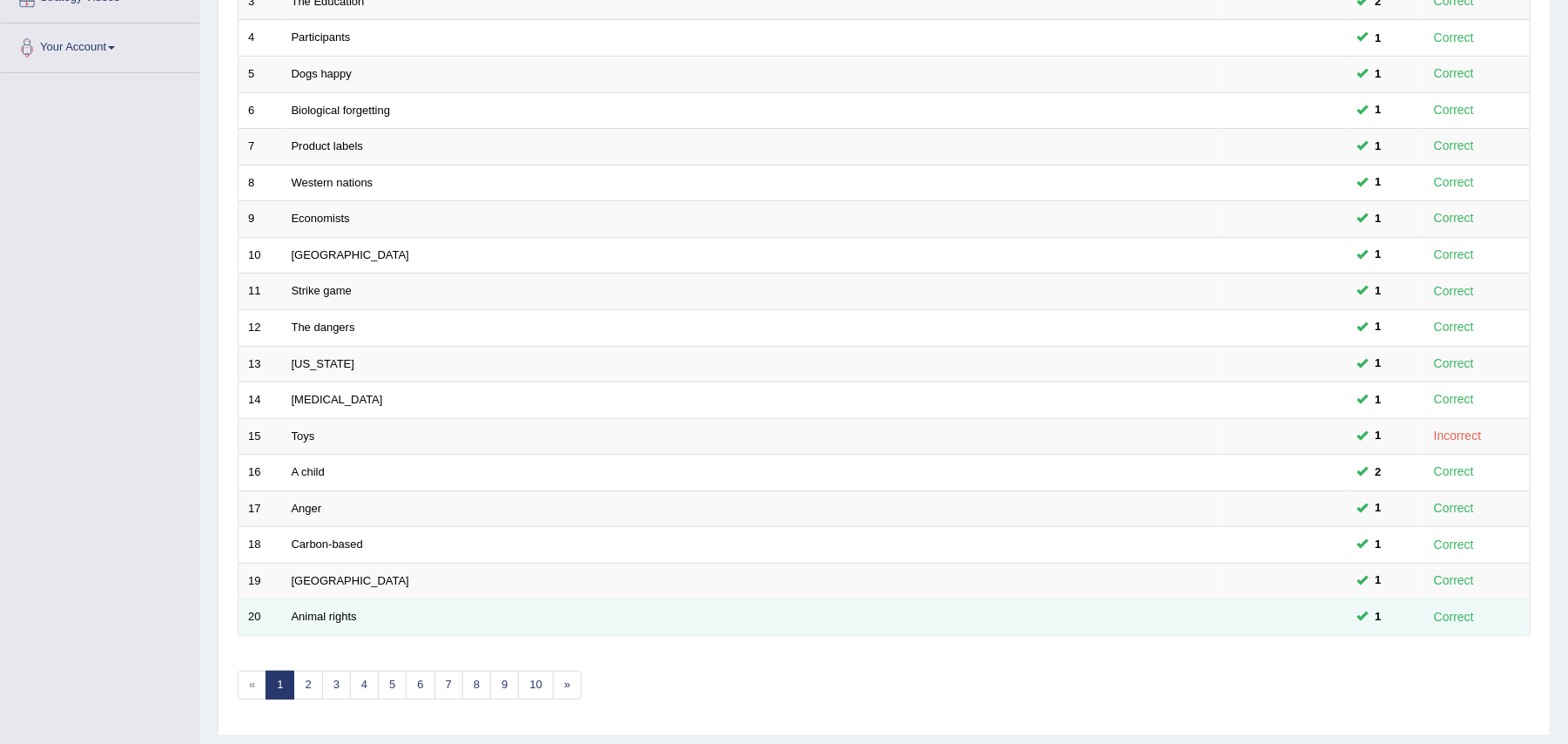
scroll to position [416, 0]
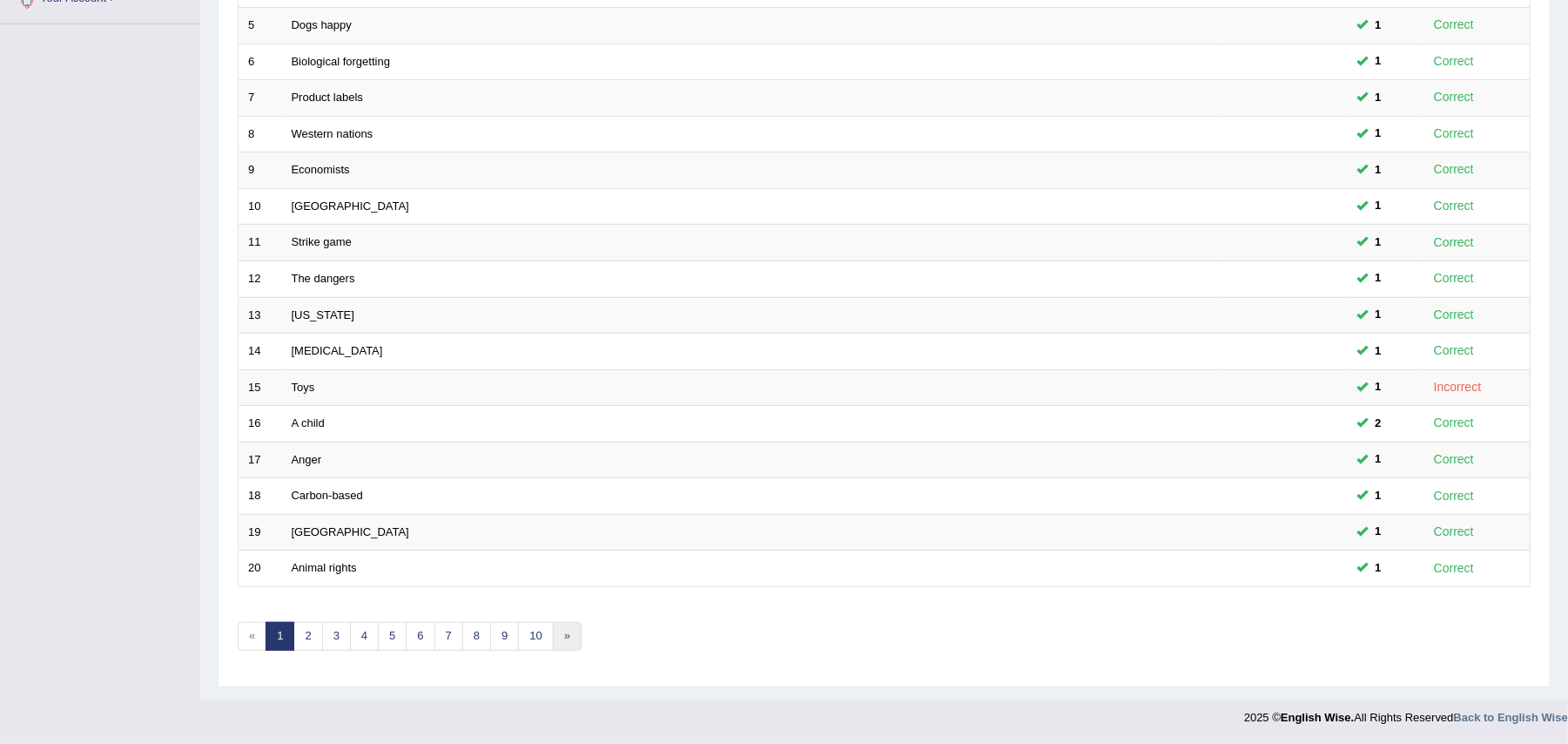
click at [573, 635] on link "»" at bounding box center [568, 637] width 29 height 29
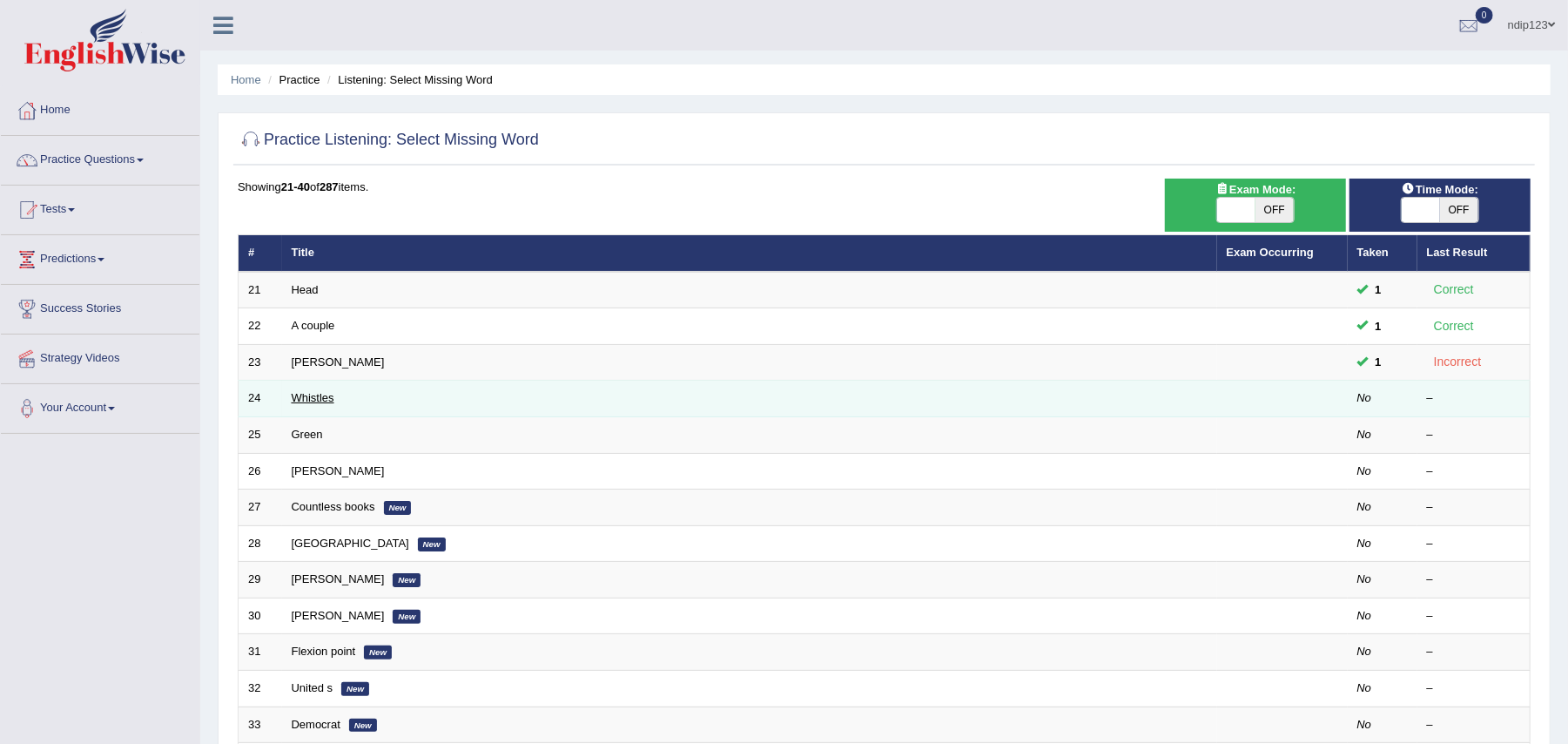
click at [321, 397] on link "Whistles" at bounding box center [313, 397] width 43 height 13
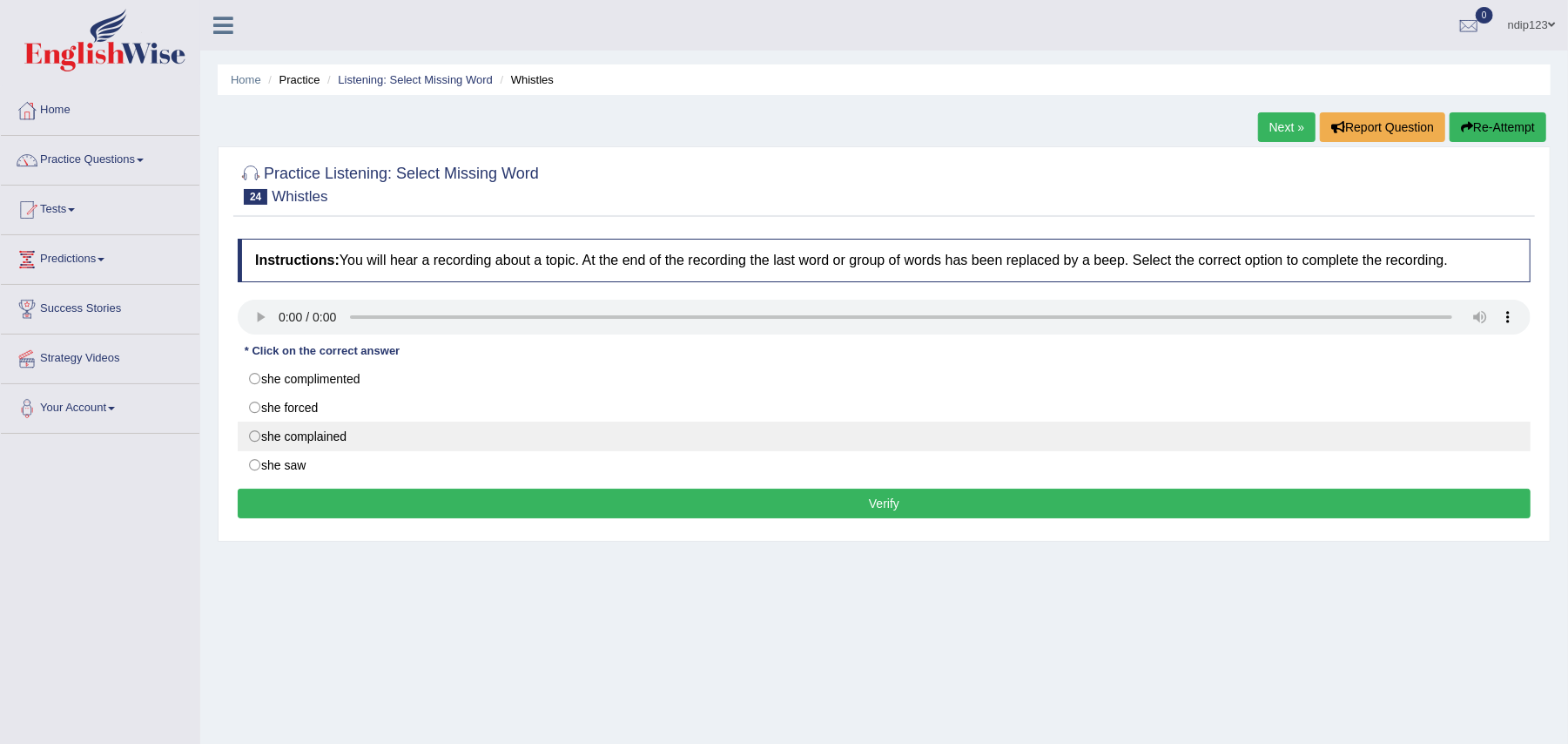
click at [258, 436] on label "she complained" at bounding box center [884, 436] width 1293 height 30
radio input "true"
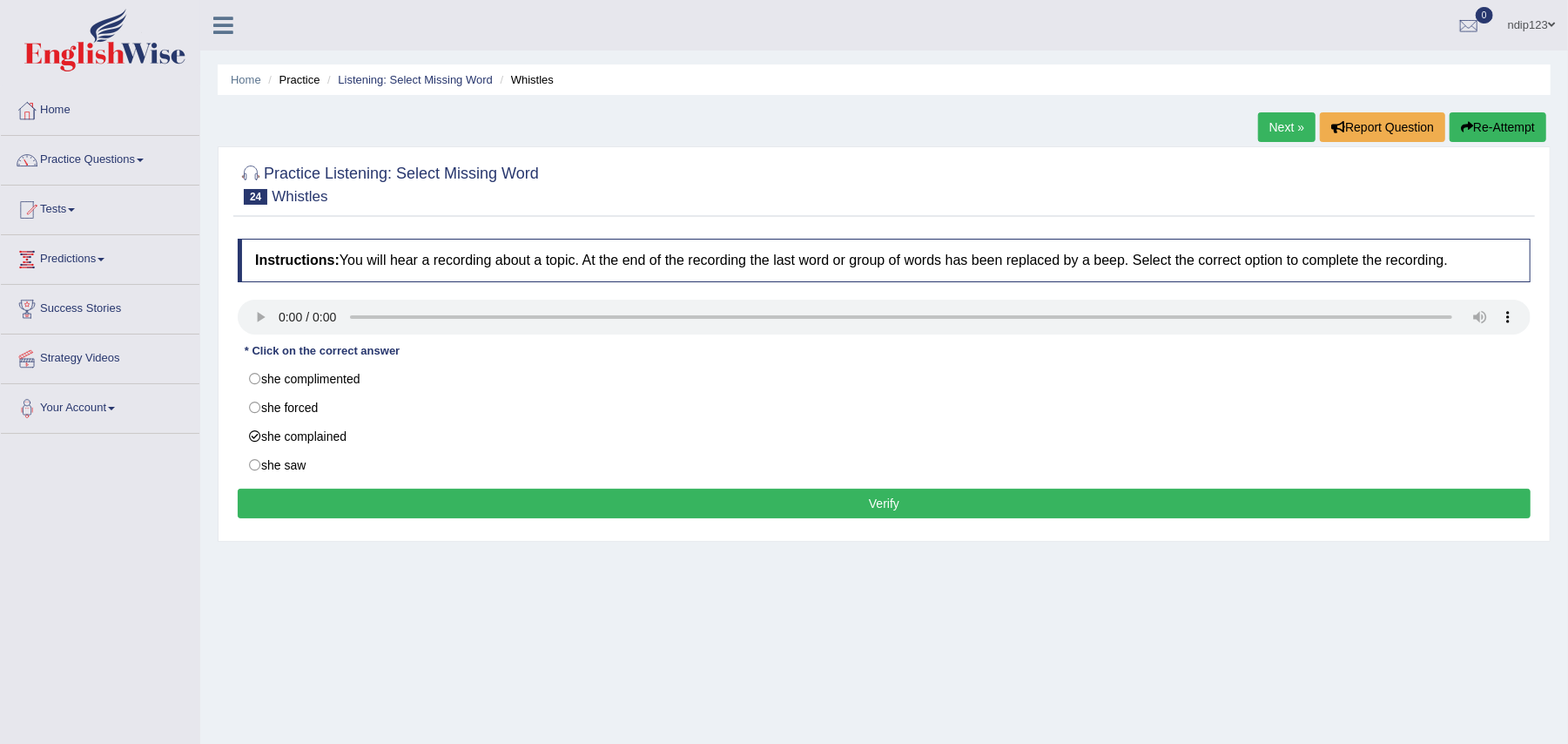
click at [914, 498] on button "Verify" at bounding box center [884, 504] width 1293 height 30
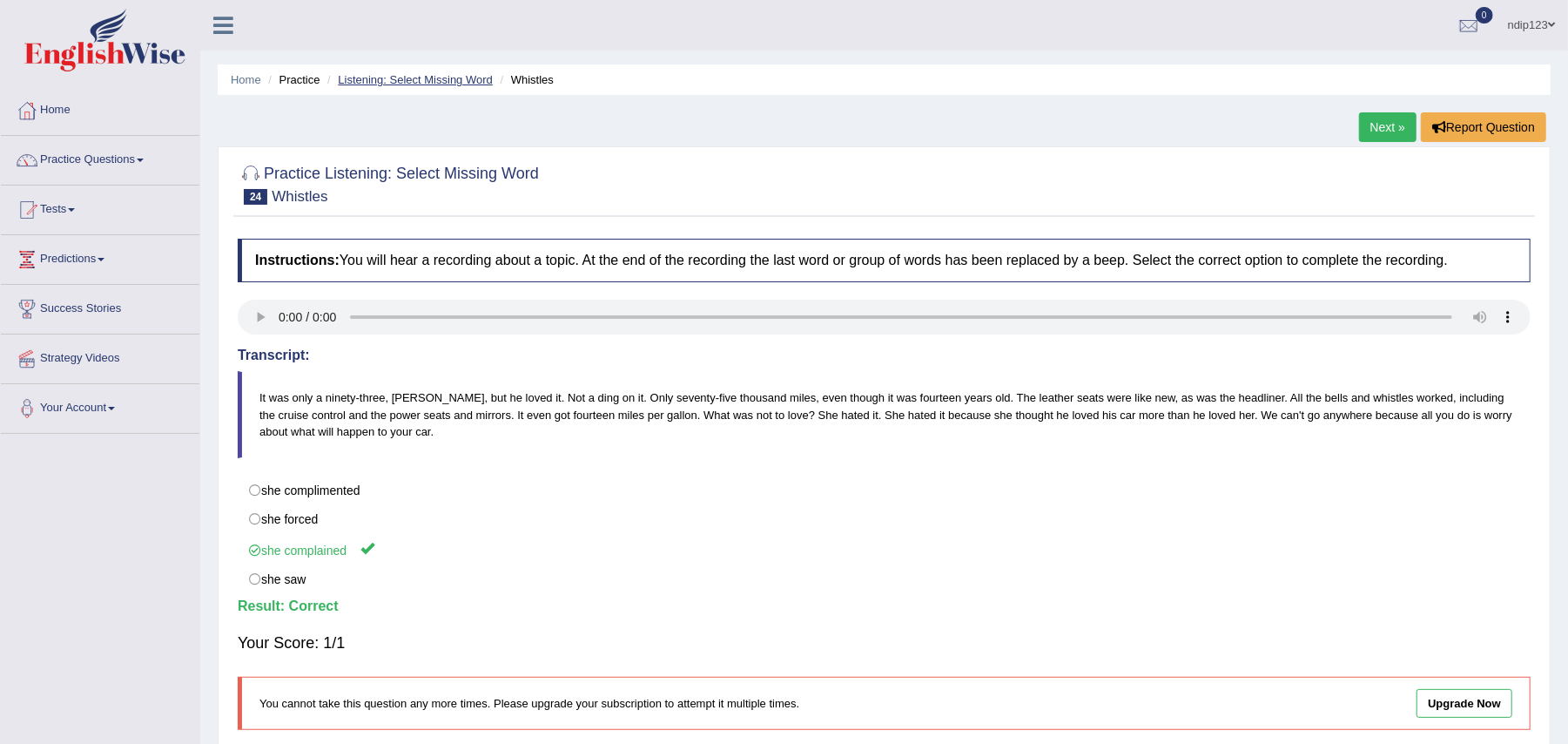
click at [392, 78] on link "Listening: Select Missing Word" at bounding box center [415, 80] width 155 height 13
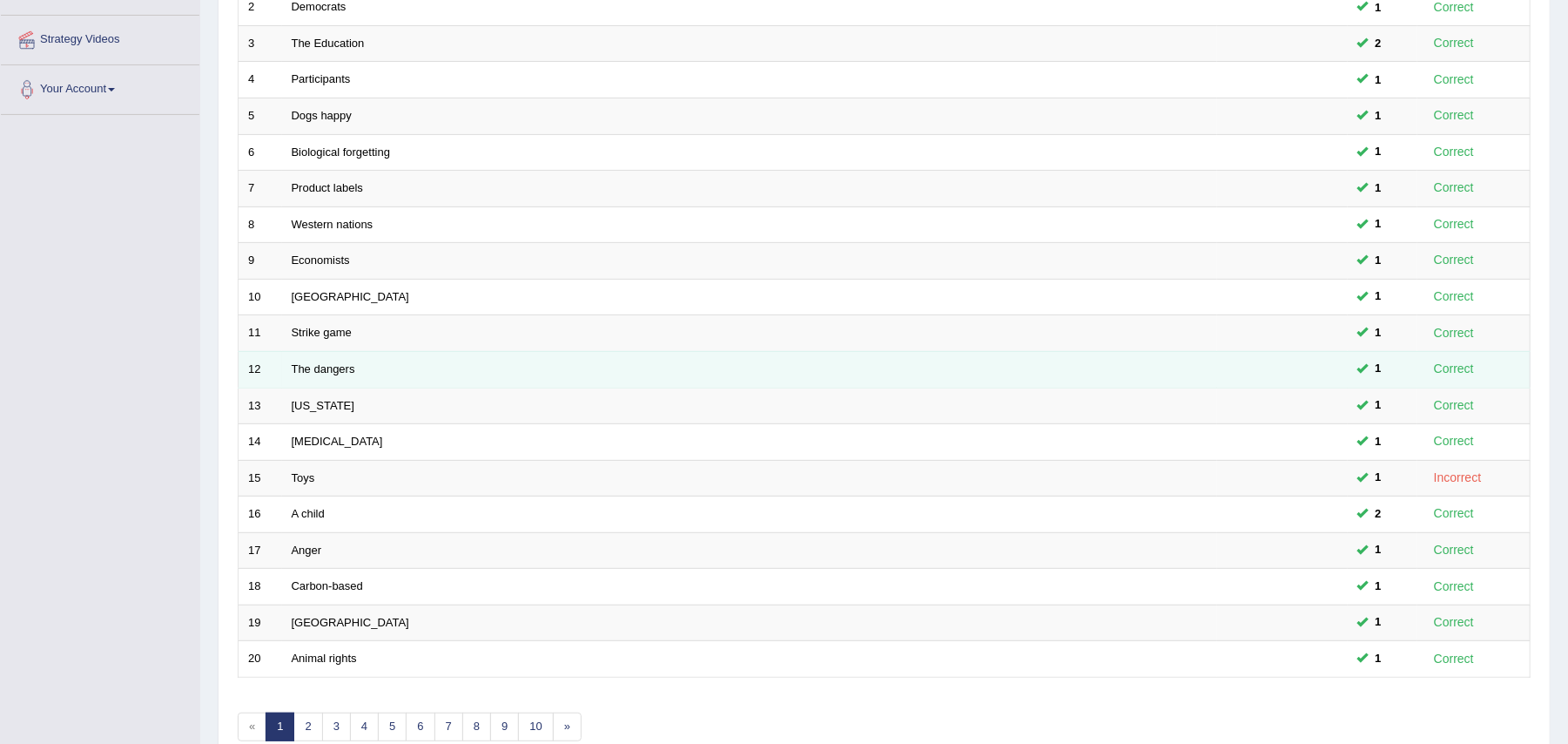
scroll to position [416, 0]
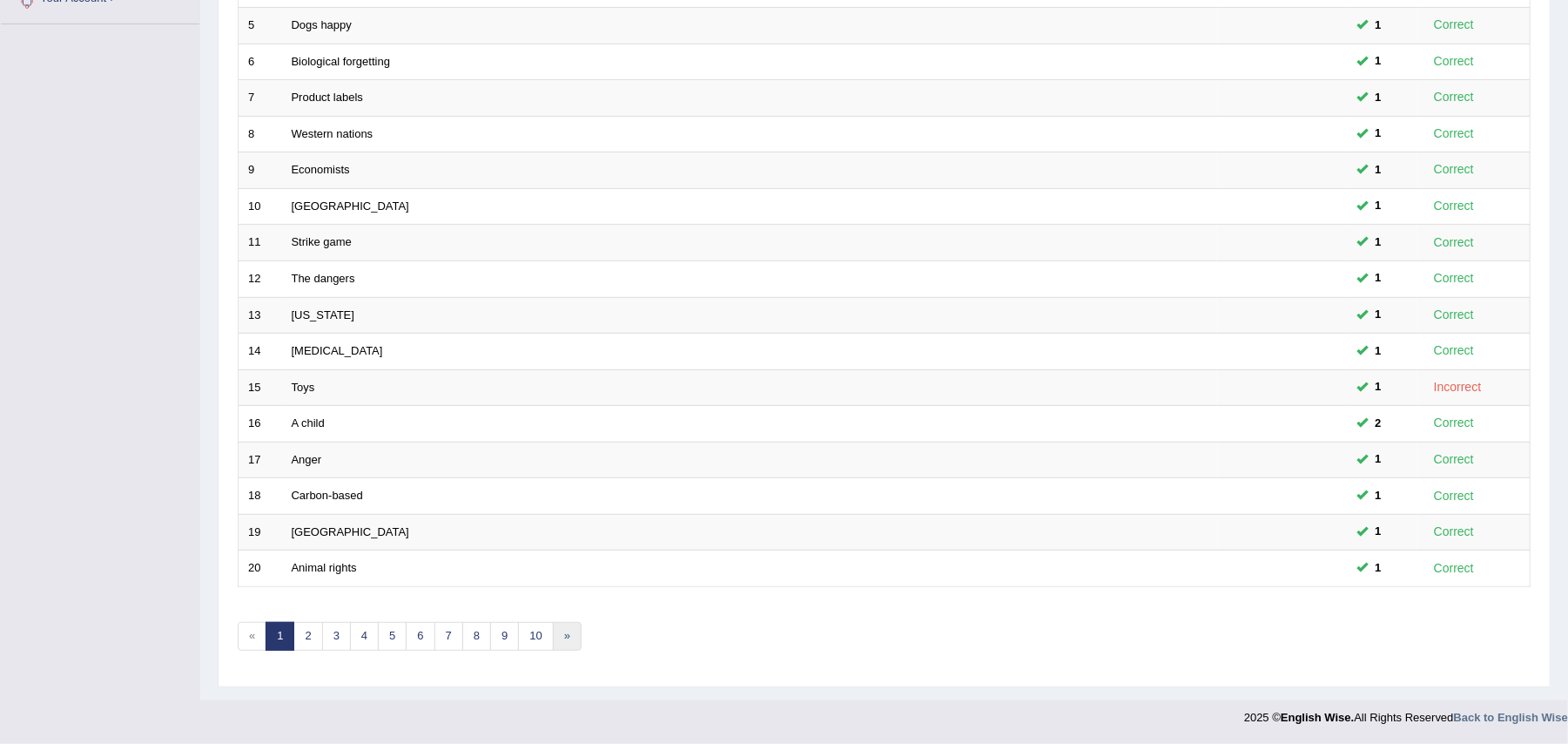
click at [572, 634] on link "»" at bounding box center [568, 637] width 29 height 29
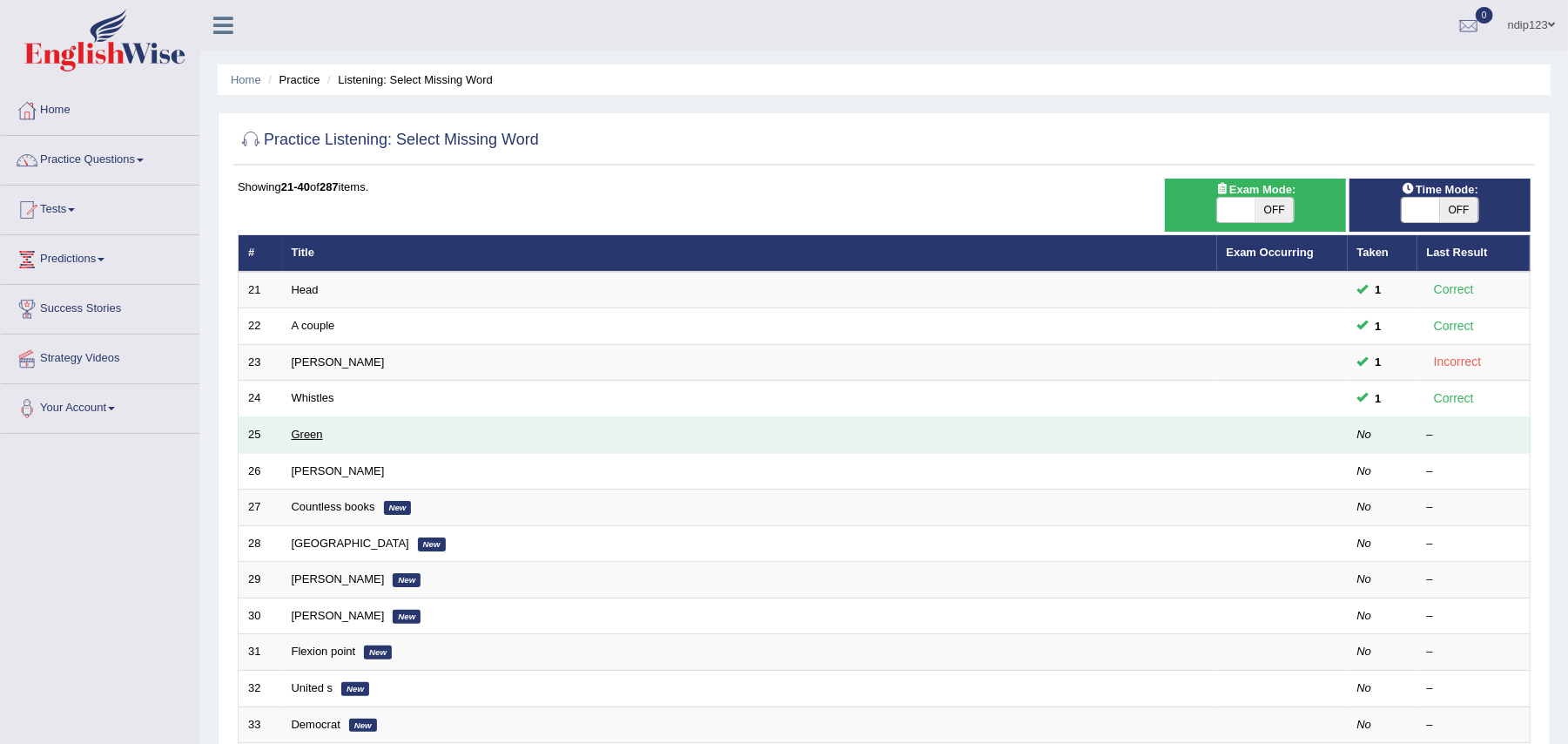
click at [308, 432] on link "Green" at bounding box center [307, 434] width 32 height 13
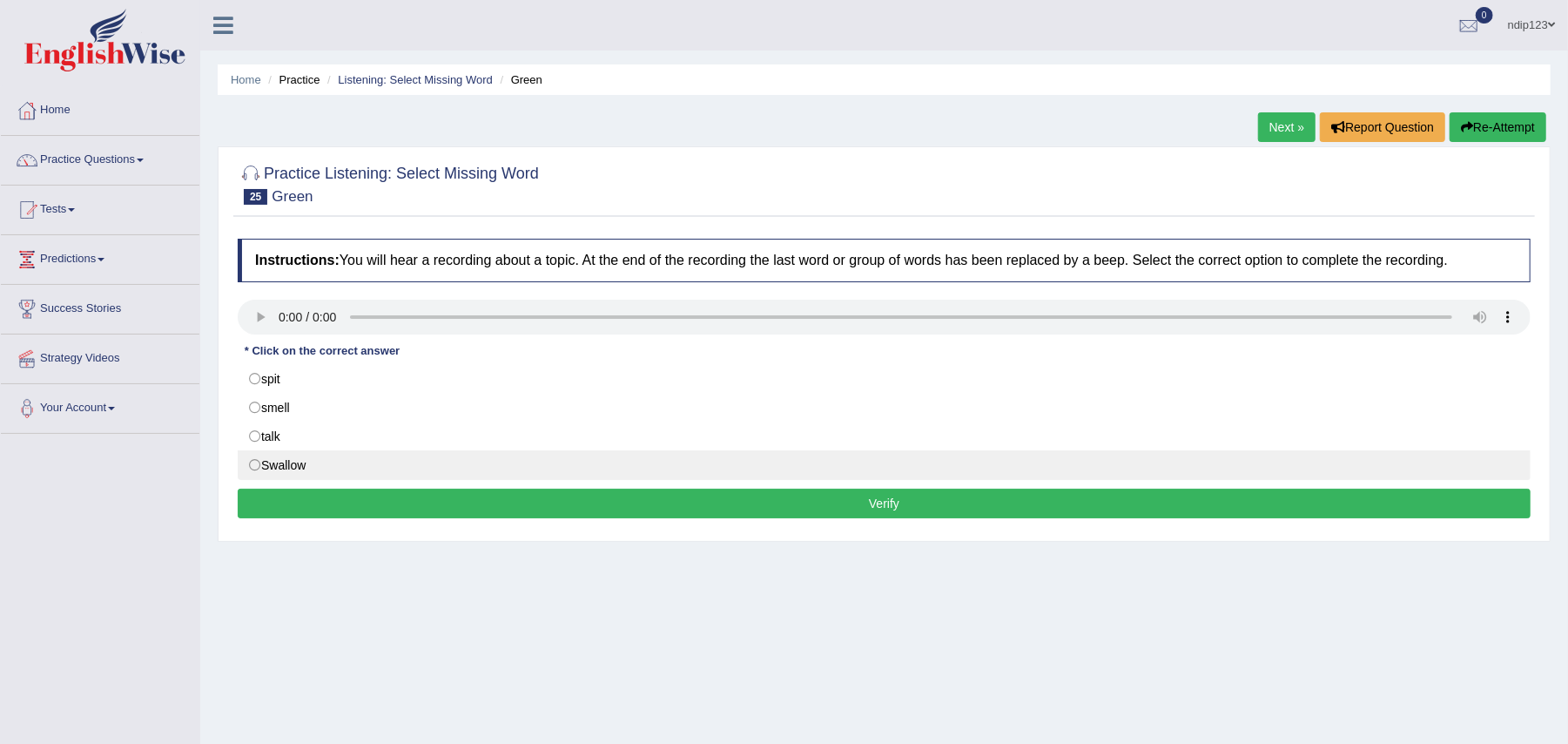
click at [251, 469] on label "Swallow" at bounding box center [884, 465] width 1293 height 30
radio input "true"
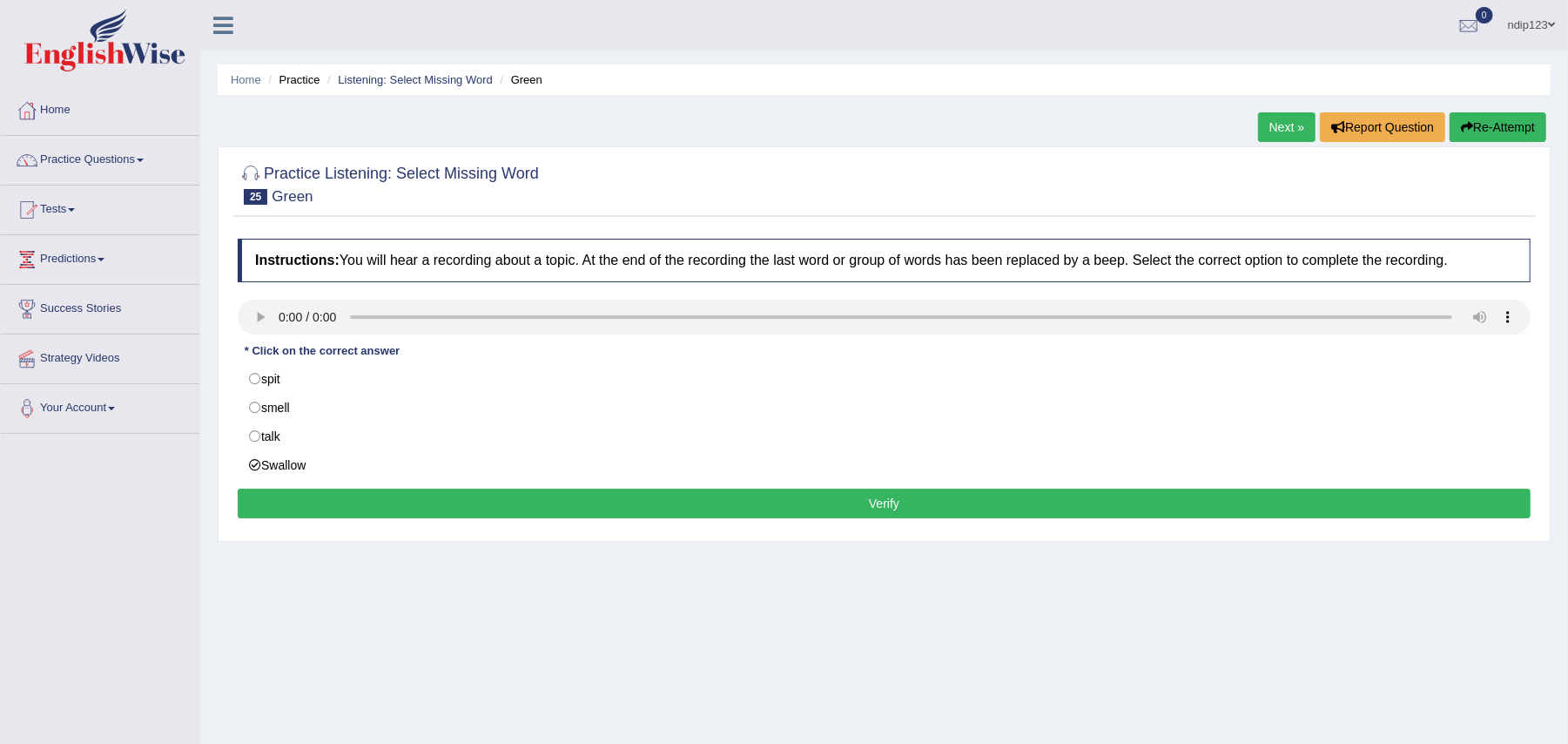
click at [893, 505] on button "Verify" at bounding box center [884, 504] width 1293 height 30
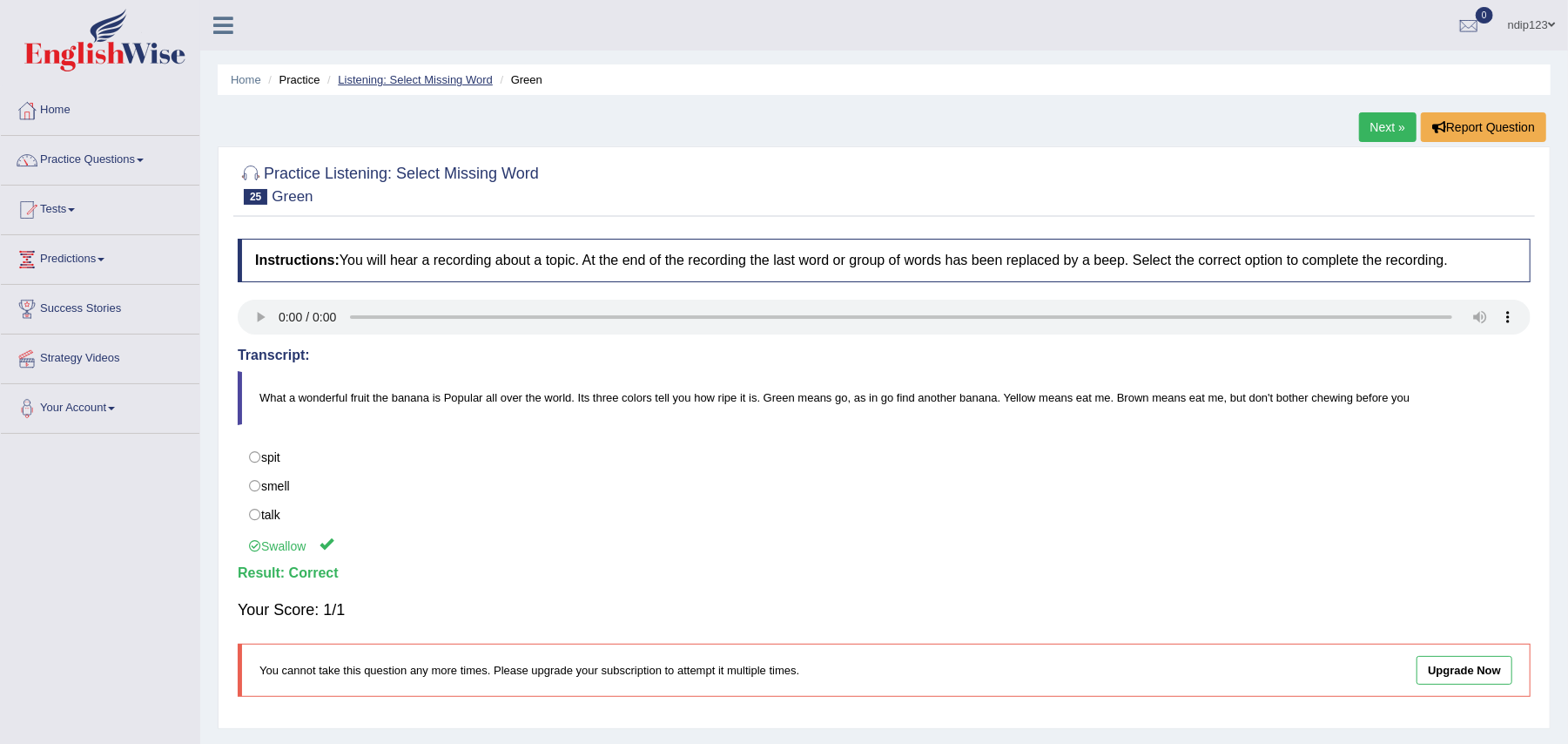
click at [369, 81] on link "Listening: Select Missing Word" at bounding box center [415, 80] width 155 height 13
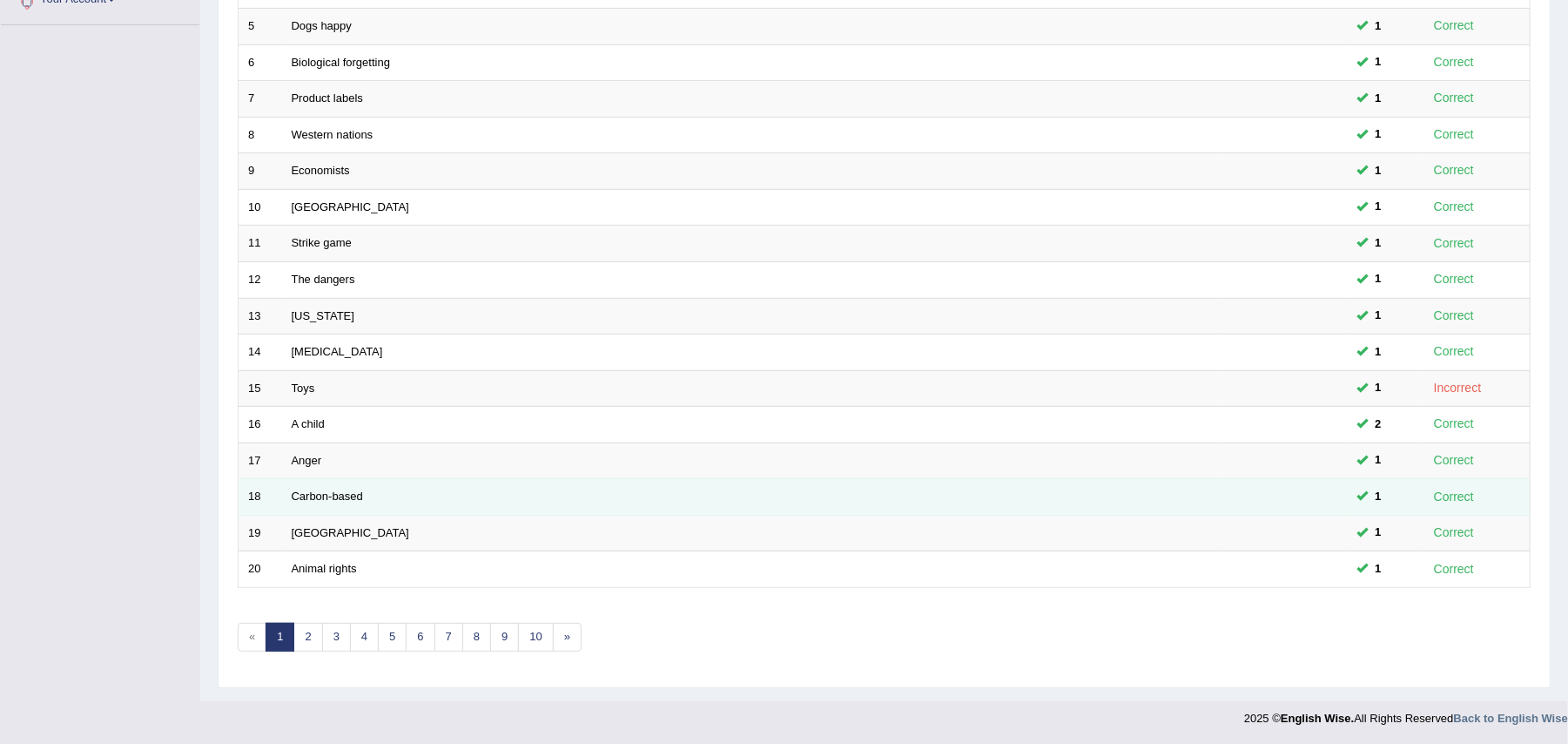
scroll to position [416, 0]
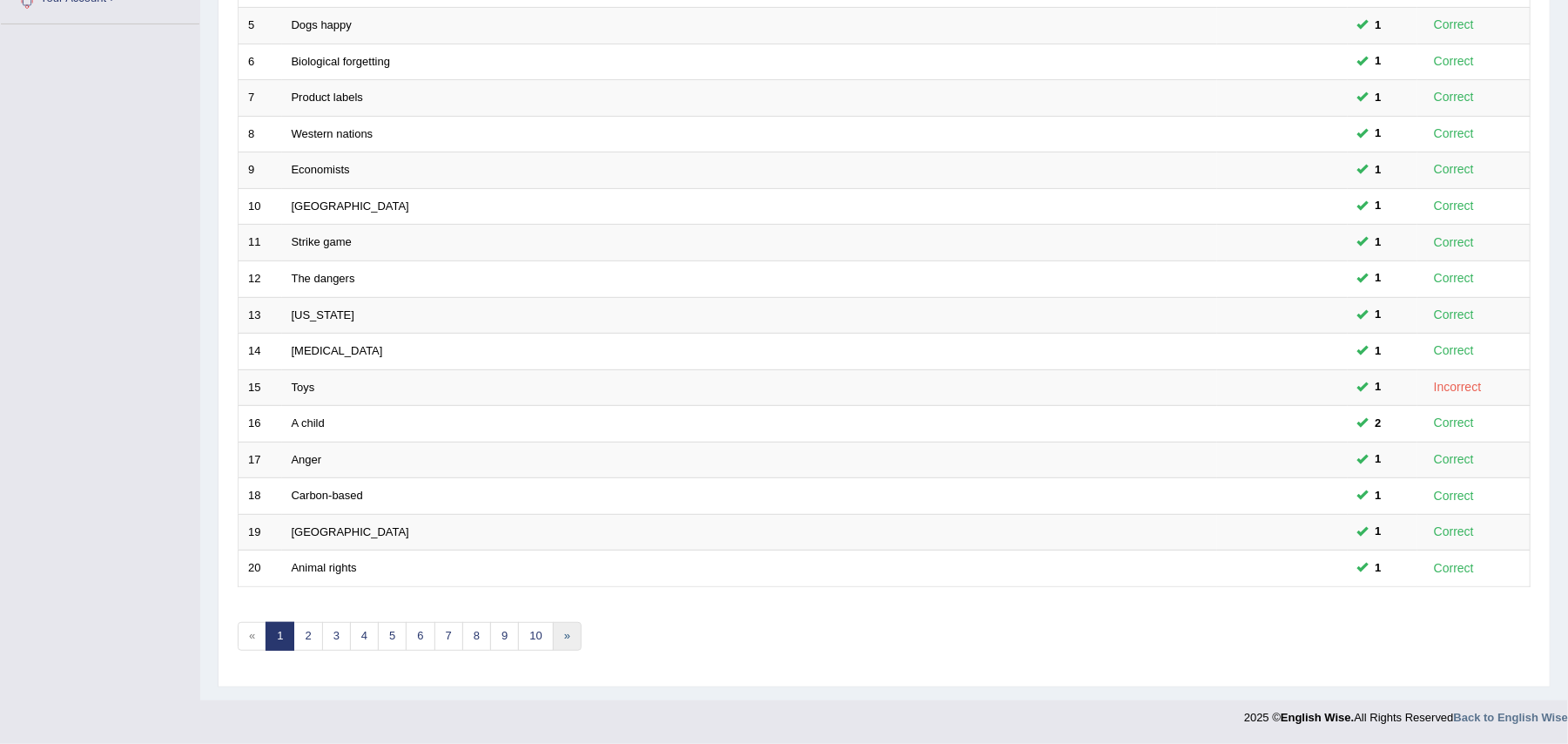
click at [573, 632] on link "»" at bounding box center [568, 637] width 29 height 29
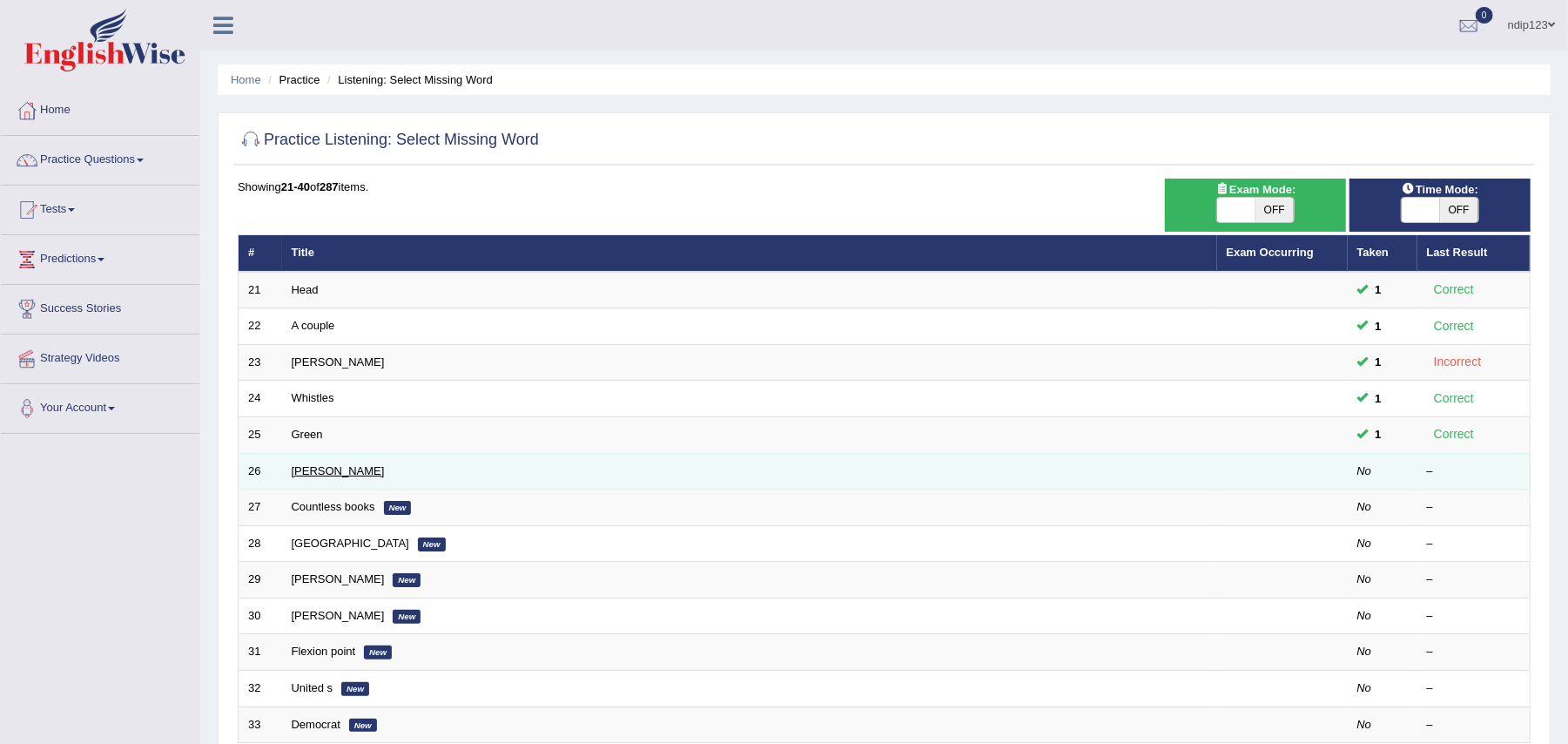
click at [315, 470] on link "[PERSON_NAME]" at bounding box center [338, 471] width 93 height 13
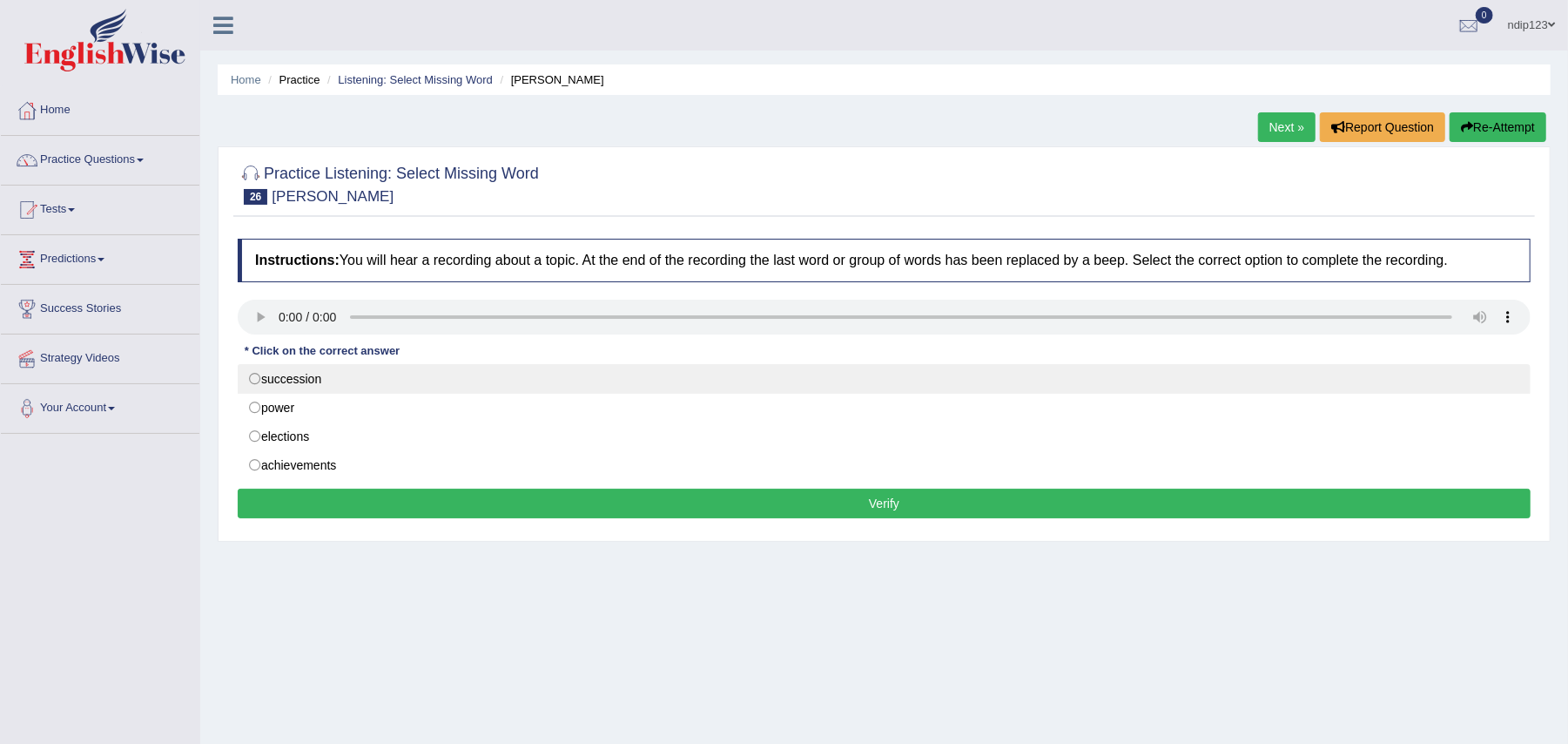
click at [258, 380] on label "succession" at bounding box center [884, 378] width 1293 height 30
radio input "true"
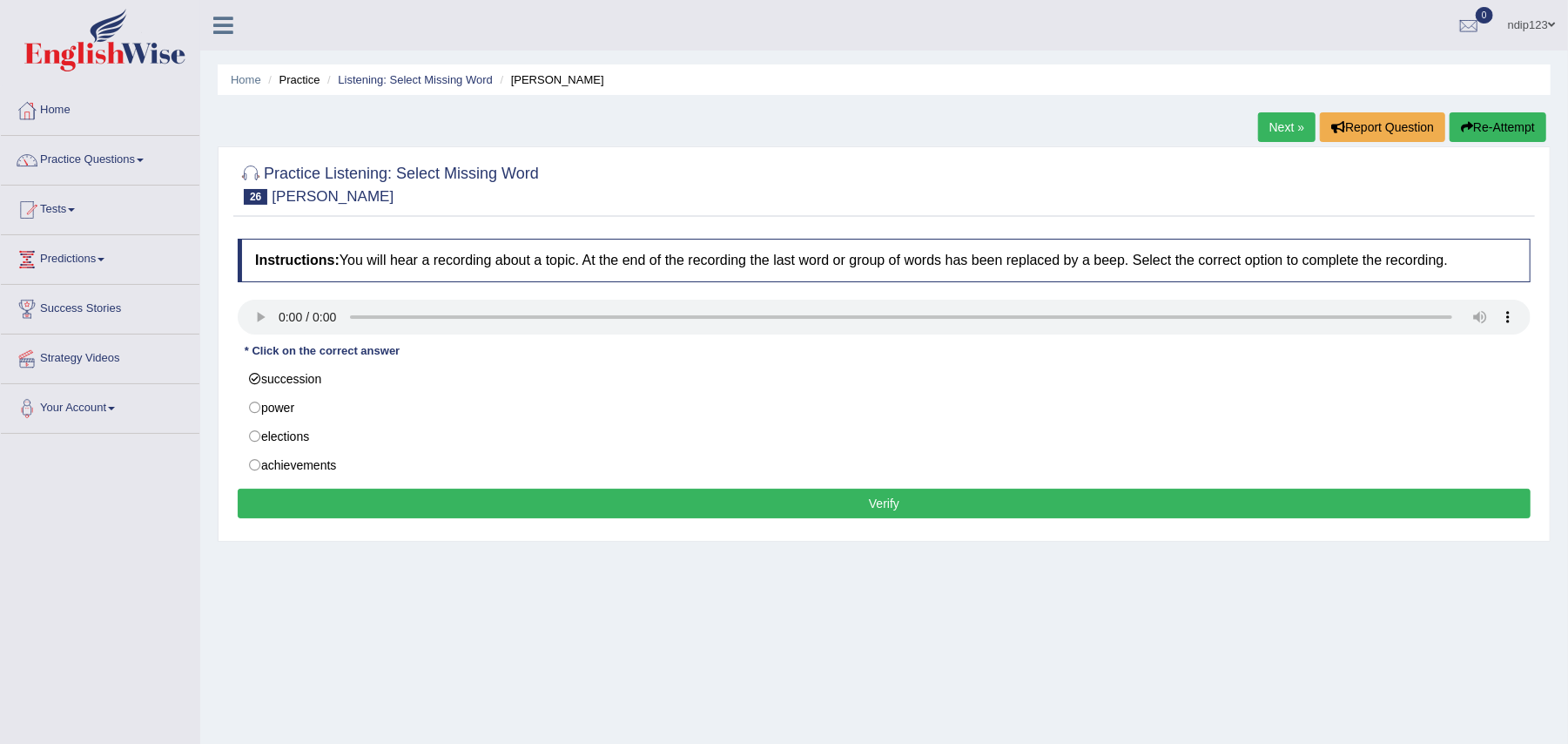
click at [879, 513] on button "Verify" at bounding box center [884, 504] width 1293 height 30
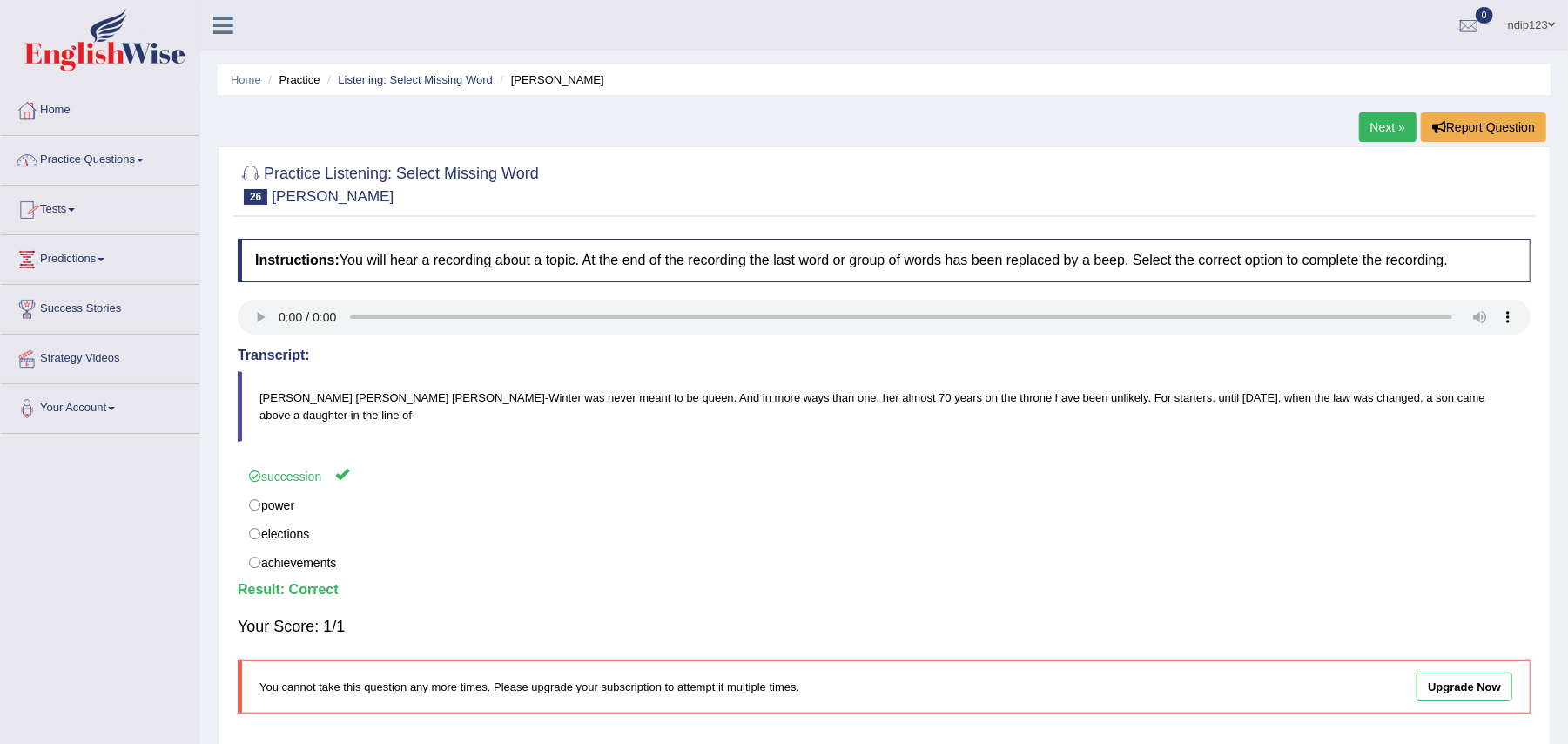
drag, startPoint x: 426, startPoint y: 78, endPoint x: 424, endPoint y: 95, distance: 17.1
click at [426, 80] on link "Listening: Select Missing Word" at bounding box center [415, 80] width 155 height 13
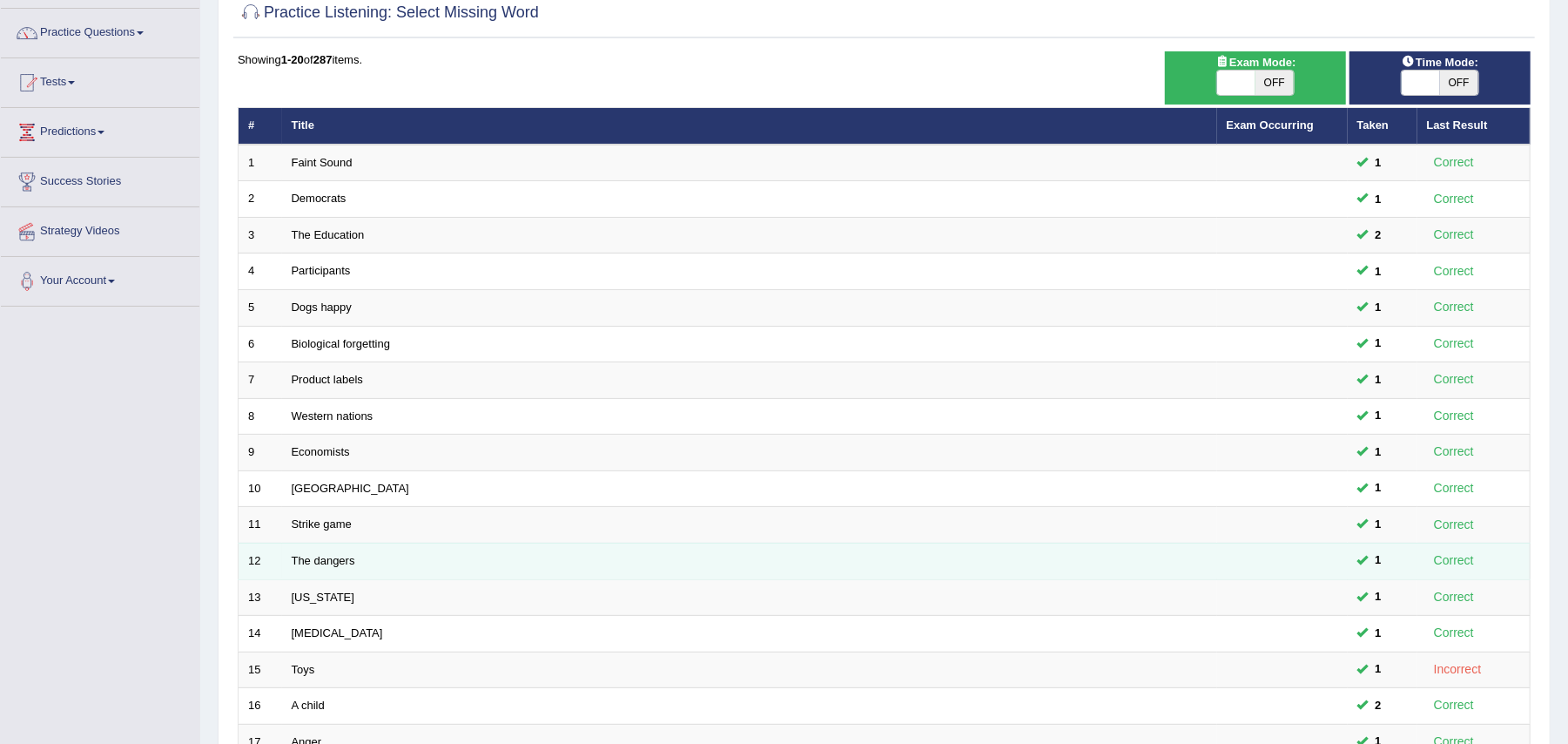
scroll to position [416, 0]
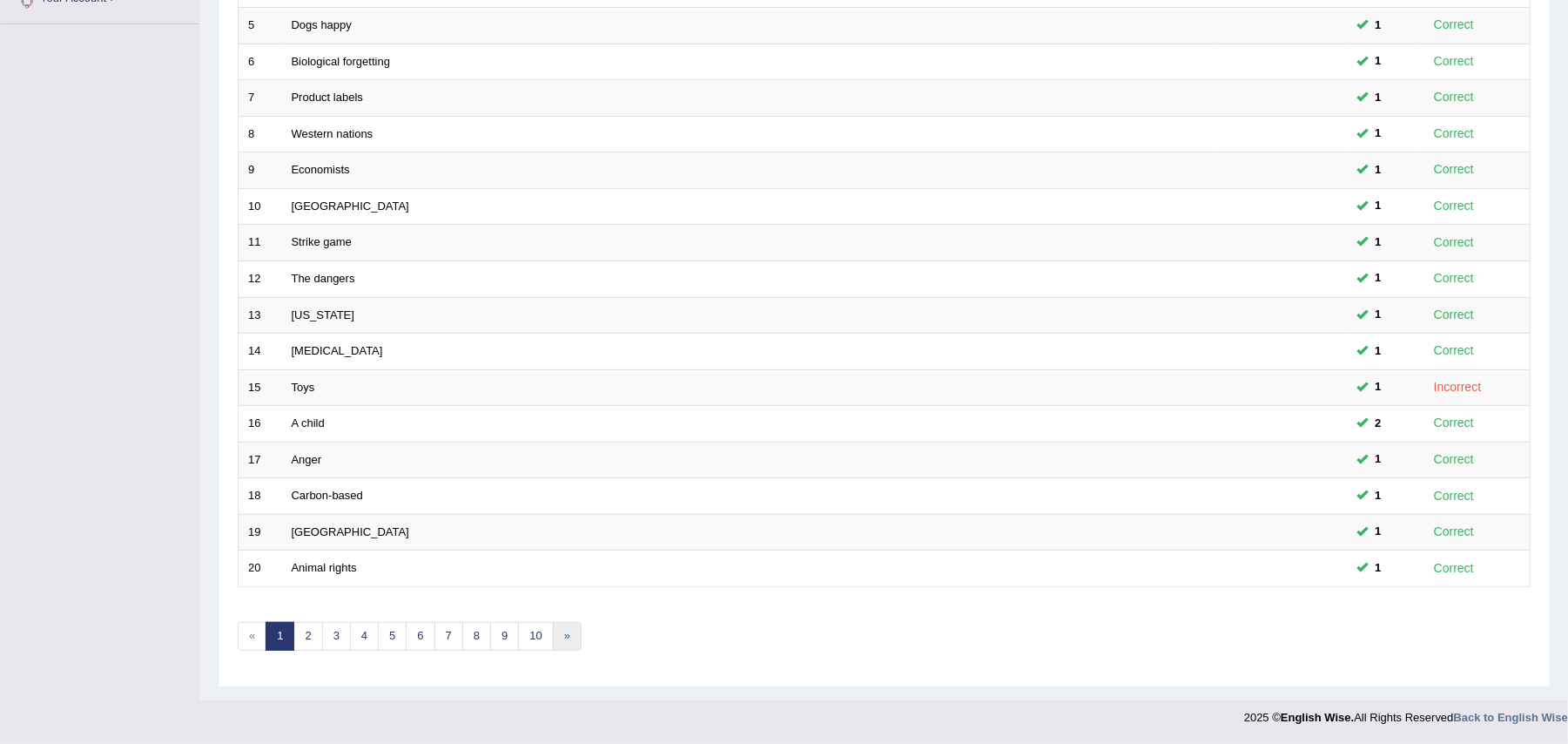
click at [576, 634] on link "»" at bounding box center [568, 637] width 29 height 29
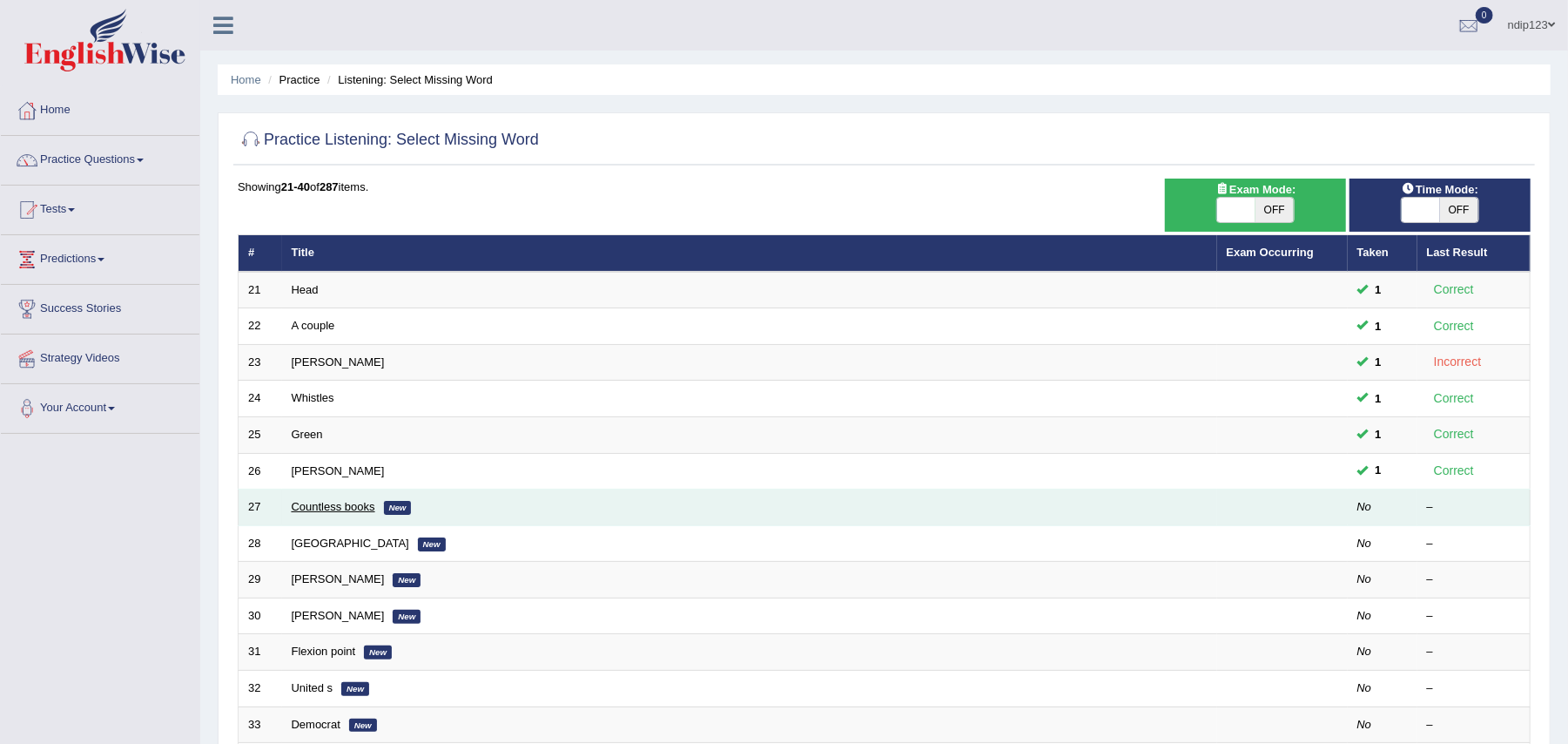
click at [322, 510] on link "Countless books" at bounding box center [334, 506] width 83 height 13
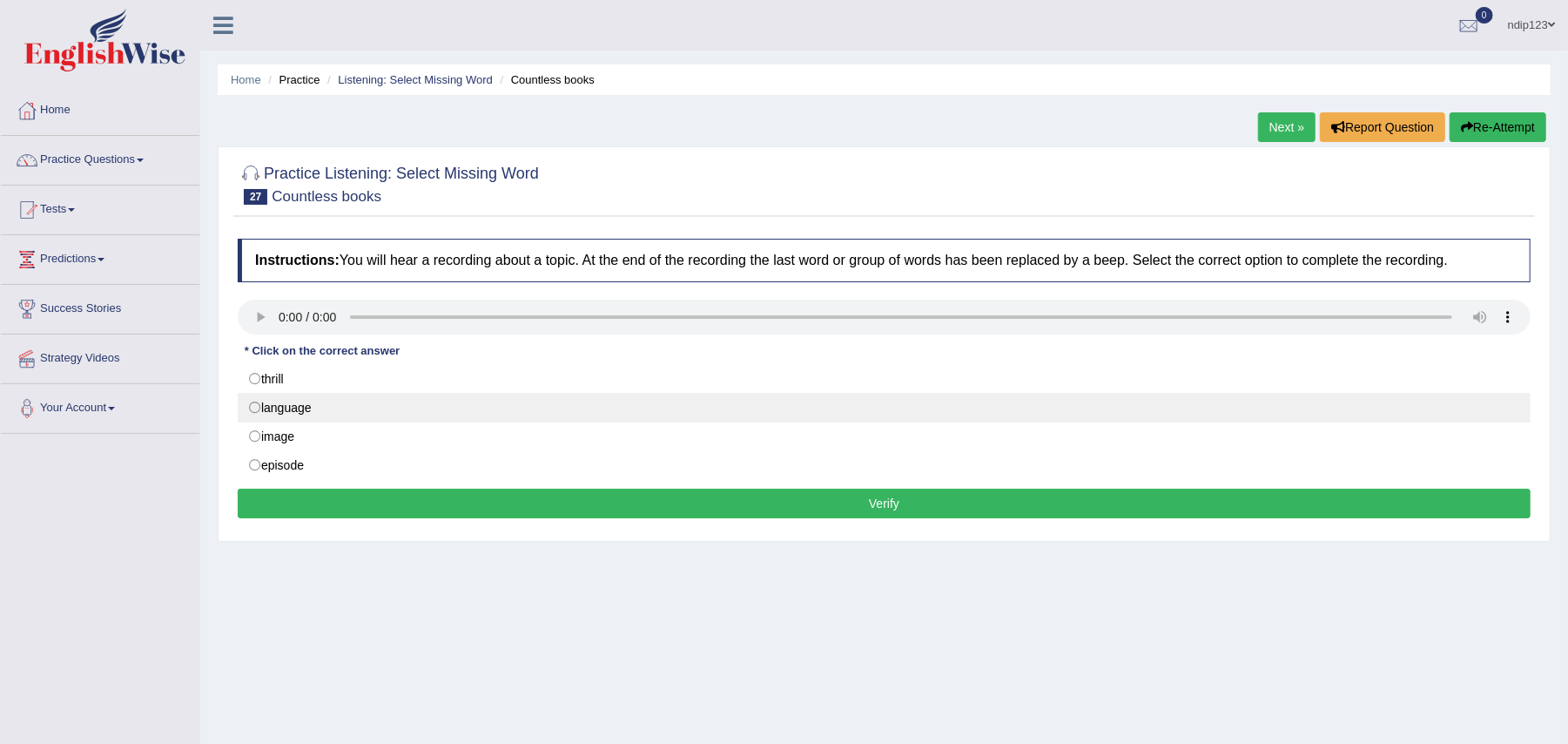
click at [256, 409] on label "language" at bounding box center [884, 407] width 1293 height 30
radio input "true"
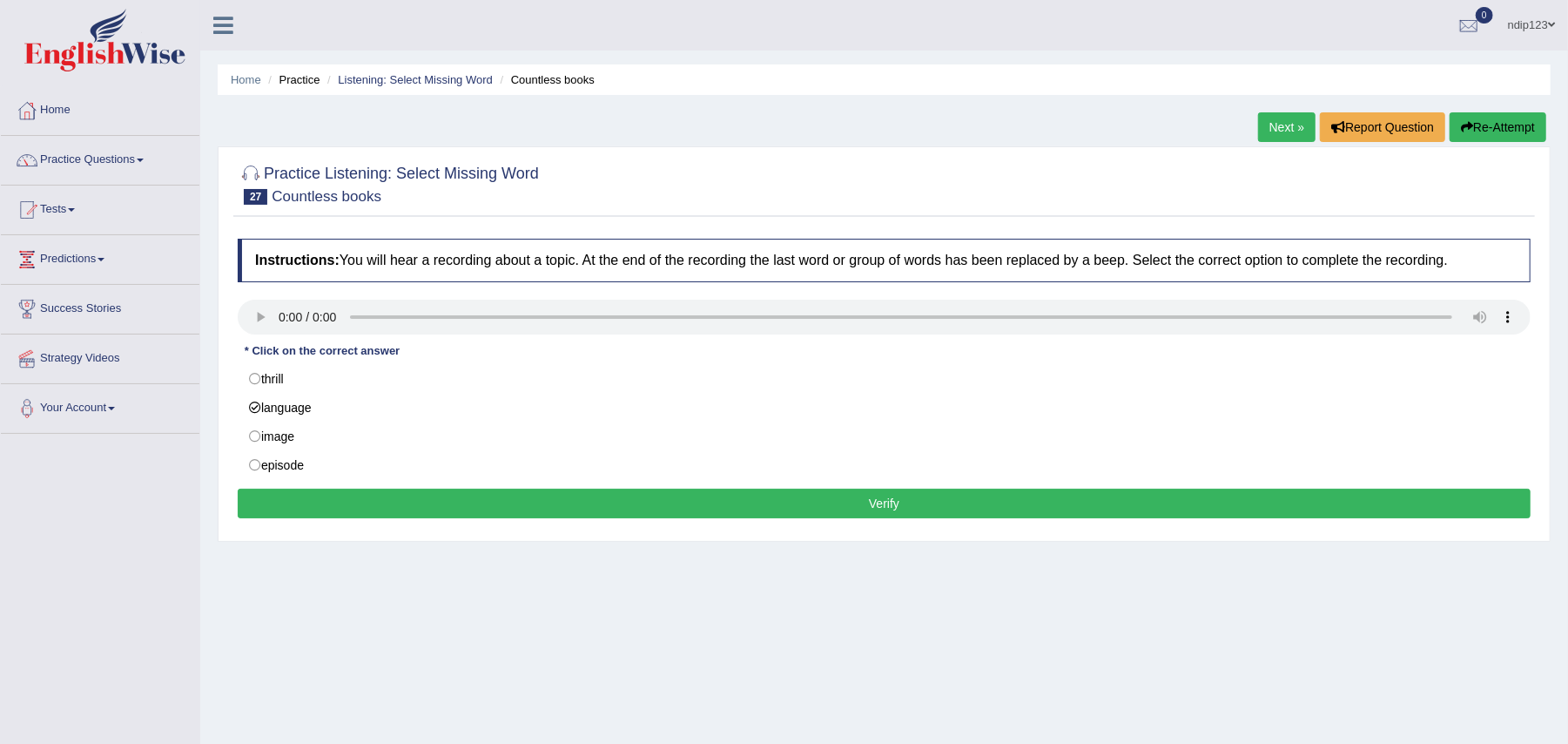
click at [829, 507] on button "Verify" at bounding box center [884, 504] width 1293 height 30
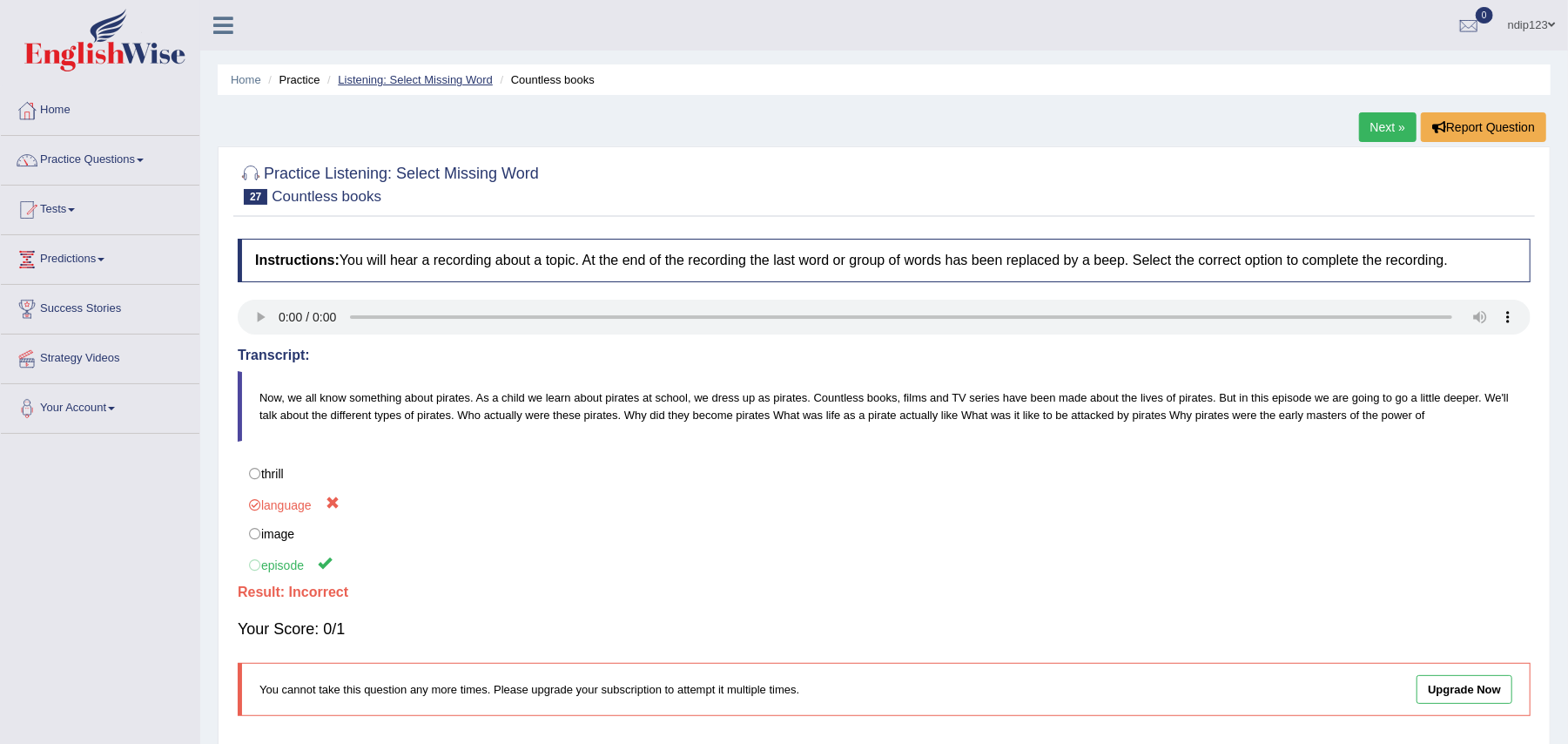
click at [394, 81] on link "Listening: Select Missing Word" at bounding box center [415, 80] width 155 height 13
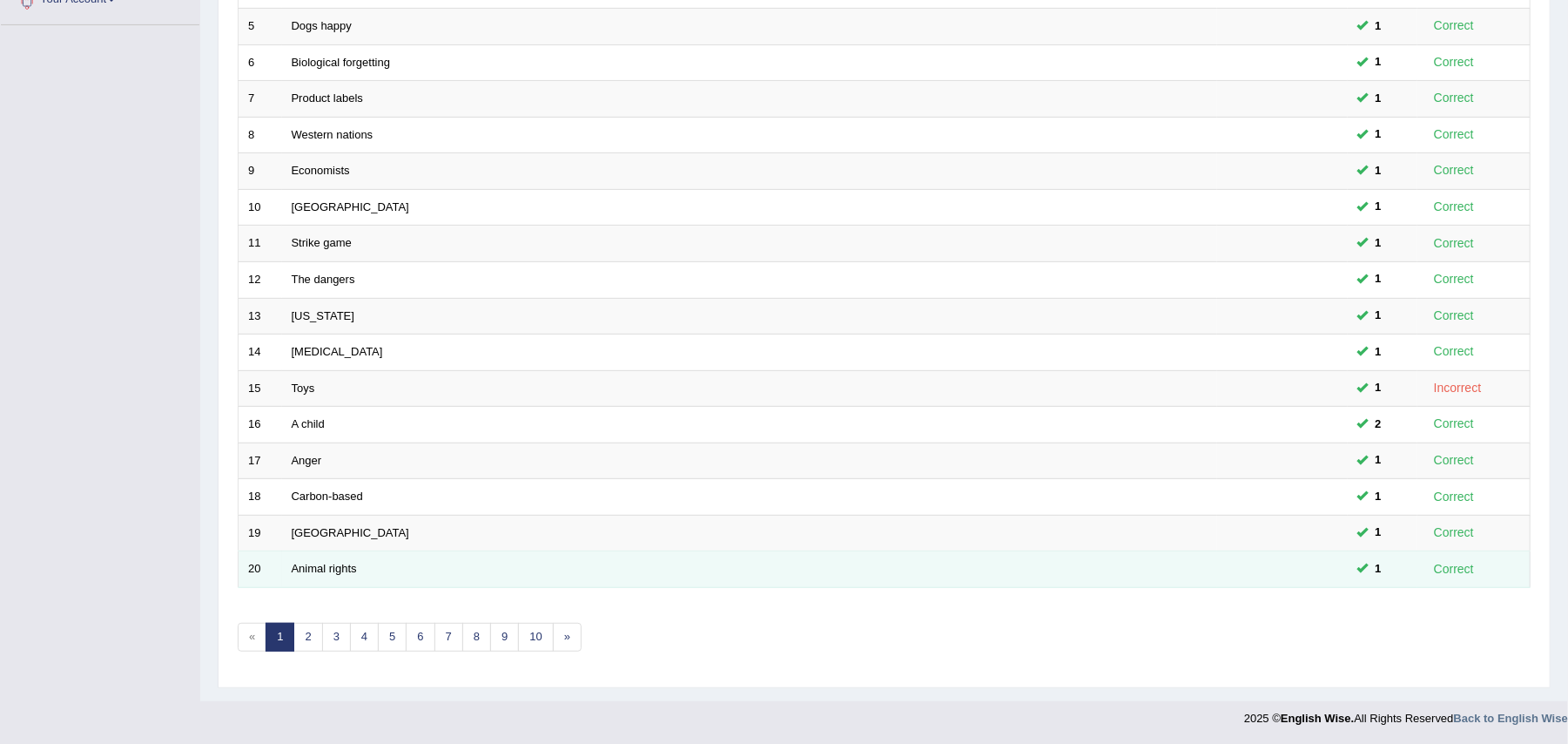
scroll to position [416, 0]
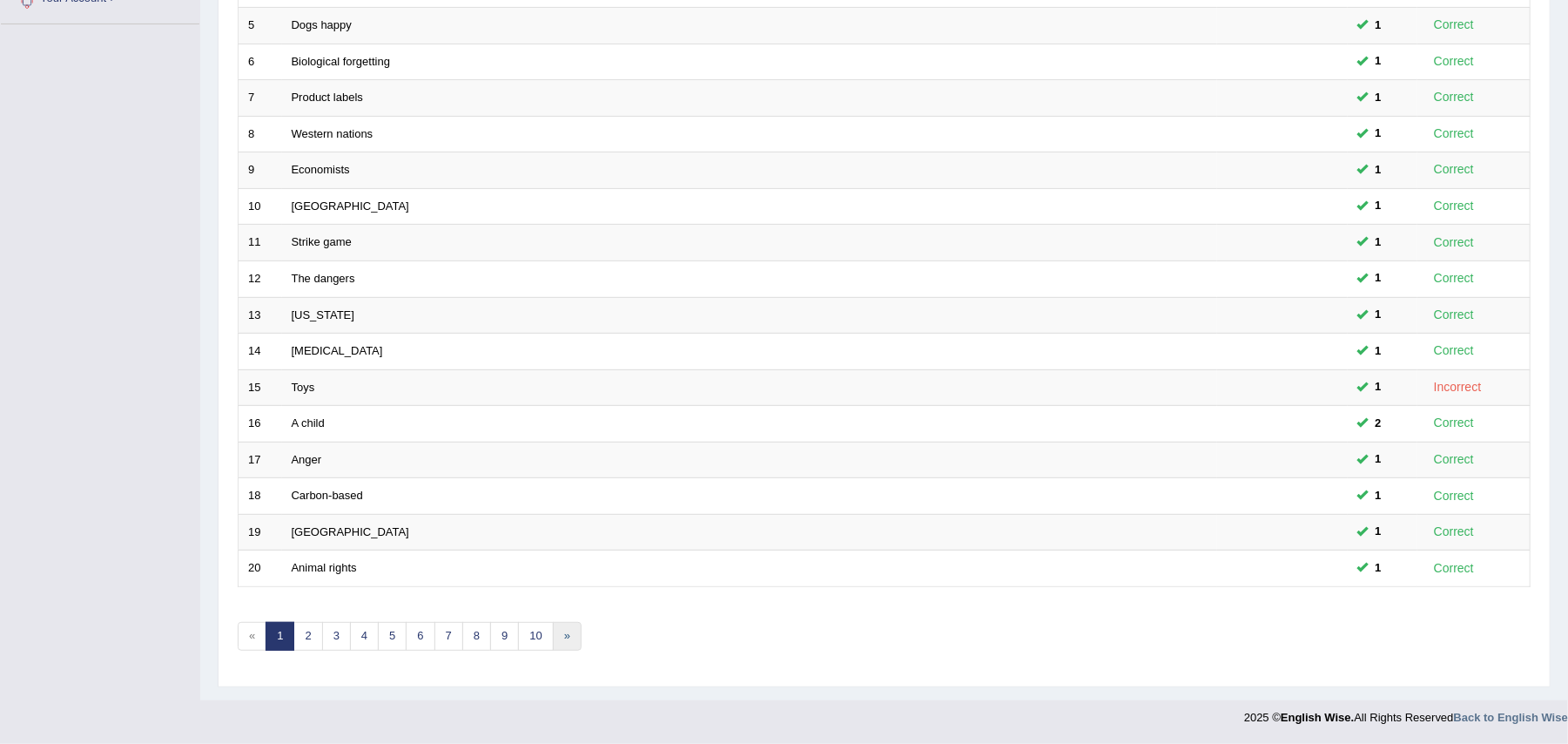
click at [571, 631] on link "»" at bounding box center [568, 637] width 29 height 29
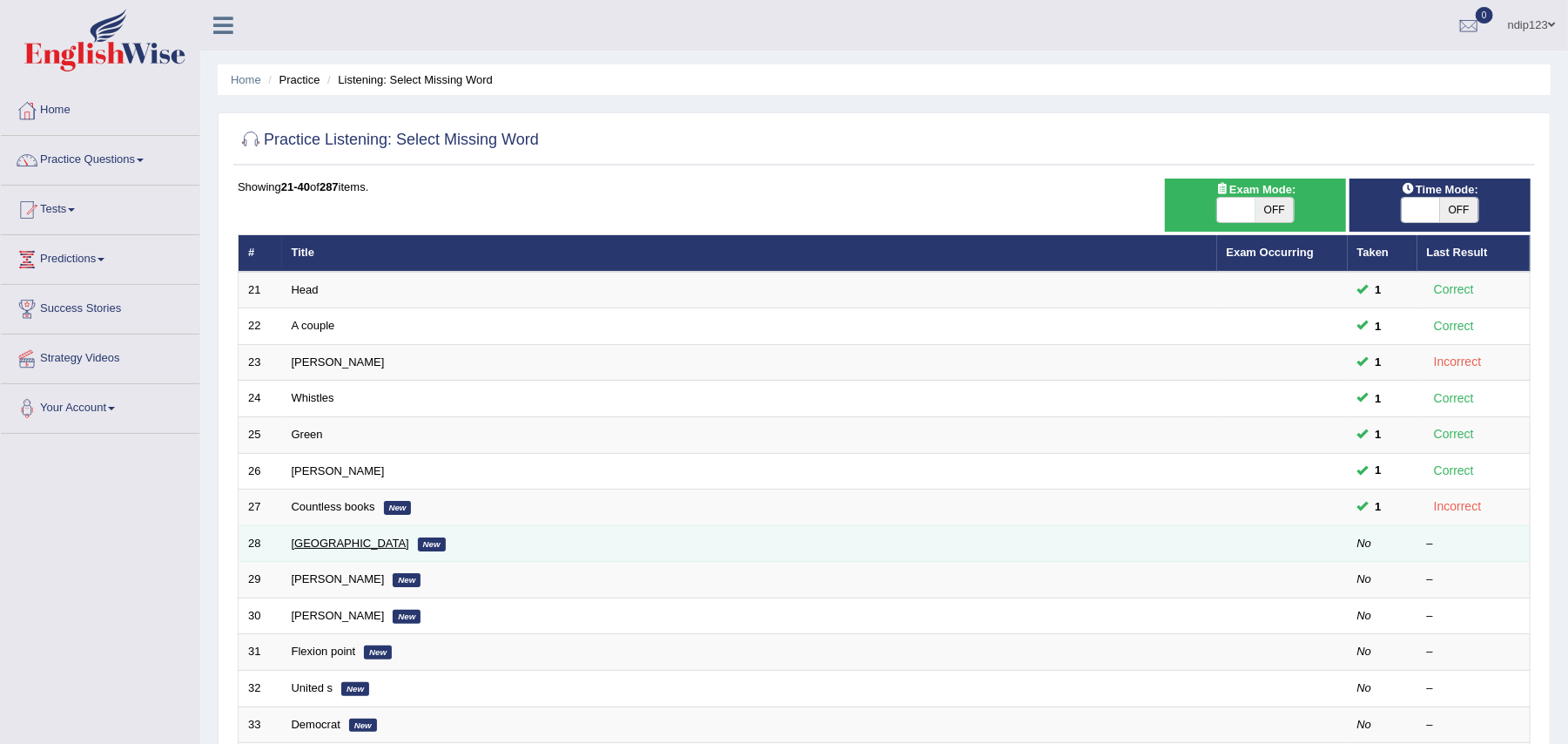
click at [300, 547] on link "[GEOGRAPHIC_DATA]" at bounding box center [351, 543] width 118 height 13
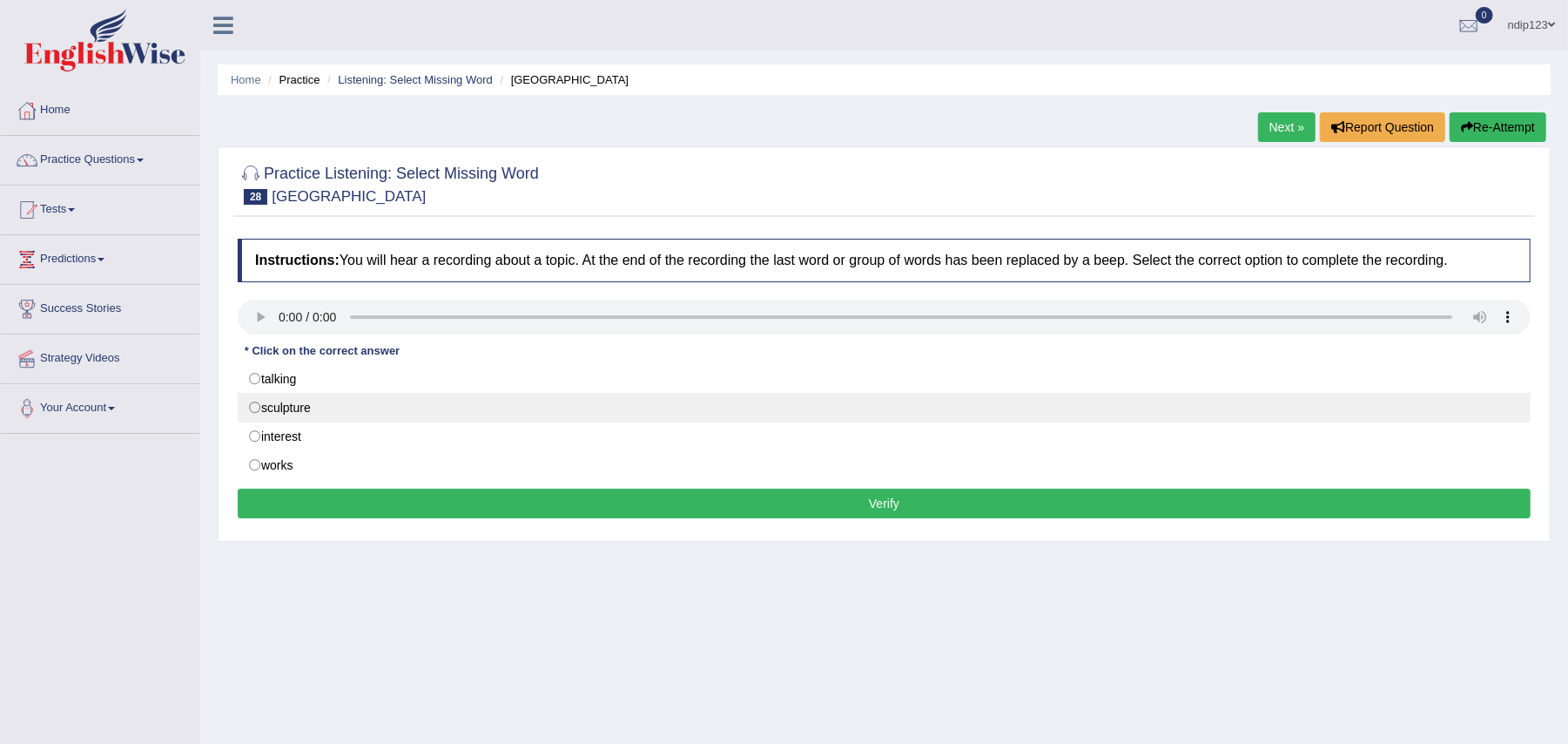
click at [256, 407] on label "sculpture" at bounding box center [884, 407] width 1293 height 30
radio input "true"
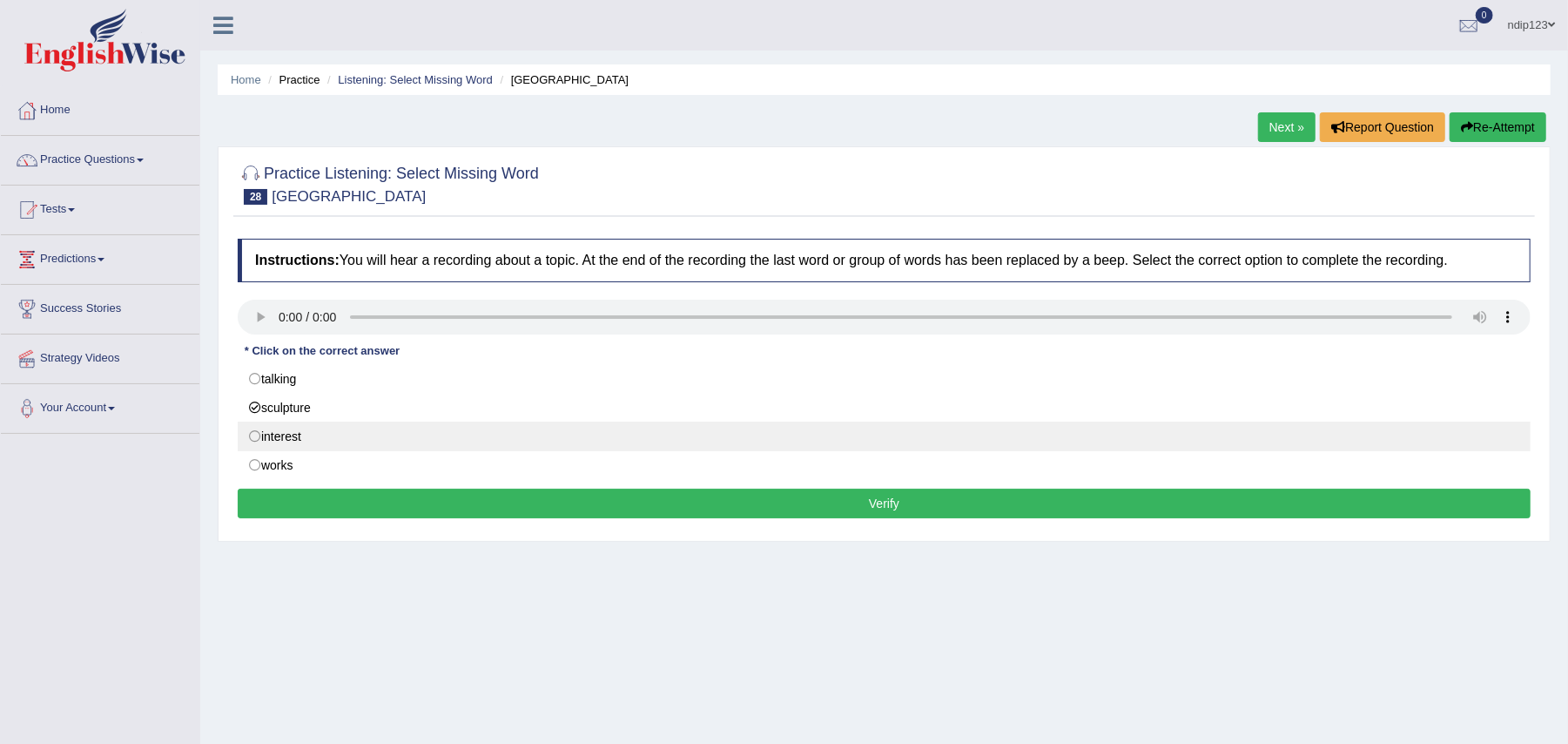
click at [256, 436] on label "interest" at bounding box center [884, 436] width 1293 height 30
radio input "true"
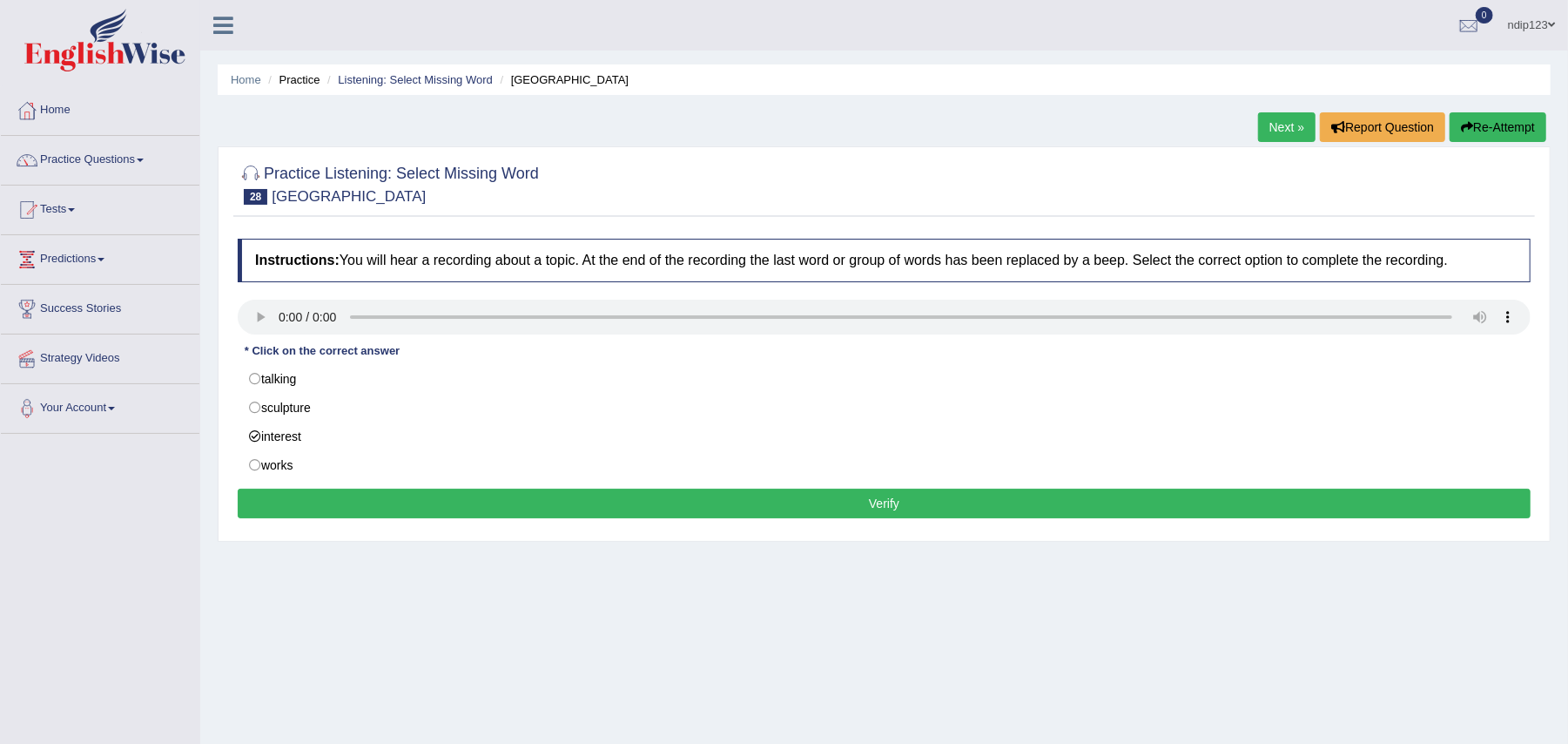
click at [896, 509] on button "Verify" at bounding box center [884, 504] width 1293 height 30
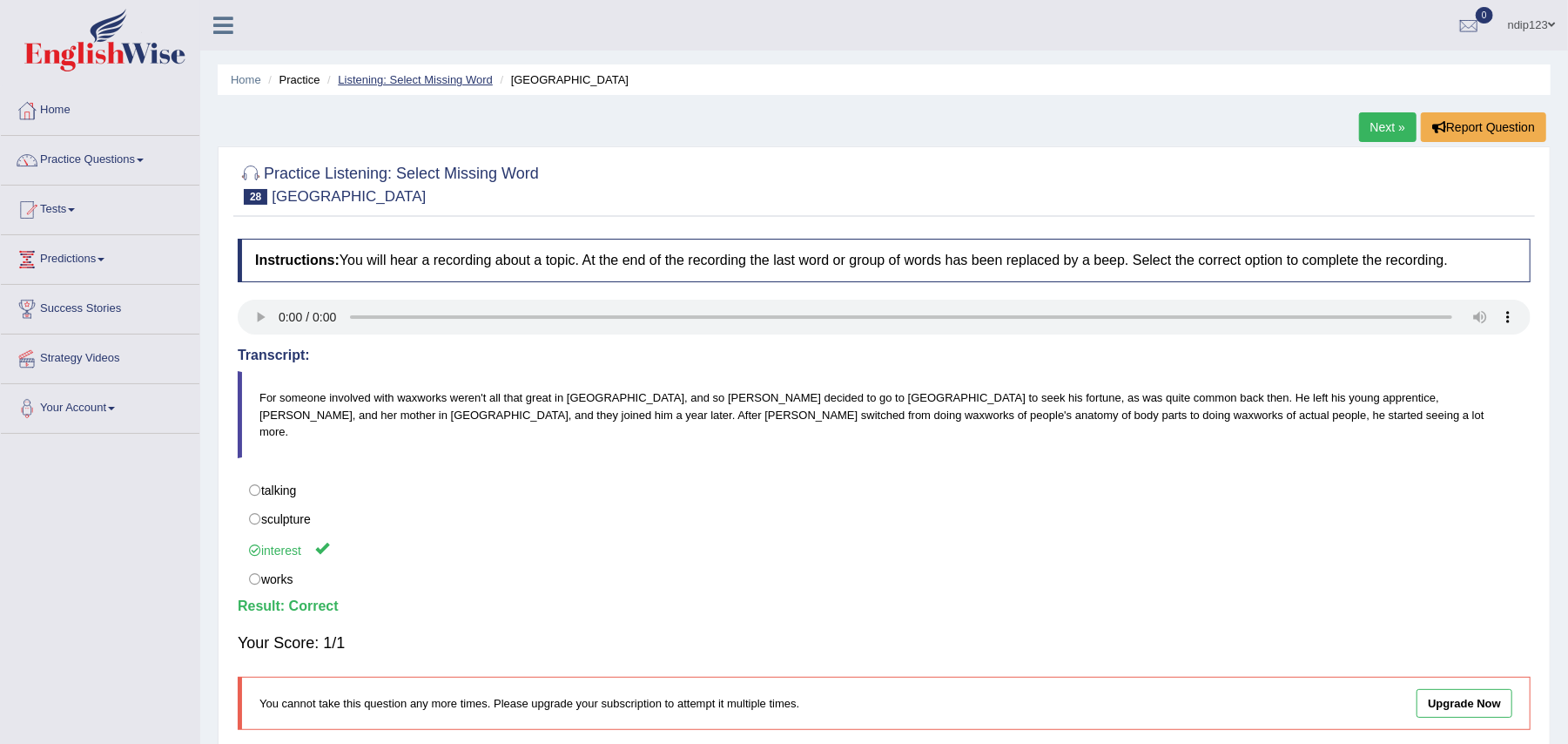
click at [387, 84] on link "Listening: Select Missing Word" at bounding box center [415, 80] width 155 height 13
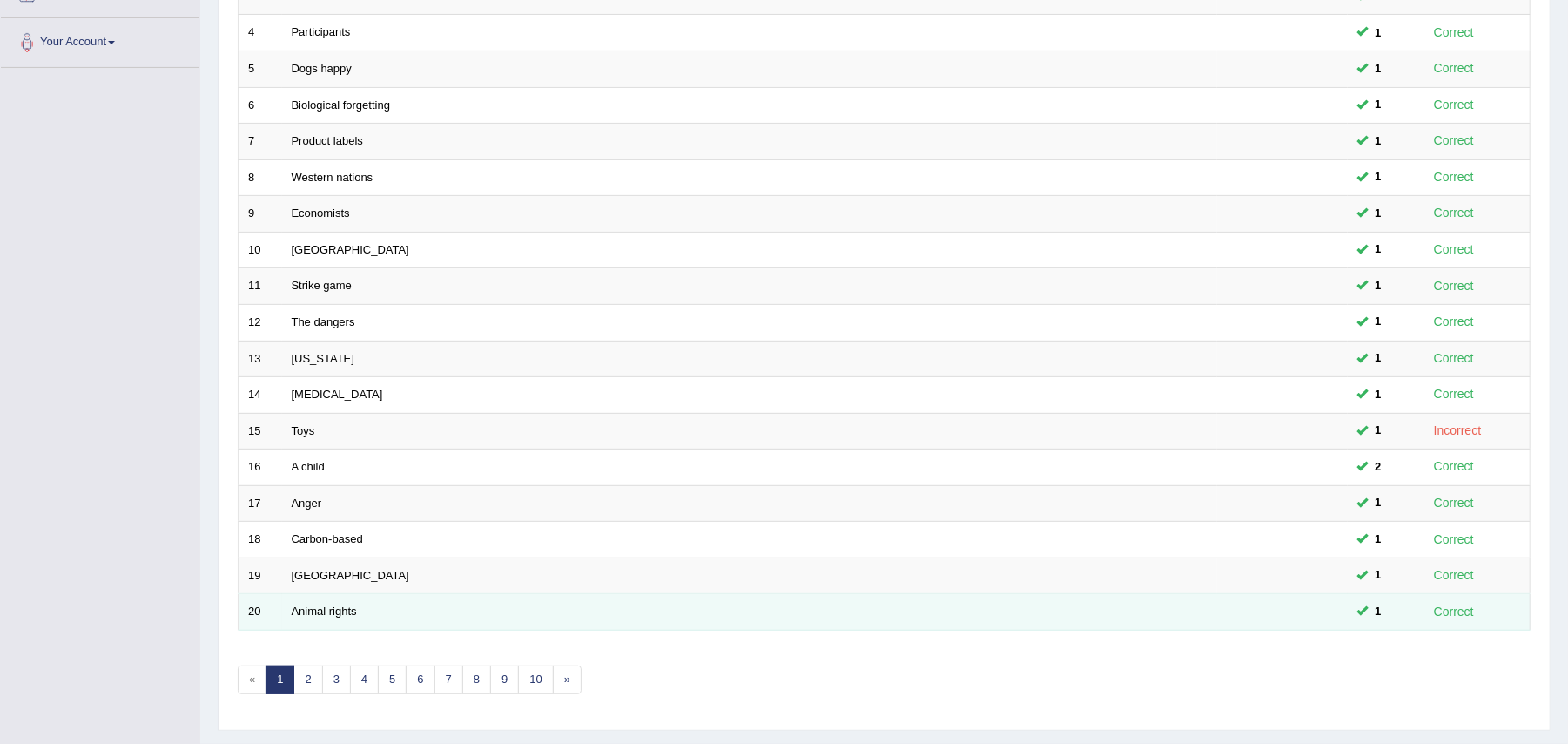
scroll to position [416, 0]
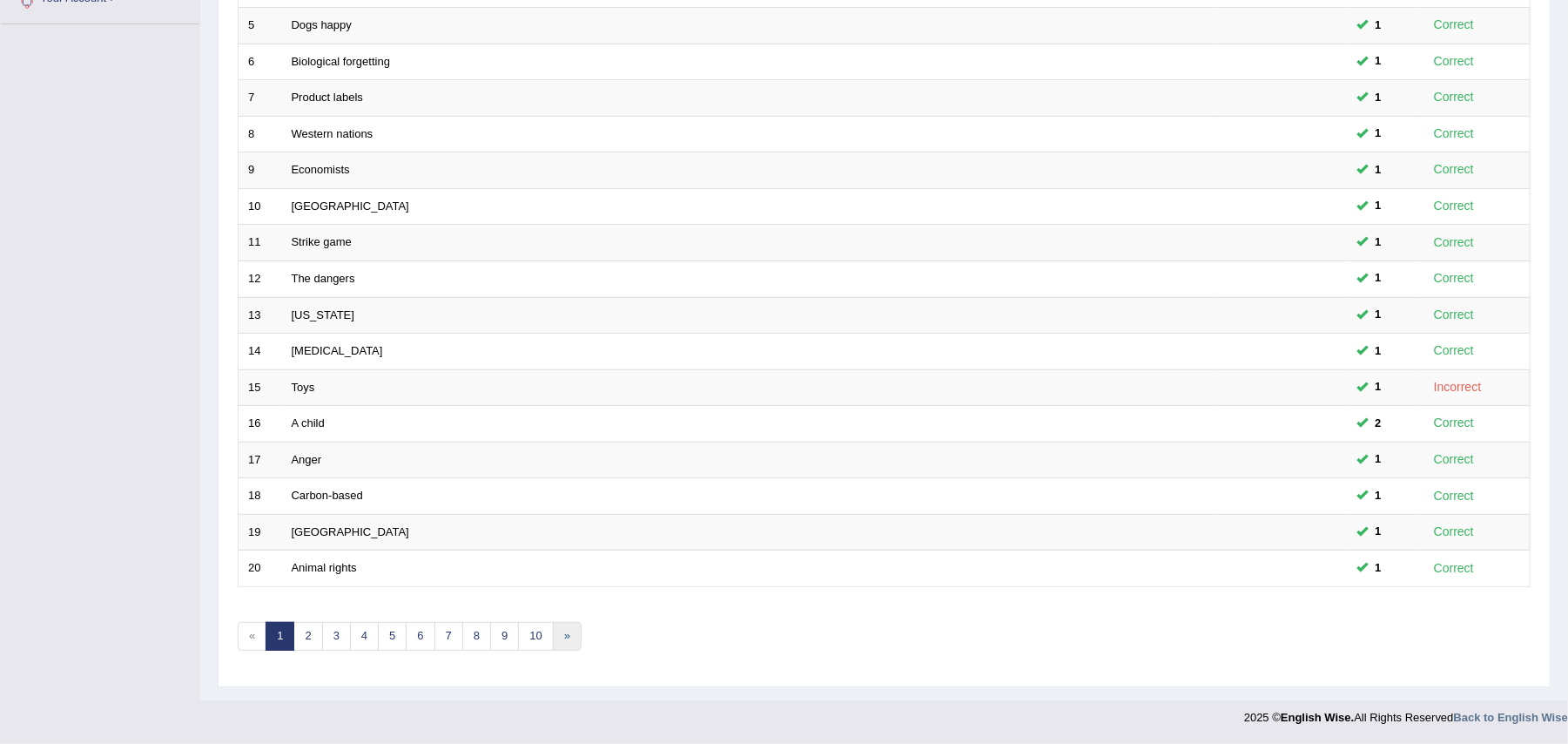
click at [576, 636] on link "»" at bounding box center [568, 637] width 29 height 29
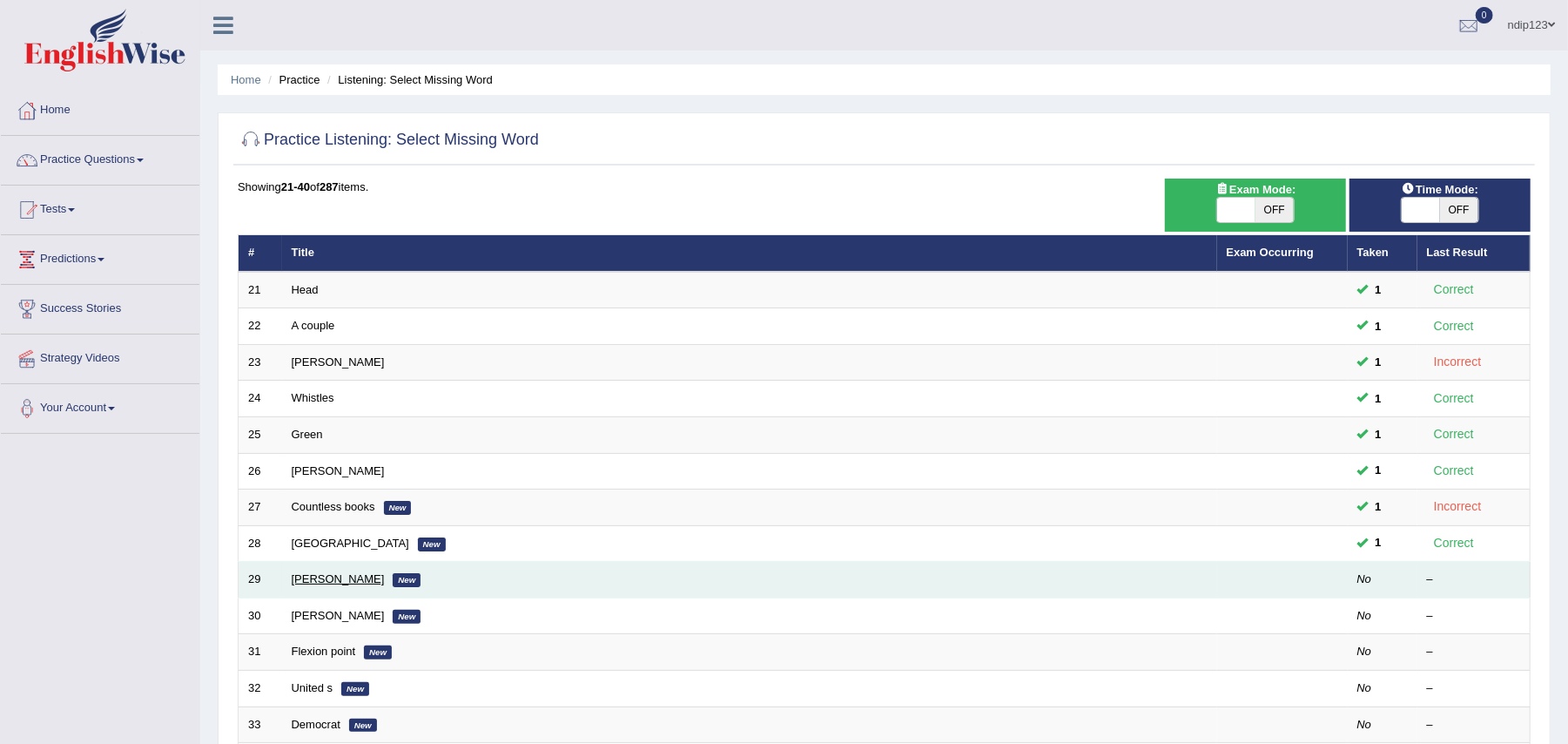
click at [308, 577] on link "[PERSON_NAME]" at bounding box center [338, 579] width 93 height 13
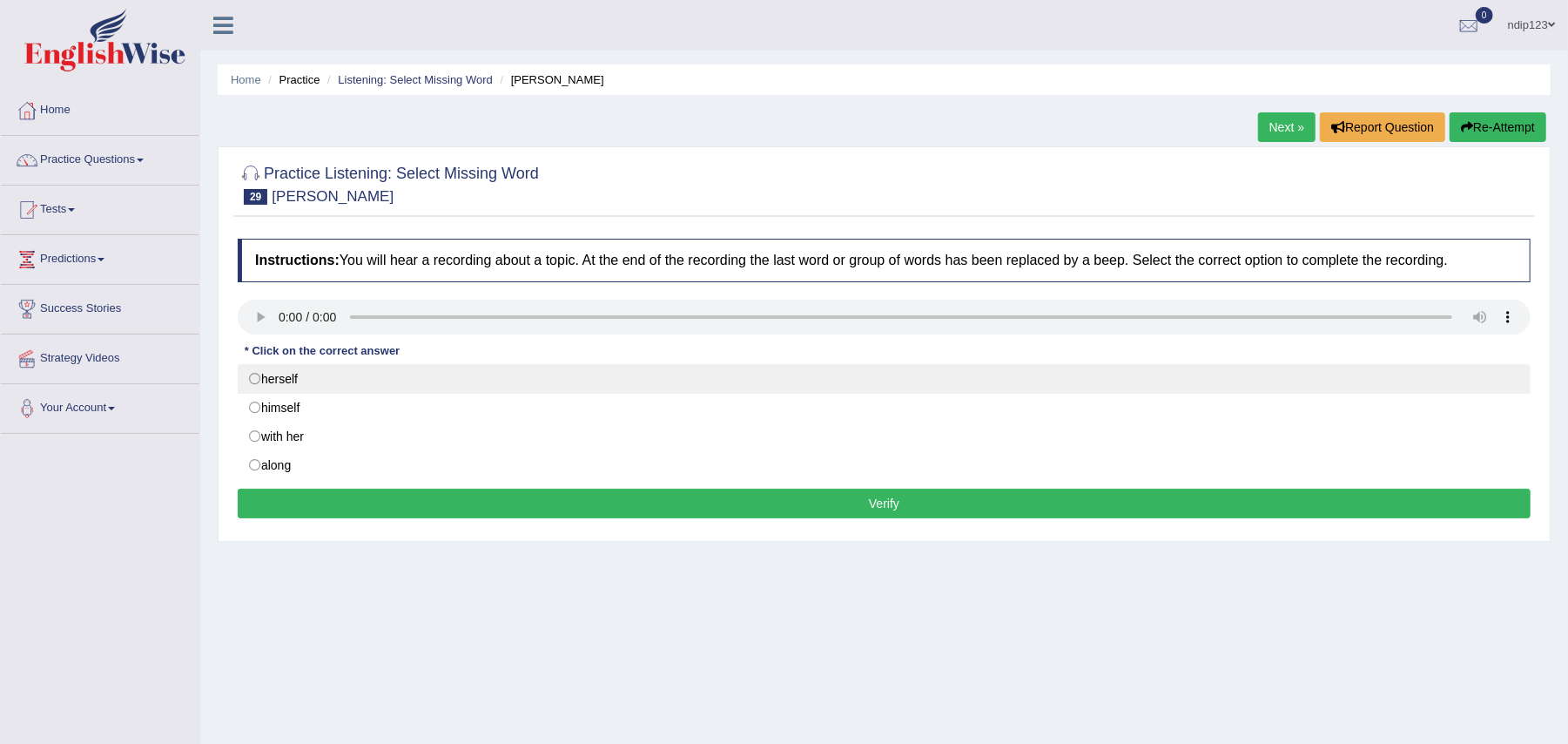
click at [258, 378] on label "herself" at bounding box center [884, 378] width 1293 height 30
radio input "true"
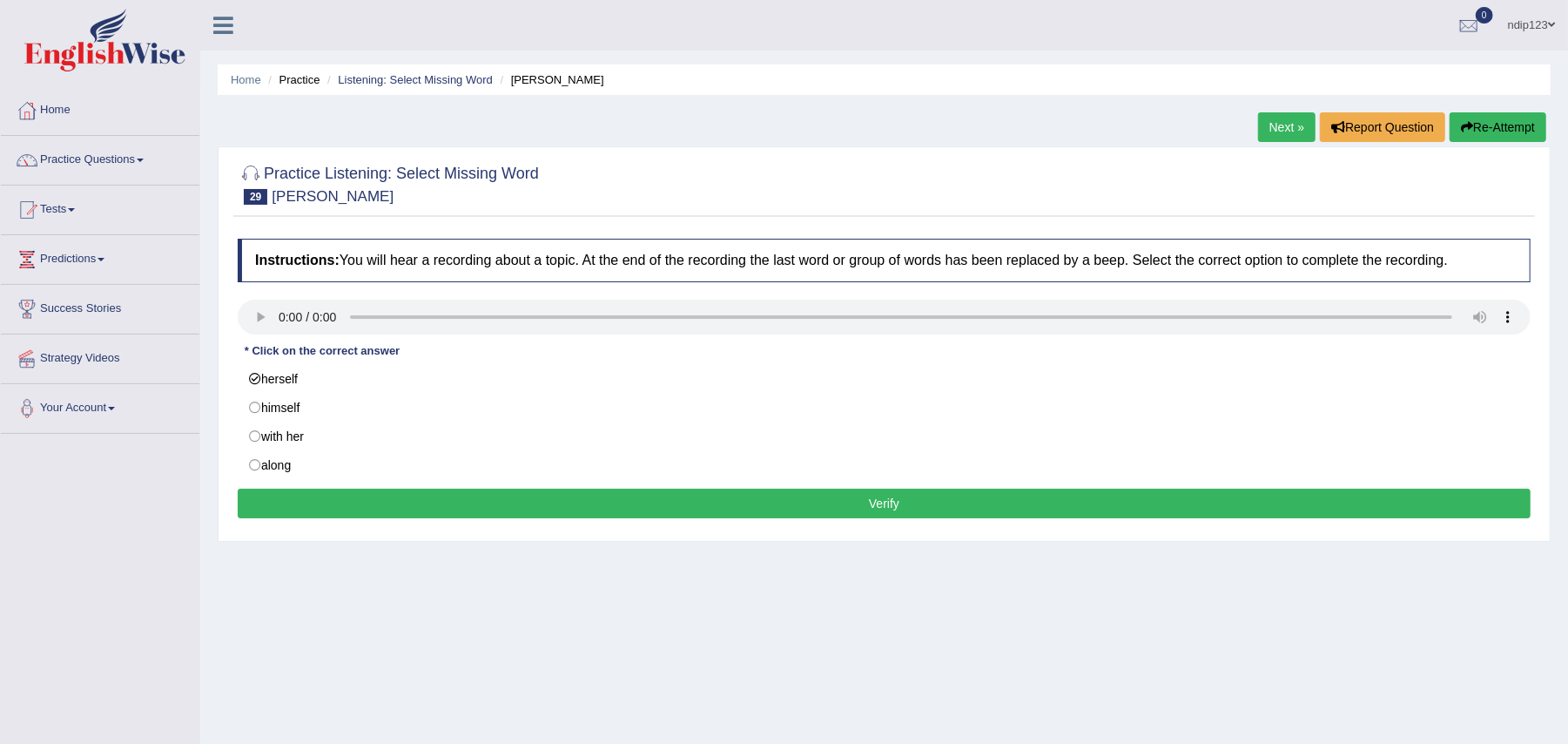
click at [892, 496] on button "Verify" at bounding box center [884, 504] width 1293 height 30
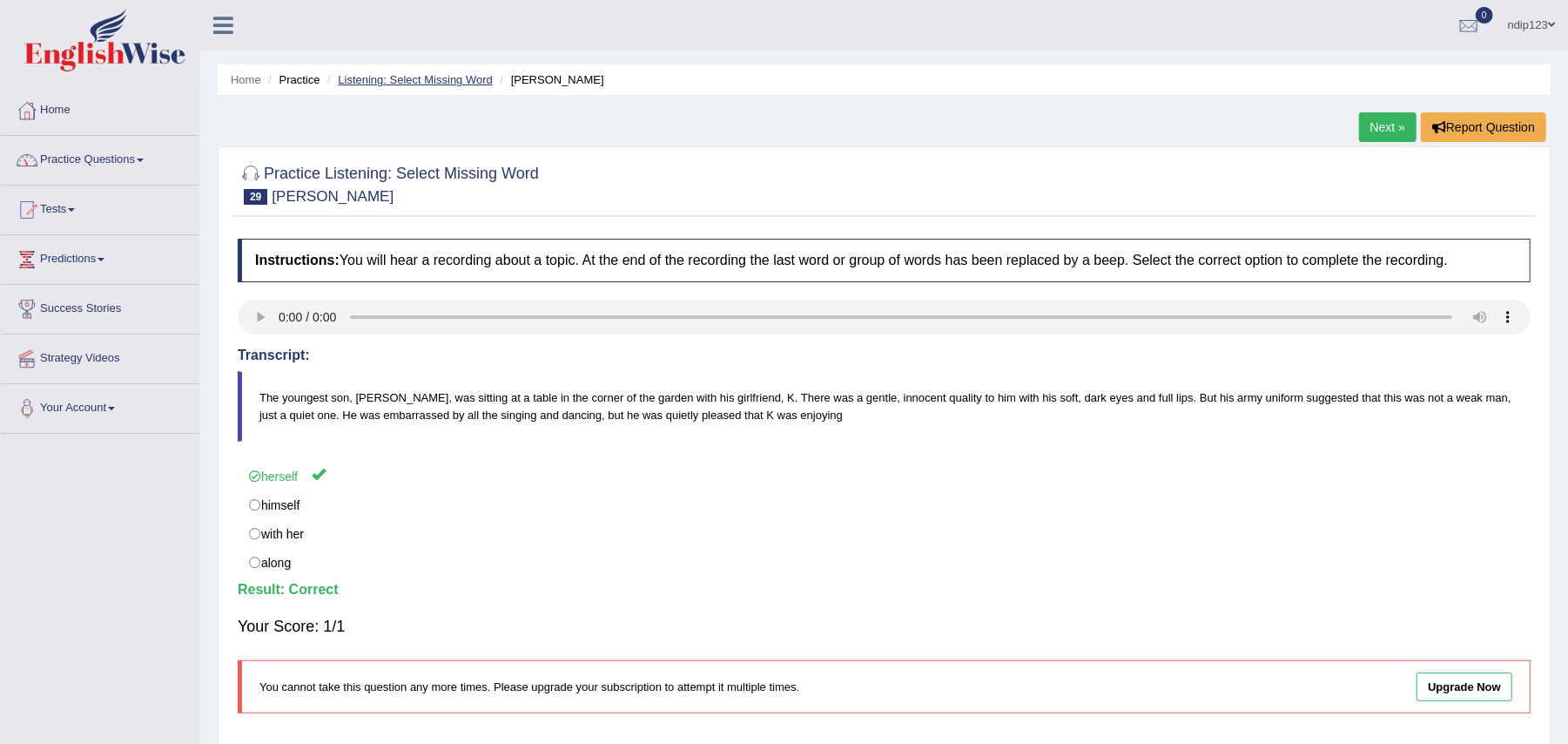
click at [416, 82] on link "Listening: Select Missing Word" at bounding box center [415, 80] width 155 height 13
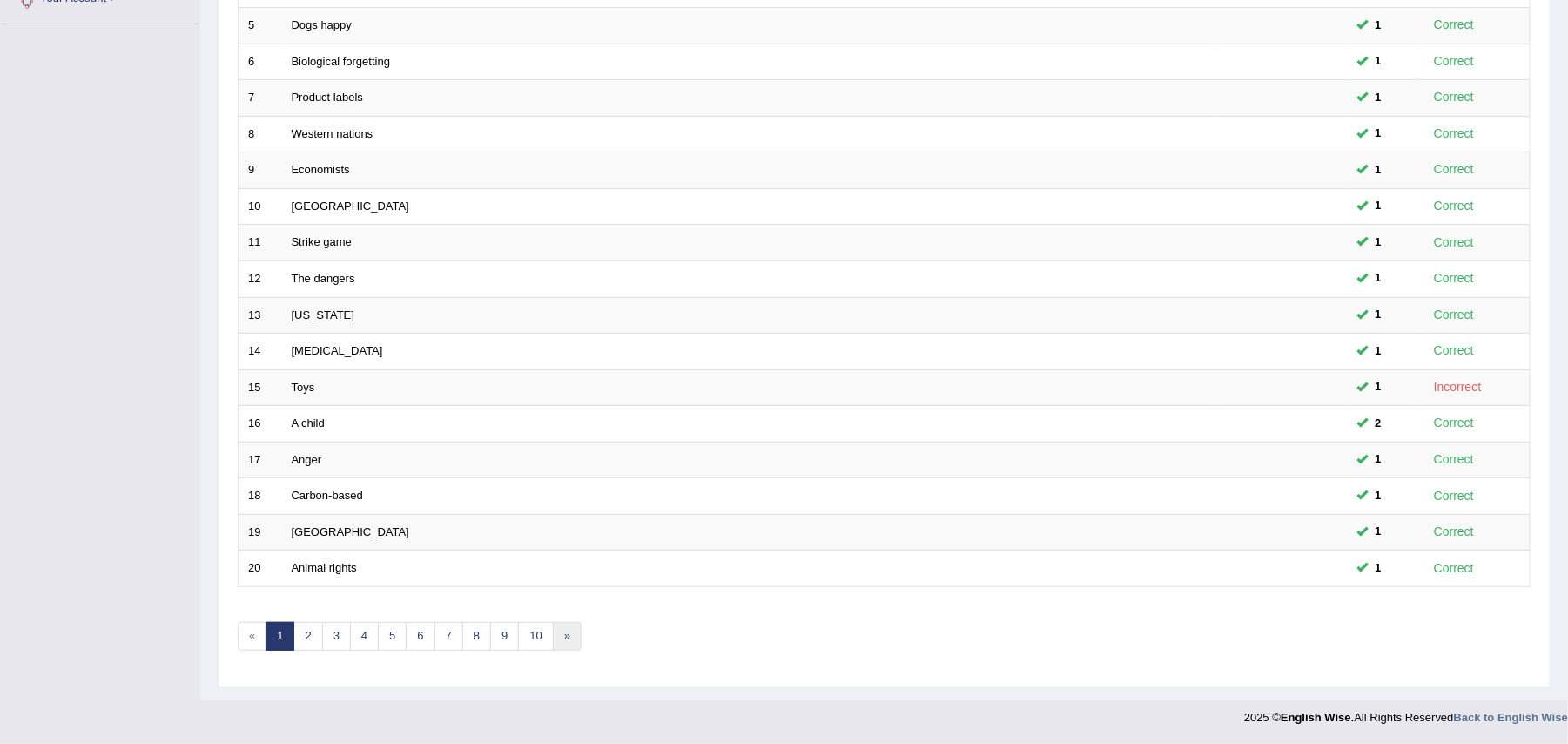
click at [571, 634] on link "»" at bounding box center [568, 637] width 29 height 29
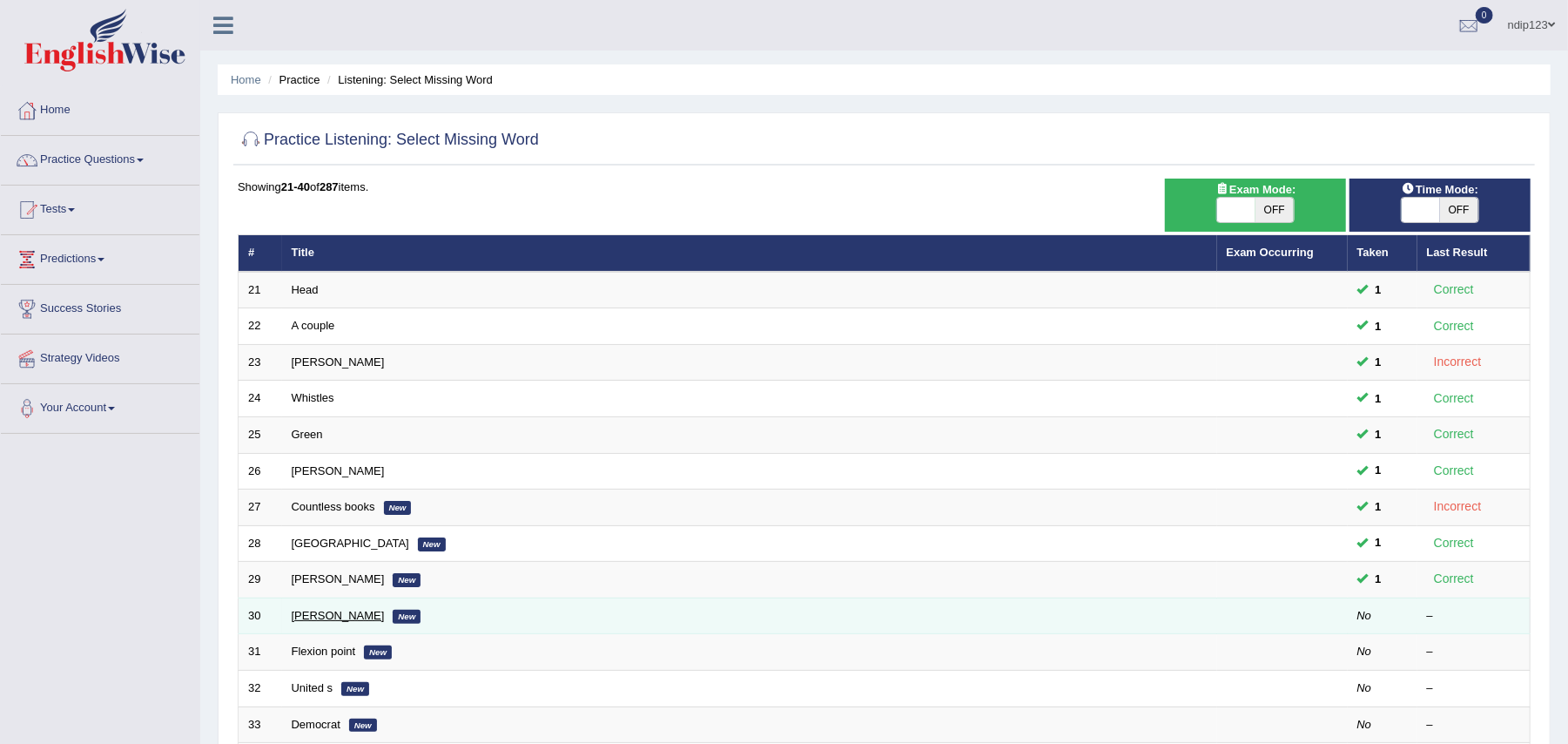
click at [301, 622] on link "[PERSON_NAME]" at bounding box center [338, 615] width 93 height 13
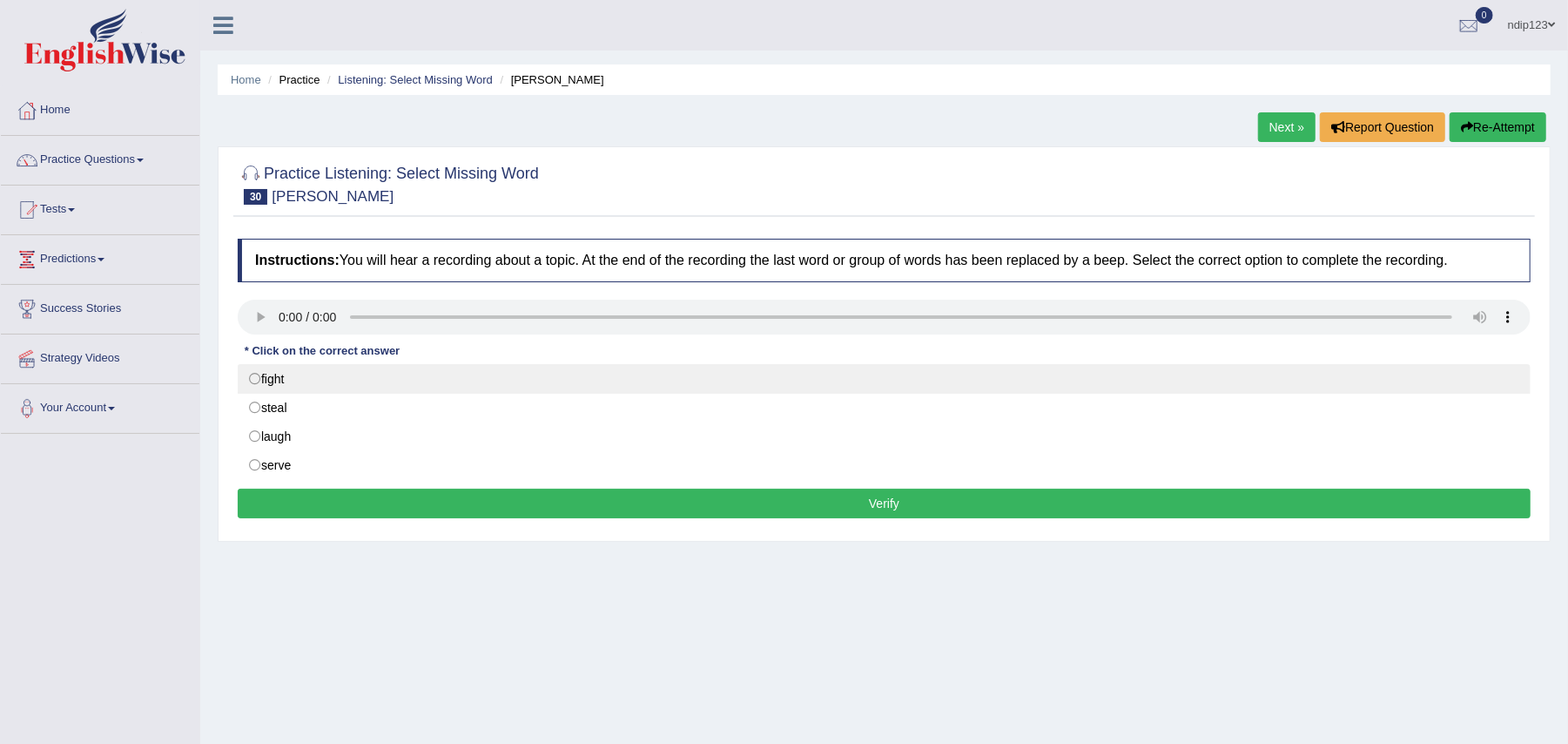
click at [255, 378] on label "fight" at bounding box center [884, 378] width 1293 height 30
radio input "true"
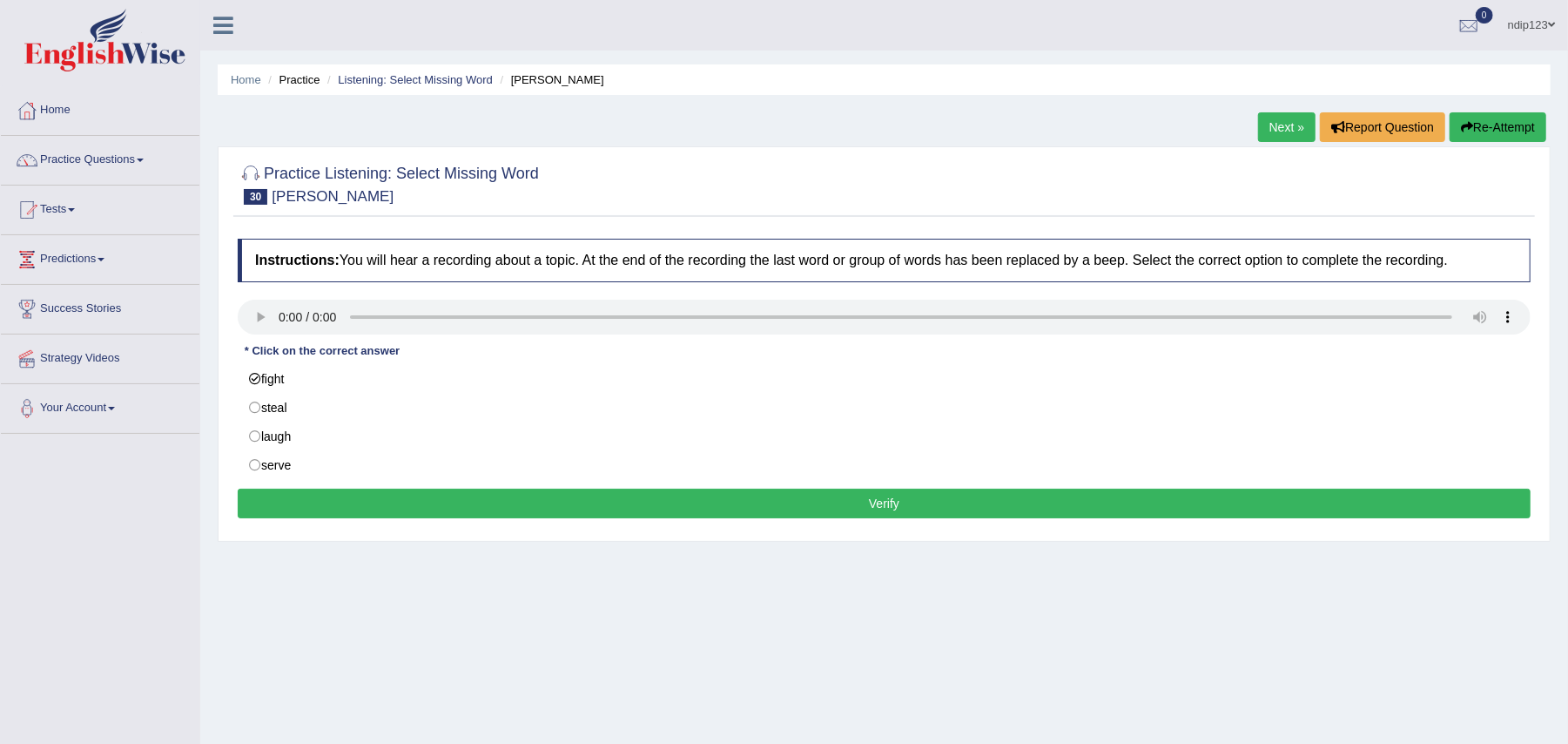
click at [880, 506] on button "Verify" at bounding box center [884, 504] width 1293 height 30
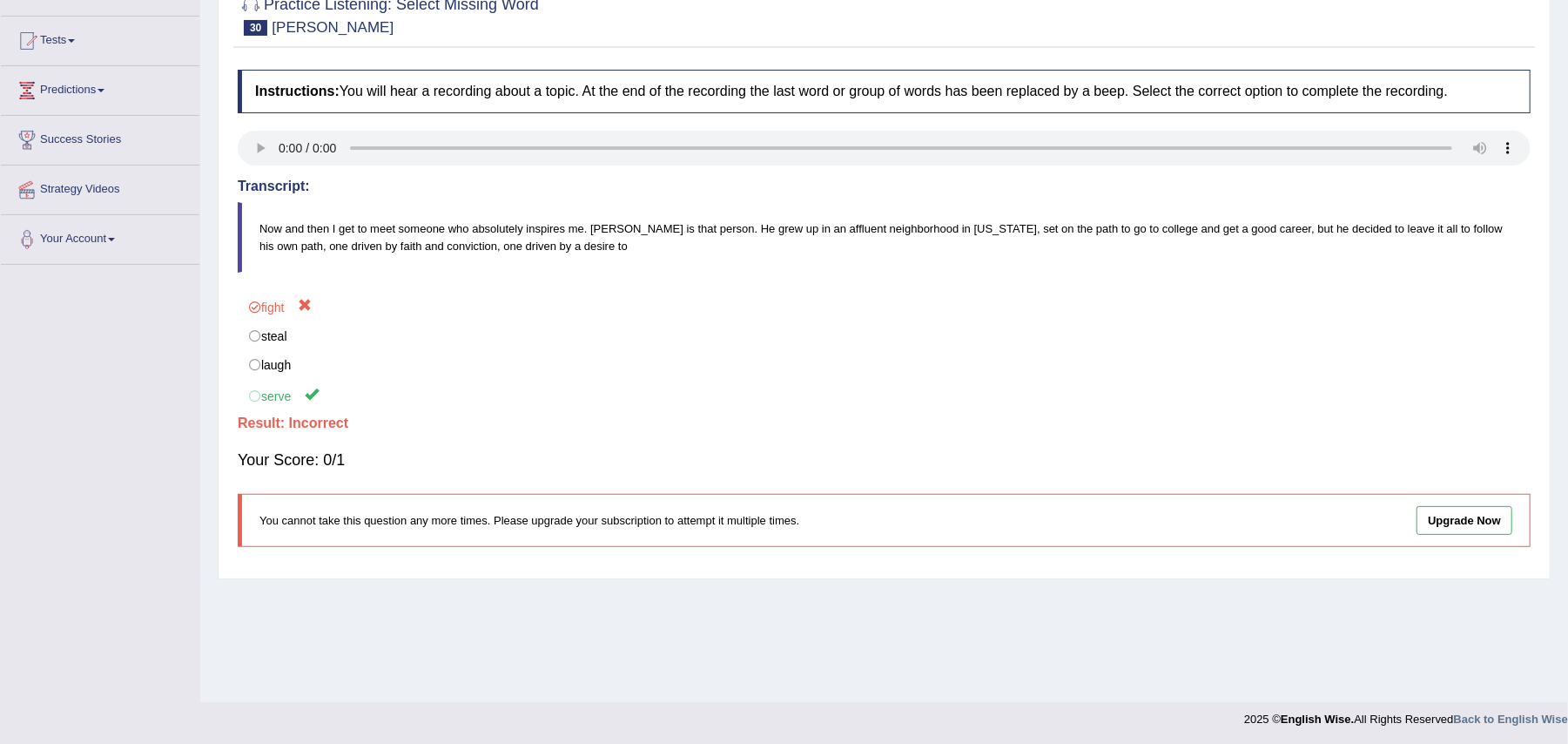
scroll to position [171, 0]
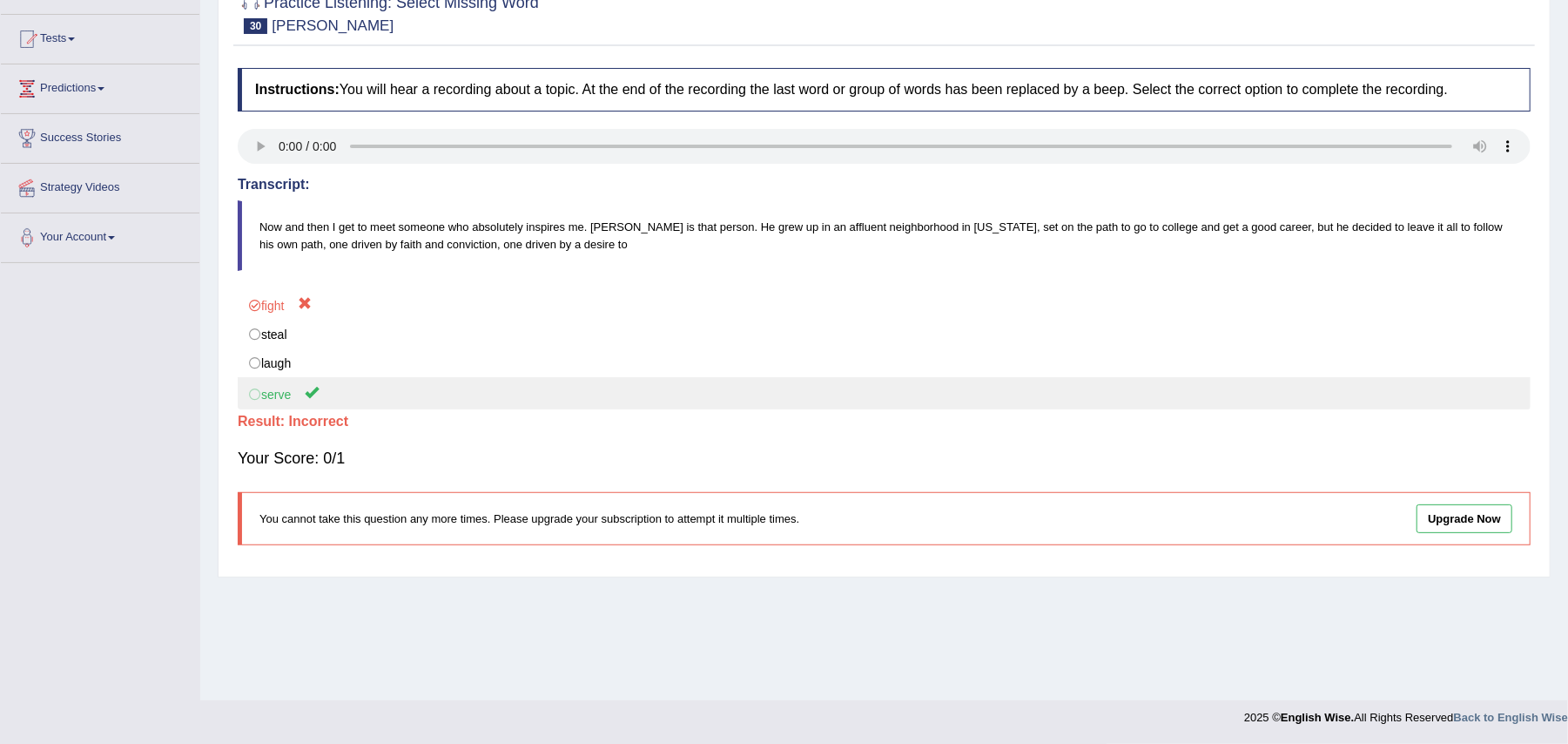
click at [261, 396] on label "serve" at bounding box center [884, 394] width 1293 height 33
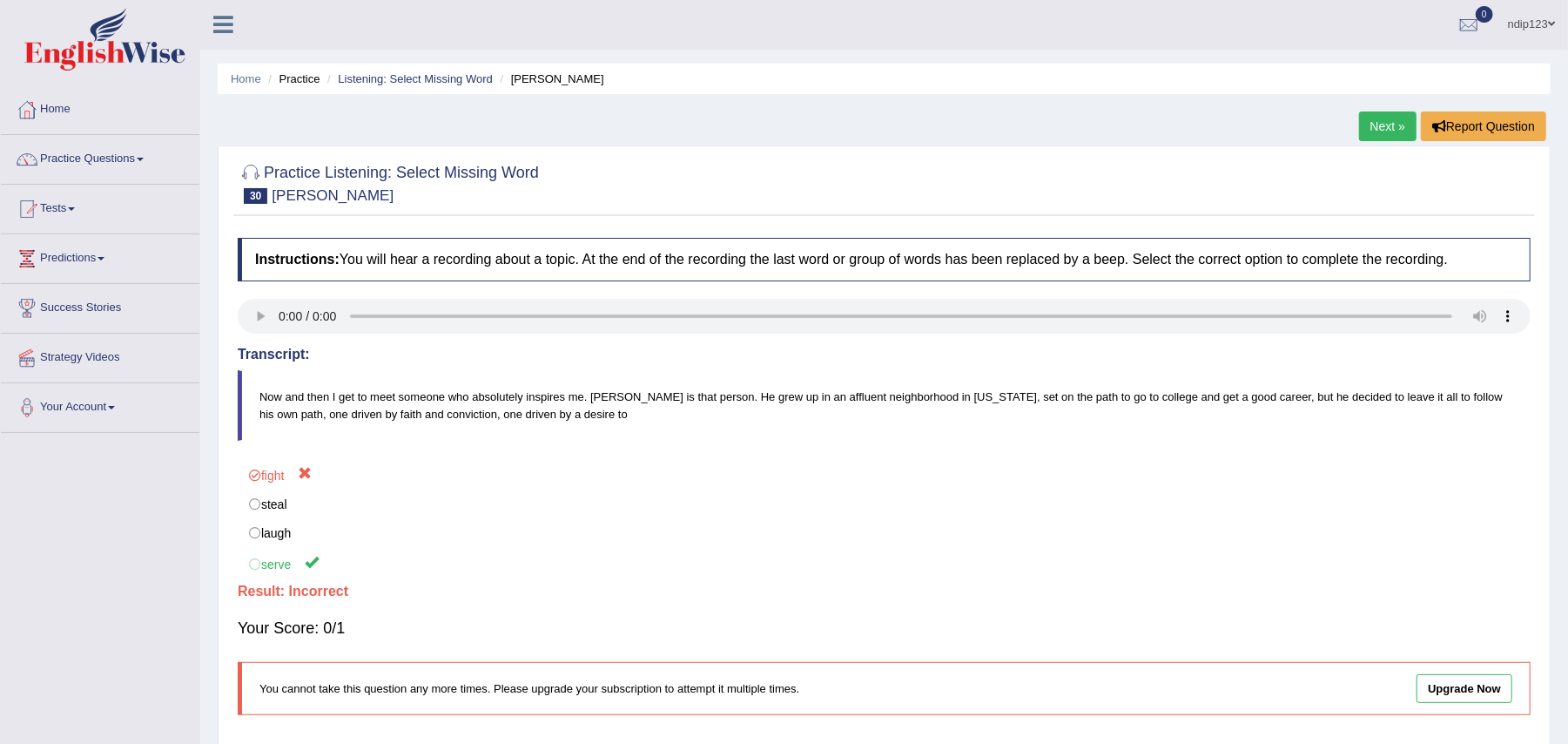
scroll to position [0, 0]
click at [436, 83] on link "Listening: Select Missing Word" at bounding box center [415, 80] width 155 height 13
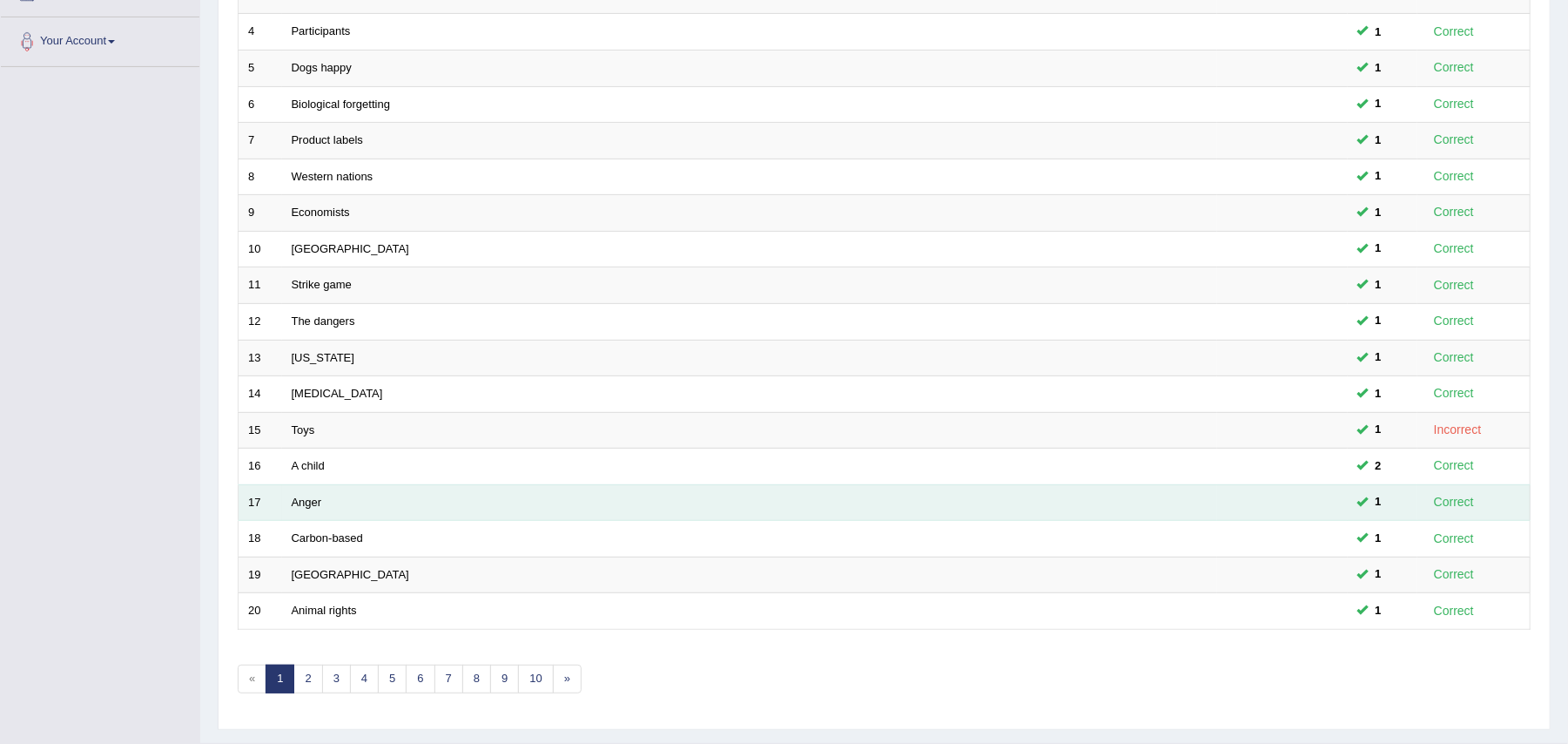
scroll to position [416, 0]
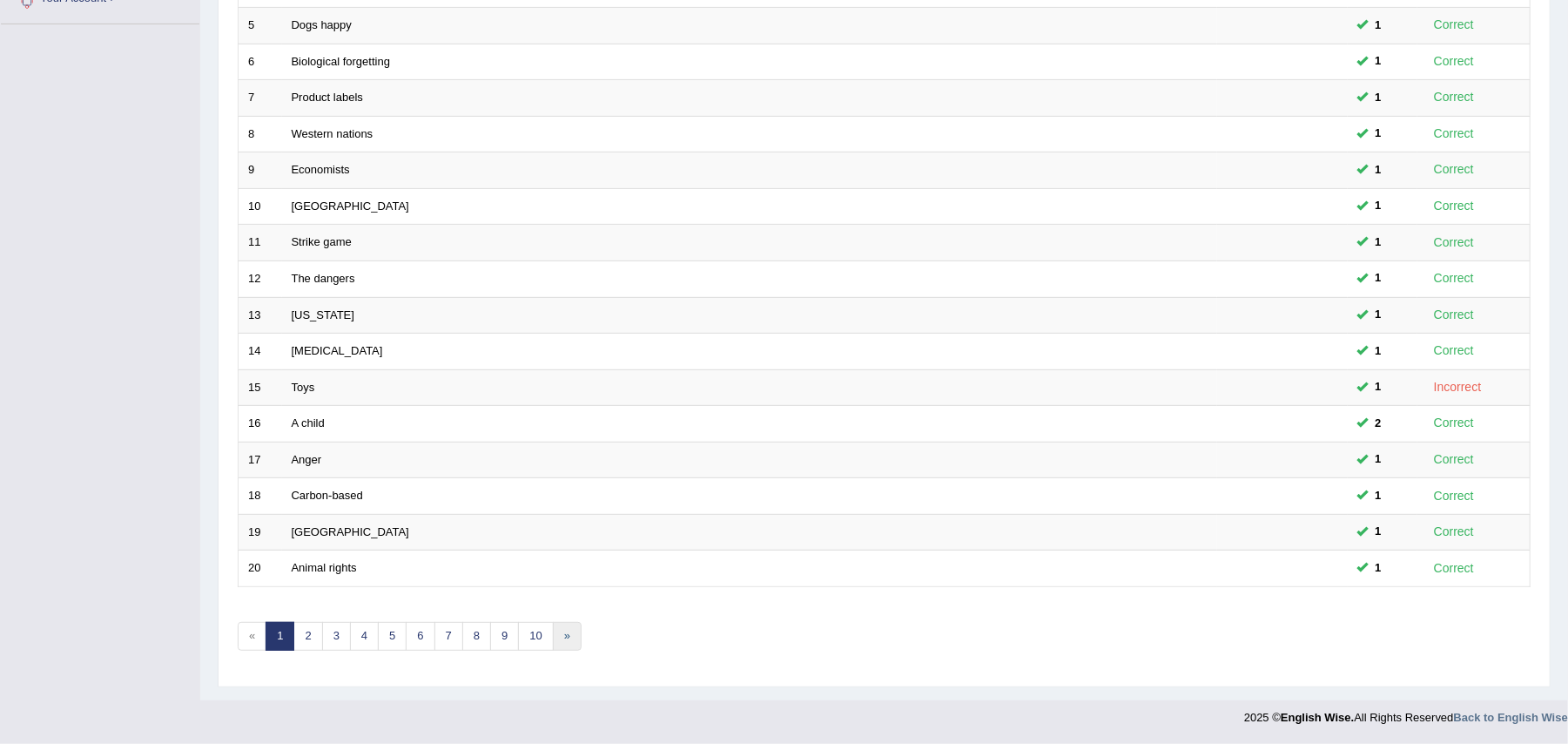
click at [579, 635] on link "»" at bounding box center [568, 637] width 29 height 29
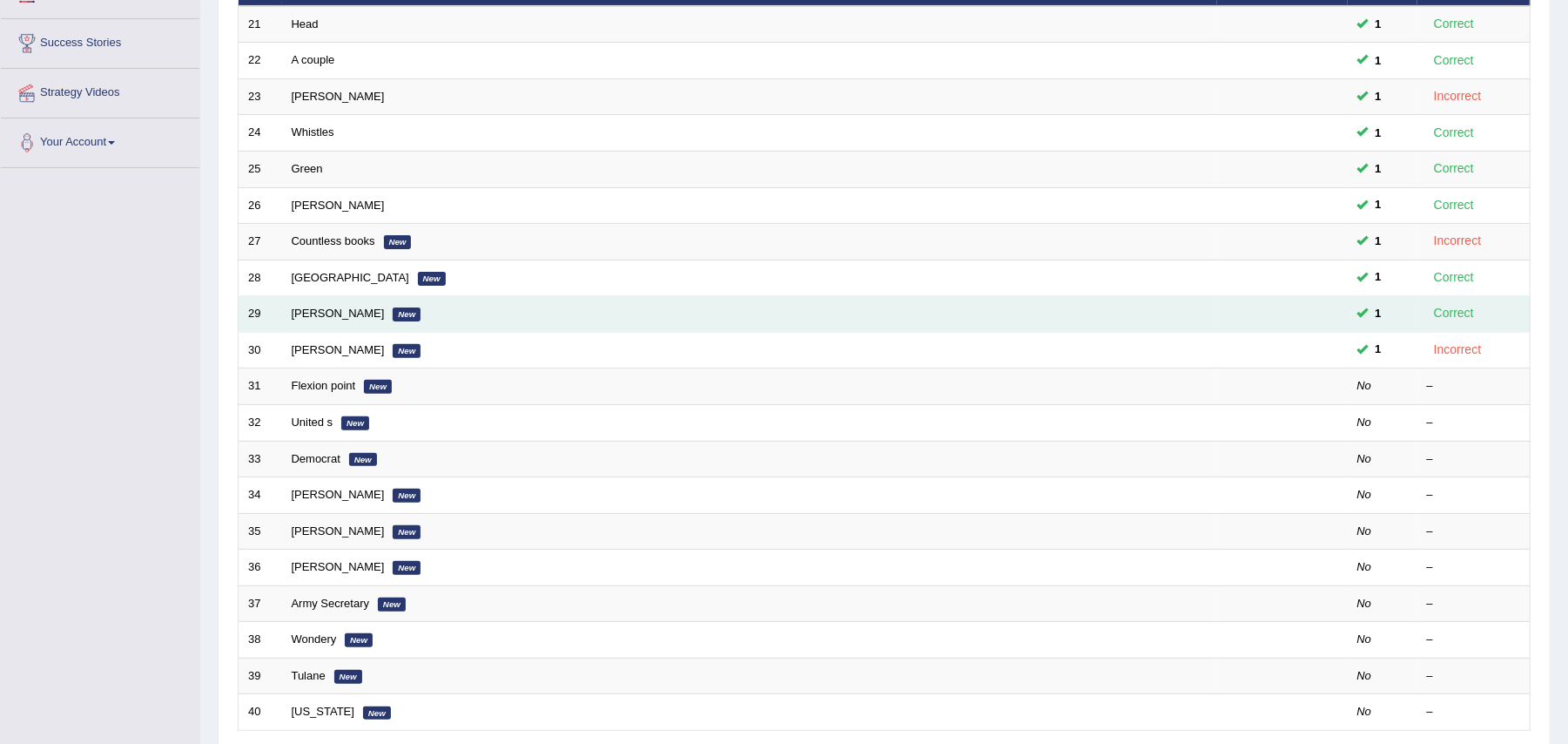
scroll to position [348, 0]
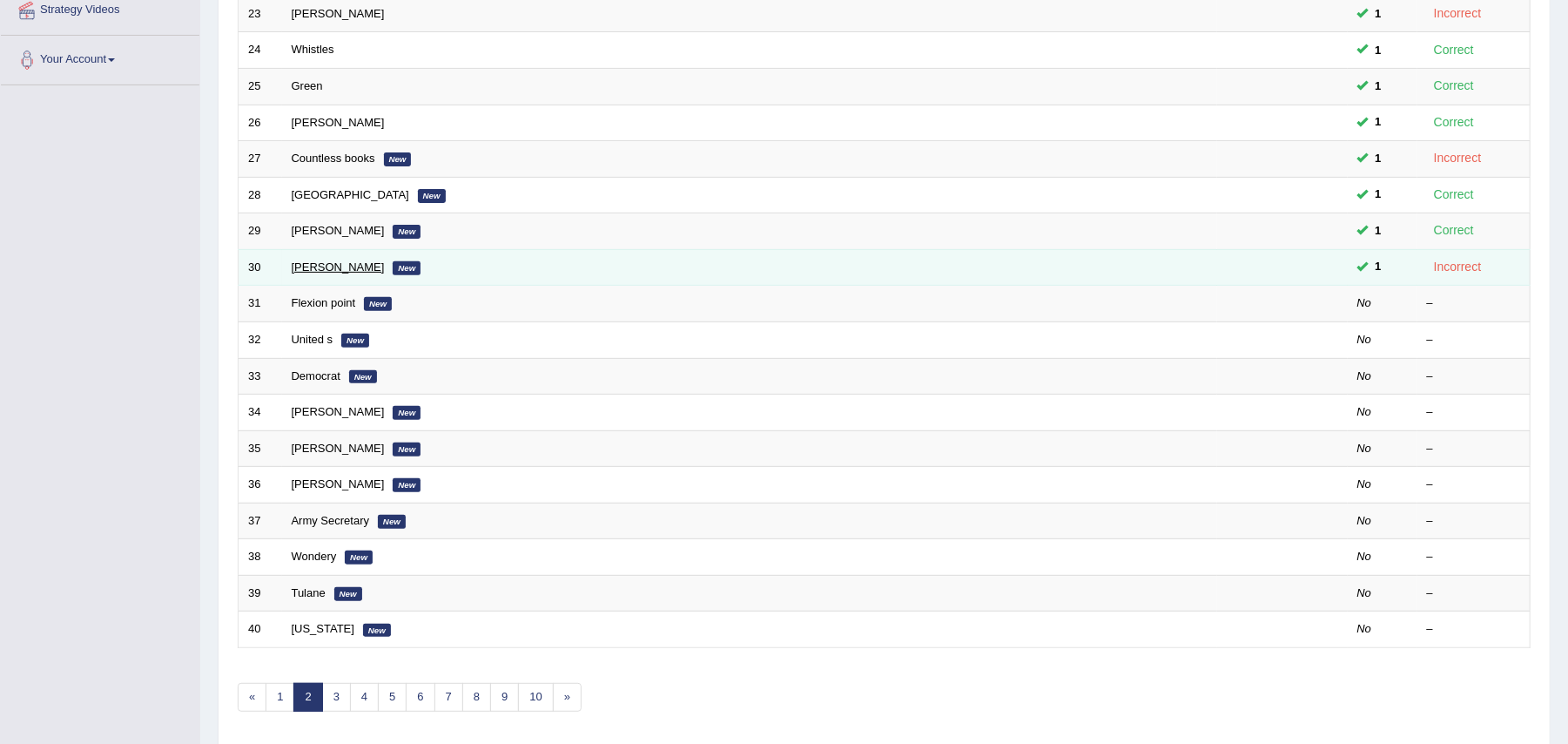
click at [314, 267] on link "[PERSON_NAME]" at bounding box center [338, 267] width 93 height 13
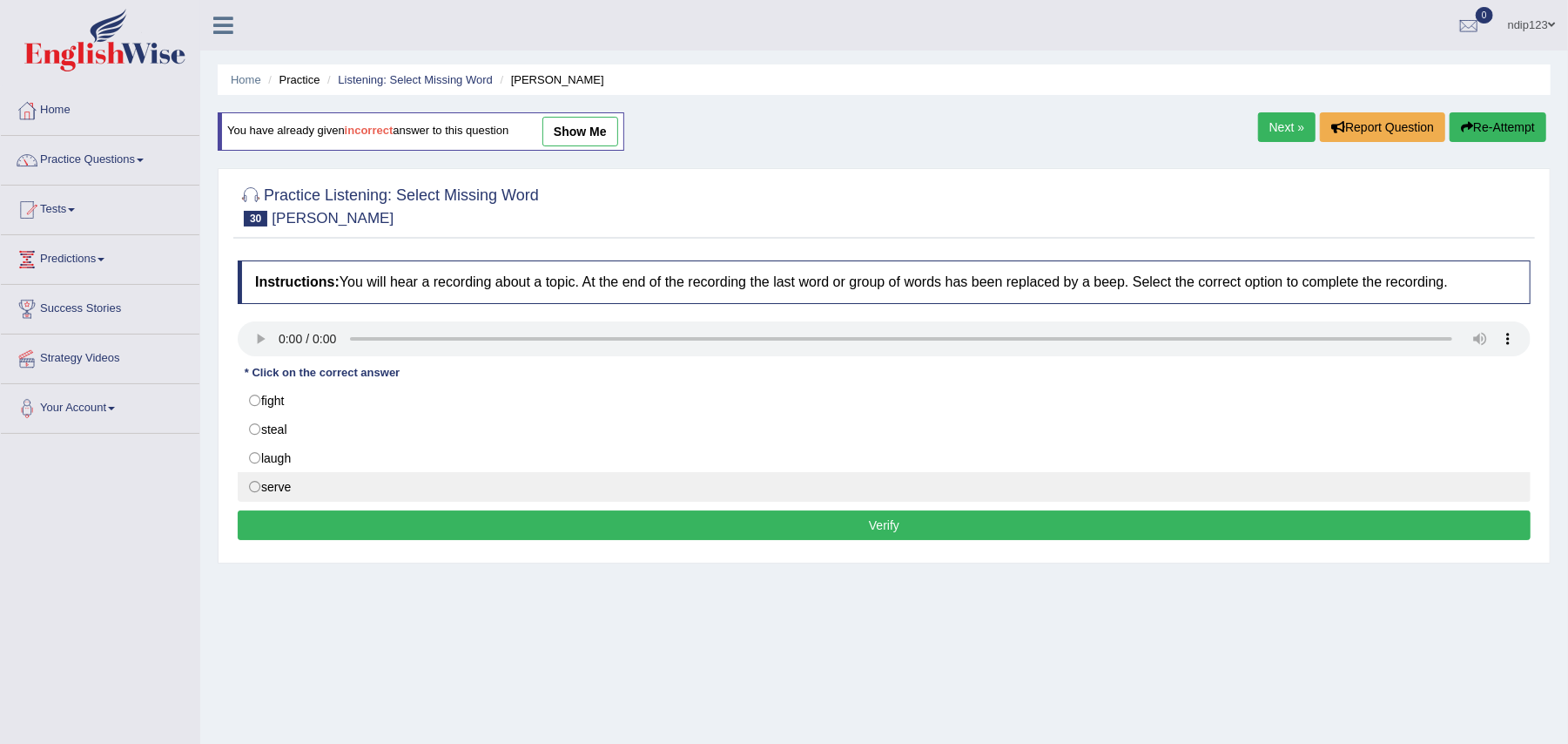
click at [258, 490] on label "serve" at bounding box center [884, 486] width 1293 height 30
radio input "true"
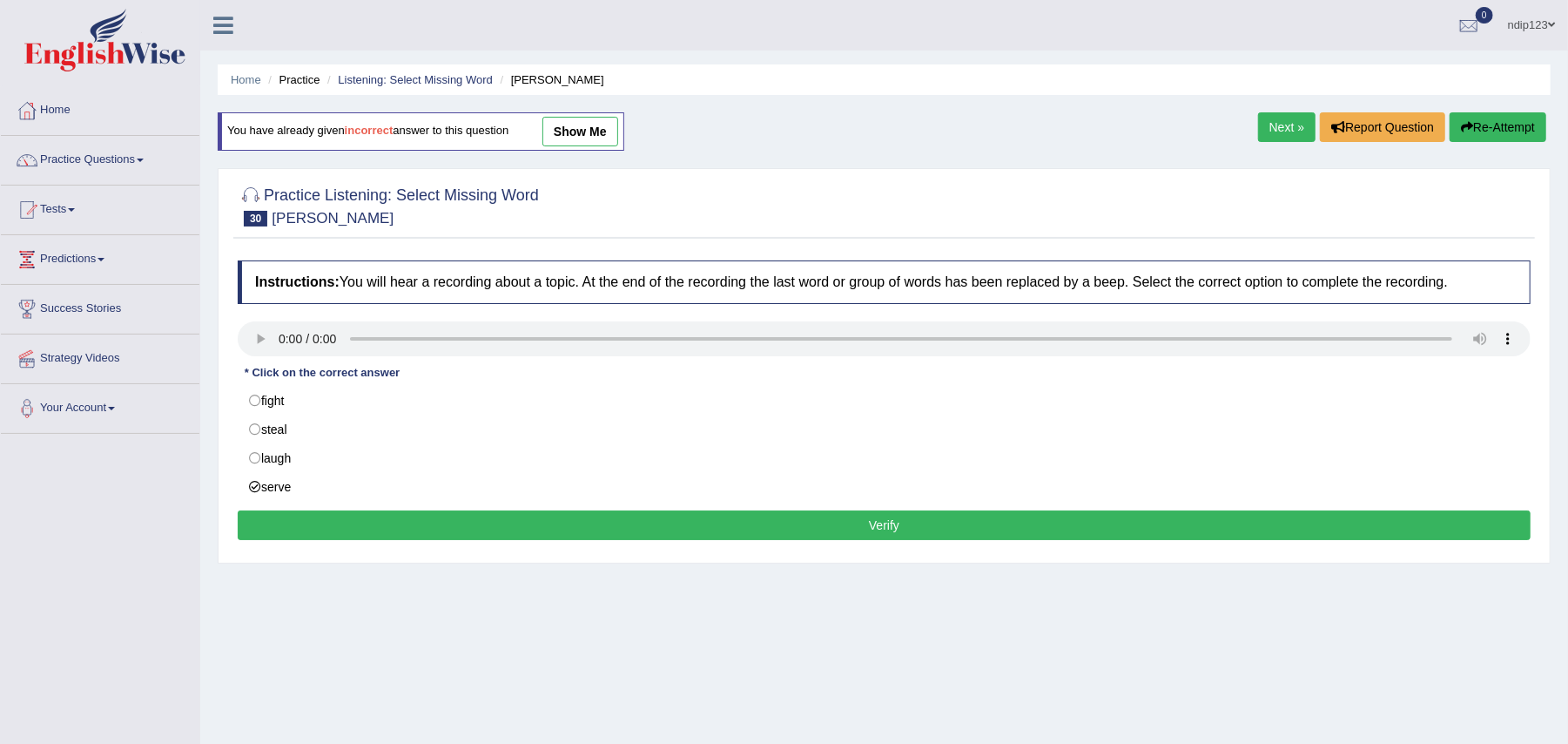
click at [889, 530] on button "Verify" at bounding box center [884, 525] width 1293 height 30
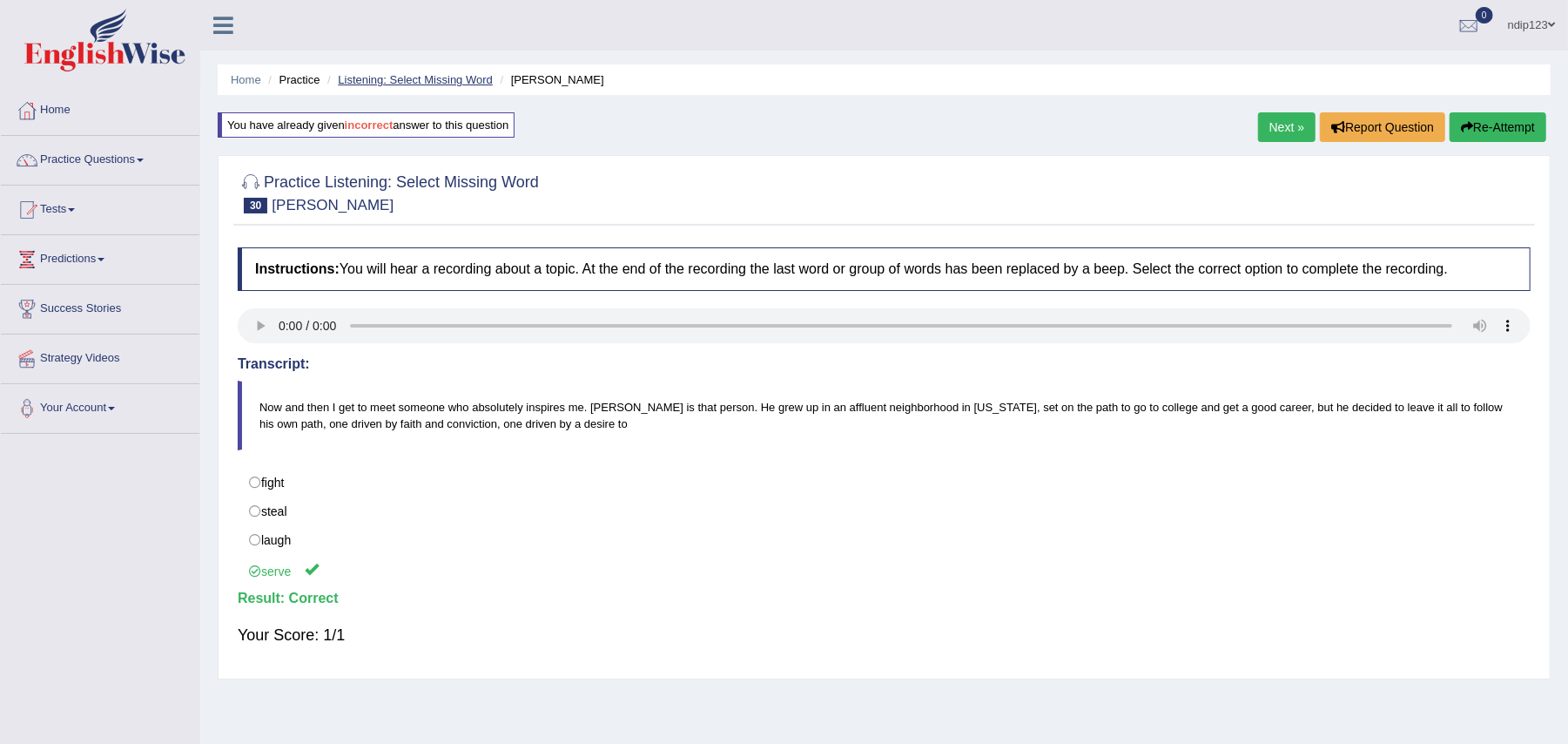
click at [390, 77] on link "Listening: Select Missing Word" at bounding box center [415, 80] width 155 height 13
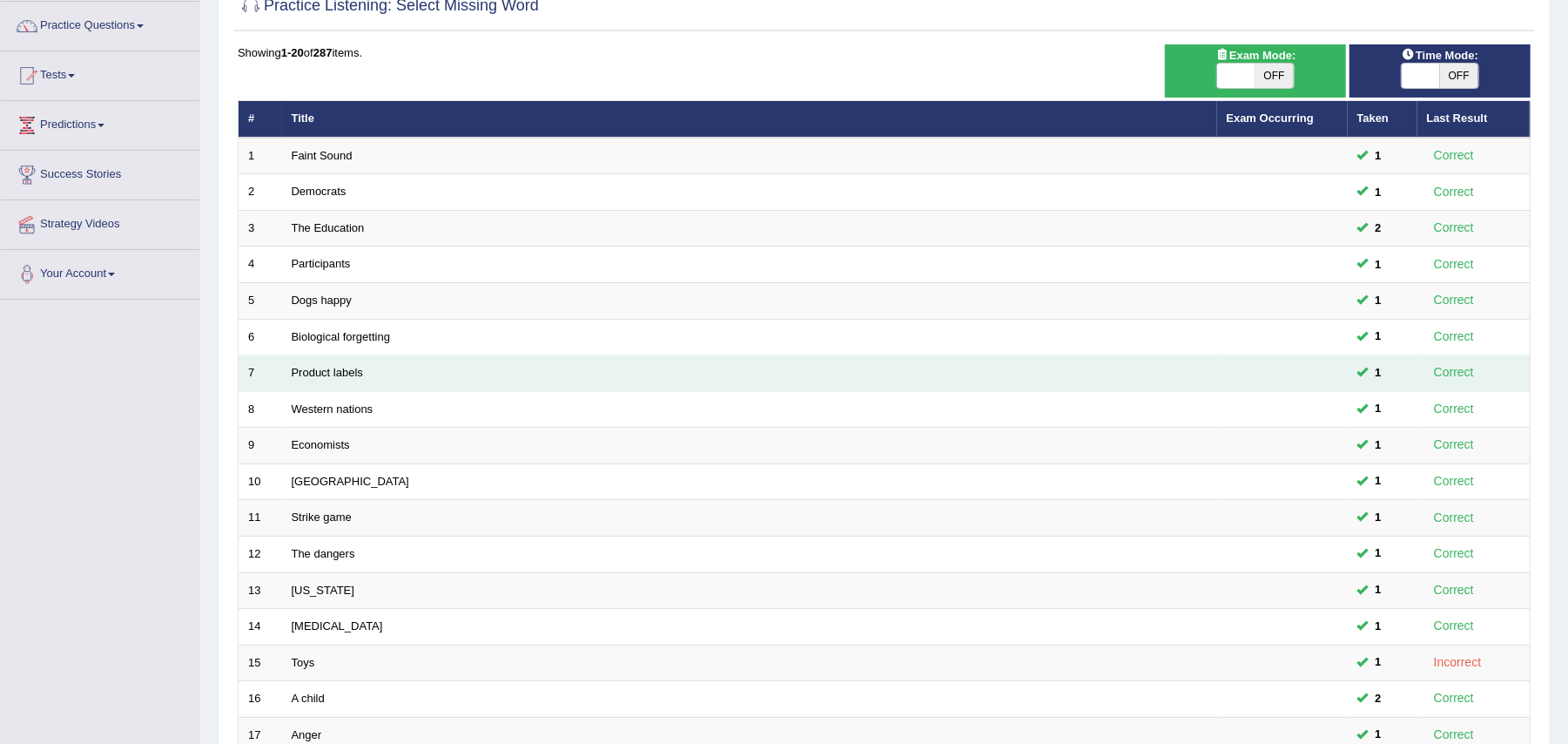
scroll to position [416, 0]
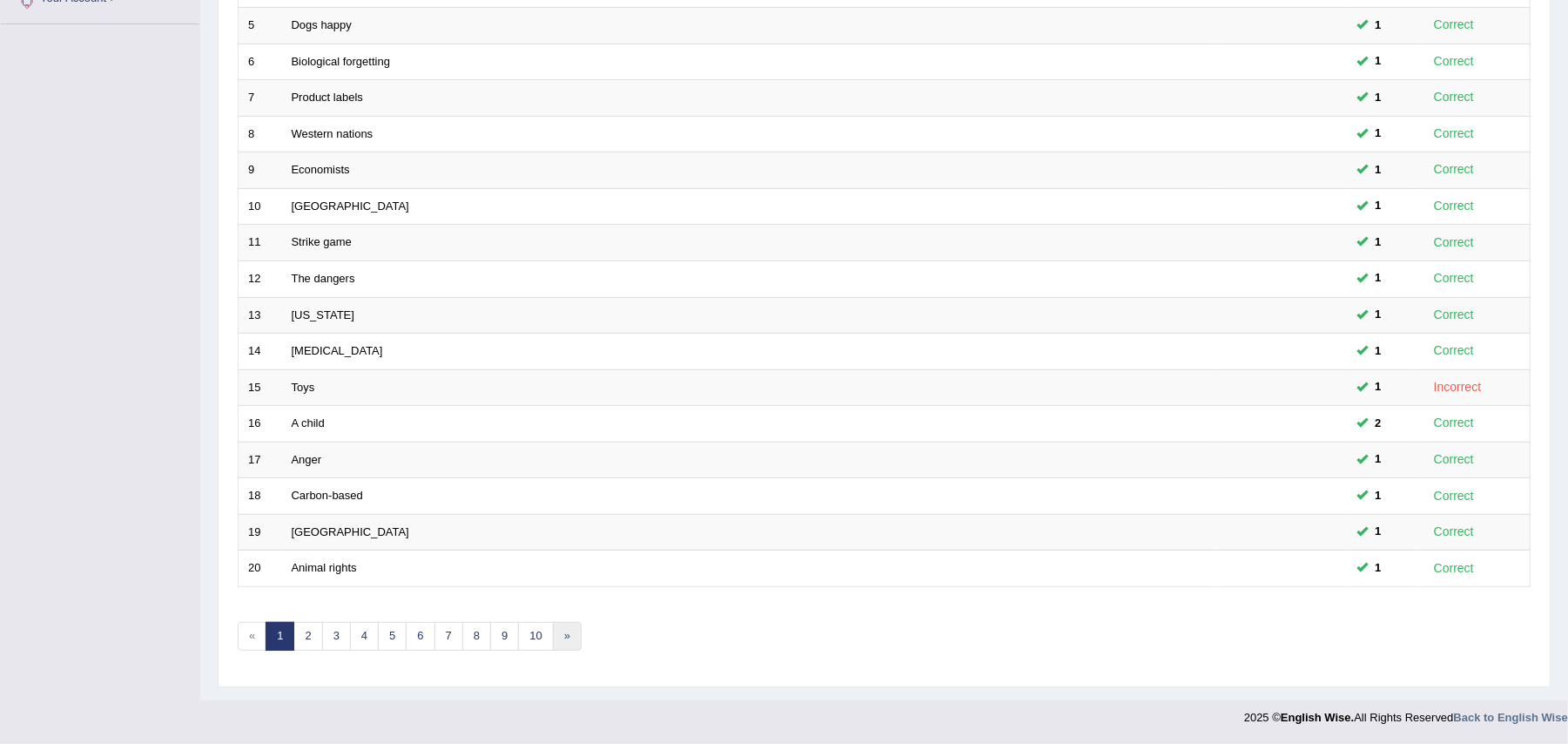
click at [573, 632] on link "»" at bounding box center [568, 637] width 29 height 29
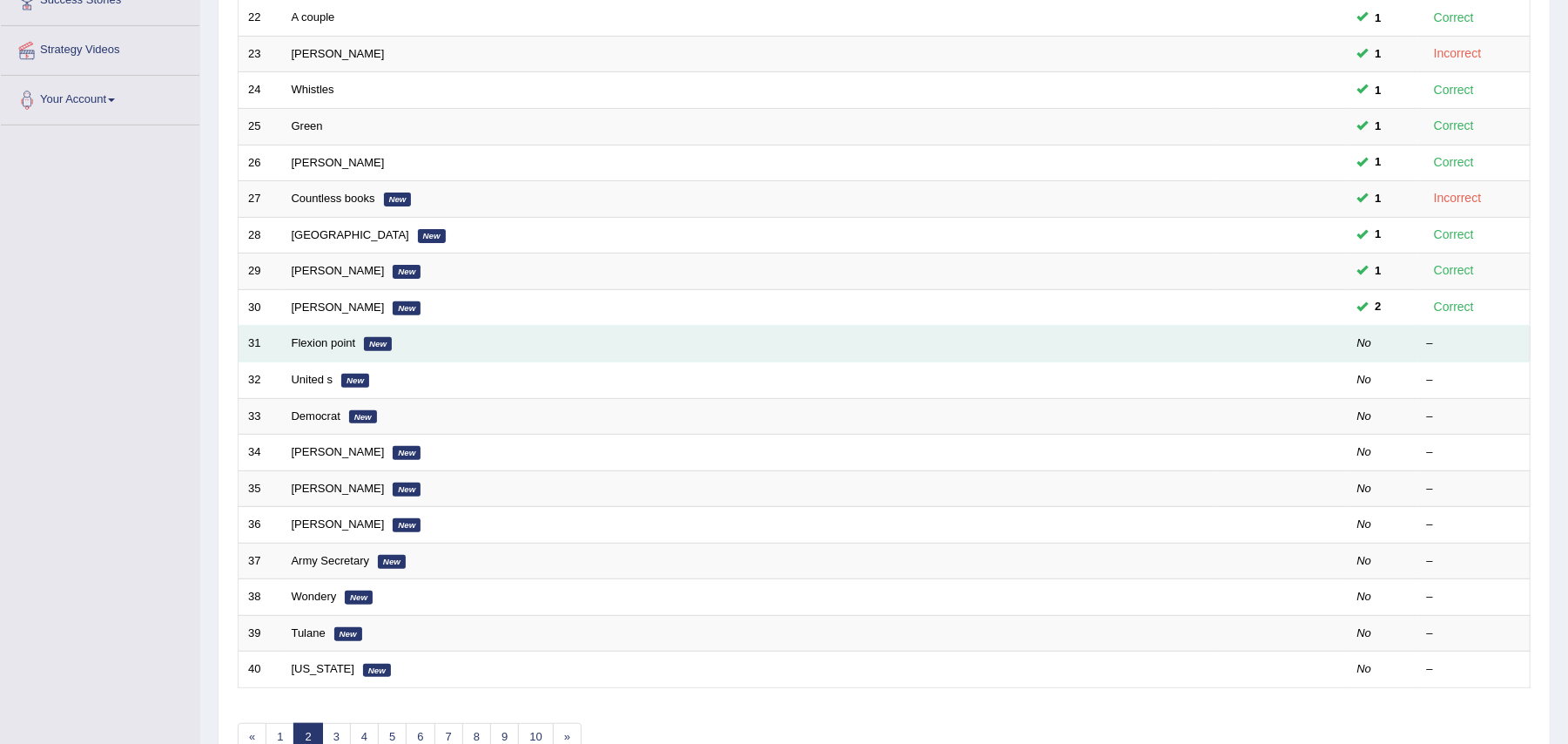
scroll to position [348, 0]
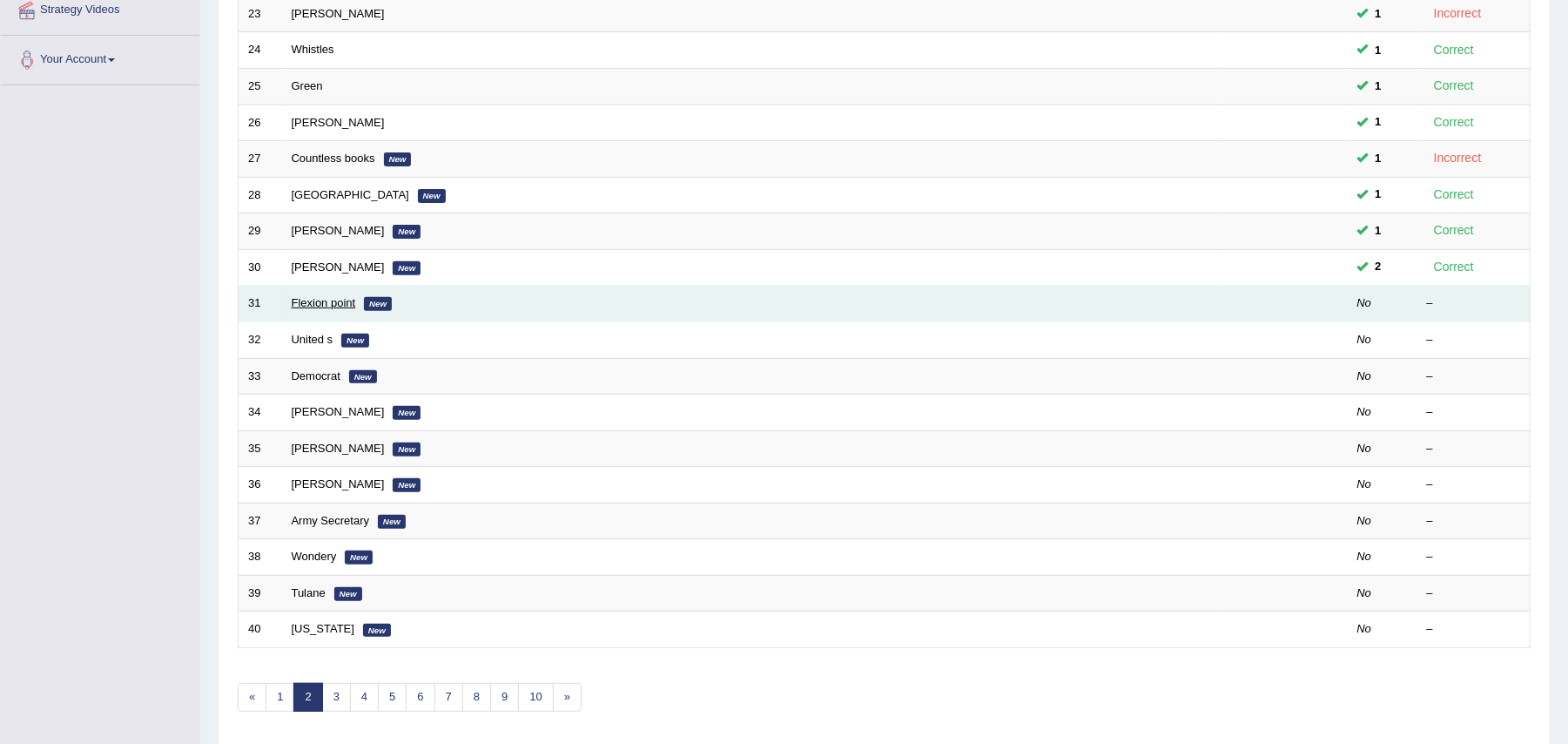
click at [318, 307] on link "Flexion point" at bounding box center [324, 302] width 64 height 13
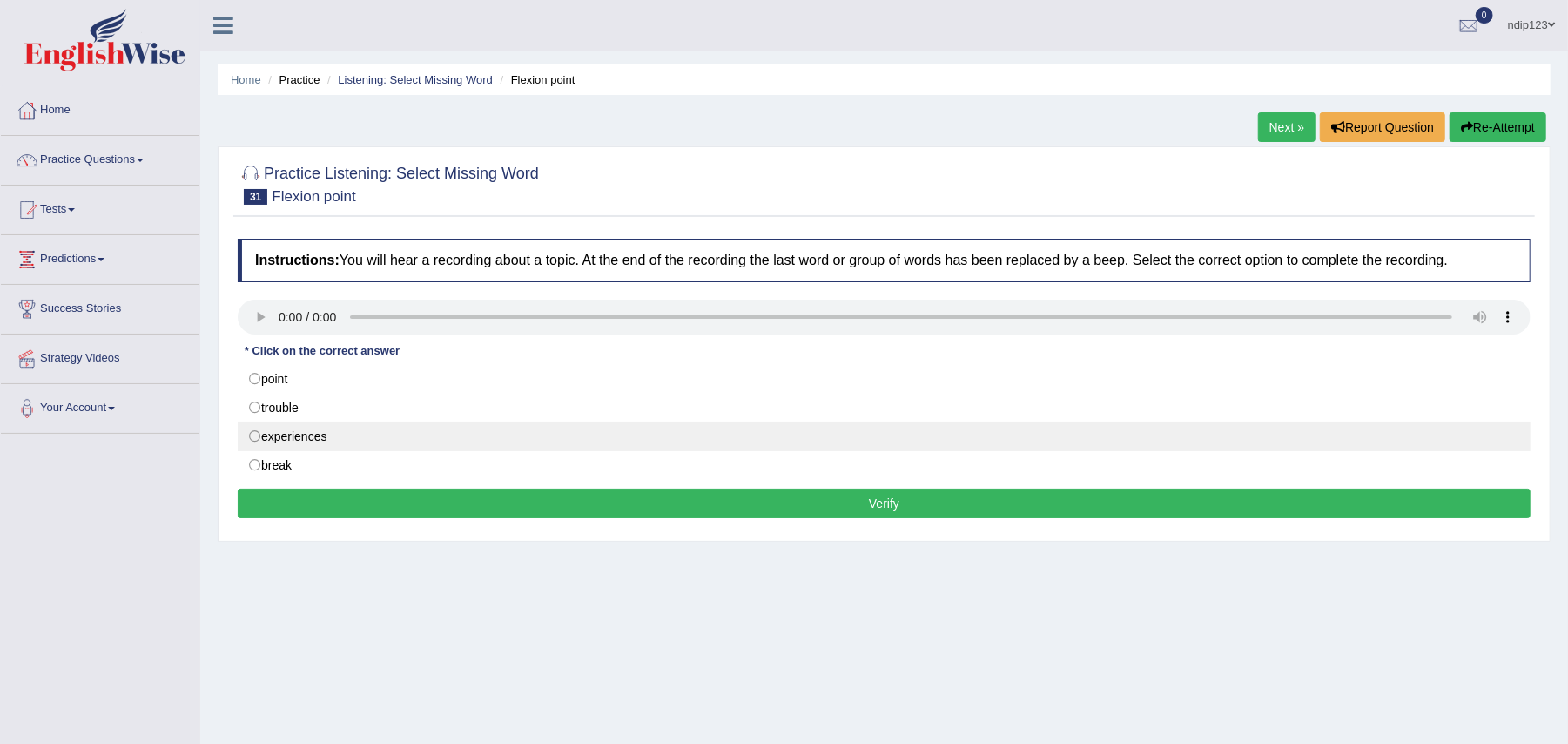
click at [258, 436] on label "experiences" at bounding box center [884, 436] width 1293 height 30
radio input "true"
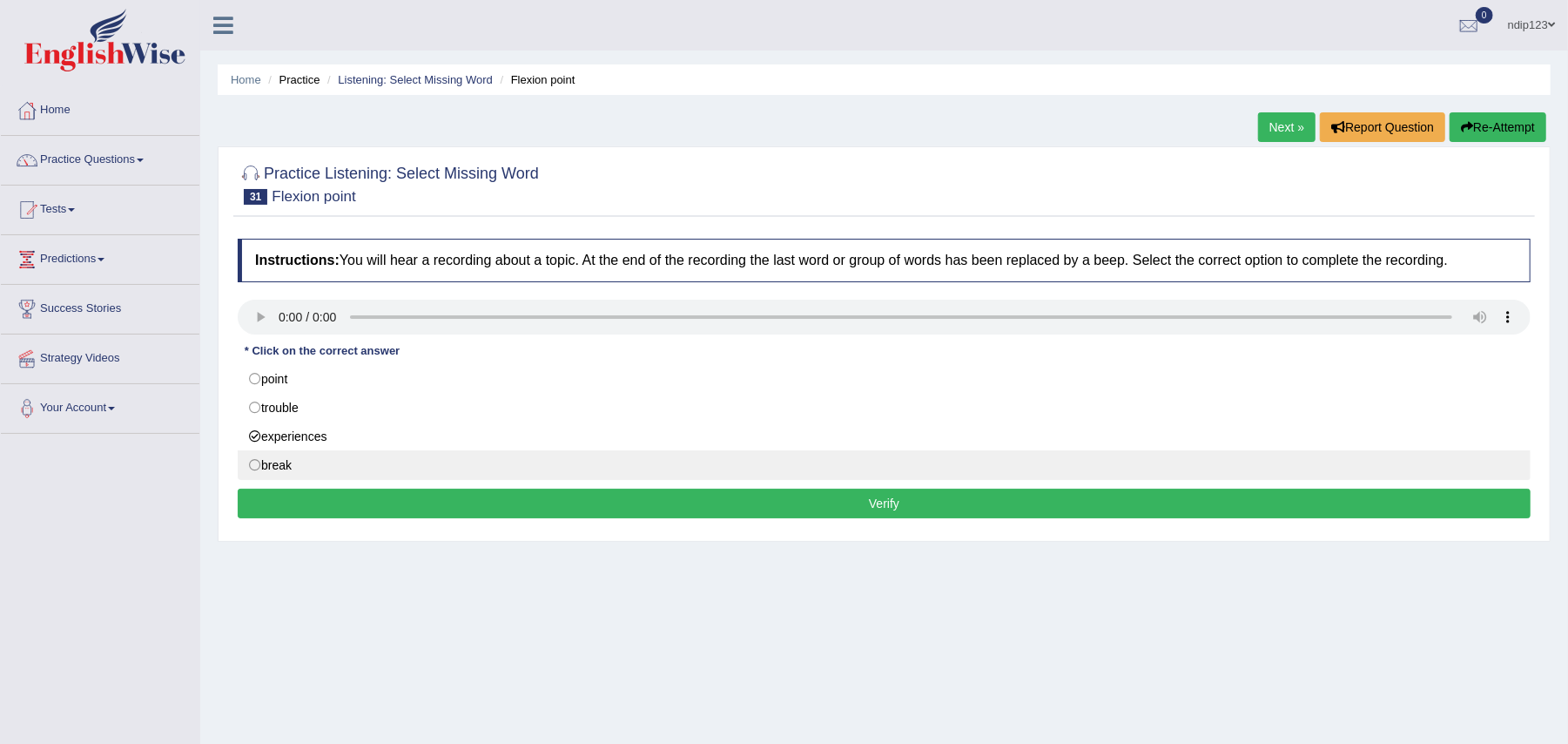
click at [881, 505] on button "Verify" at bounding box center [884, 504] width 1293 height 30
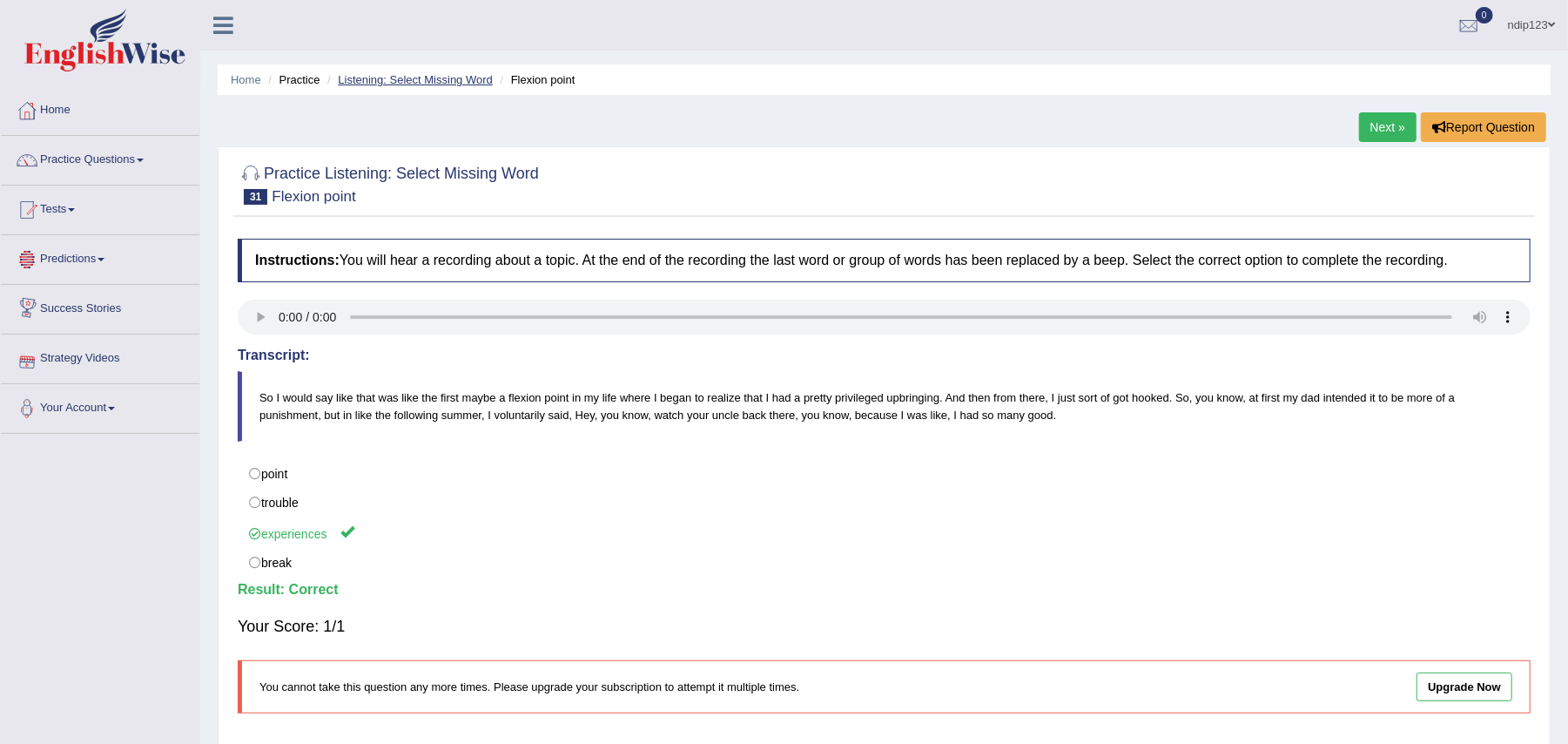
click at [409, 73] on link "Listening: Select Missing Word" at bounding box center [415, 80] width 155 height 13
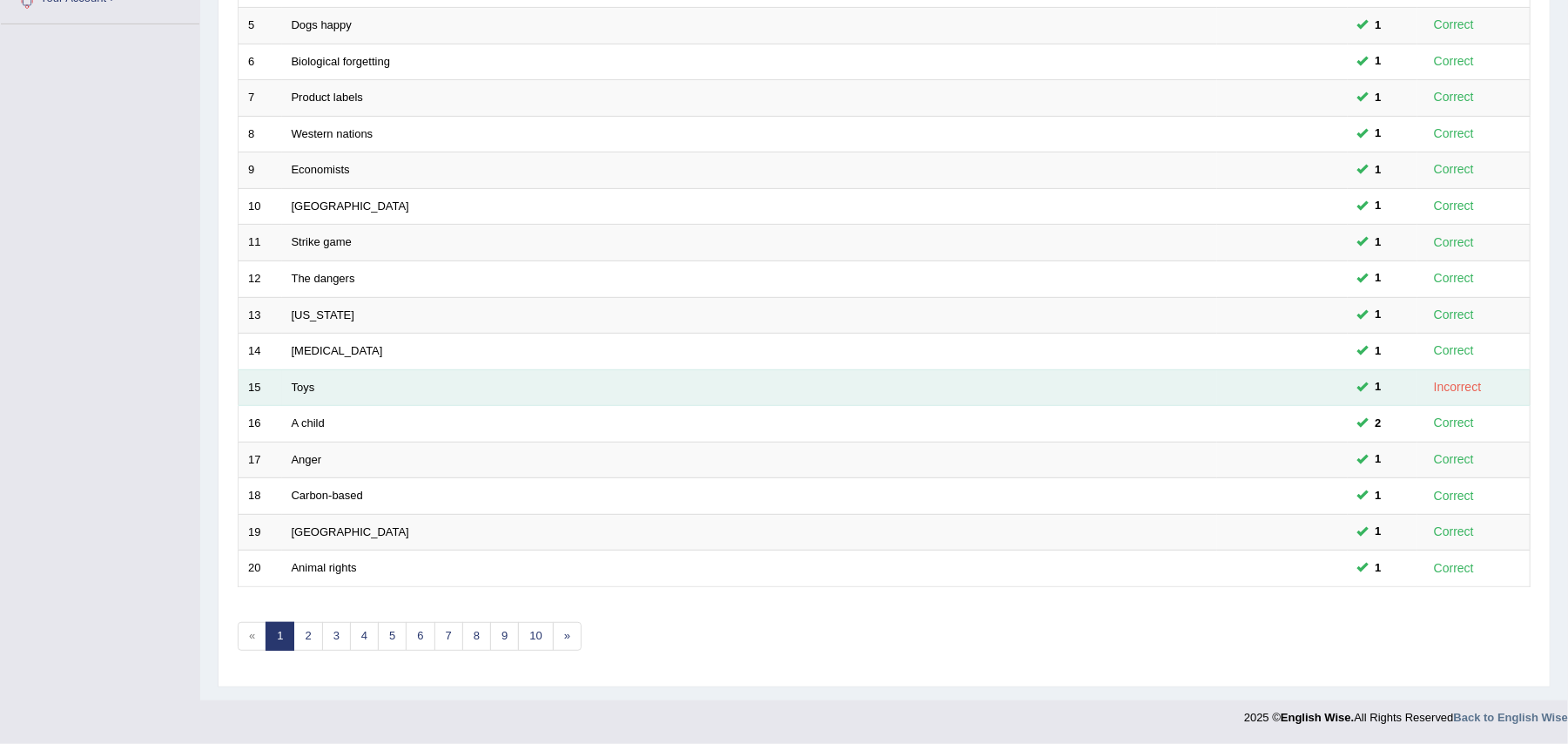
scroll to position [416, 0]
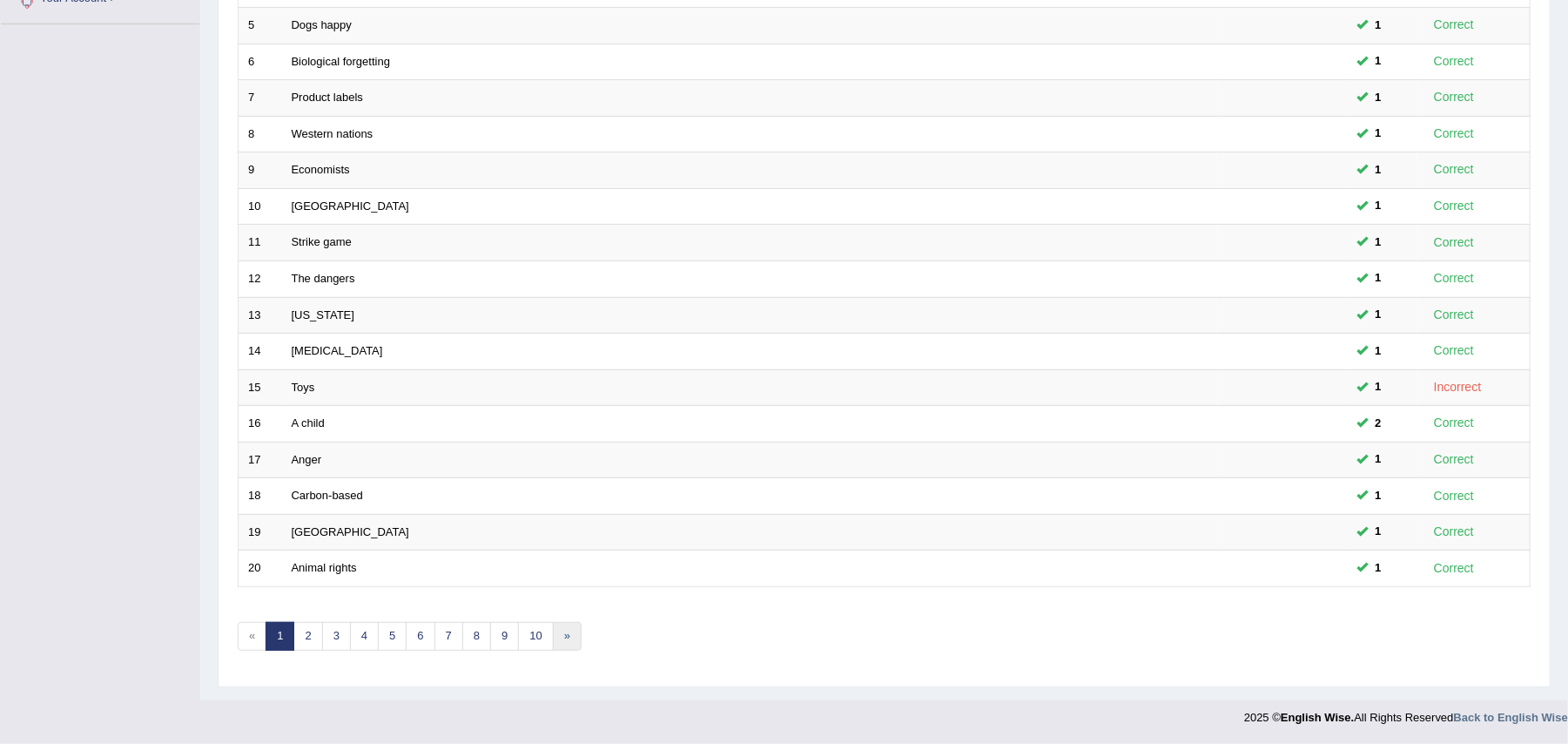
click at [575, 631] on link "»" at bounding box center [568, 637] width 29 height 29
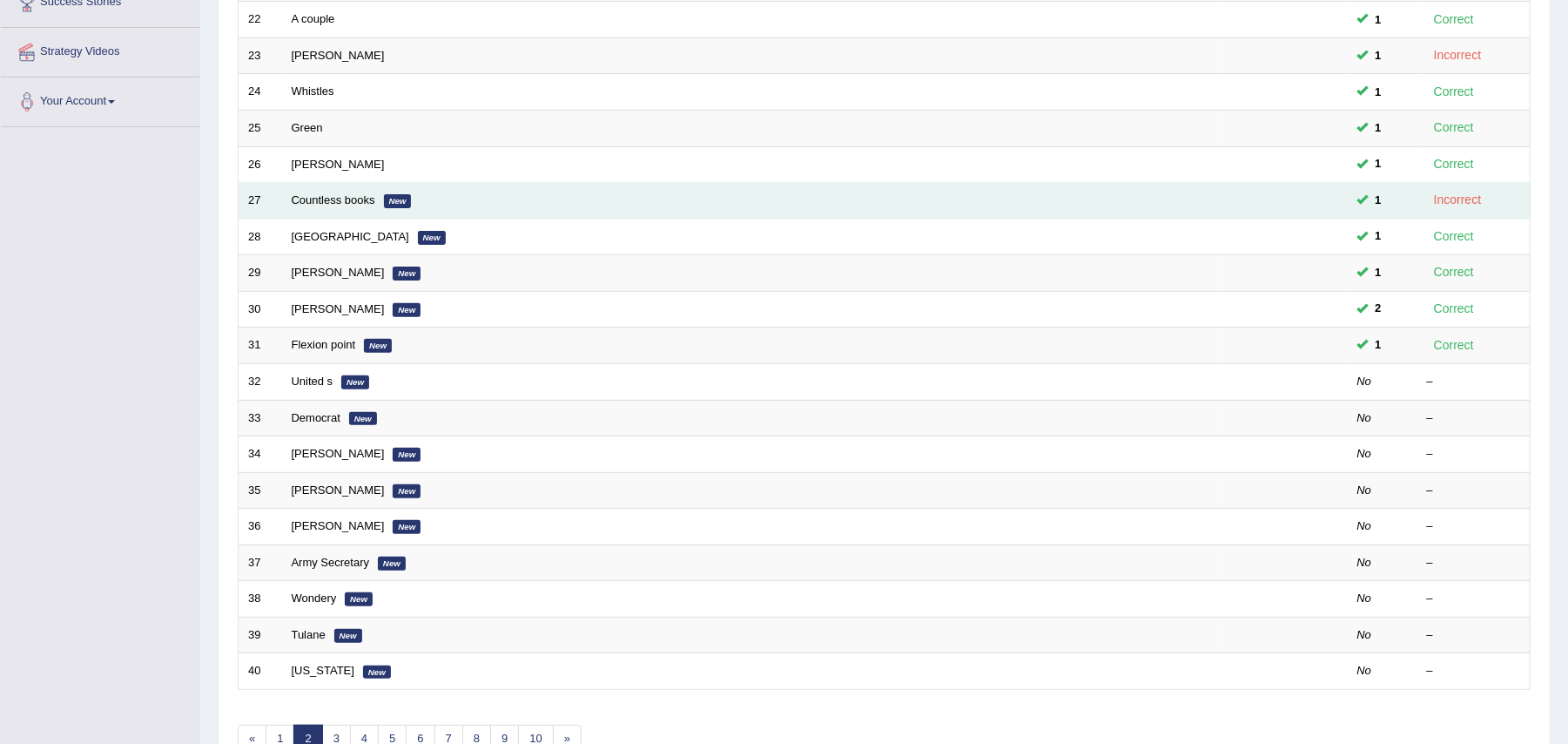
scroll to position [348, 0]
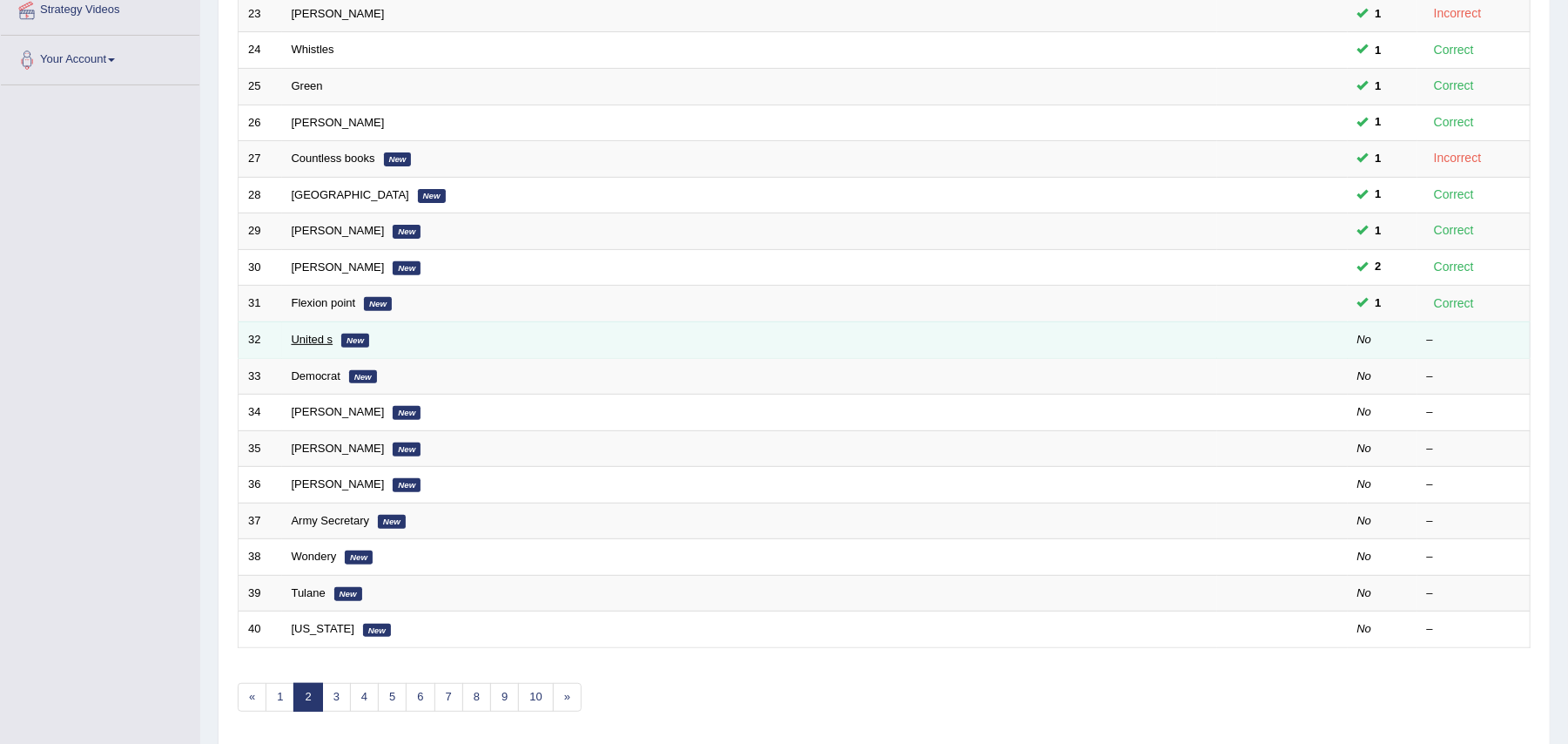
click at [310, 339] on link "United s" at bounding box center [313, 339] width 42 height 13
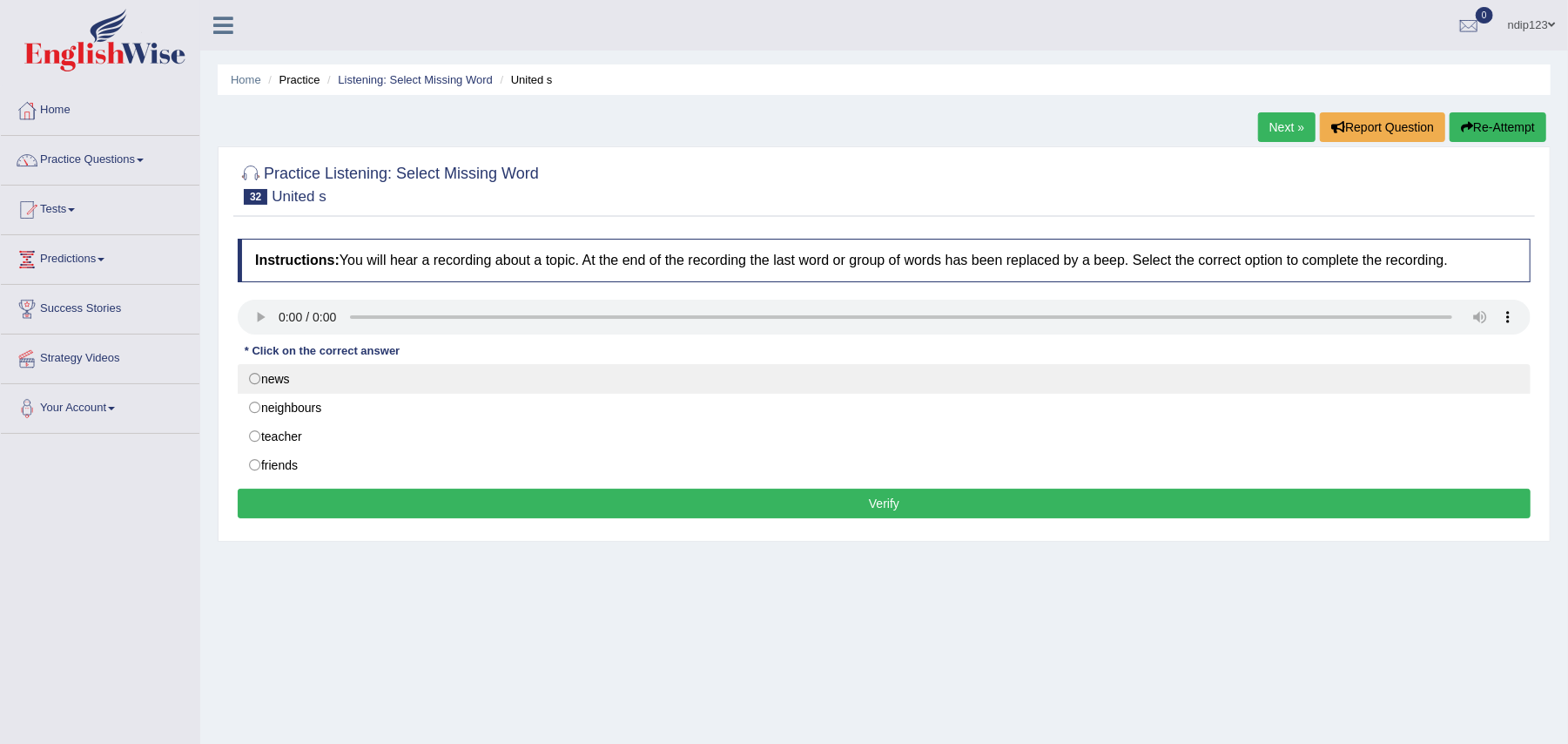
click at [258, 381] on label "news" at bounding box center [884, 378] width 1293 height 30
radio input "true"
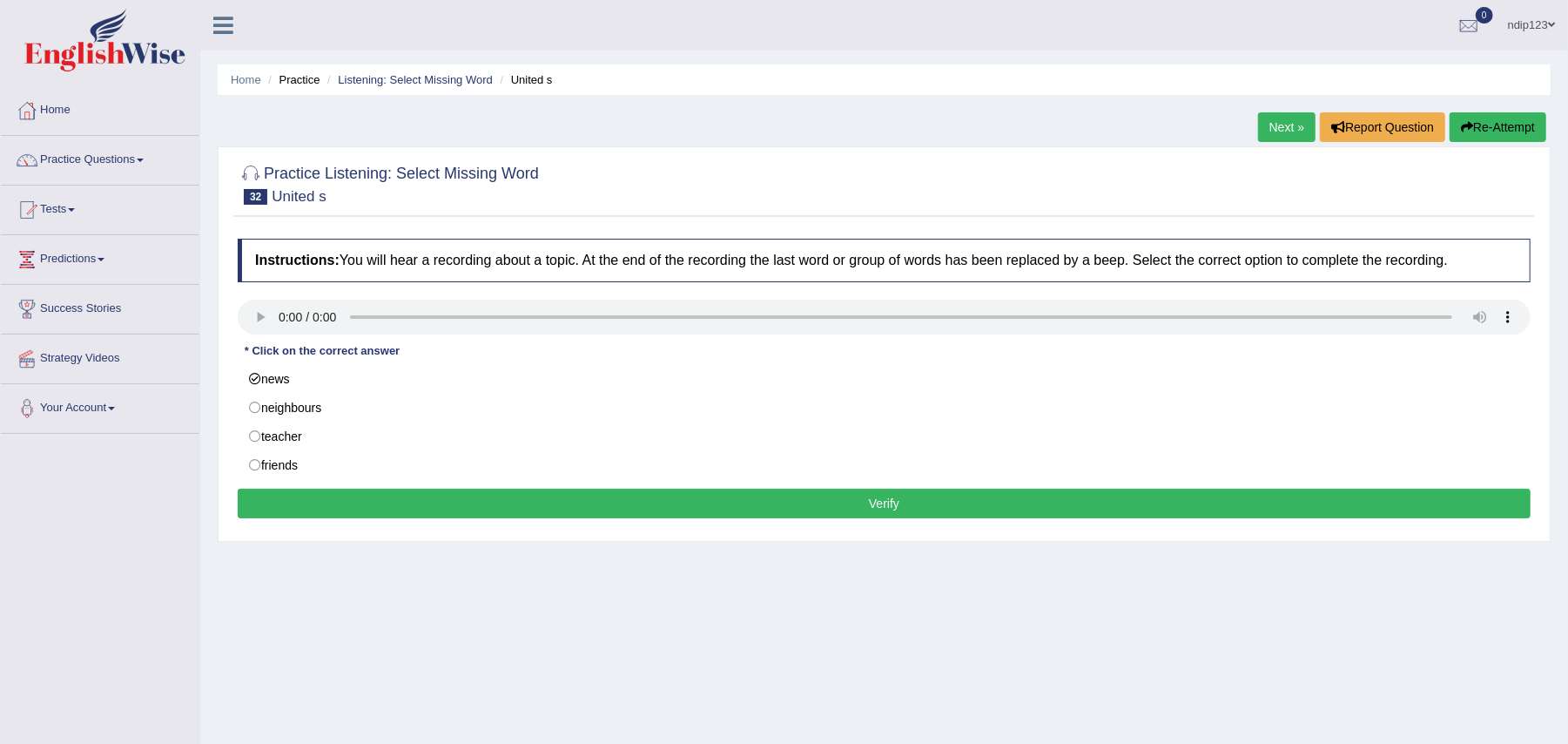
click at [878, 511] on button "Verify" at bounding box center [884, 504] width 1293 height 30
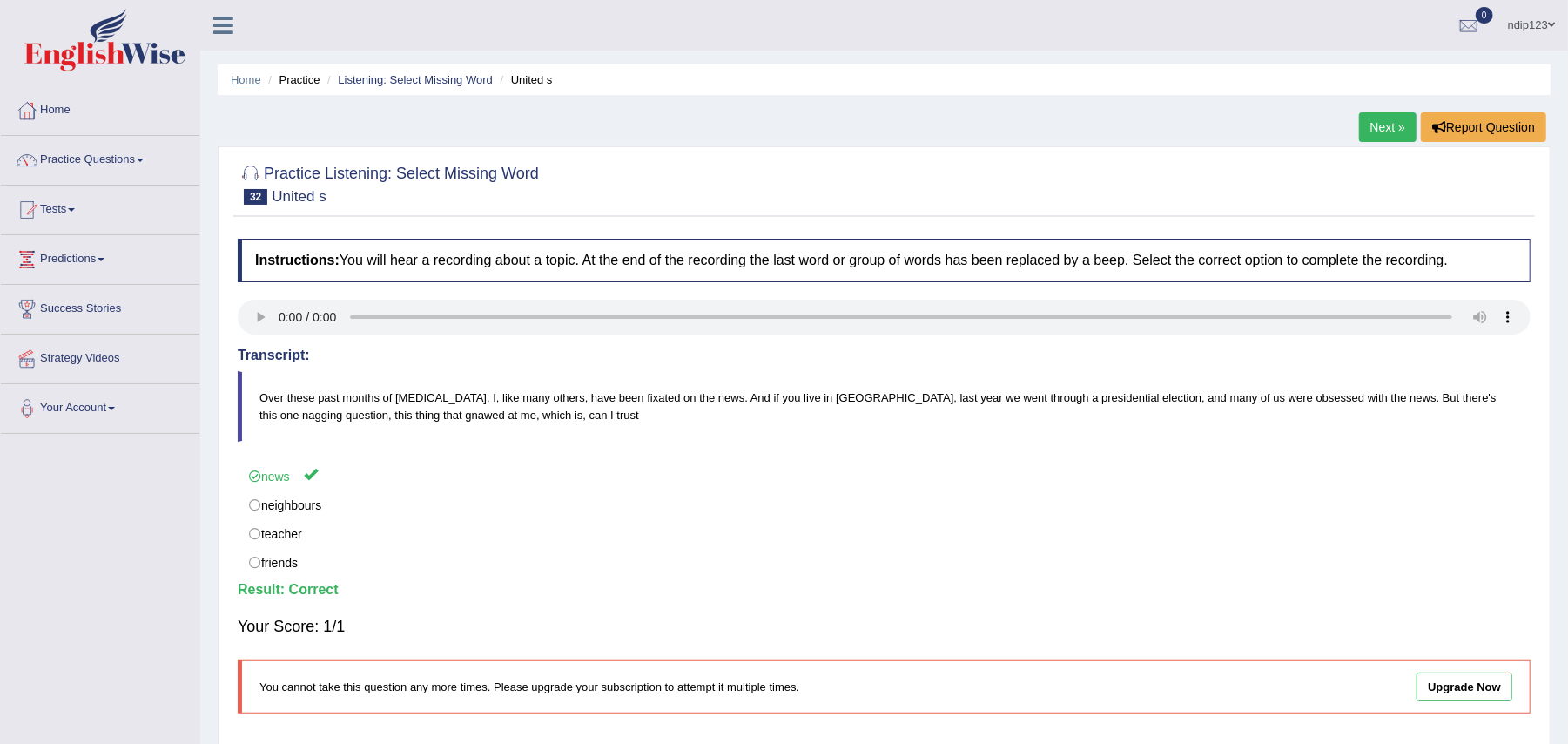
click at [249, 80] on link "Home" at bounding box center [246, 80] width 31 height 13
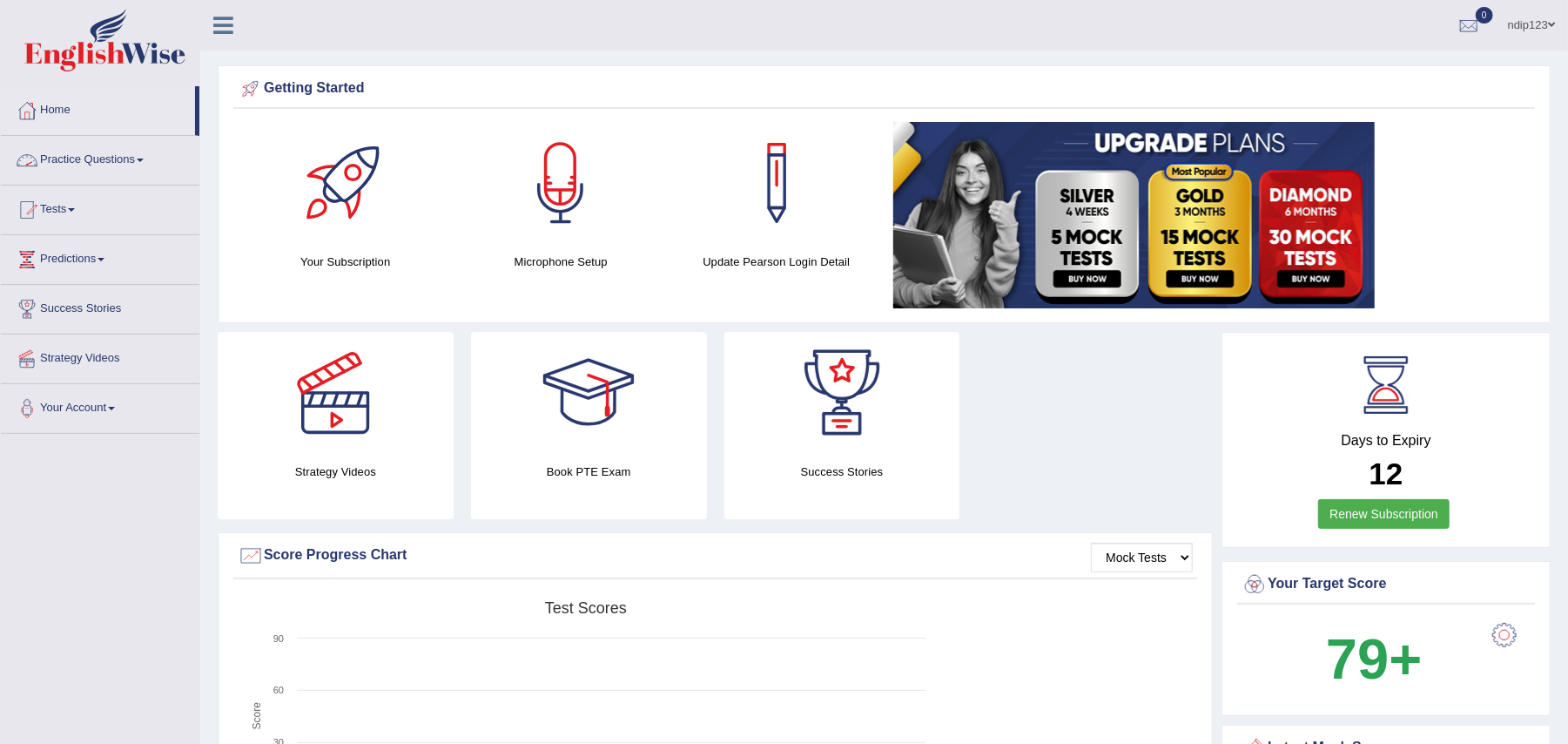
click at [94, 161] on link "Practice Questions" at bounding box center [100, 158] width 199 height 44
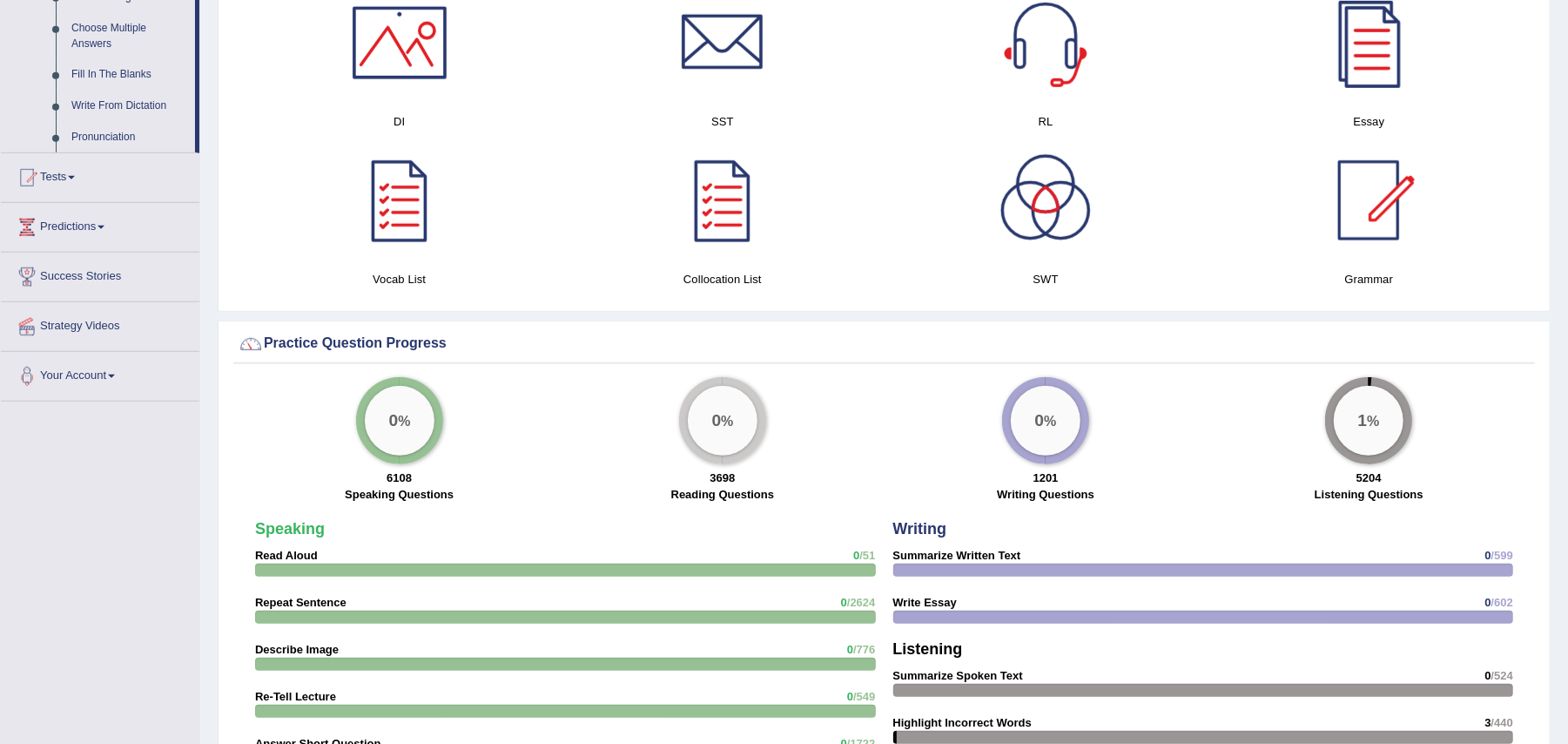
scroll to position [929, 0]
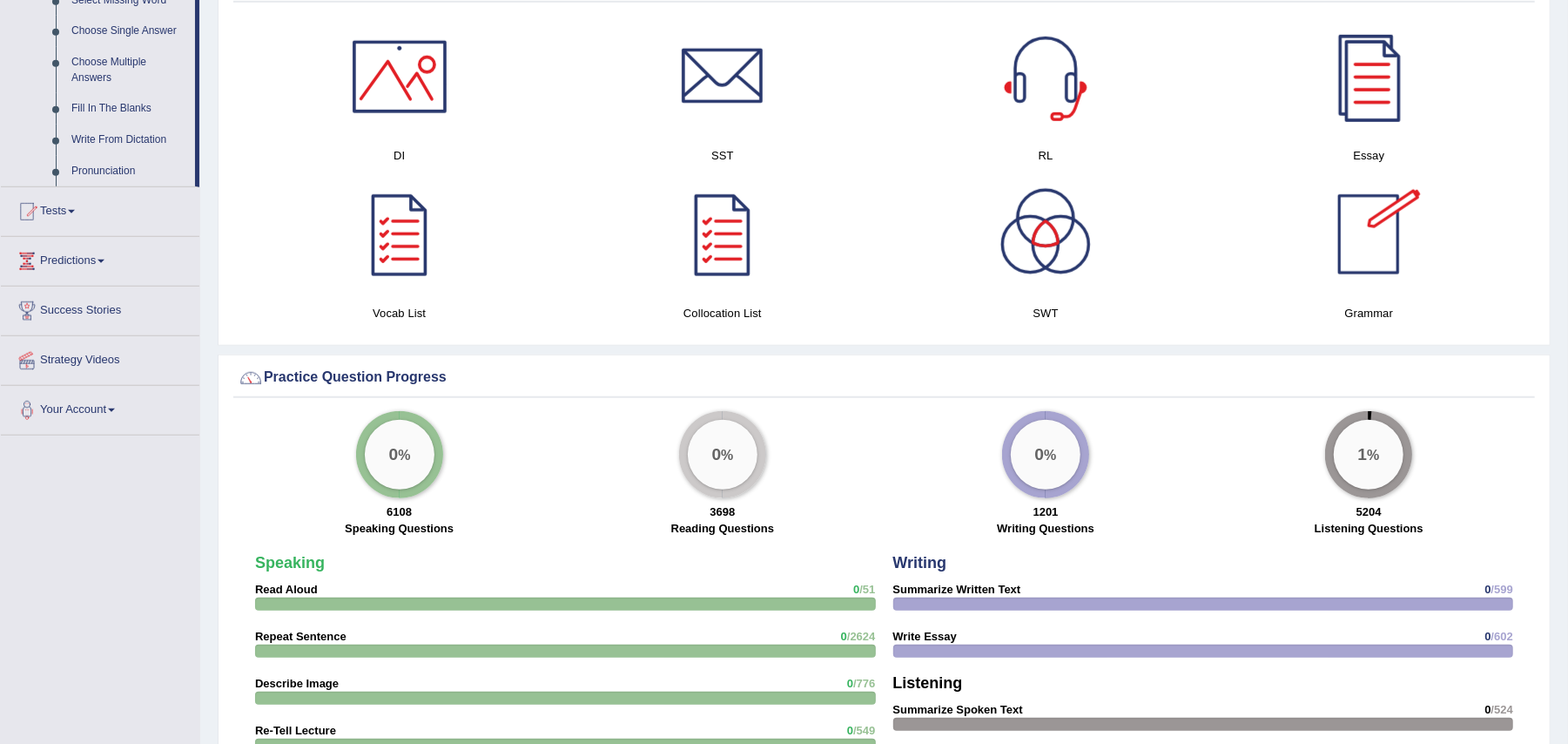
click at [1374, 462] on div "1 %" at bounding box center [1368, 455] width 70 height 70
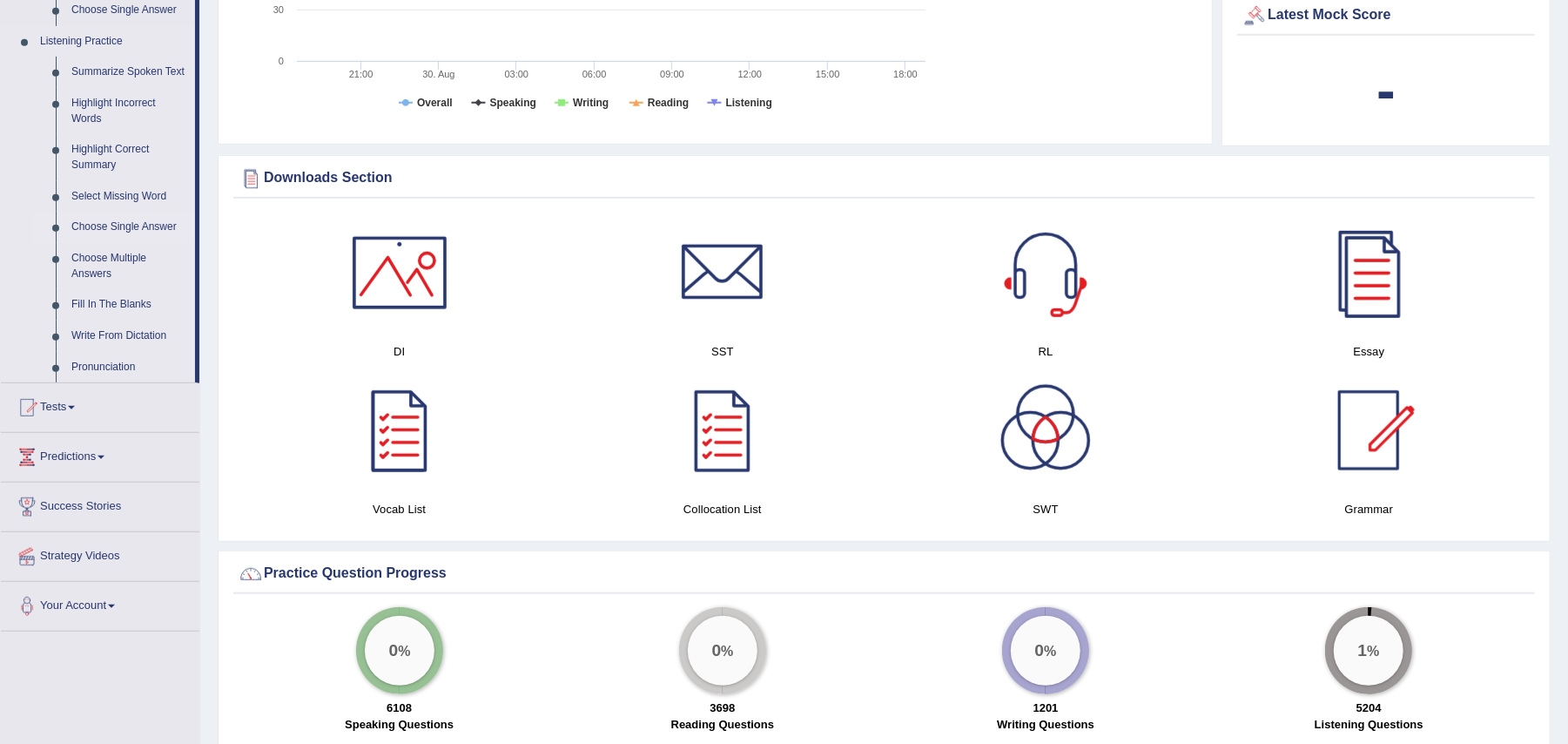
scroll to position [697, 0]
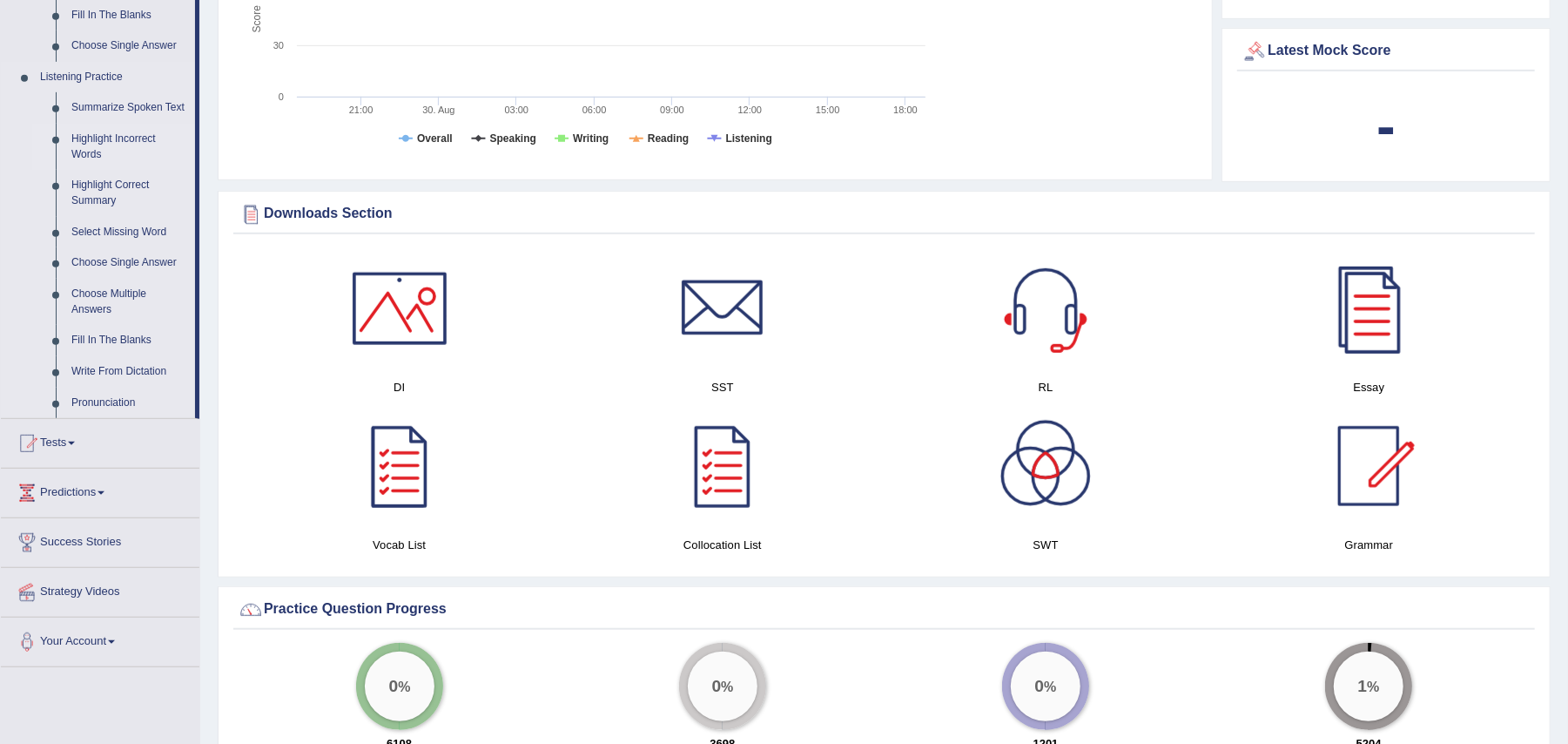
click at [116, 138] on link "Highlight Incorrect Words" at bounding box center [129, 146] width 131 height 46
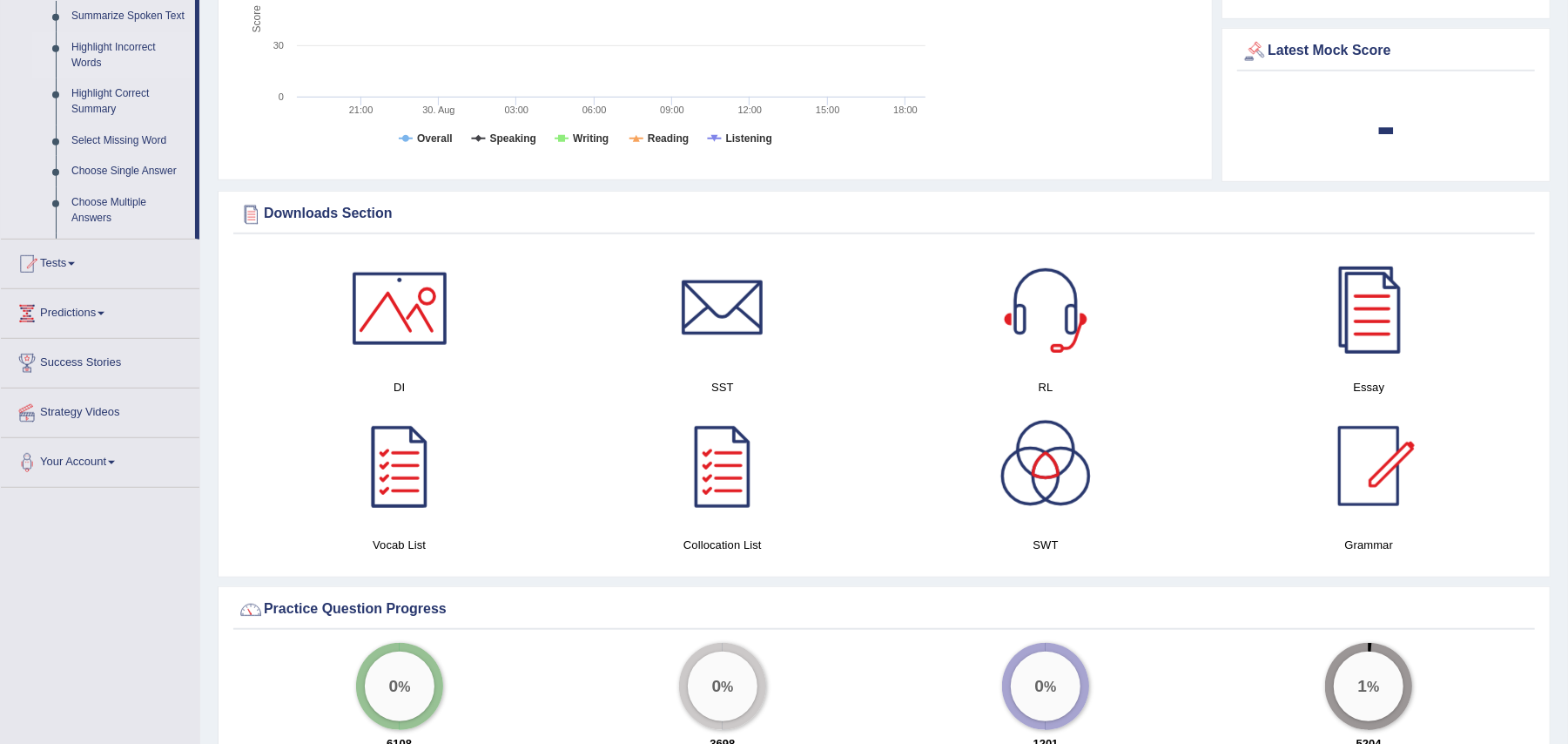
scroll to position [276, 0]
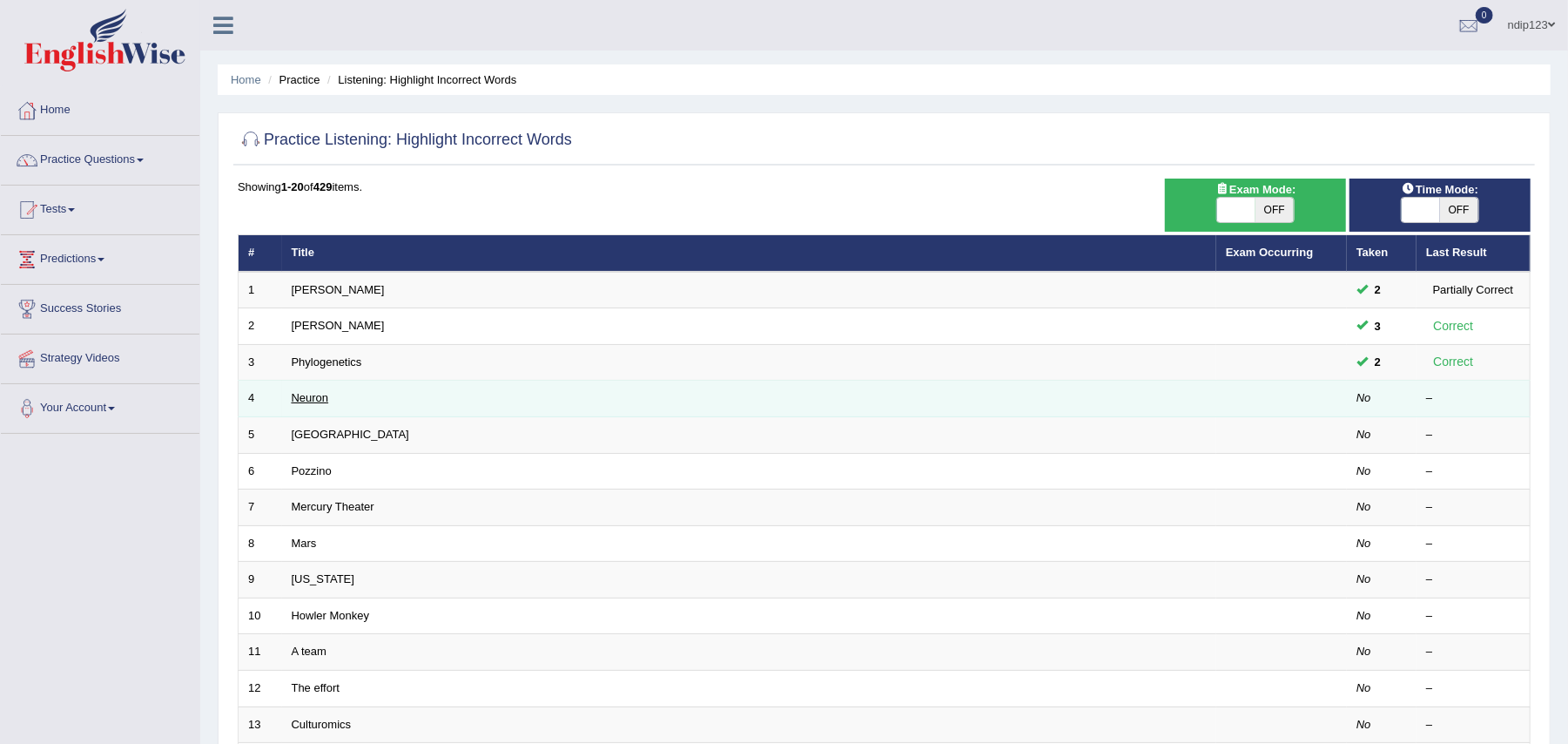
click at [301, 395] on link "Neuron" at bounding box center [310, 397] width 37 height 13
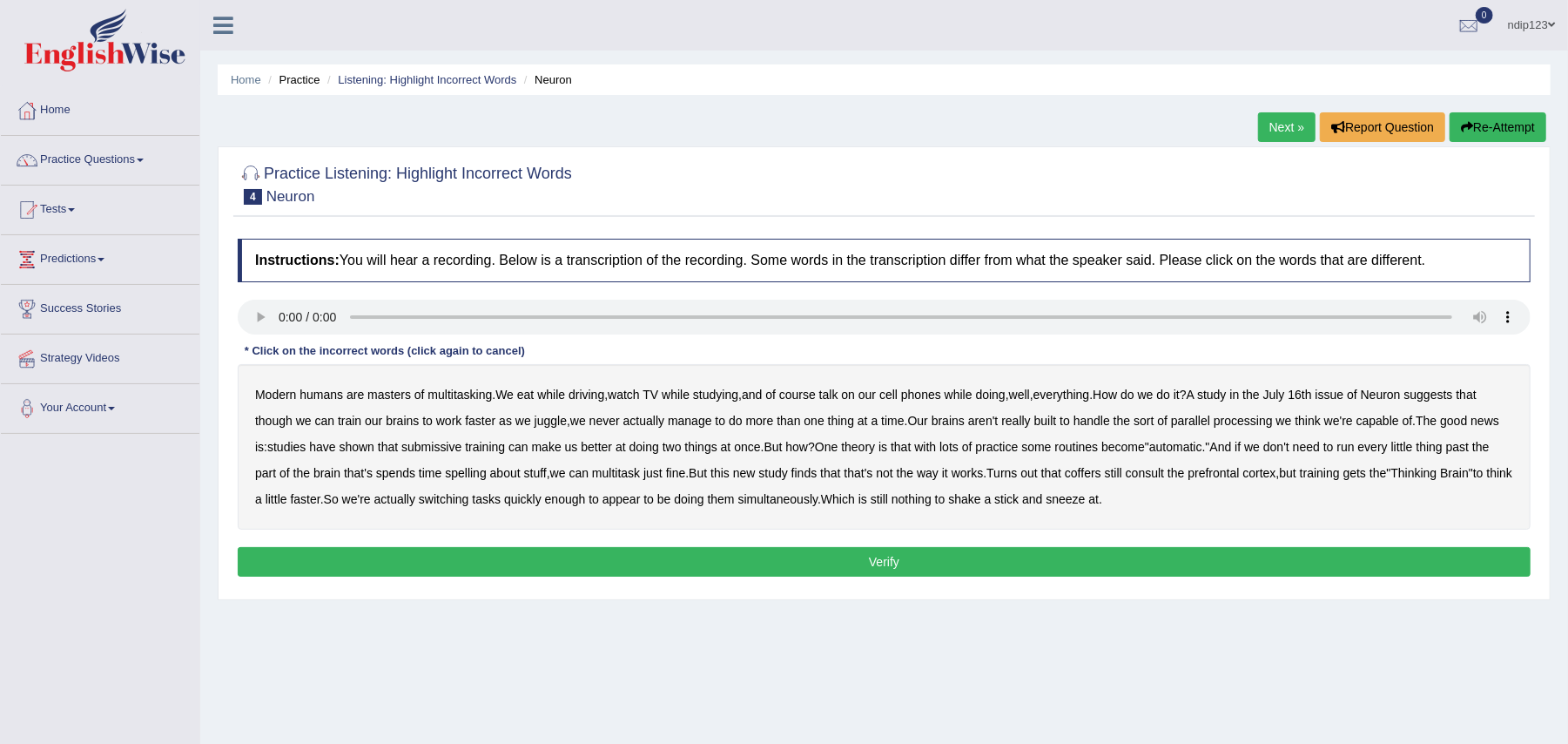
click at [816, 397] on b "course" at bounding box center [797, 394] width 36 height 14
click at [273, 424] on b "though" at bounding box center [273, 420] width 37 height 14
click at [448, 451] on b "submissive" at bounding box center [432, 446] width 60 height 14
click at [465, 474] on b "spelling" at bounding box center [465, 473] width 41 height 14
click at [559, 422] on b "juggle" at bounding box center [551, 420] width 33 height 14
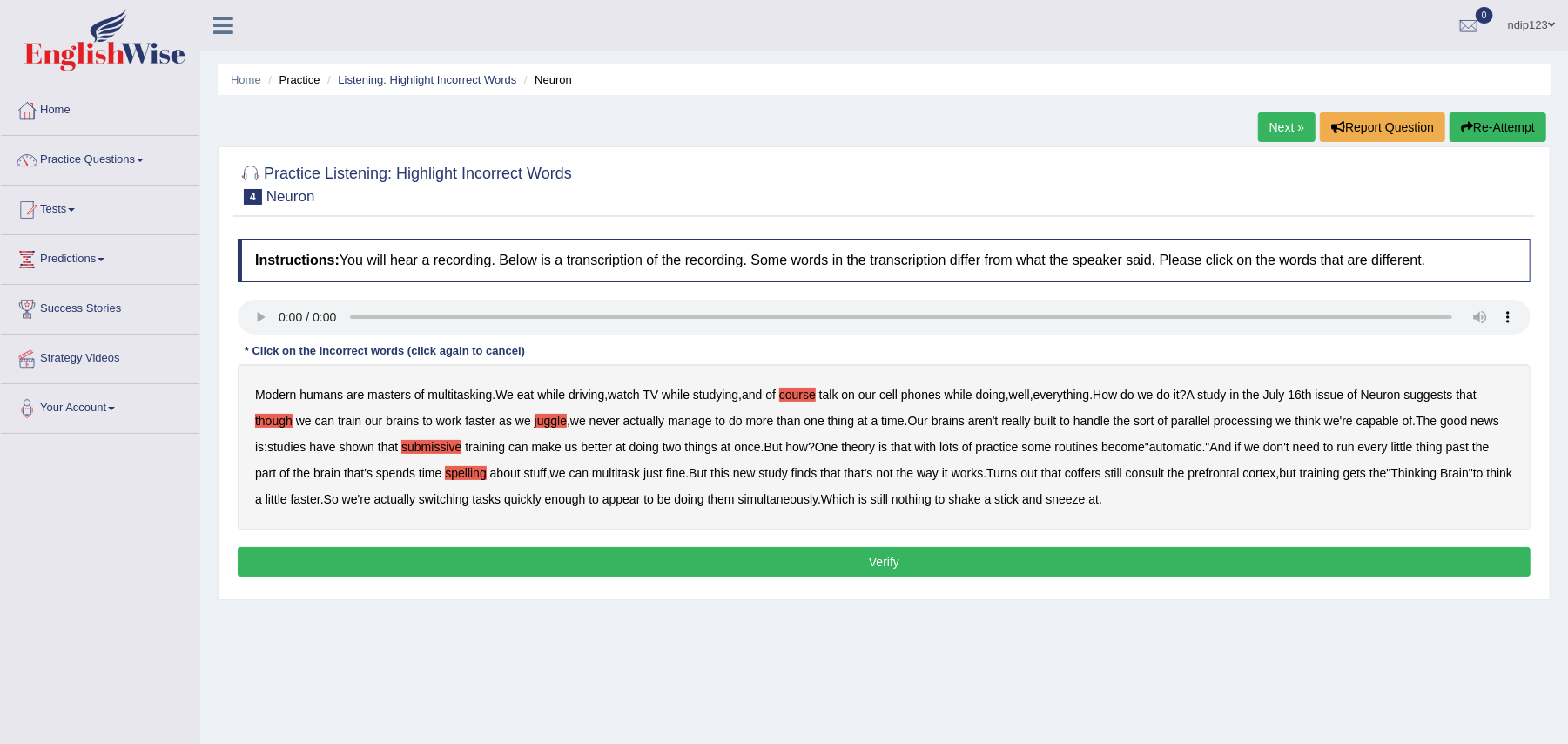
click at [959, 448] on b "lots" at bounding box center [949, 446] width 19 height 14
click at [1101, 478] on b "coffers" at bounding box center [1083, 473] width 36 height 14
click at [806, 394] on b "course" at bounding box center [797, 394] width 36 height 14
drag, startPoint x: 543, startPoint y: 420, endPoint x: 558, endPoint y: 426, distance: 16.2
click at [544, 420] on b "juggle" at bounding box center [551, 420] width 33 height 14
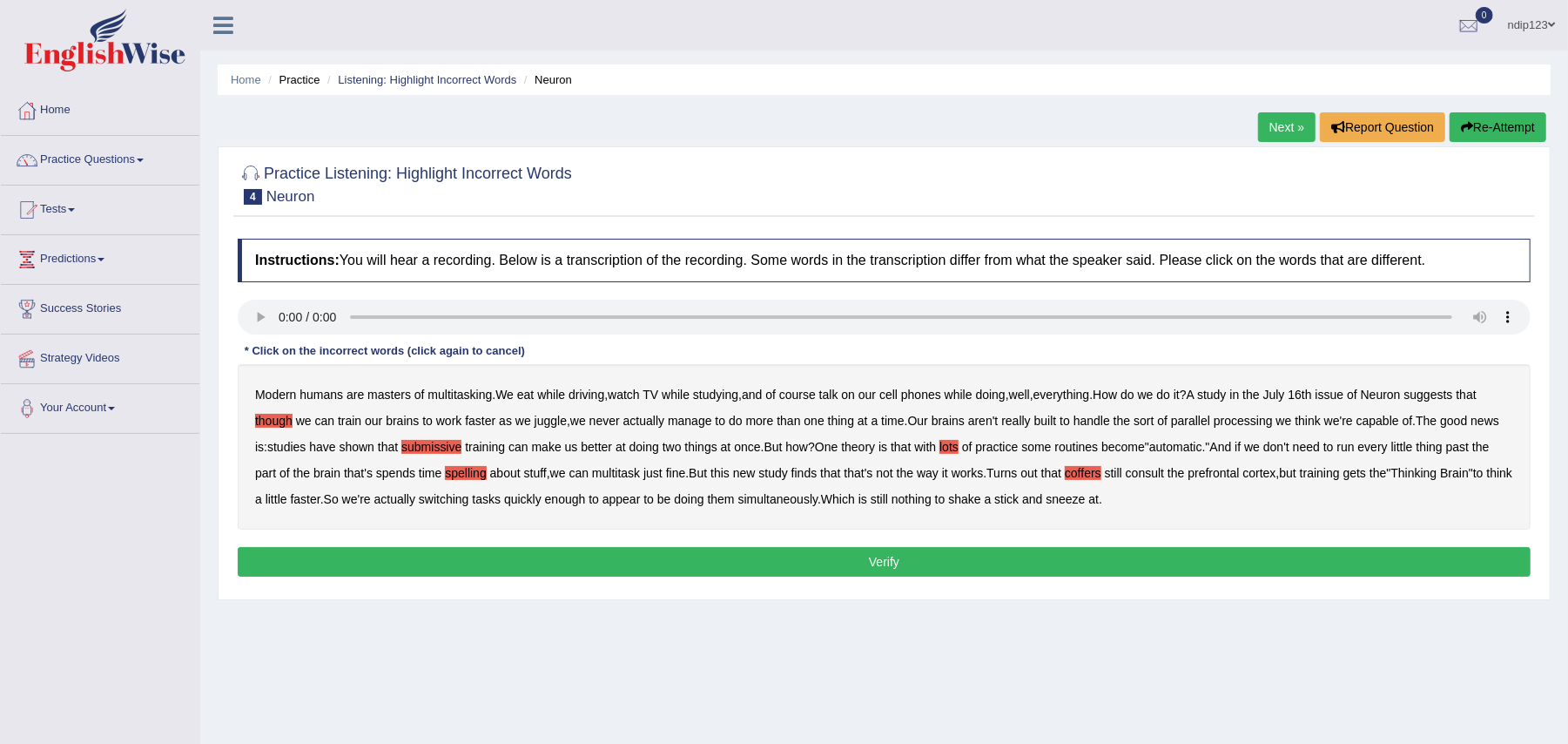
click at [959, 445] on b "lots" at bounding box center [949, 446] width 19 height 14
click at [889, 561] on button "Verify" at bounding box center [884, 562] width 1293 height 30
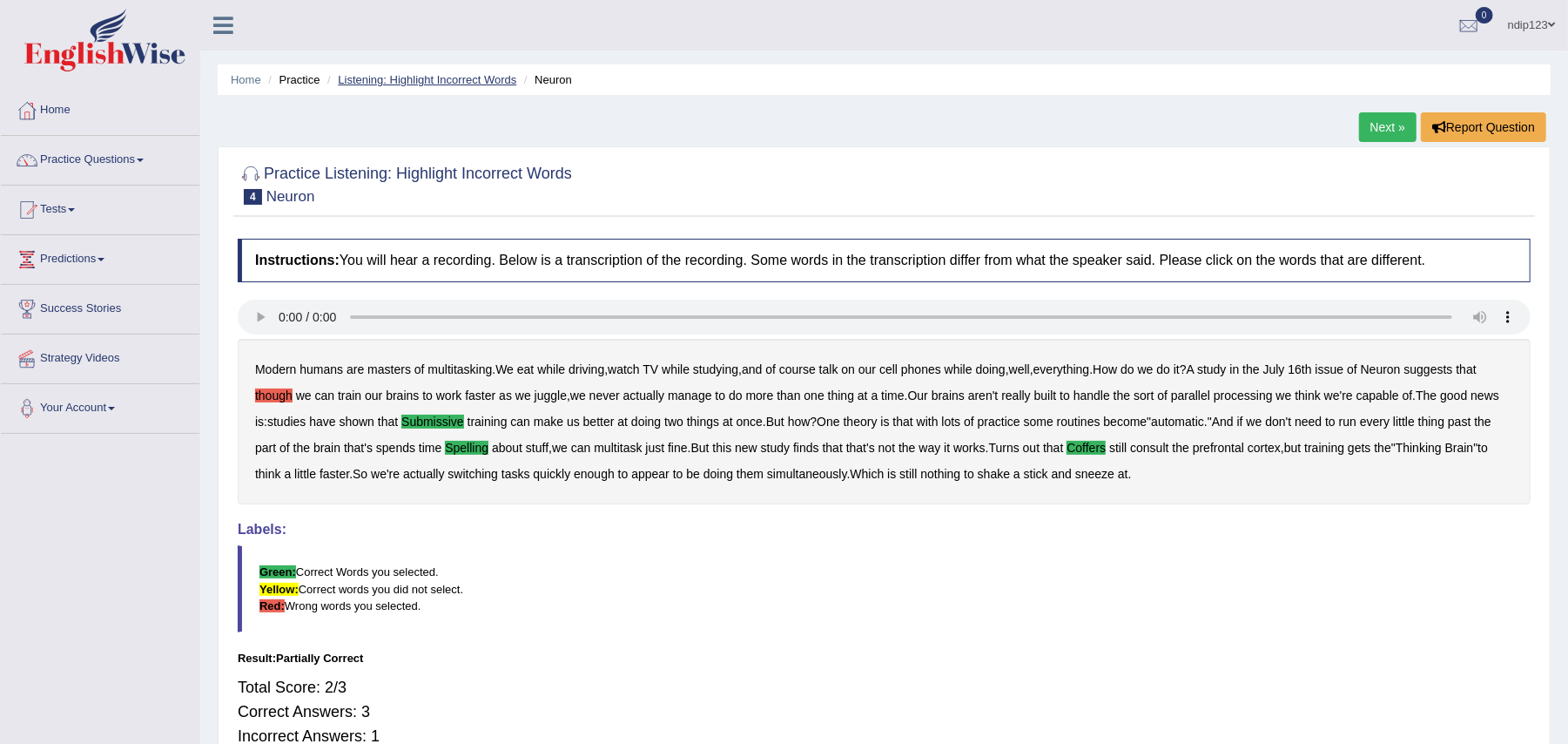
click at [394, 82] on link "Listening: Highlight Incorrect Words" at bounding box center [427, 80] width 179 height 13
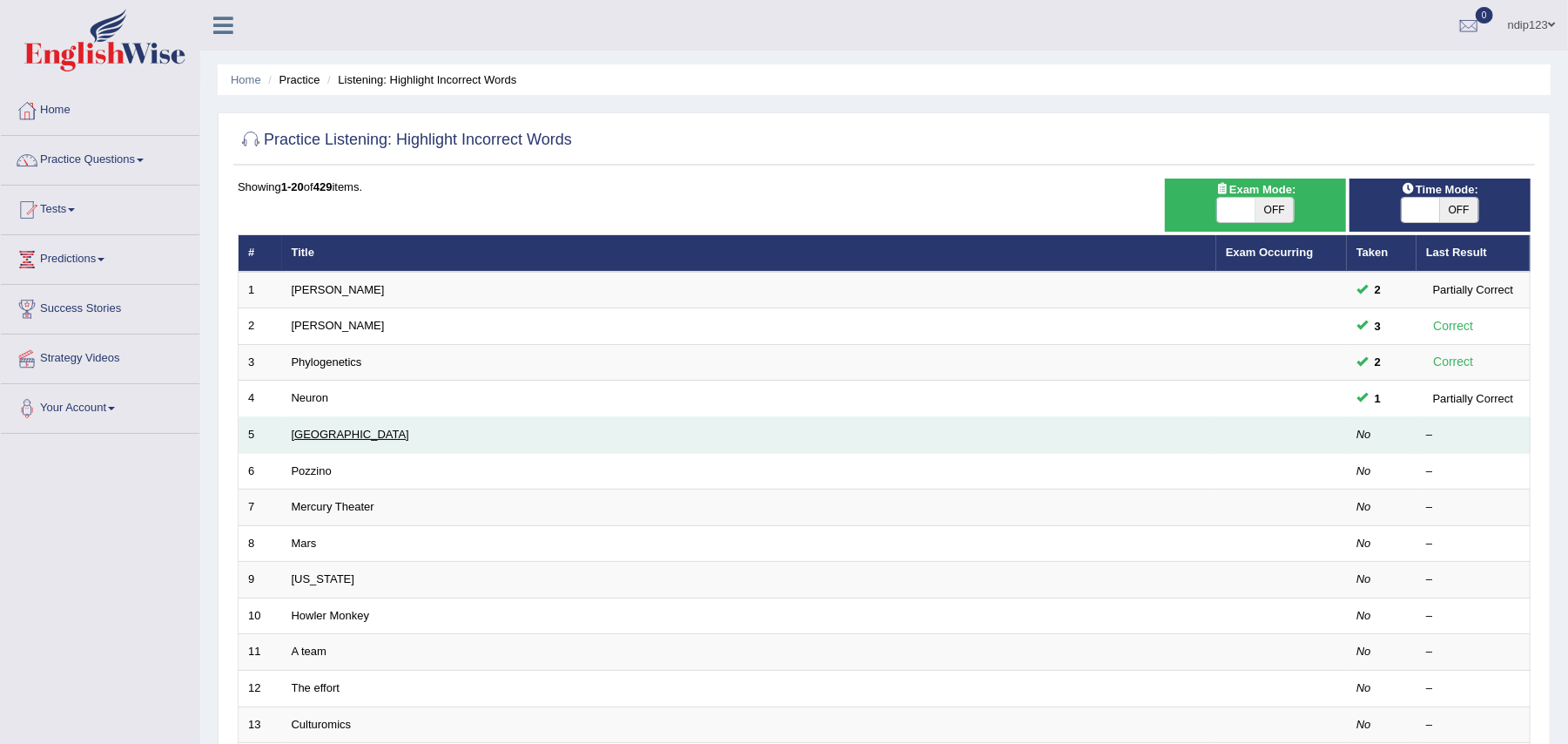
click at [311, 433] on link "[GEOGRAPHIC_DATA]" at bounding box center [351, 434] width 118 height 13
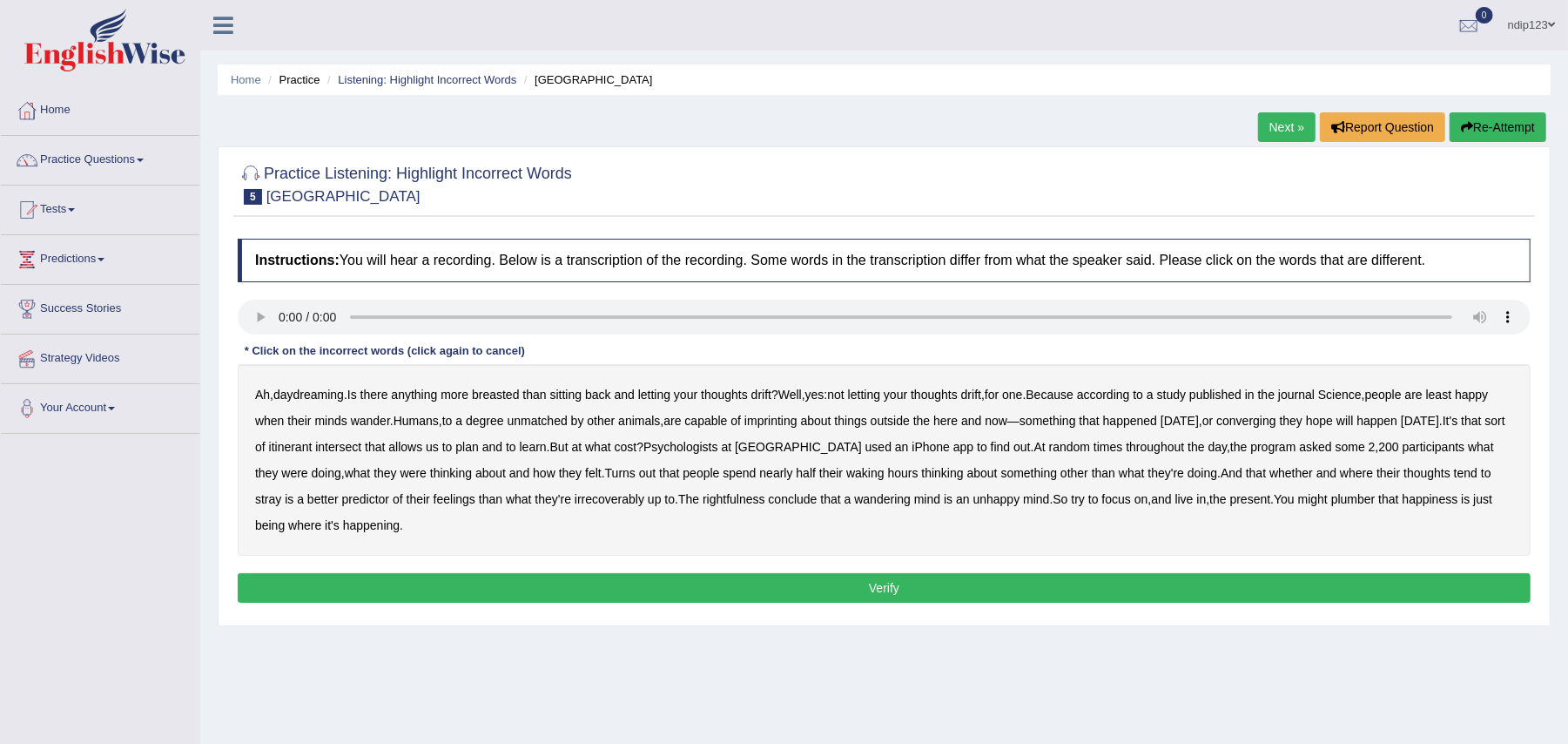
click at [798, 426] on b "imprinting" at bounding box center [771, 420] width 54 height 14
click at [1277, 422] on b "converging" at bounding box center [1246, 420] width 60 height 14
click at [645, 499] on b "irrecoverably" at bounding box center [609, 499] width 70 height 14
click at [885, 474] on b "waking" at bounding box center [865, 473] width 38 height 14
click at [840, 583] on button "Verify" at bounding box center [884, 588] width 1293 height 30
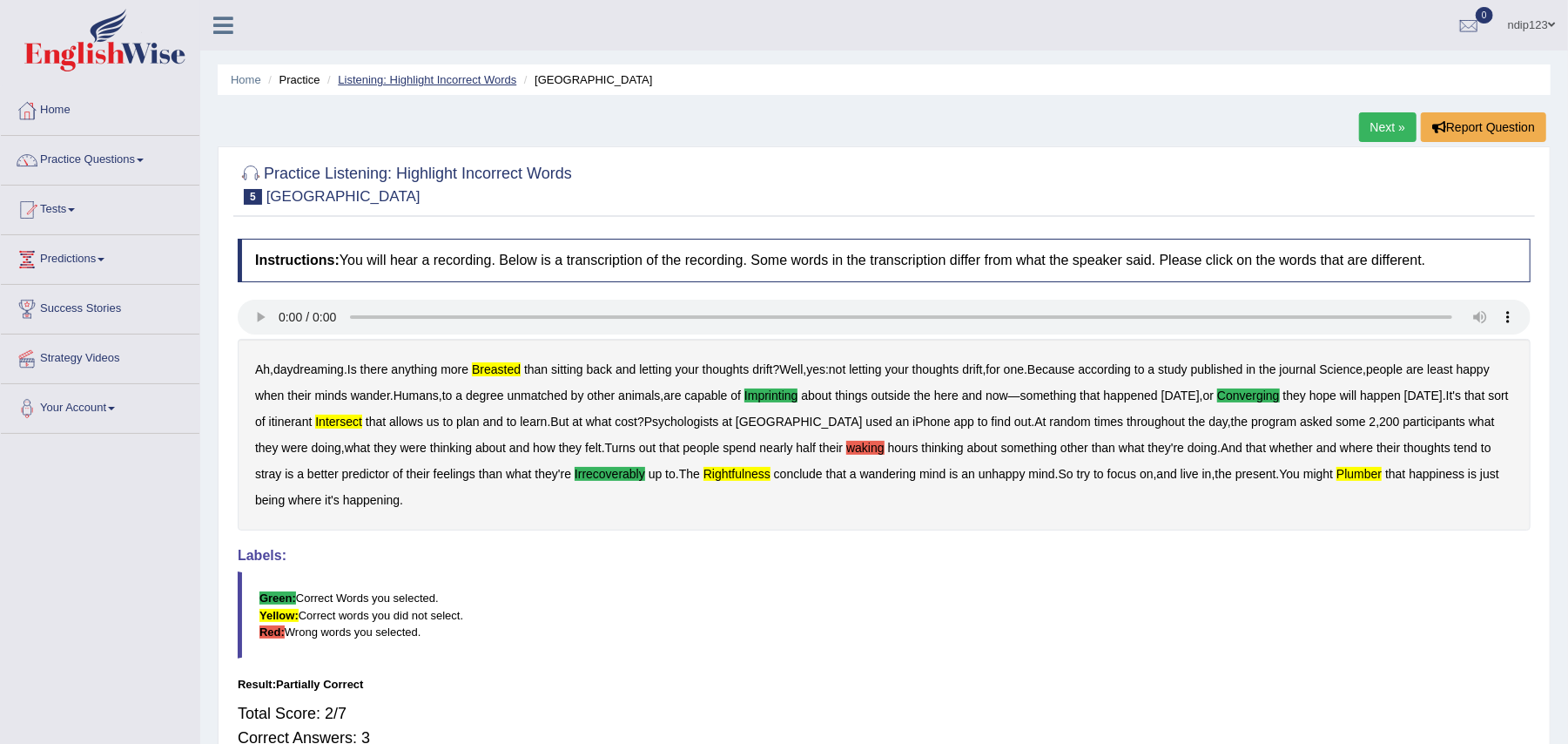
click at [401, 78] on link "Listening: Highlight Incorrect Words" at bounding box center [427, 80] width 179 height 13
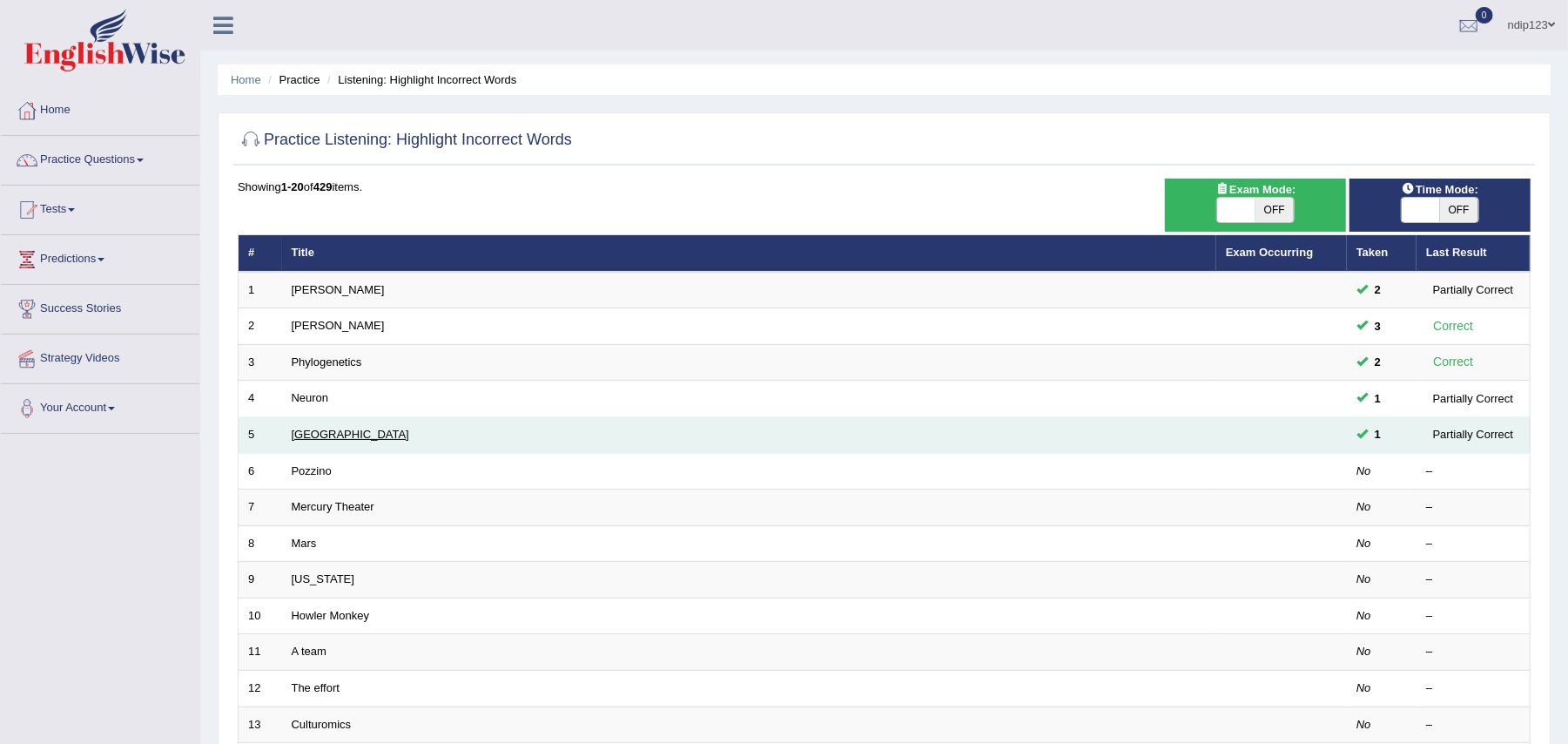
click at [311, 437] on link "[GEOGRAPHIC_DATA]" at bounding box center [351, 434] width 118 height 13
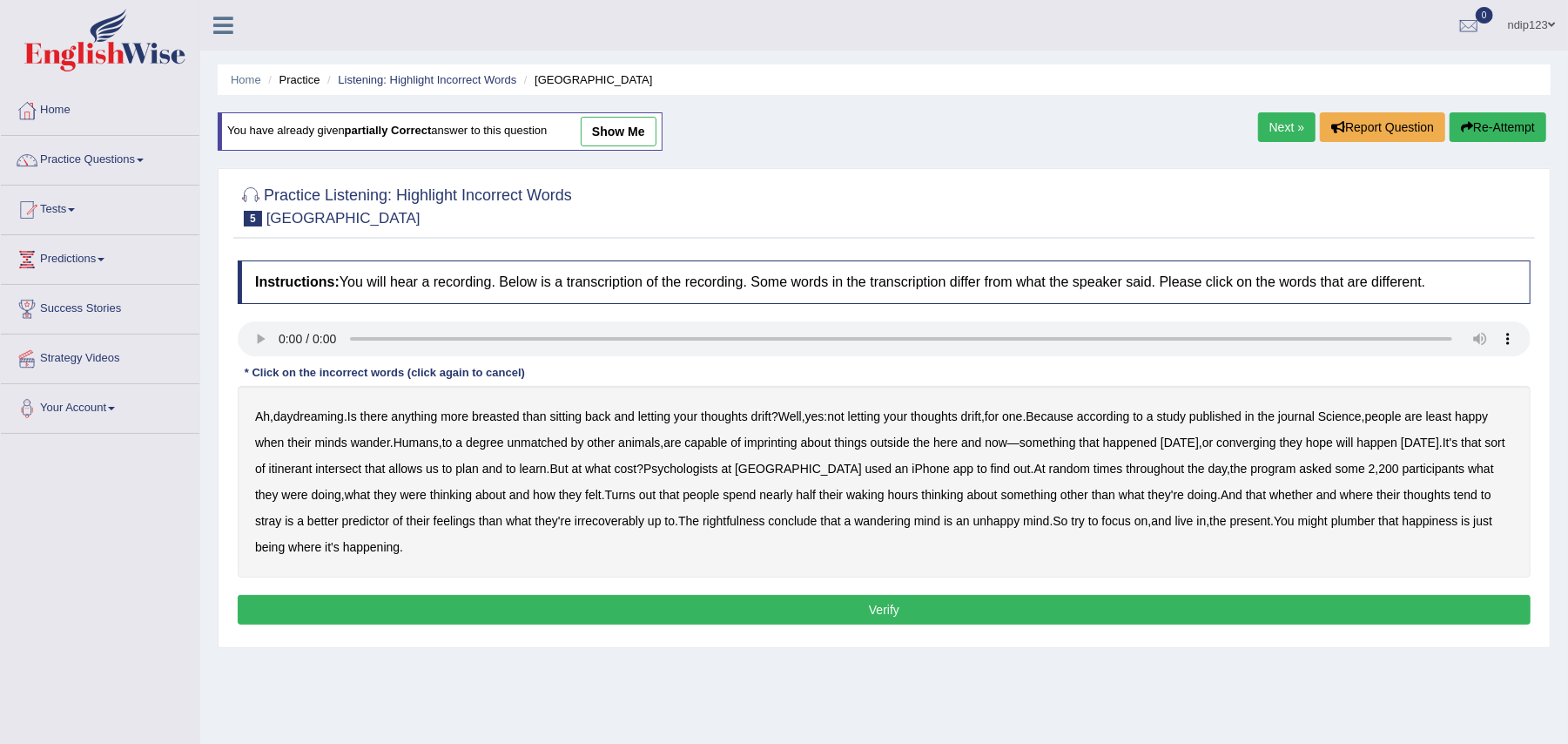
click at [513, 423] on b "breasted" at bounding box center [495, 416] width 47 height 14
click at [1277, 446] on b "converging" at bounding box center [1246, 442] width 60 height 14
click at [885, 502] on b "waking" at bounding box center [865, 494] width 38 height 14
click at [765, 521] on b "rightfulness" at bounding box center [734, 521] width 63 height 14
click at [798, 444] on b "imprinting" at bounding box center [771, 442] width 54 height 14
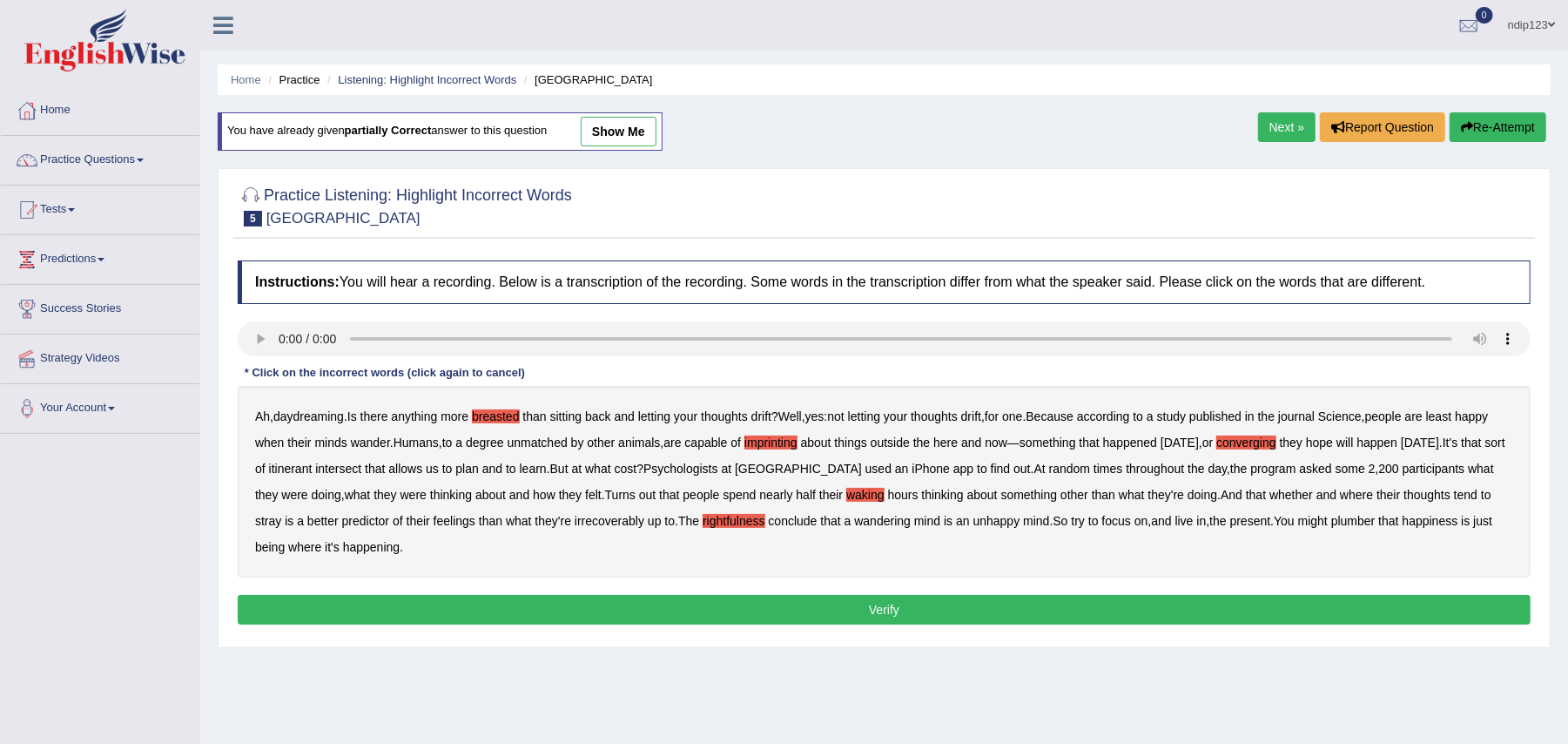
click at [891, 470] on b "used" at bounding box center [878, 468] width 26 height 14
click at [645, 524] on b "irrecoverably" at bounding box center [609, 521] width 70 height 14
click at [902, 614] on button "Verify" at bounding box center [884, 610] width 1293 height 30
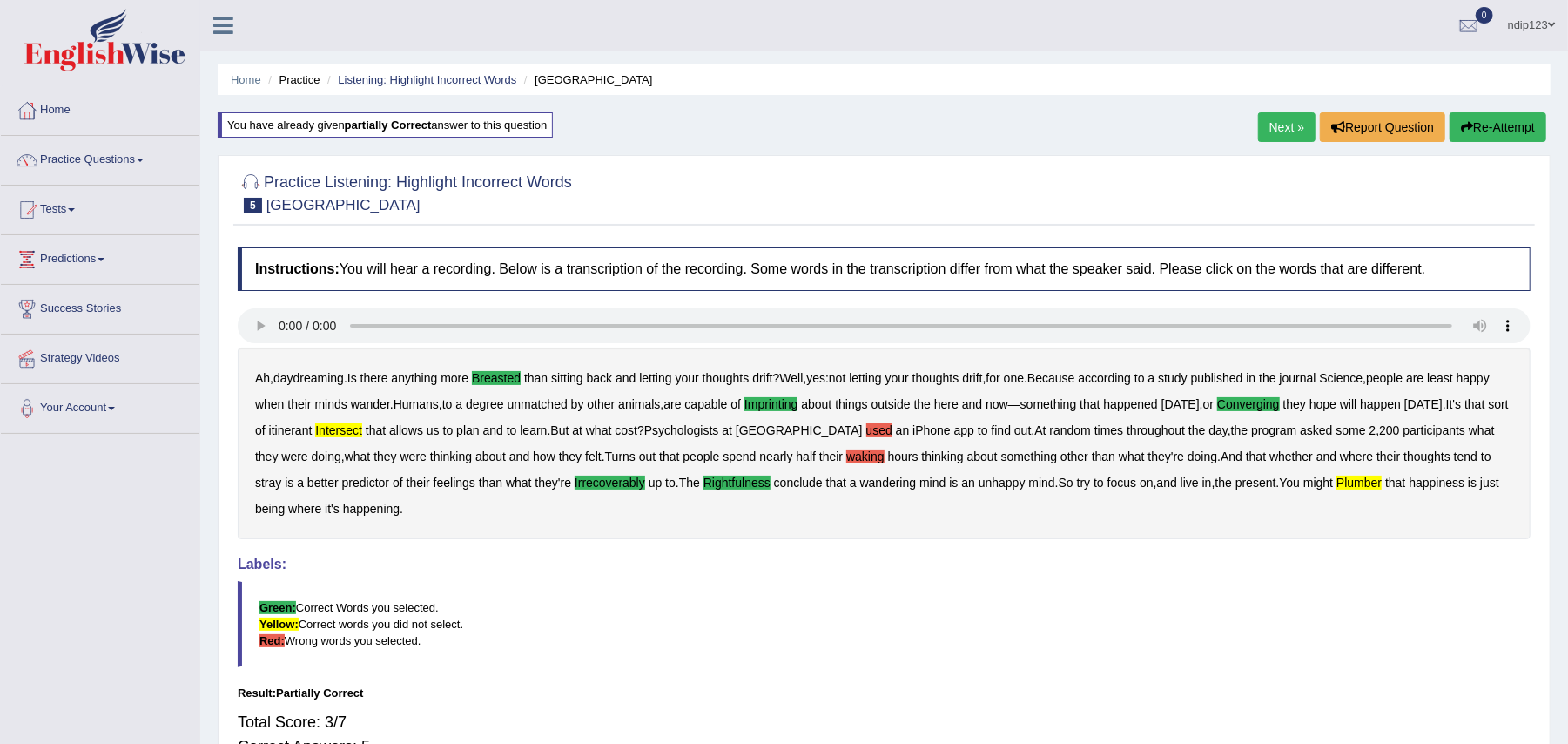
click at [350, 78] on link "Listening: Highlight Incorrect Words" at bounding box center [427, 80] width 179 height 13
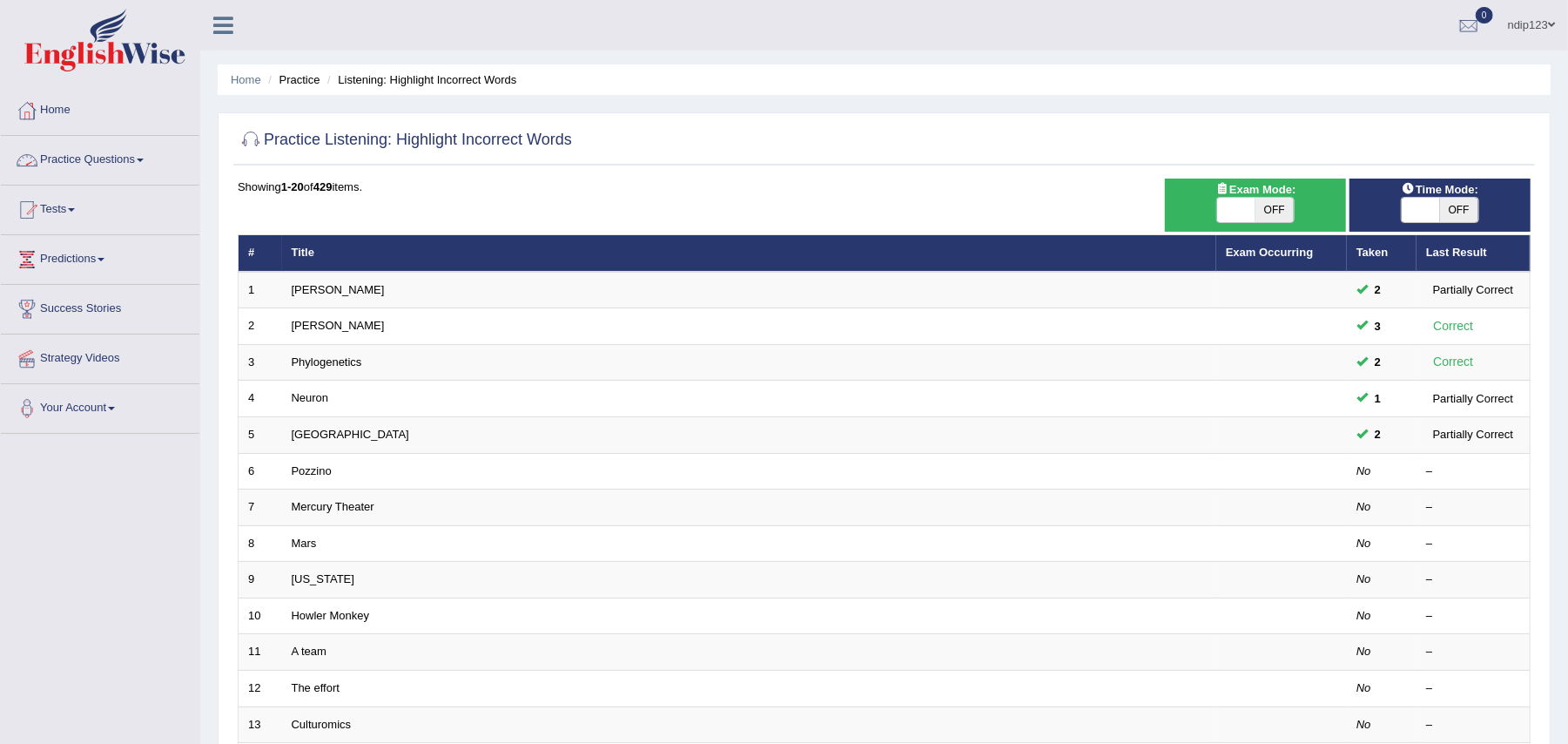
click at [105, 158] on link "Practice Questions" at bounding box center [100, 158] width 199 height 44
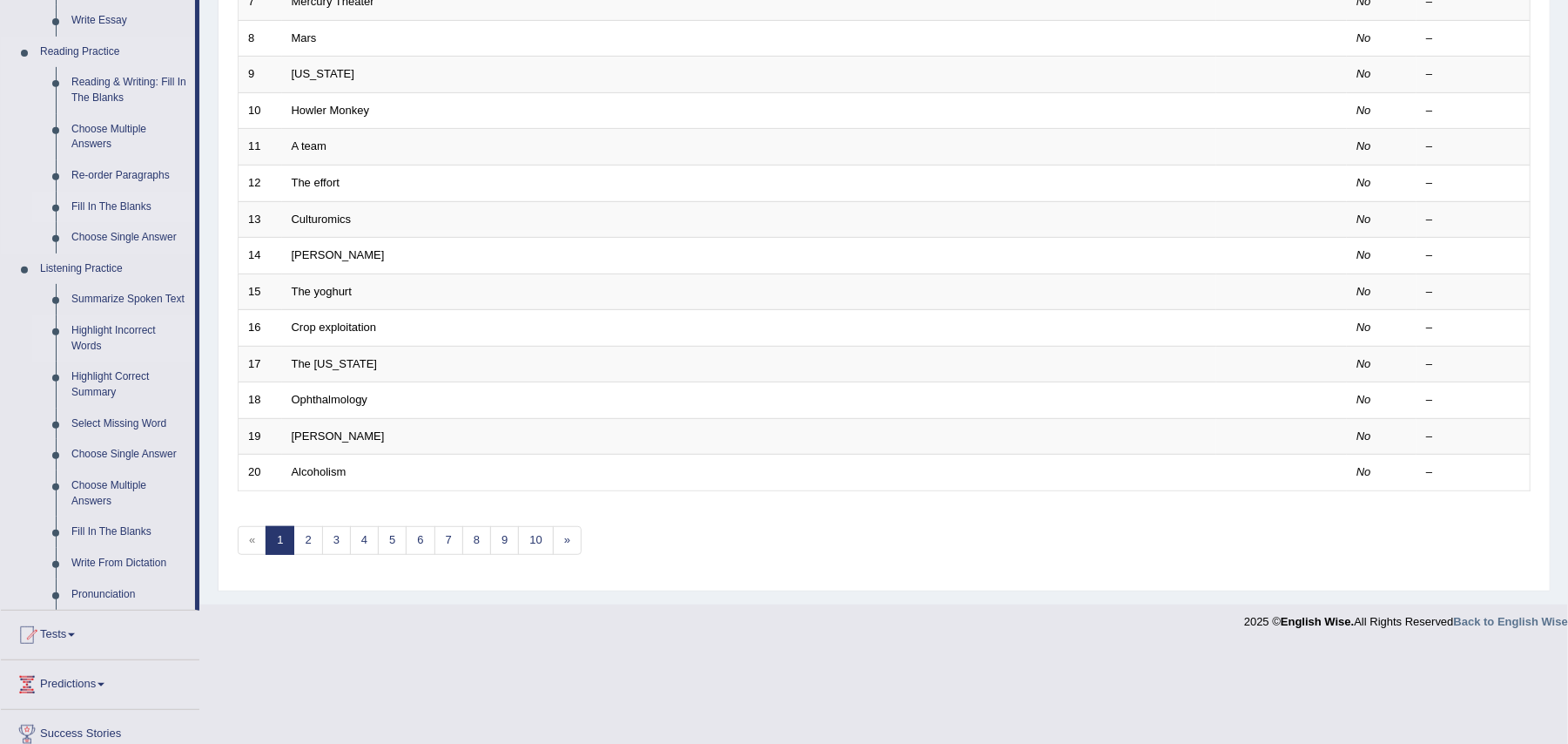
scroll to position [507, 0]
click at [108, 589] on link "Pronunciation" at bounding box center [129, 593] width 131 height 32
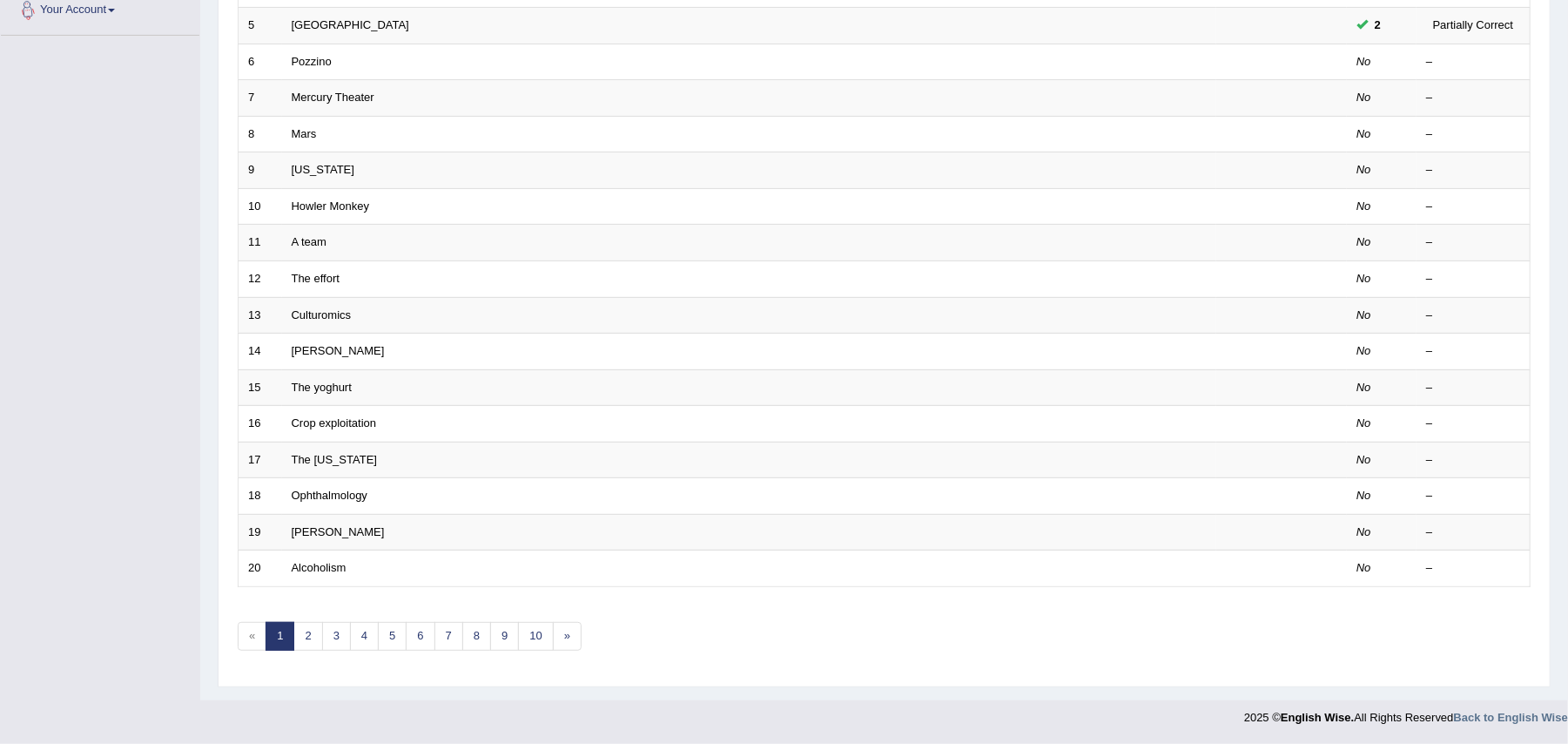
scroll to position [201, 0]
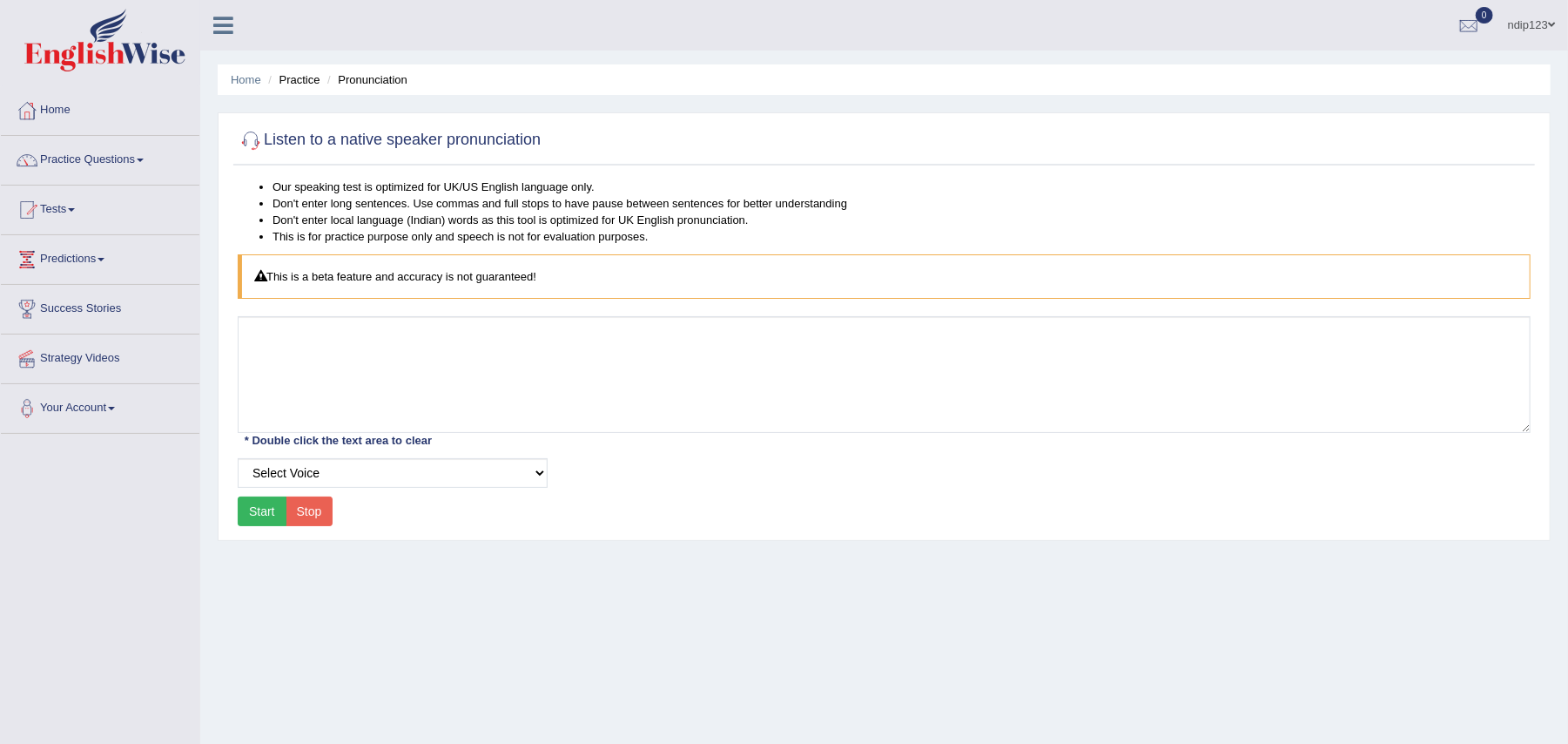
click at [258, 515] on button "Start" at bounding box center [262, 511] width 49 height 30
click at [540, 475] on select "Select Voice UK English Female UK English Male" at bounding box center [393, 473] width 310 height 30
click at [685, 506] on div "Our speaking test is optimized for UK/US English language only. Don't enter lon…" at bounding box center [883, 355] width 1301 height 353
click at [299, 80] on li "Practice" at bounding box center [291, 80] width 55 height 16
click at [380, 81] on li "Pronunciation" at bounding box center [365, 80] width 84 height 16
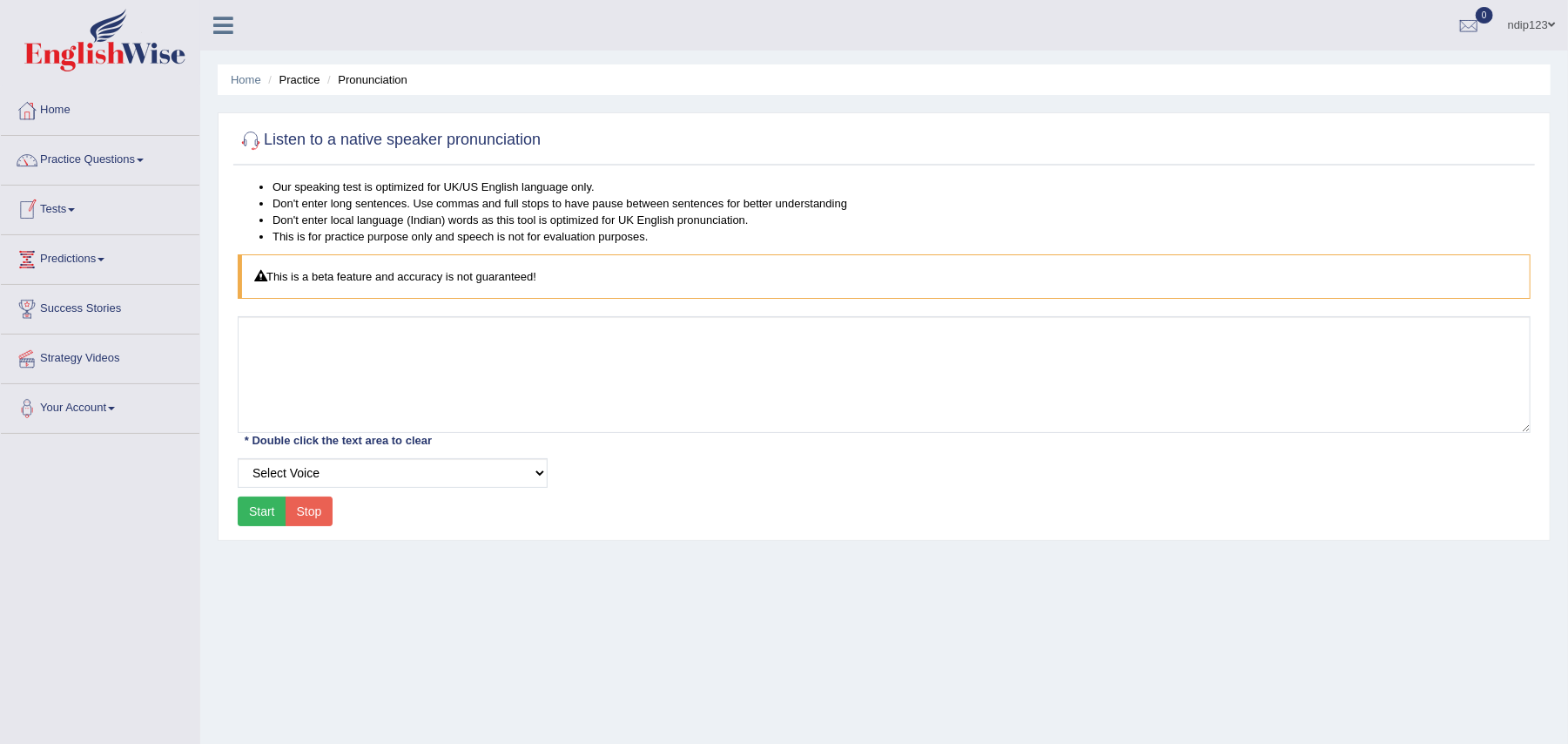
click at [74, 117] on link "Home" at bounding box center [100, 108] width 199 height 44
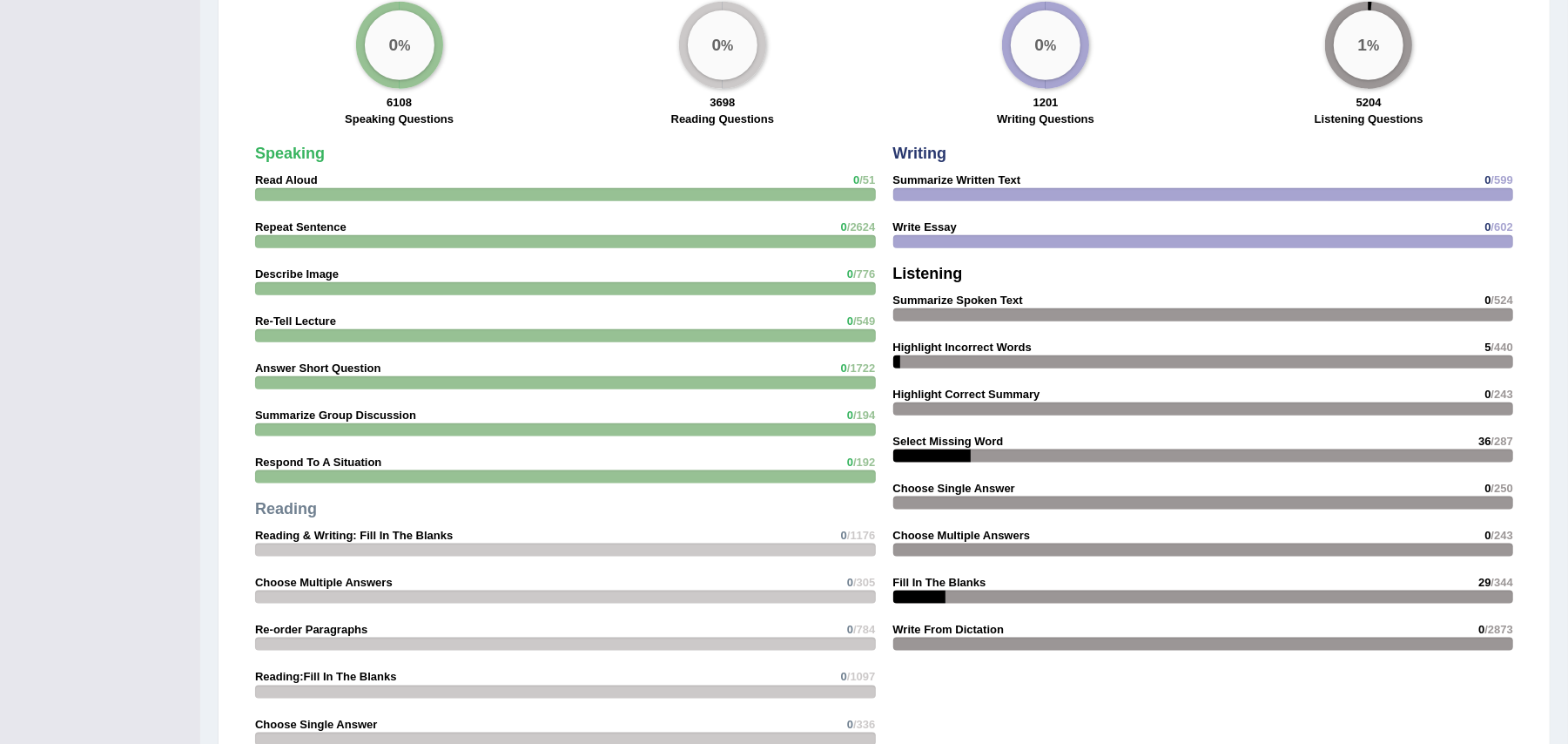
scroll to position [1394, 0]
